Goal: Information Seeking & Learning: Find specific page/section

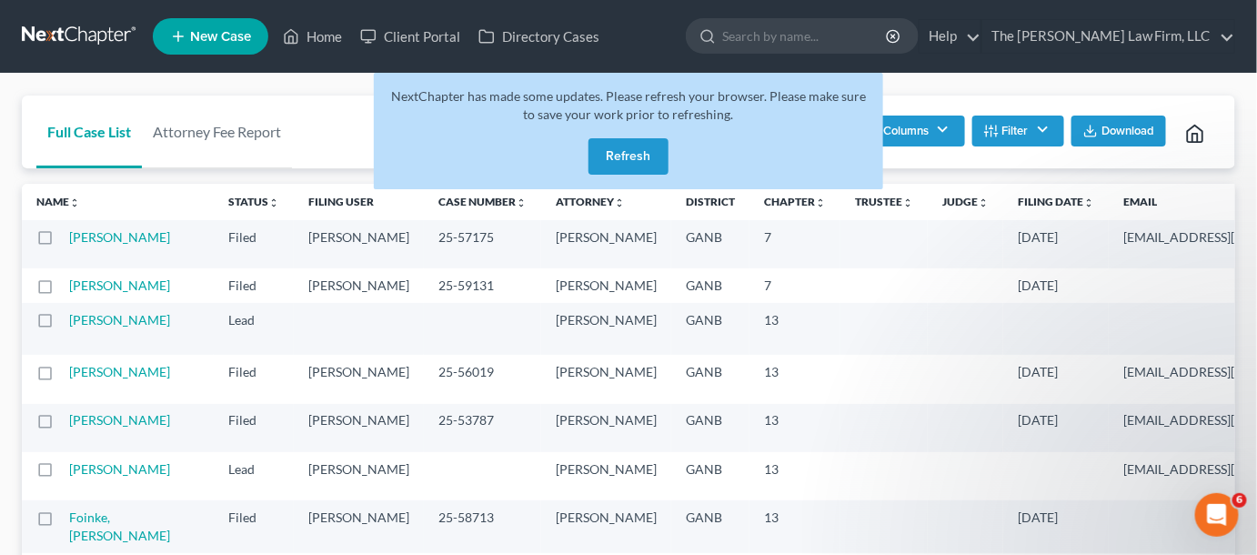
click at [600, 153] on button "Refresh" at bounding box center [628, 156] width 80 height 36
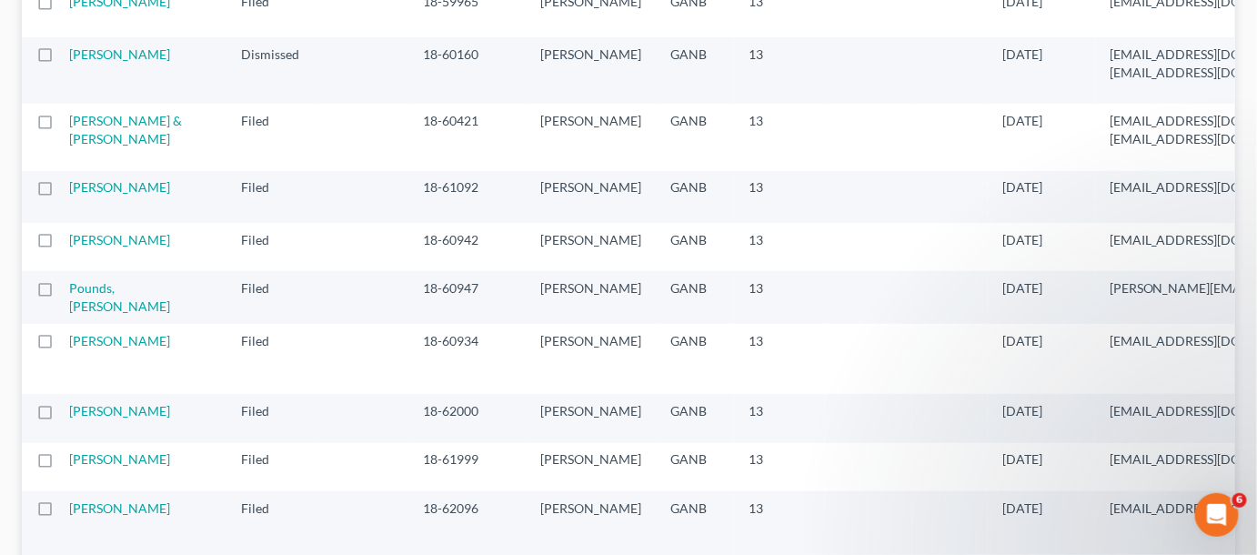
scroll to position [137, 0]
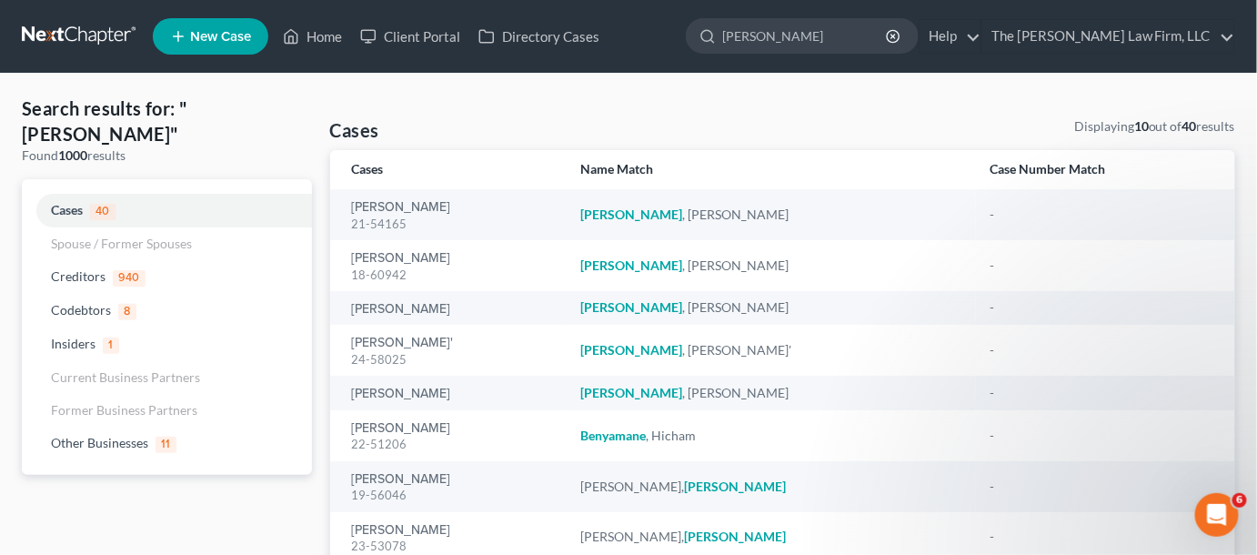
drag, startPoint x: 857, startPoint y: 42, endPoint x: 681, endPoint y: 43, distance: 175.5
click at [681, 43] on ul "New Case Home Client Portal Directory Cases - No Result - See all results Or Pr…" at bounding box center [694, 36] width 1082 height 47
type input "fleeton"
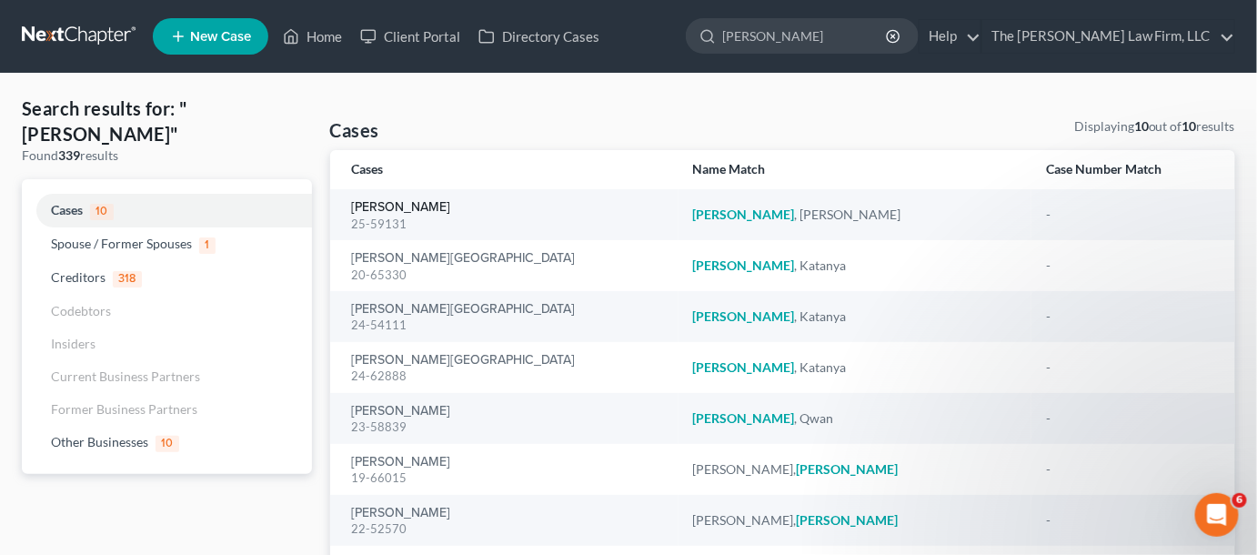
click at [386, 209] on link "Fleeton, Jeff" at bounding box center [401, 207] width 99 height 13
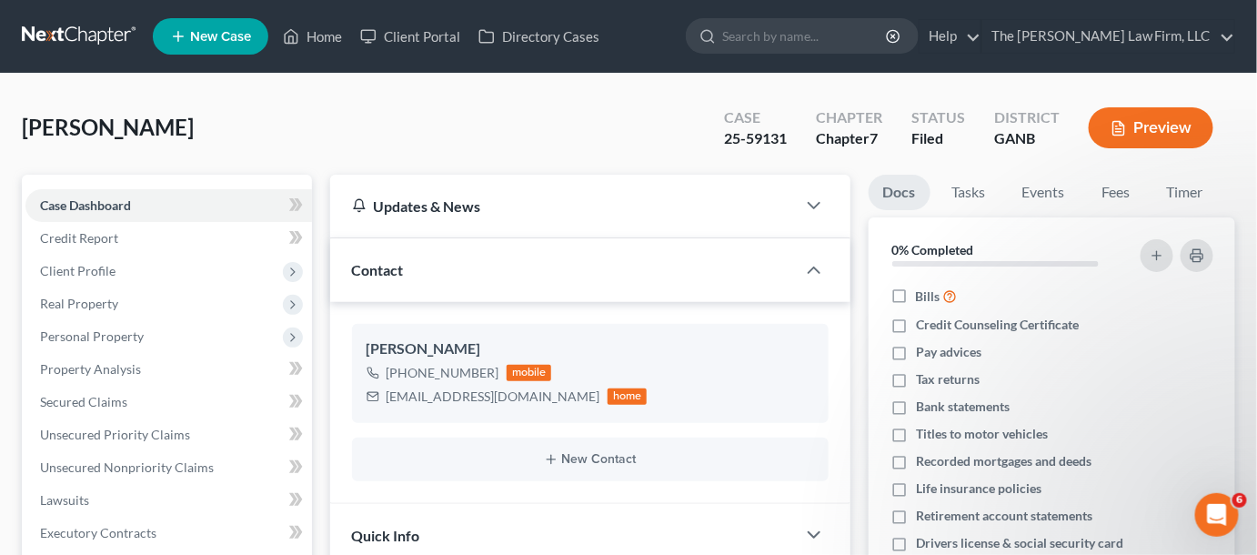
scroll to position [276, 0]
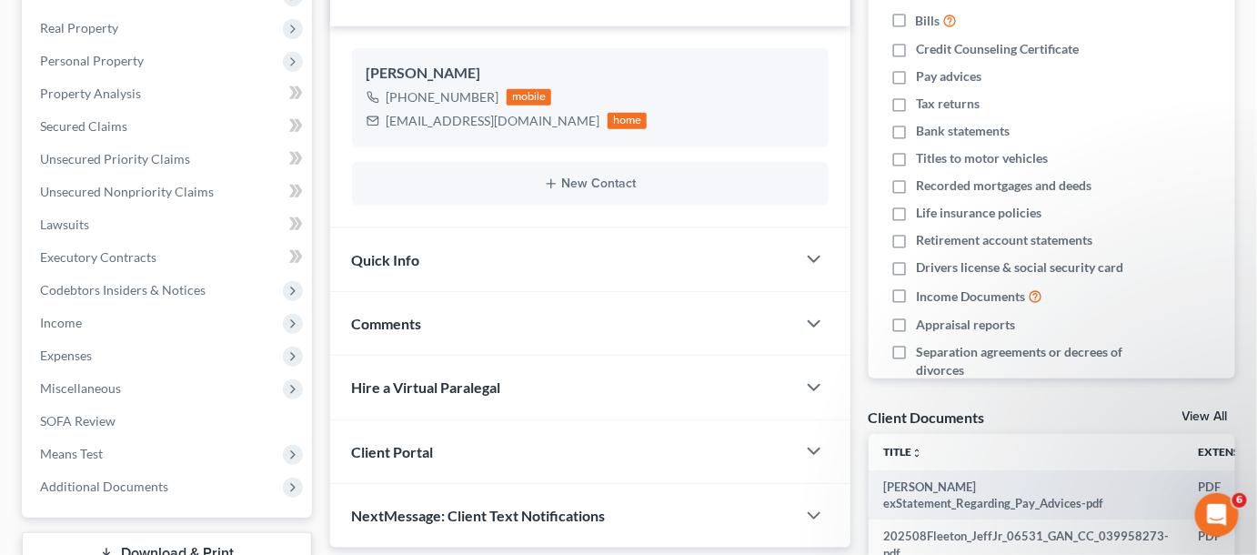
click at [111, 485] on span "Additional Documents" at bounding box center [104, 485] width 128 height 15
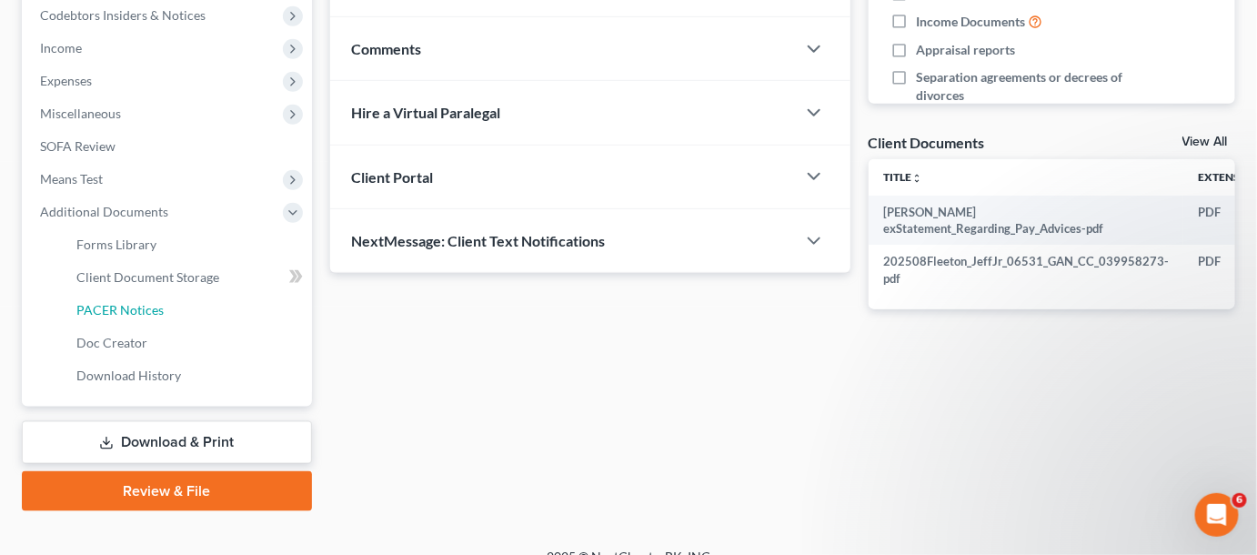
click at [91, 296] on link "PACER Notices" at bounding box center [187, 310] width 250 height 33
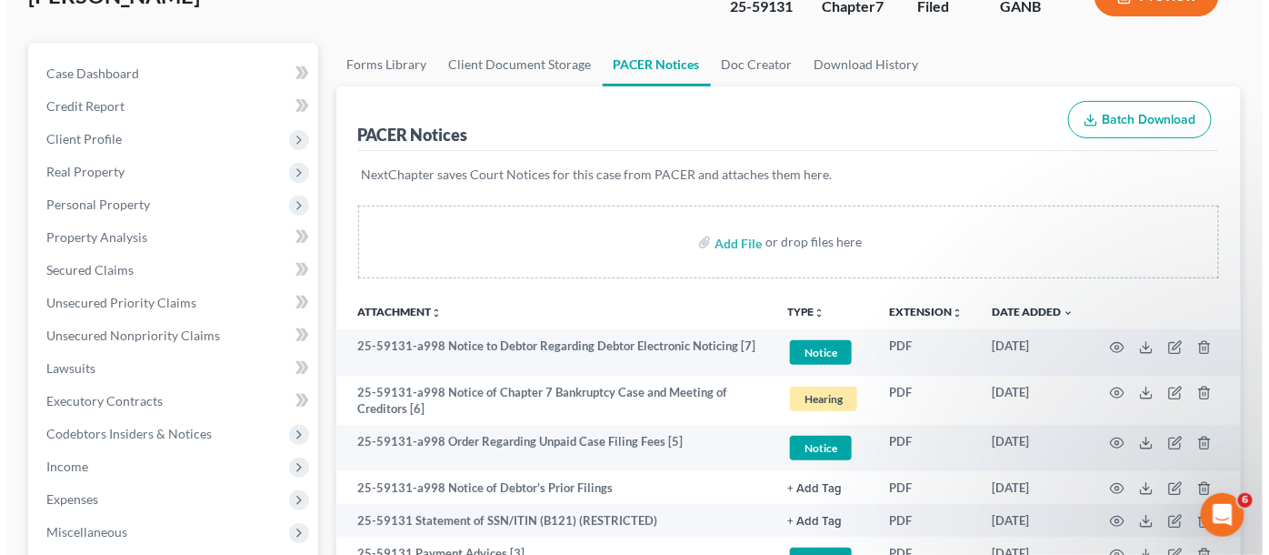
scroll to position [137, 0]
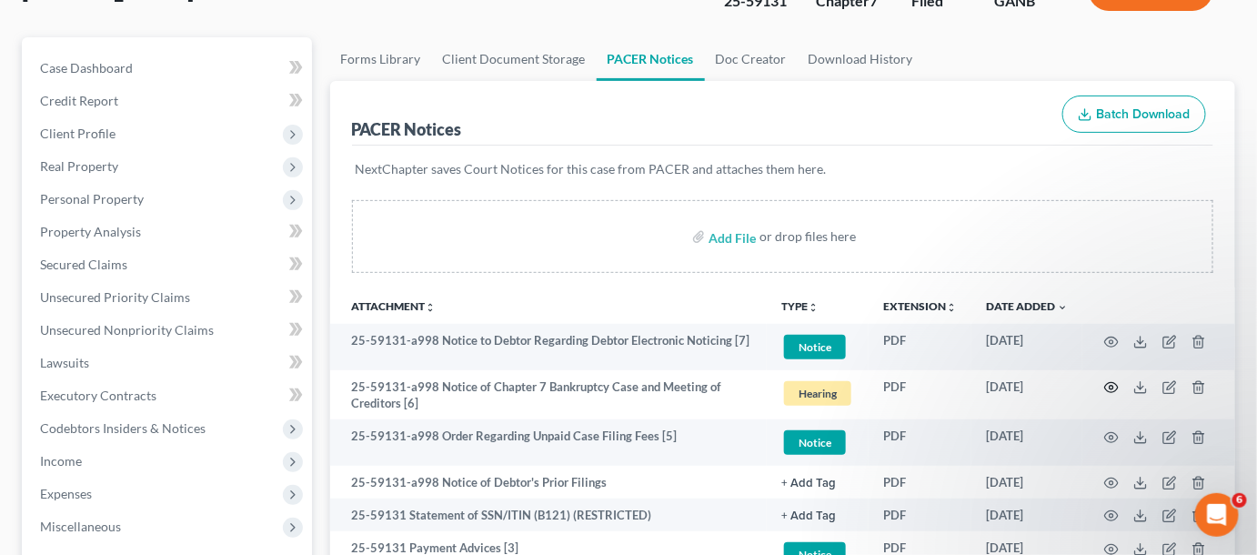
click at [1108, 386] on icon "button" at bounding box center [1111, 387] width 15 height 15
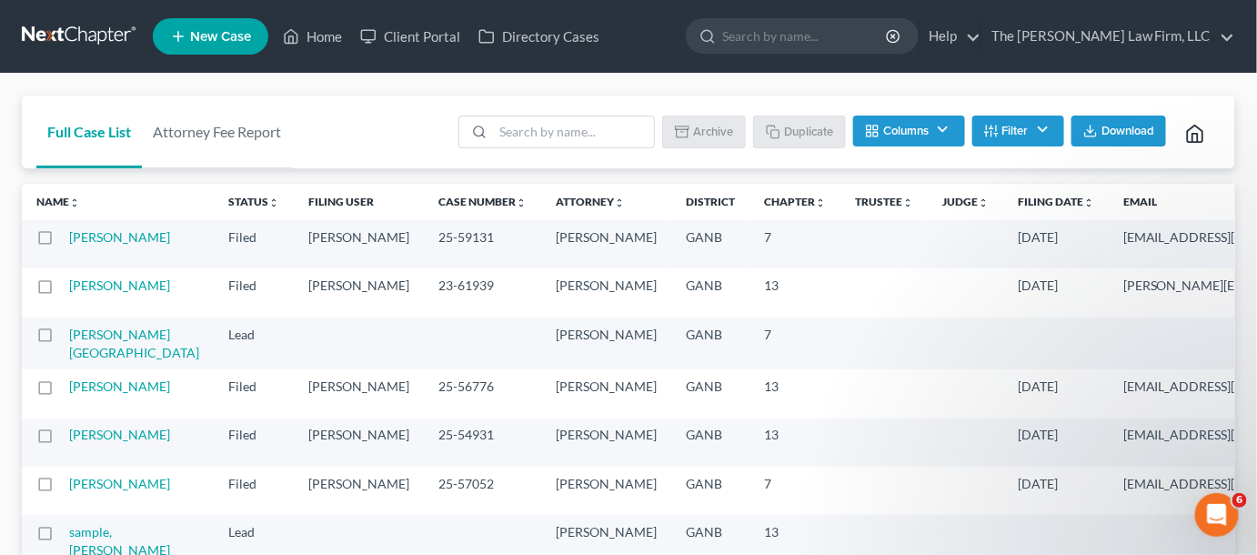
click at [826, 29] on input "search" at bounding box center [805, 36] width 166 height 34
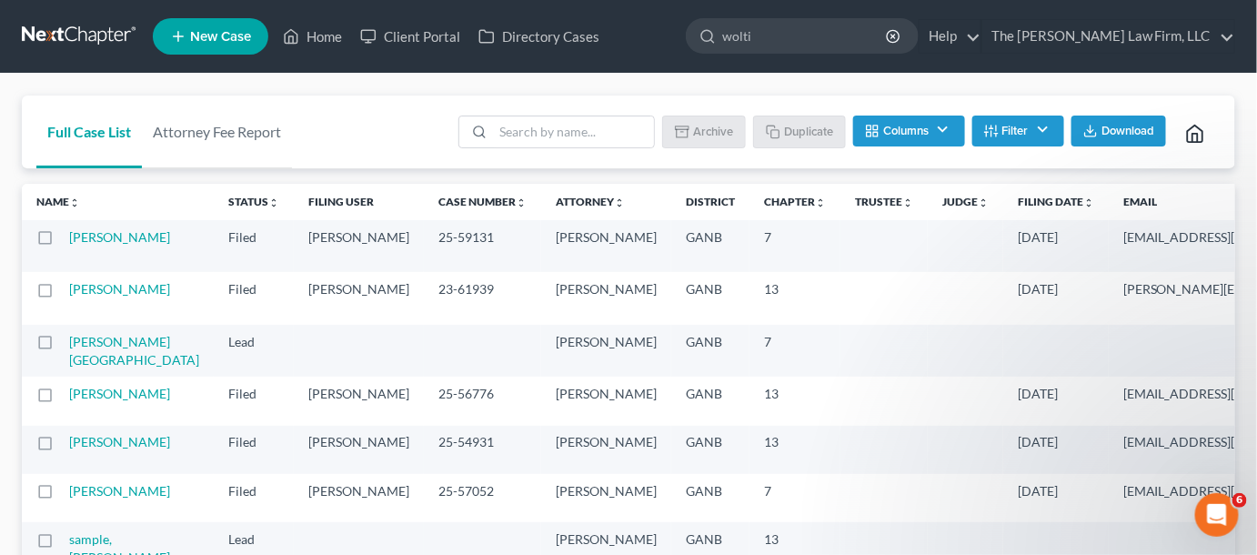
type input "woltin"
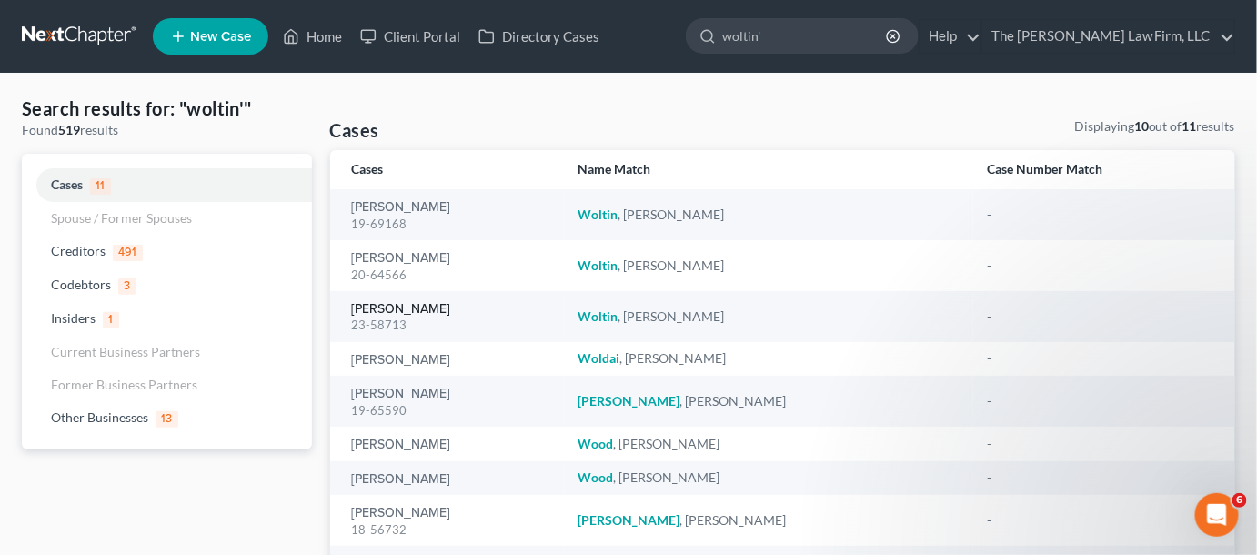
click at [412, 306] on link "Woltin, Steven" at bounding box center [401, 309] width 99 height 13
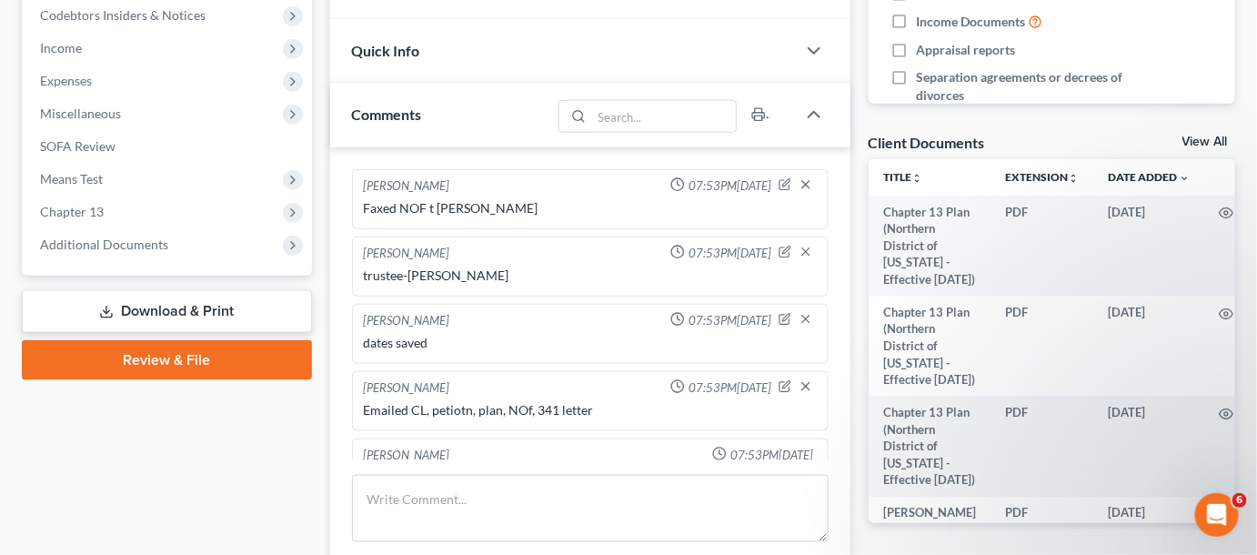
scroll to position [897, 0]
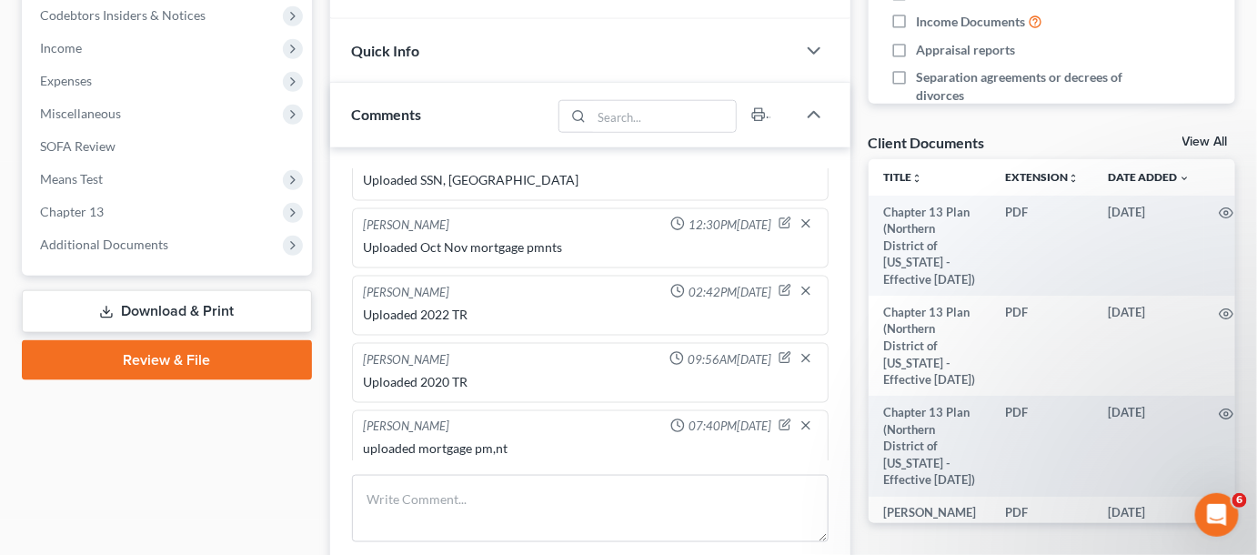
click at [86, 249] on span "Additional Documents" at bounding box center [104, 243] width 128 height 15
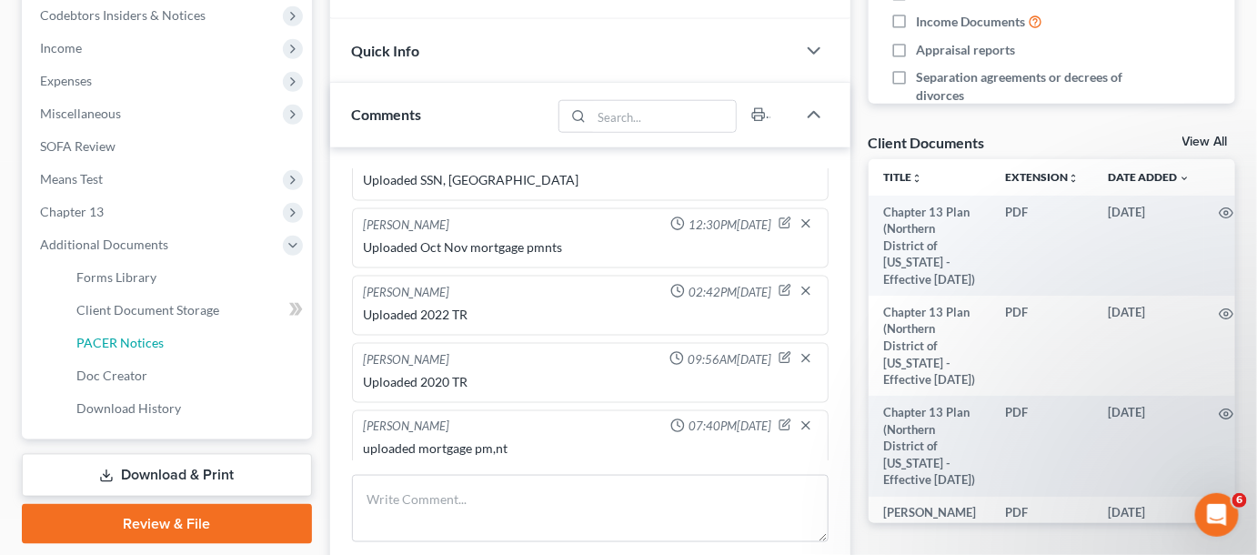
click at [125, 345] on span "PACER Notices" at bounding box center [119, 342] width 87 height 15
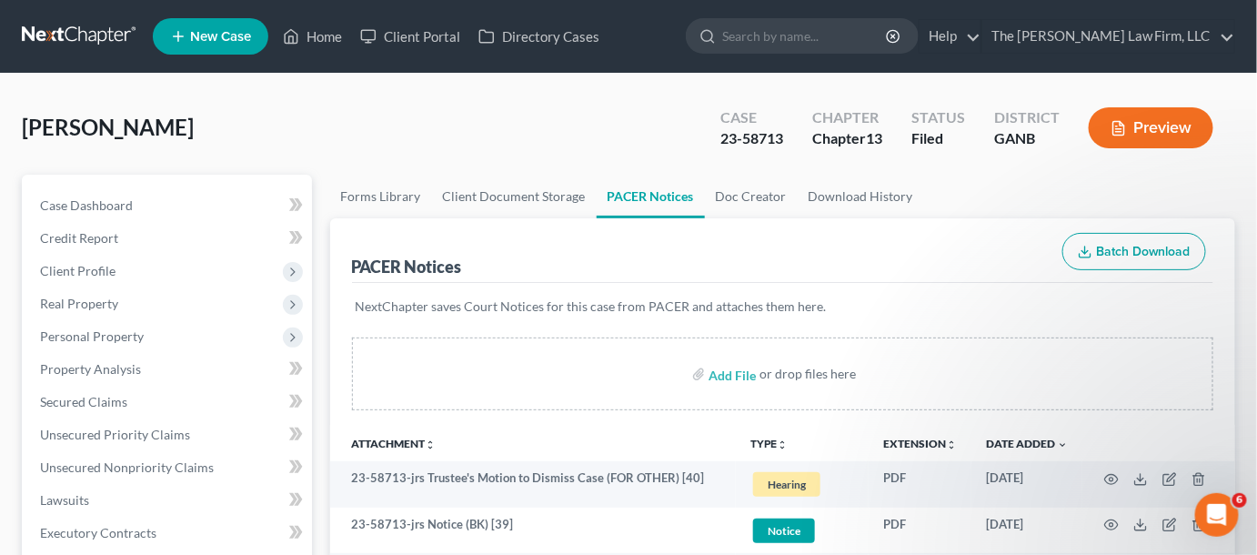
click at [845, 38] on input "search" at bounding box center [805, 36] width 166 height 34
click at [790, 38] on input "search" at bounding box center [805, 36] width 166 height 34
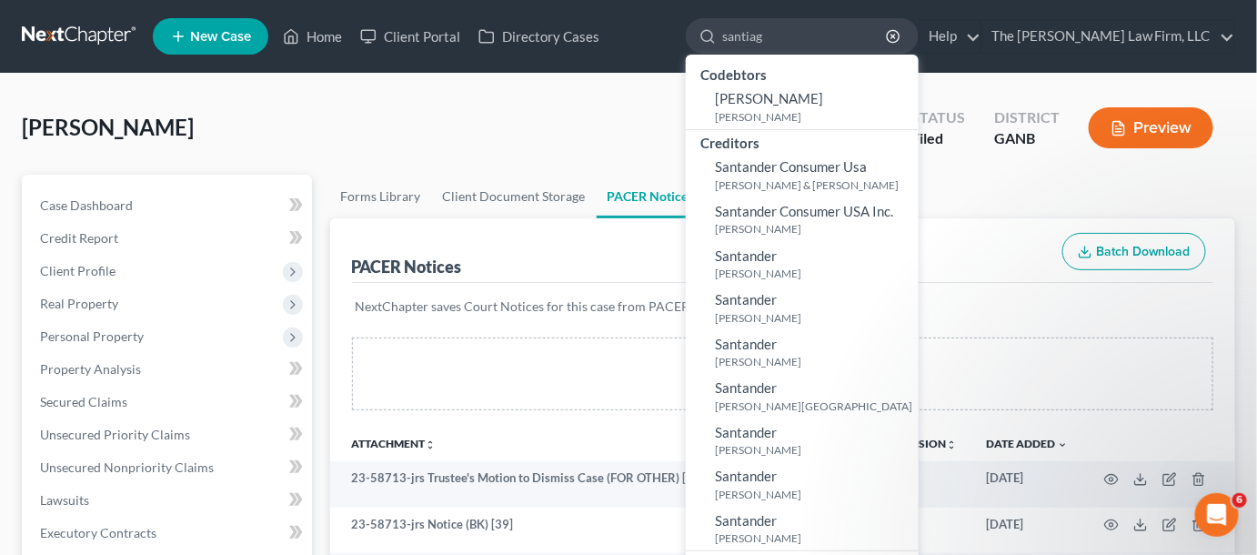
type input "santiago"
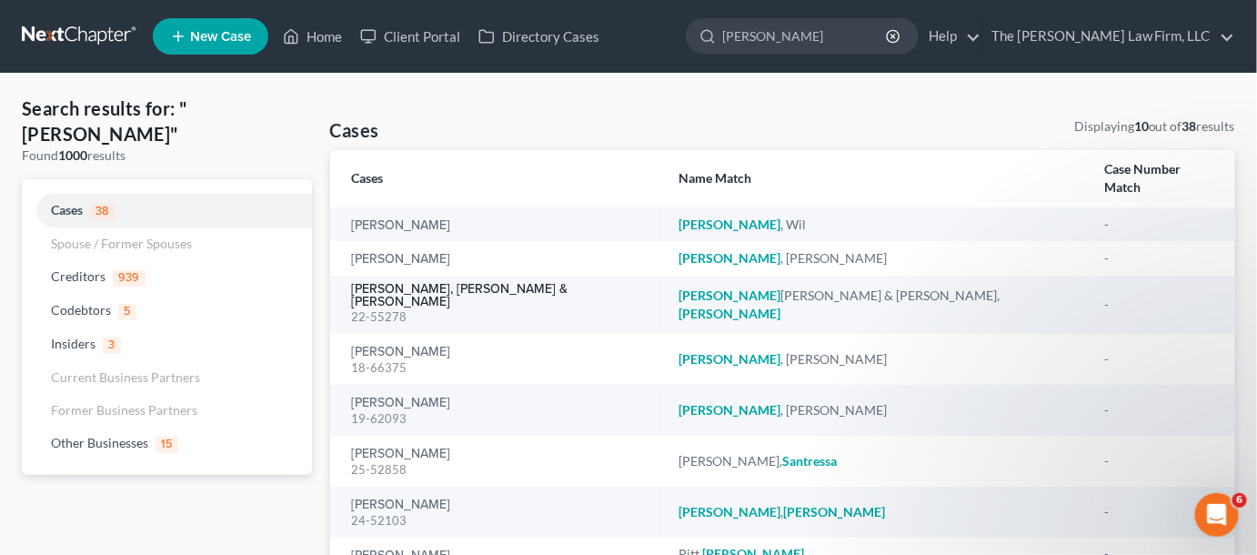
click at [424, 283] on link "Santiago Maldonado, Luis & Irizarry-Garcia, Sara" at bounding box center [500, 295] width 297 height 25
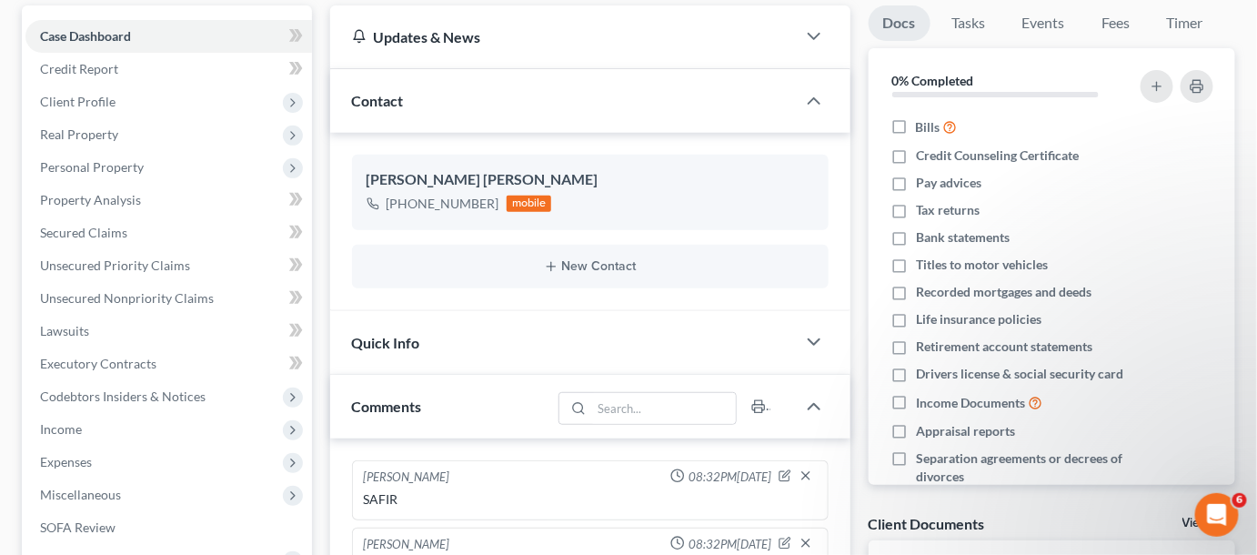
scroll to position [137, 0]
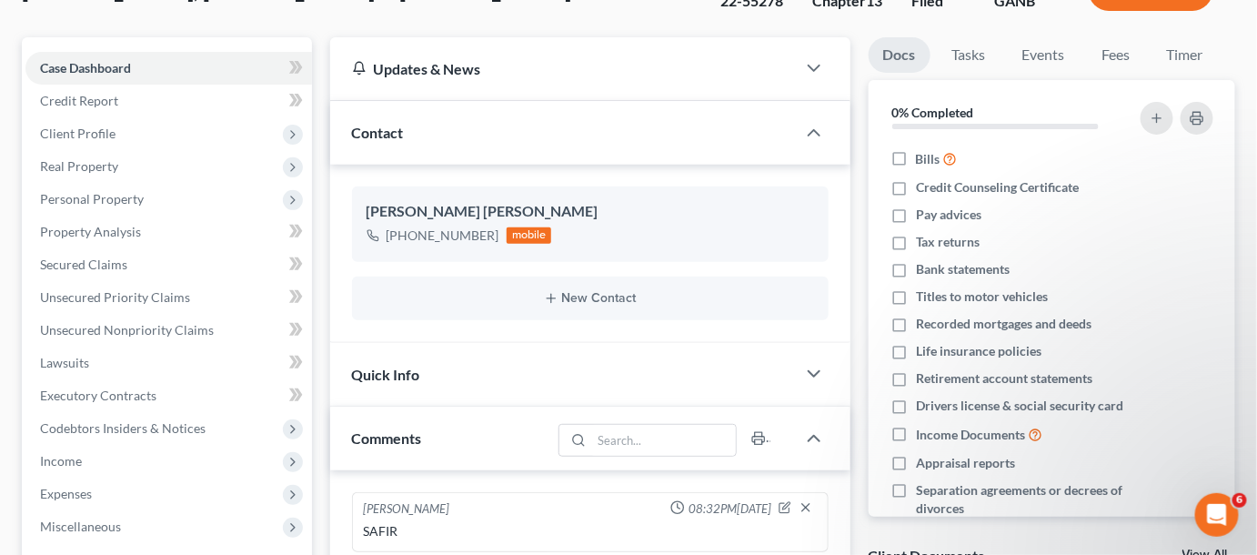
click at [786, 246] on icon "button" at bounding box center [784, 247] width 15 height 15
select select "0"
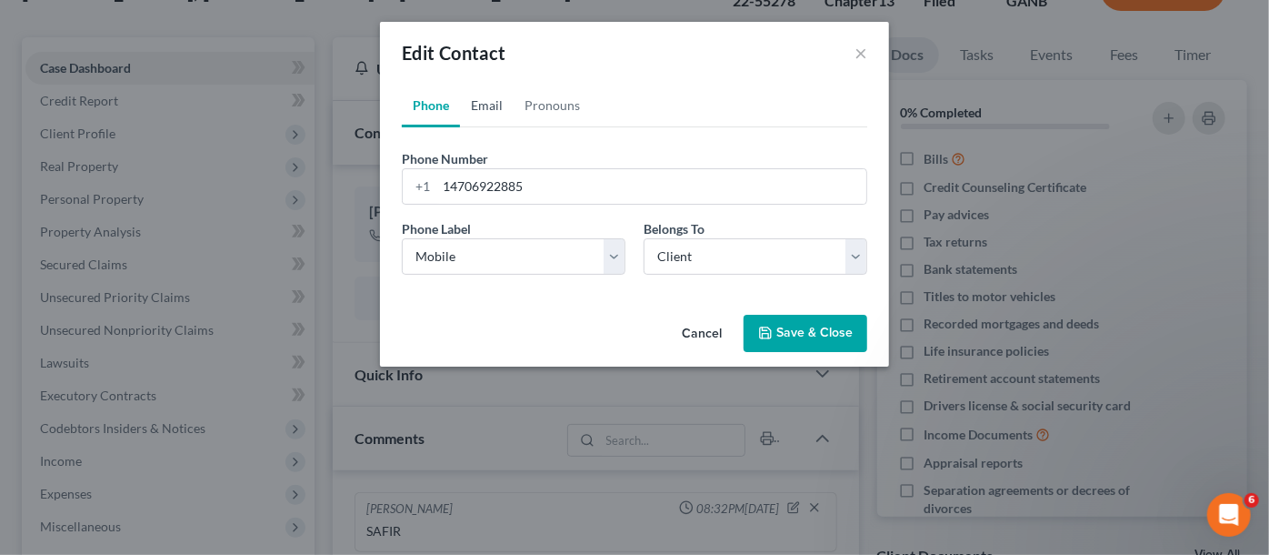
click at [486, 100] on link "Email" at bounding box center [487, 106] width 54 height 44
click at [864, 51] on button "×" at bounding box center [861, 53] width 13 height 22
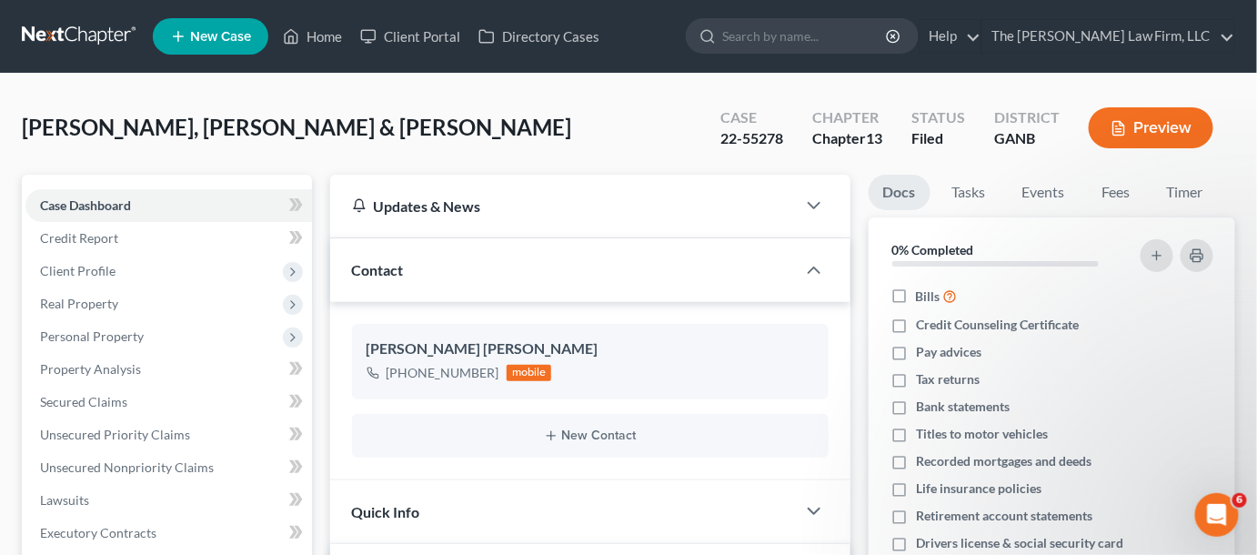
scroll to position [550, 0]
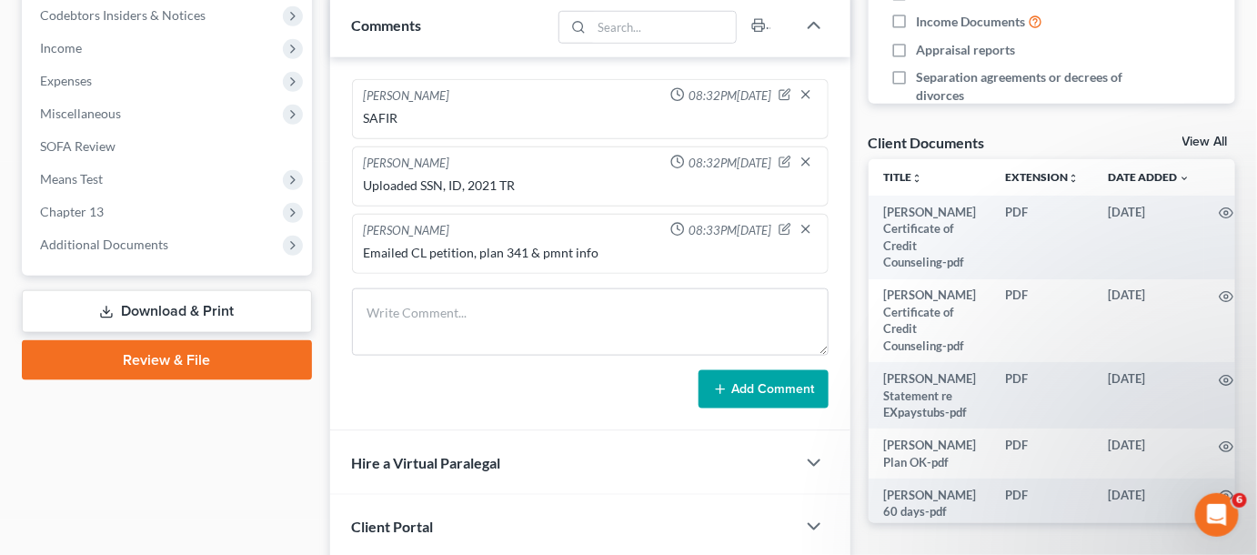
click at [96, 239] on span "Additional Documents" at bounding box center [104, 243] width 128 height 15
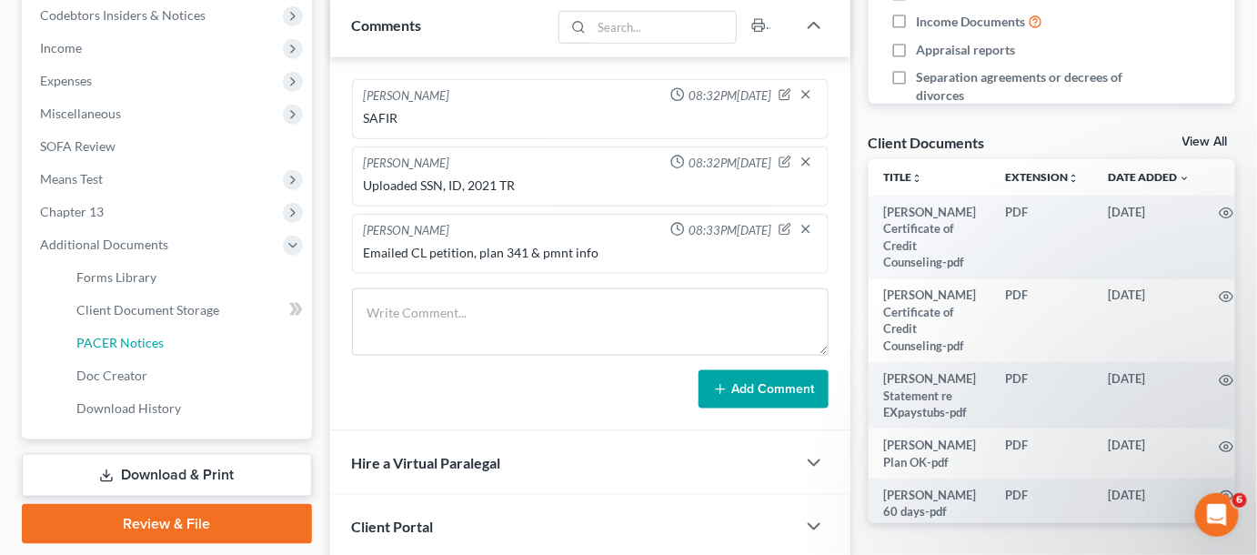
click at [149, 336] on span "PACER Notices" at bounding box center [119, 342] width 87 height 15
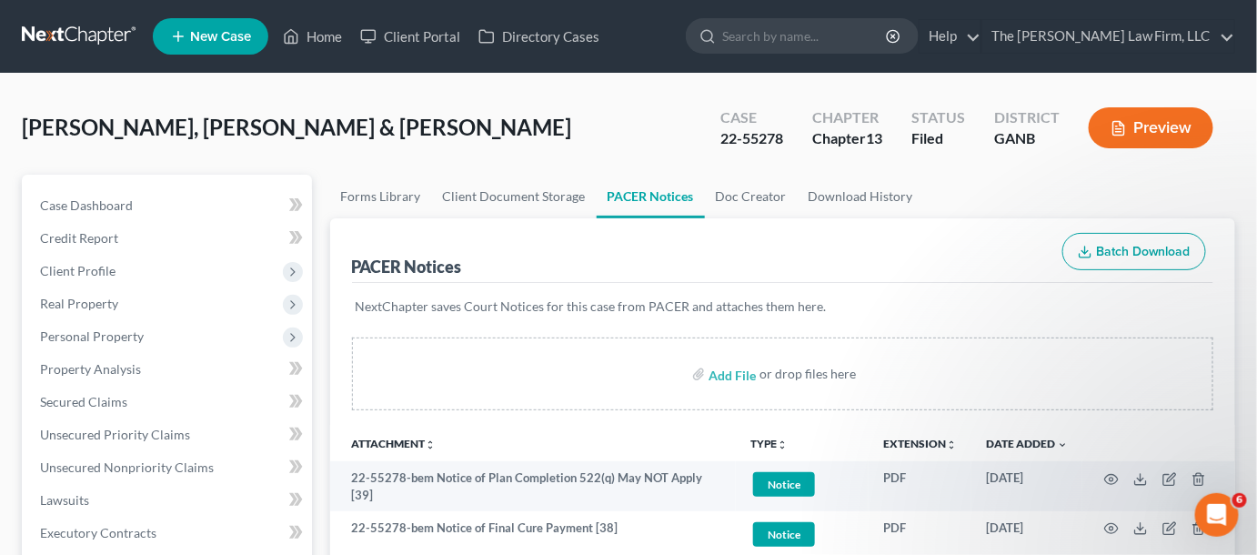
scroll to position [137, 0]
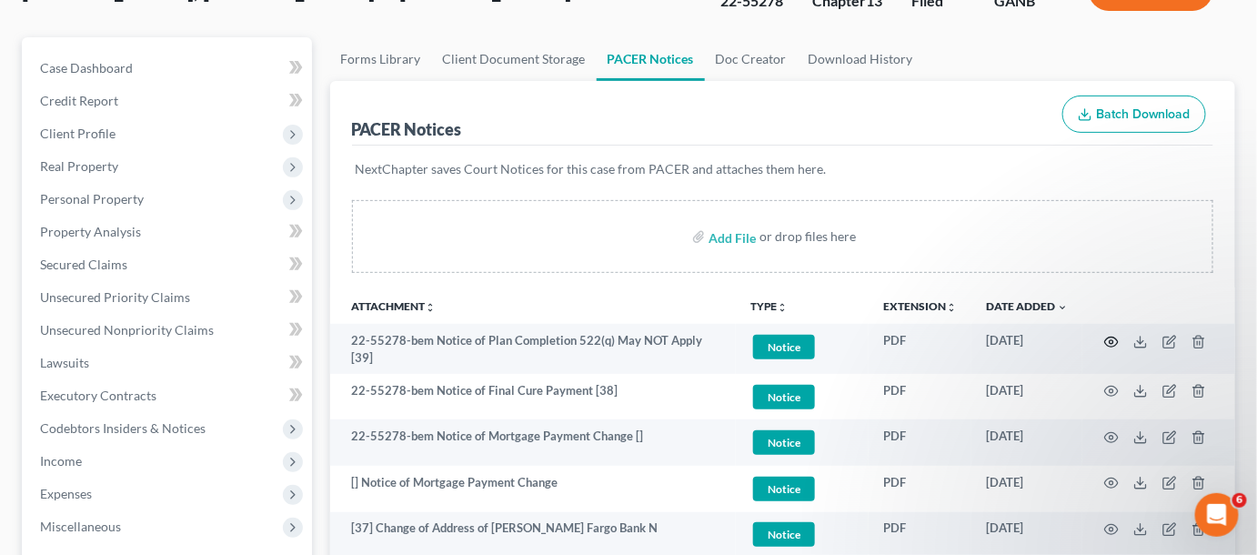
click at [1112, 343] on icon "button" at bounding box center [1111, 342] width 15 height 15
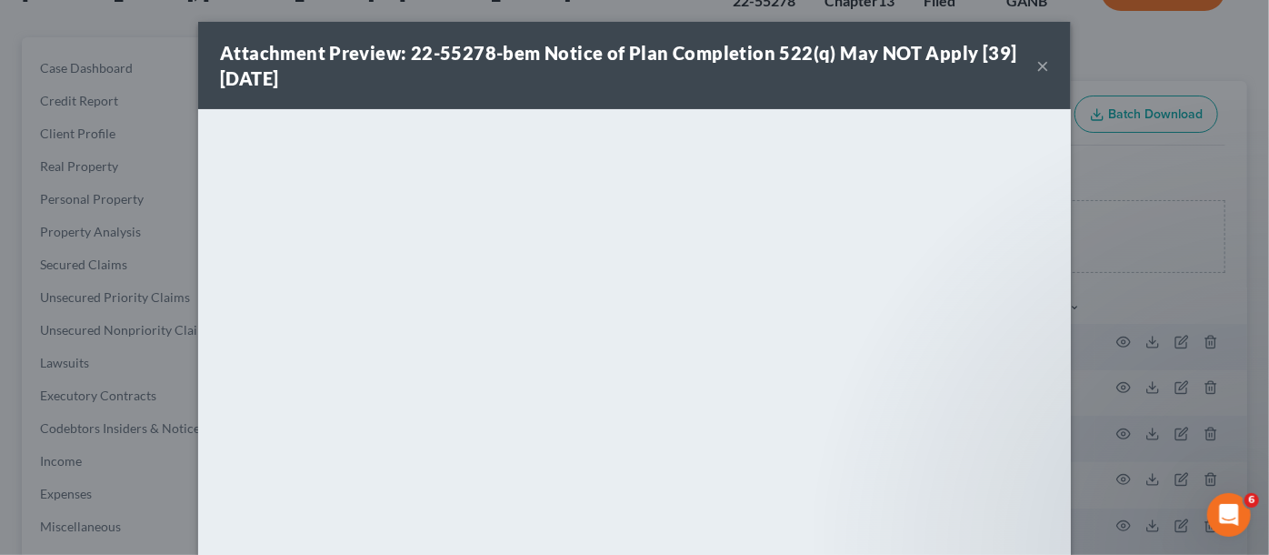
click at [1109, 171] on div "Attachment Preview: 22-55278-bem Notice of Plan Completion 522(q) May NOT Apply…" at bounding box center [634, 277] width 1269 height 555
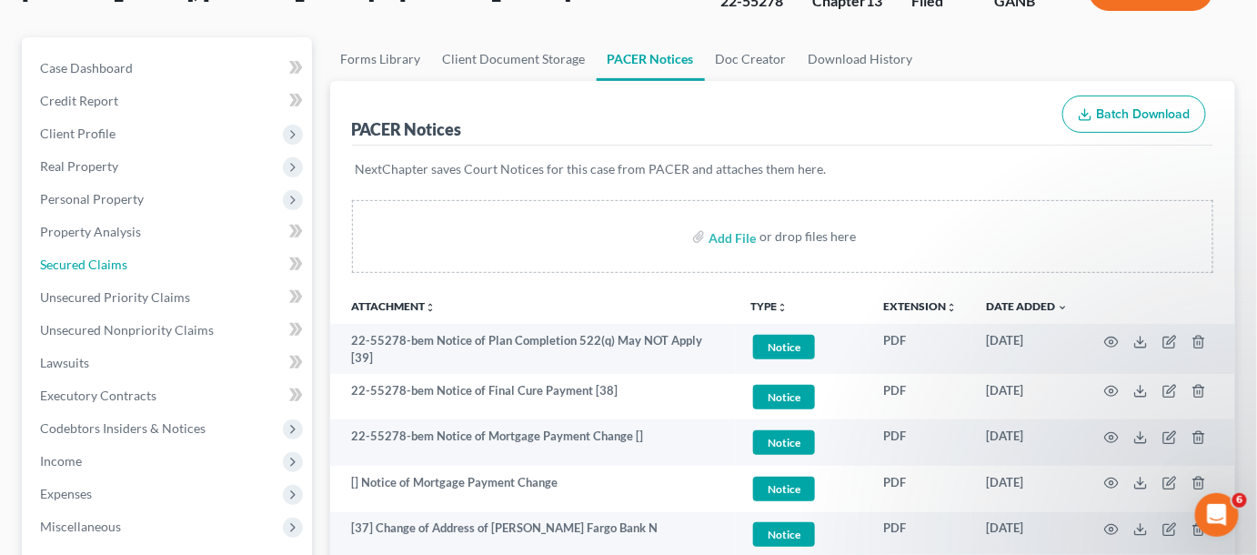
click at [80, 258] on span "Secured Claims" at bounding box center [83, 263] width 87 height 15
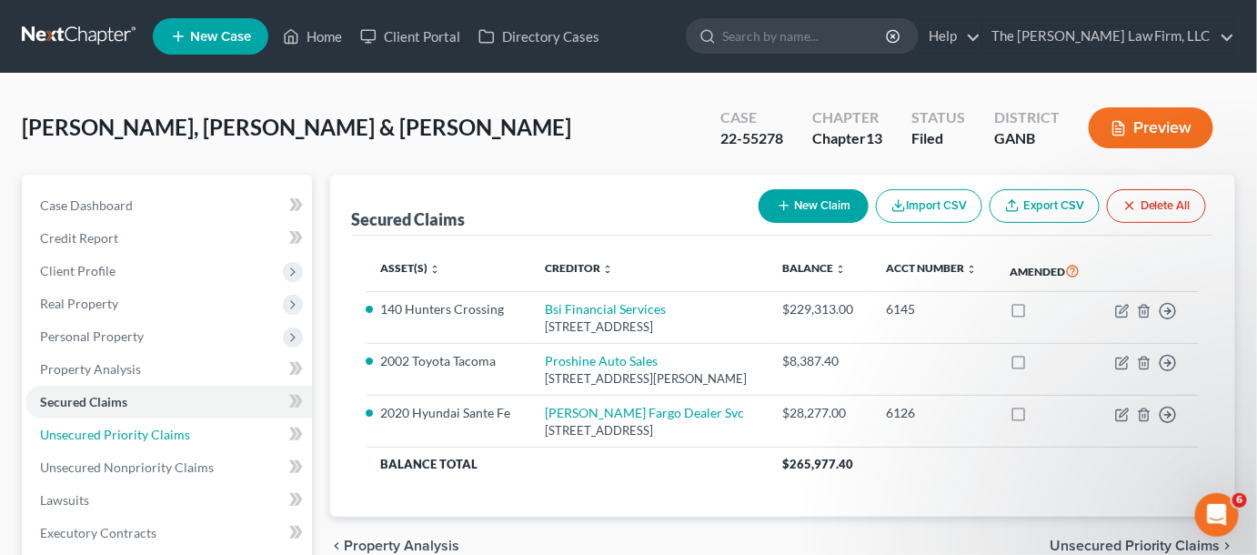
click at [103, 428] on span "Unsecured Priority Claims" at bounding box center [115, 433] width 150 height 15
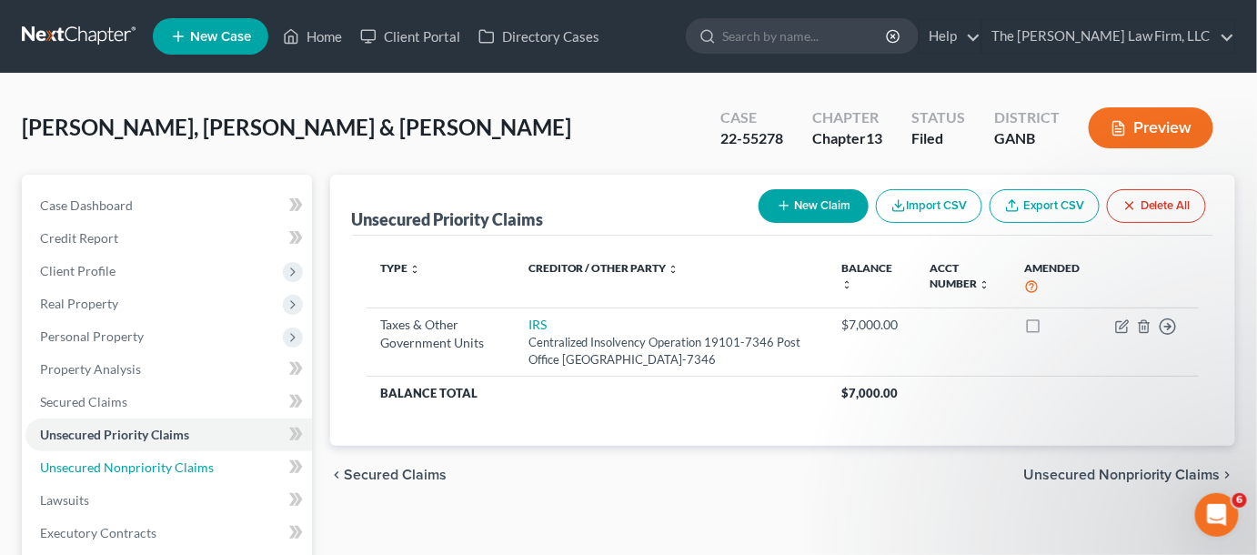
click at [109, 476] on link "Unsecured Nonpriority Claims" at bounding box center [168, 467] width 286 height 33
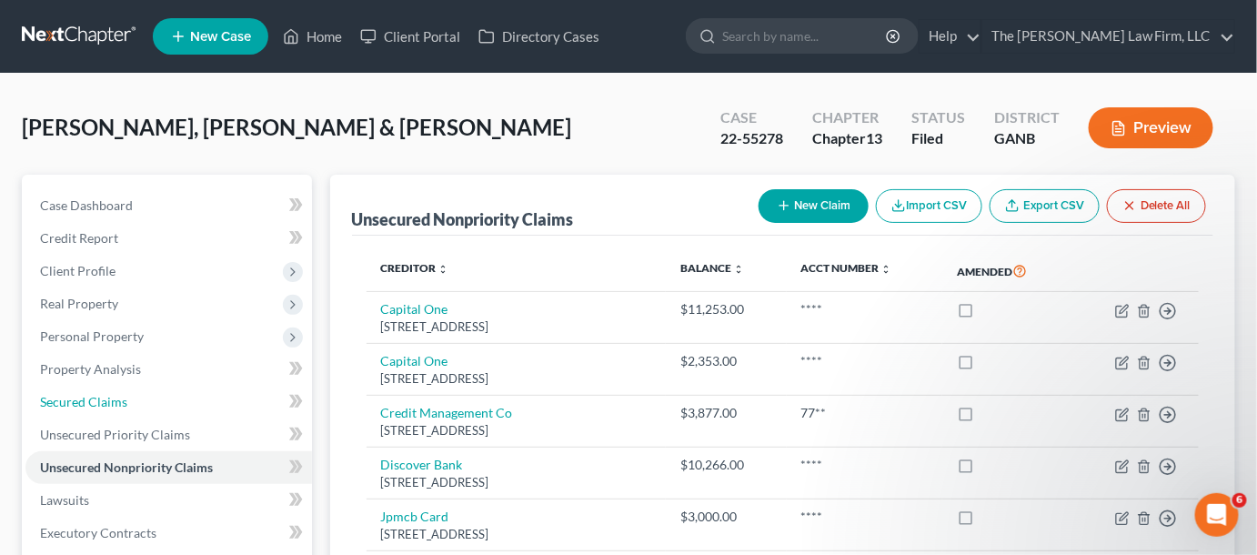
click at [100, 391] on link "Secured Claims" at bounding box center [168, 402] width 286 height 33
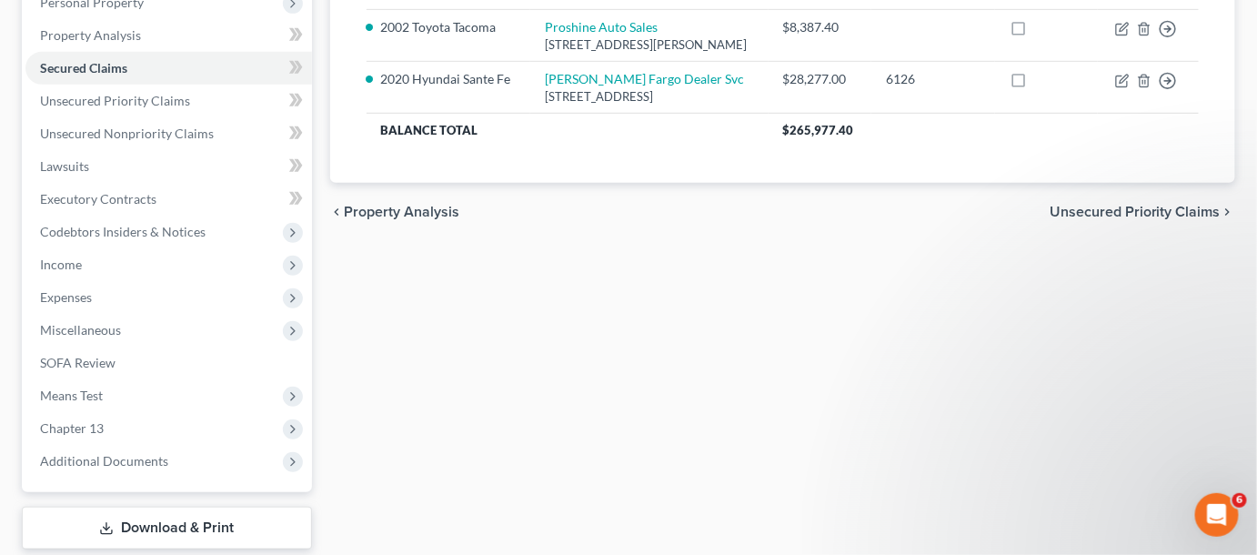
scroll to position [443, 0]
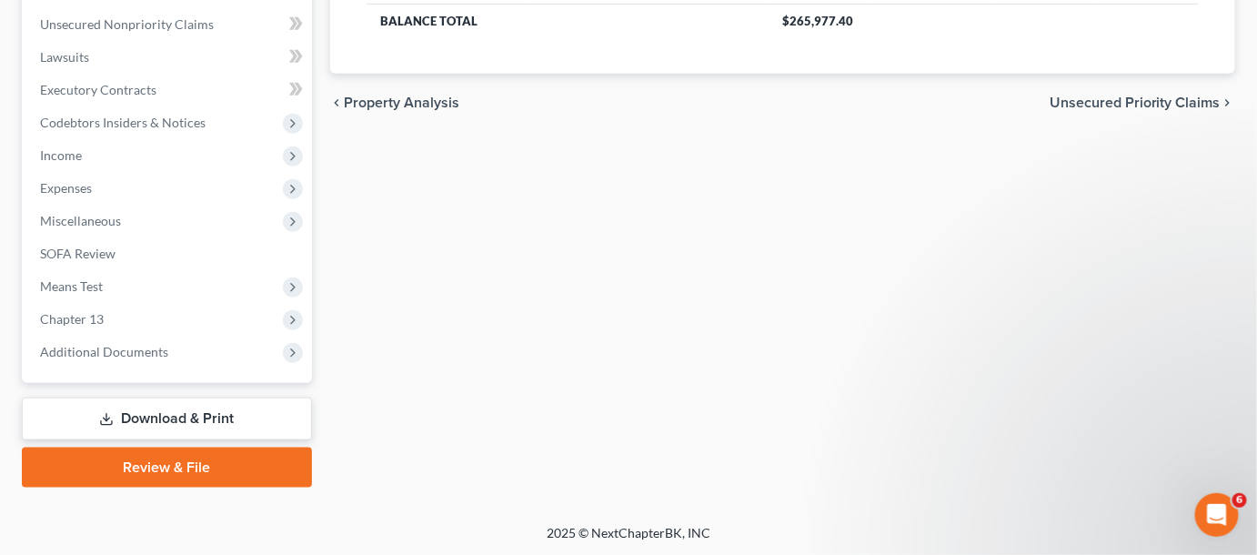
click at [88, 363] on span "Additional Documents" at bounding box center [168, 352] width 286 height 33
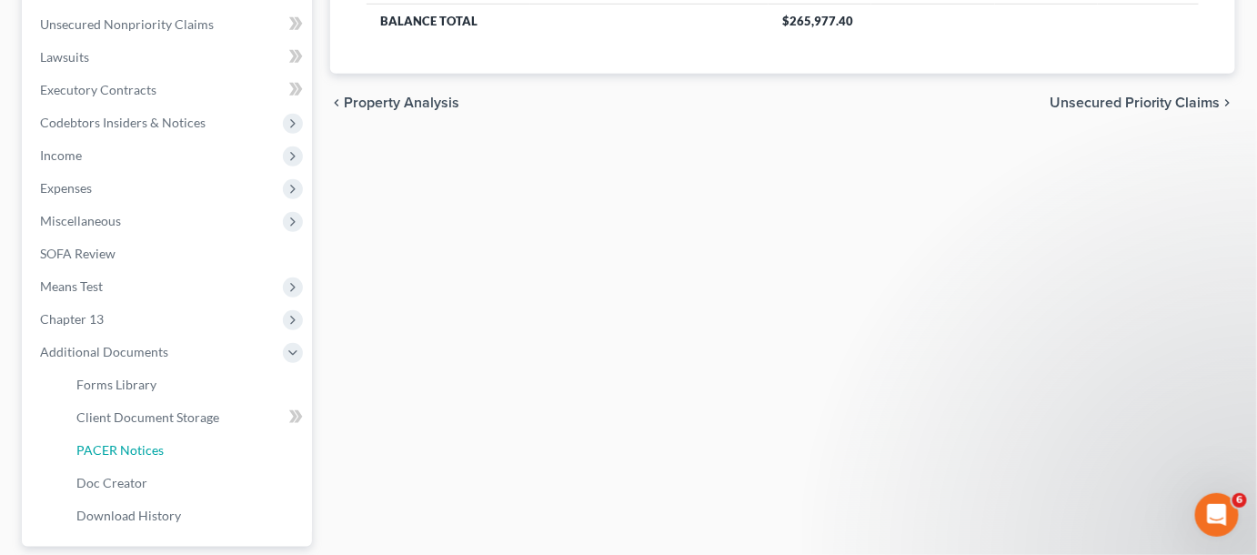
click at [109, 451] on span "PACER Notices" at bounding box center [119, 449] width 87 height 15
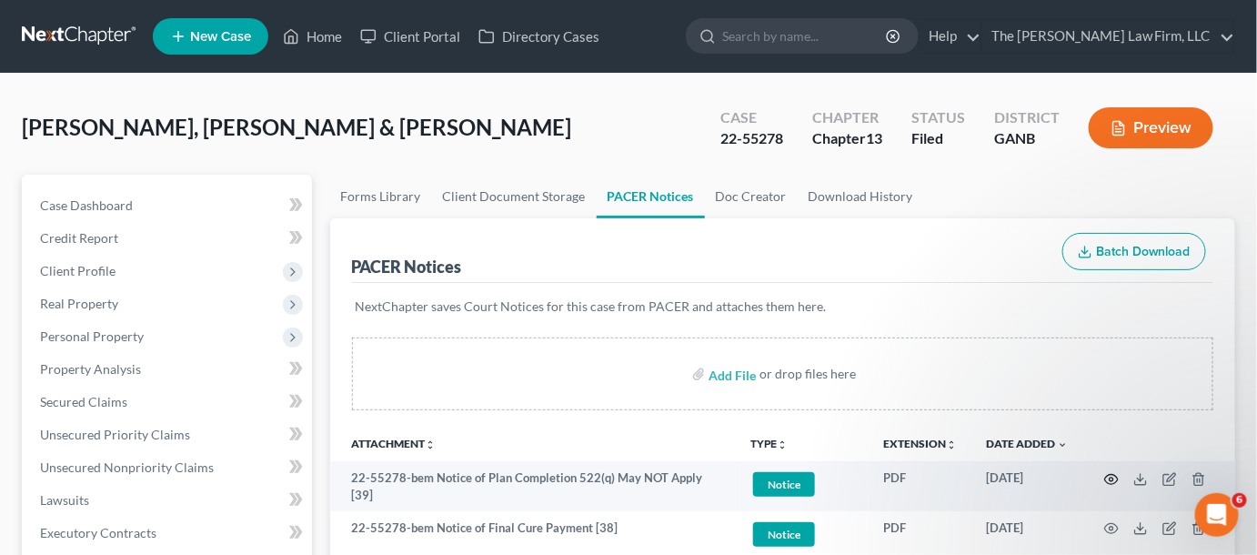
click at [1115, 481] on icon "button" at bounding box center [1112, 479] width 14 height 10
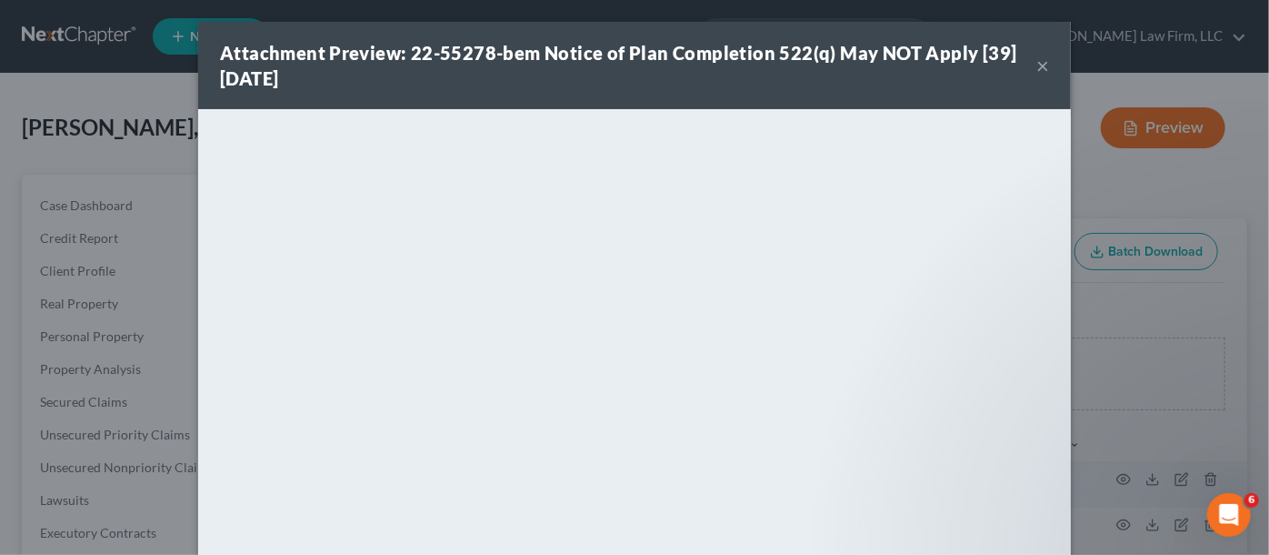
drag, startPoint x: 1189, startPoint y: 172, endPoint x: 948, endPoint y: 64, distance: 264.2
click at [1190, 171] on div "Attachment Preview: 22-55278-bem Notice of Plan Completion 522(q) May NOT Apply…" at bounding box center [634, 277] width 1269 height 555
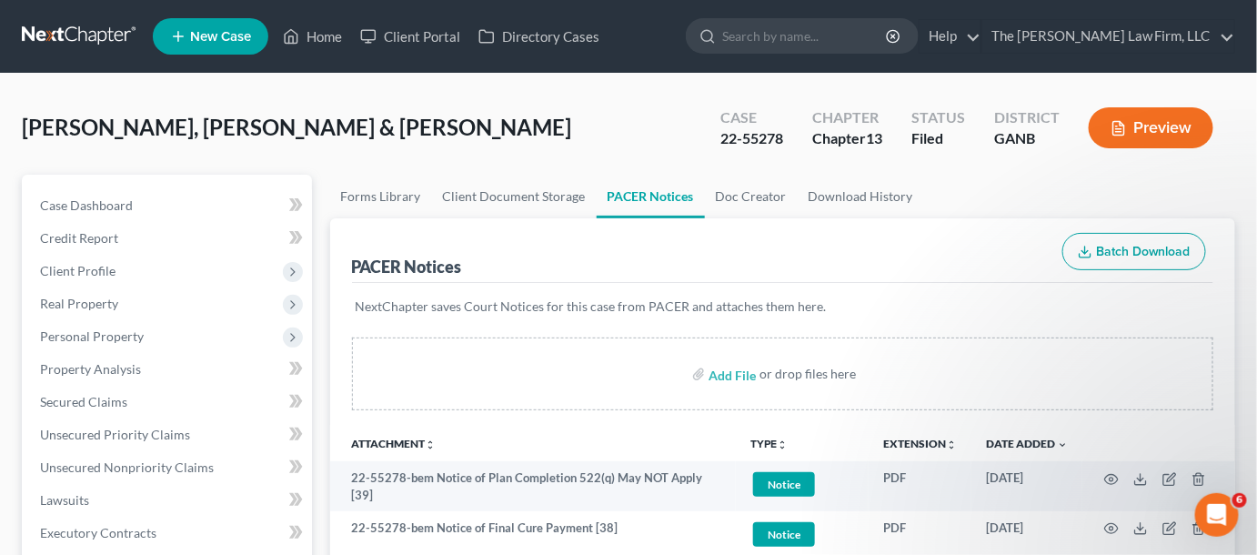
click at [833, 32] on input "search" at bounding box center [805, 36] width 166 height 34
type input "woltin"
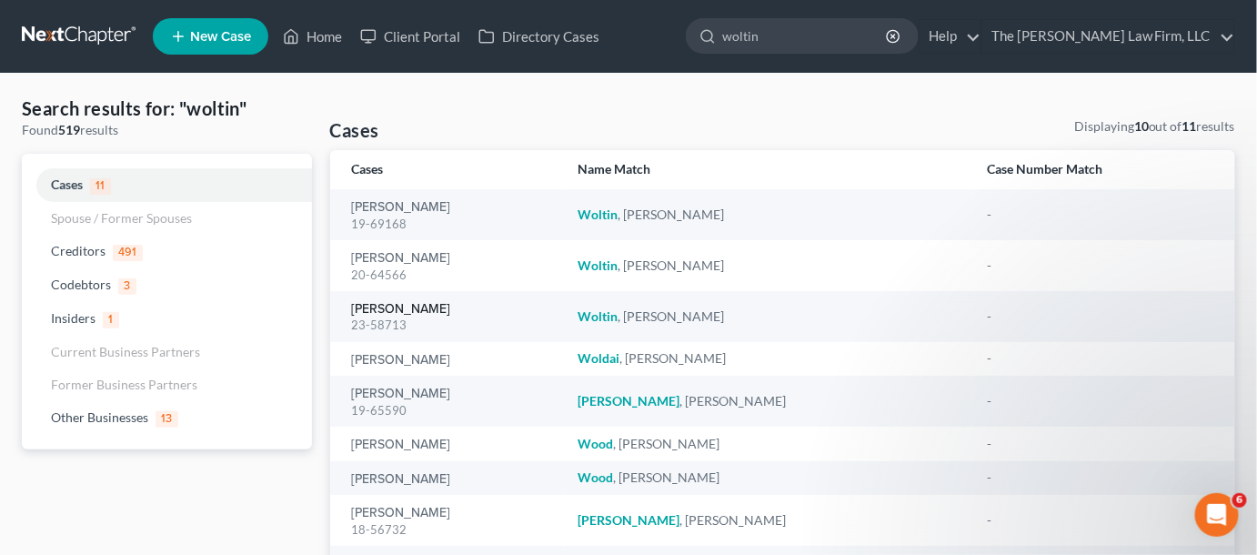
click at [398, 312] on link "[PERSON_NAME]" at bounding box center [401, 309] width 99 height 13
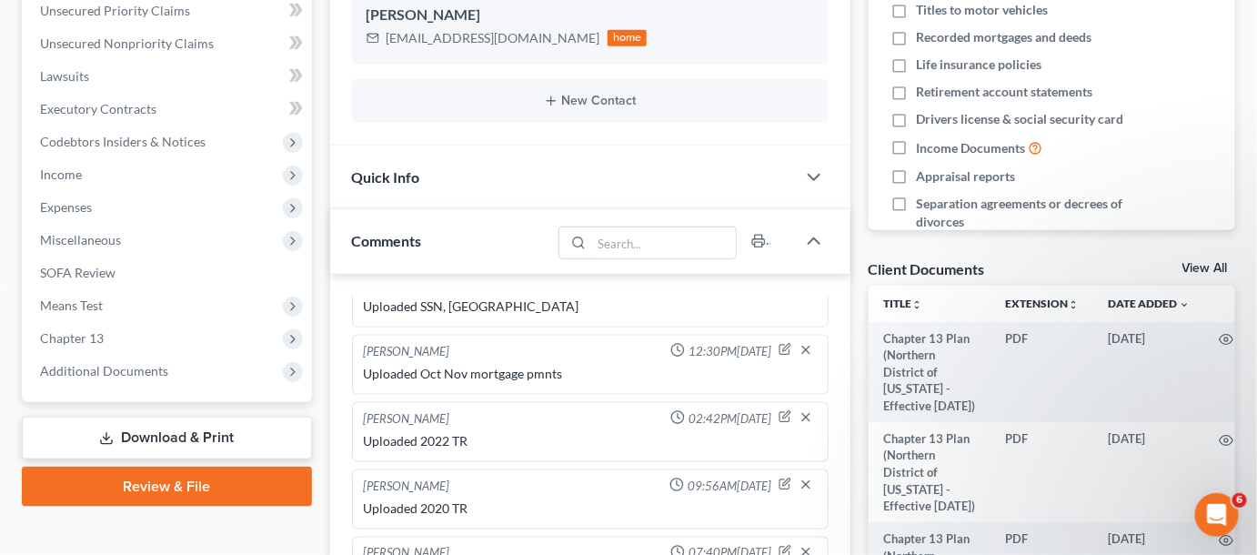
scroll to position [550, 0]
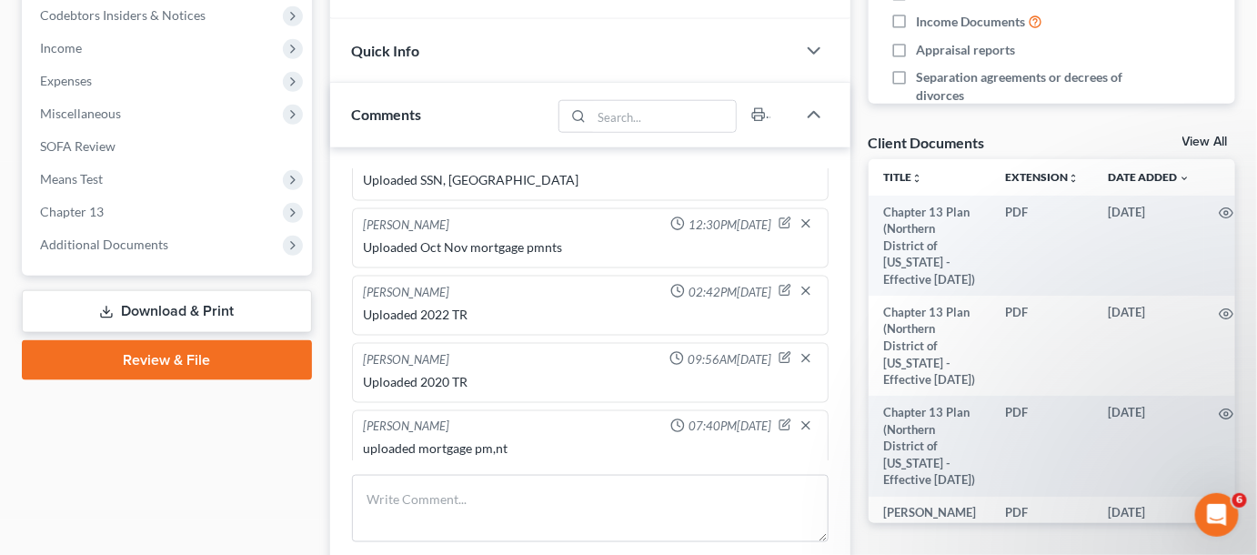
click at [132, 254] on span "Additional Documents" at bounding box center [168, 244] width 286 height 33
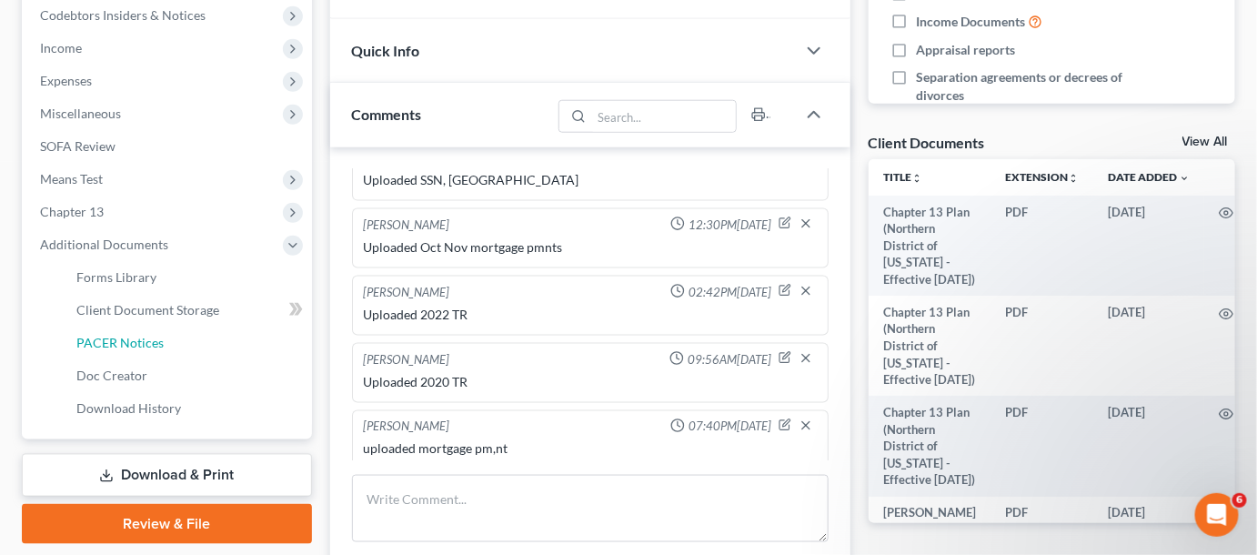
click at [131, 337] on span "PACER Notices" at bounding box center [119, 342] width 87 height 15
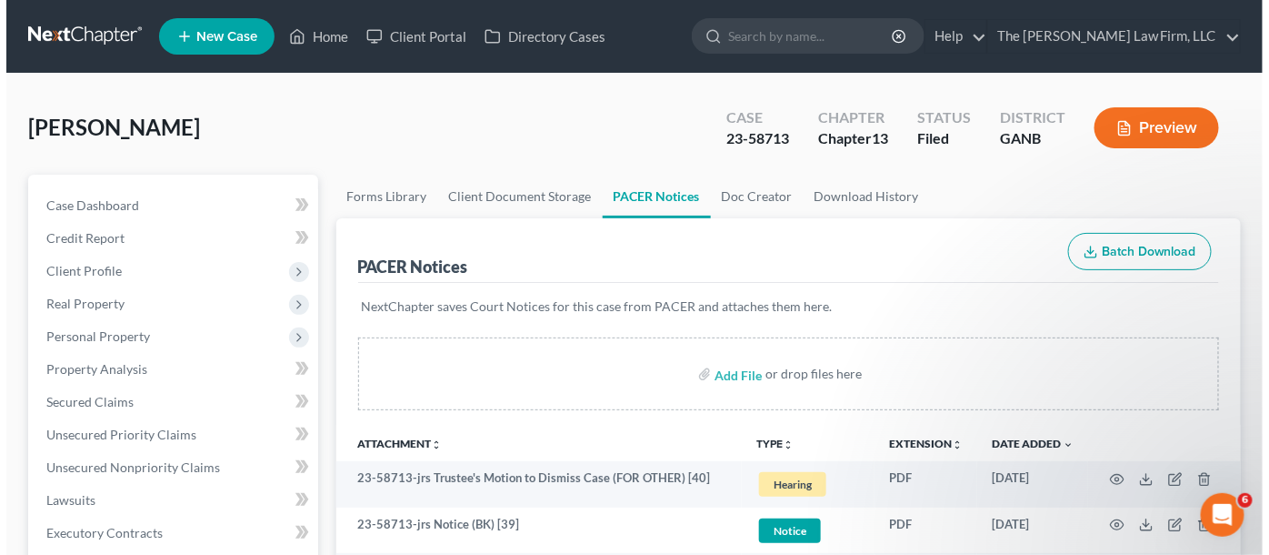
scroll to position [137, 0]
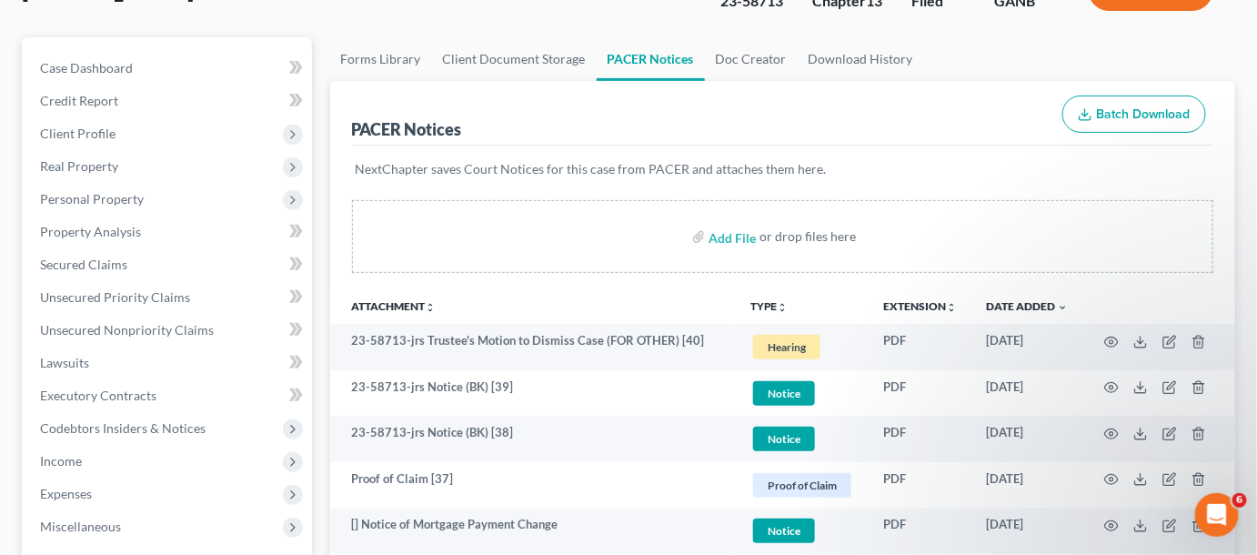
click at [537, 305] on th "Attachment unfold_more expand_more expand_less" at bounding box center [533, 305] width 406 height 36
click at [1113, 343] on icon "button" at bounding box center [1111, 342] width 15 height 15
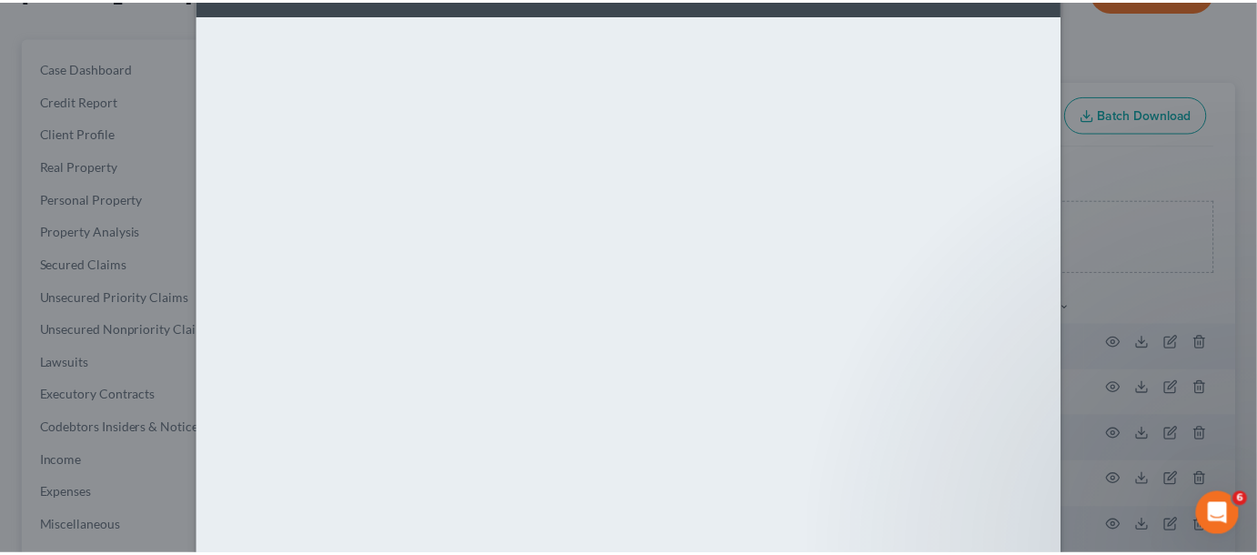
scroll to position [145, 0]
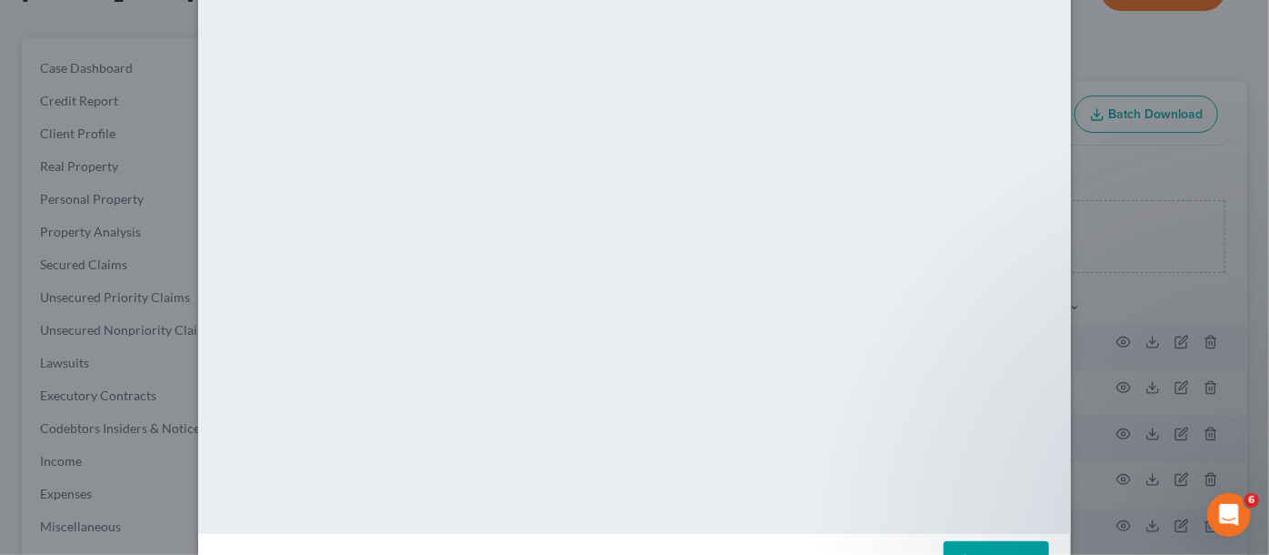
click at [1105, 181] on div "Attachment Preview: 23-58713-jrs Trustee's Motion to Dismiss Case (FOR OTHER) […" at bounding box center [634, 277] width 1269 height 555
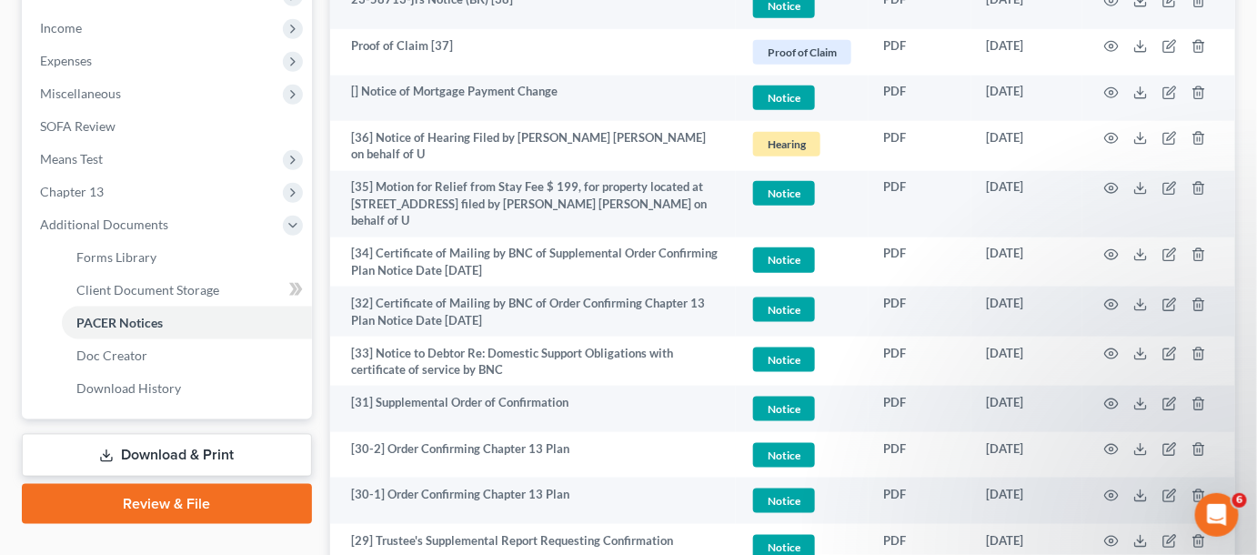
scroll to position [827, 0]
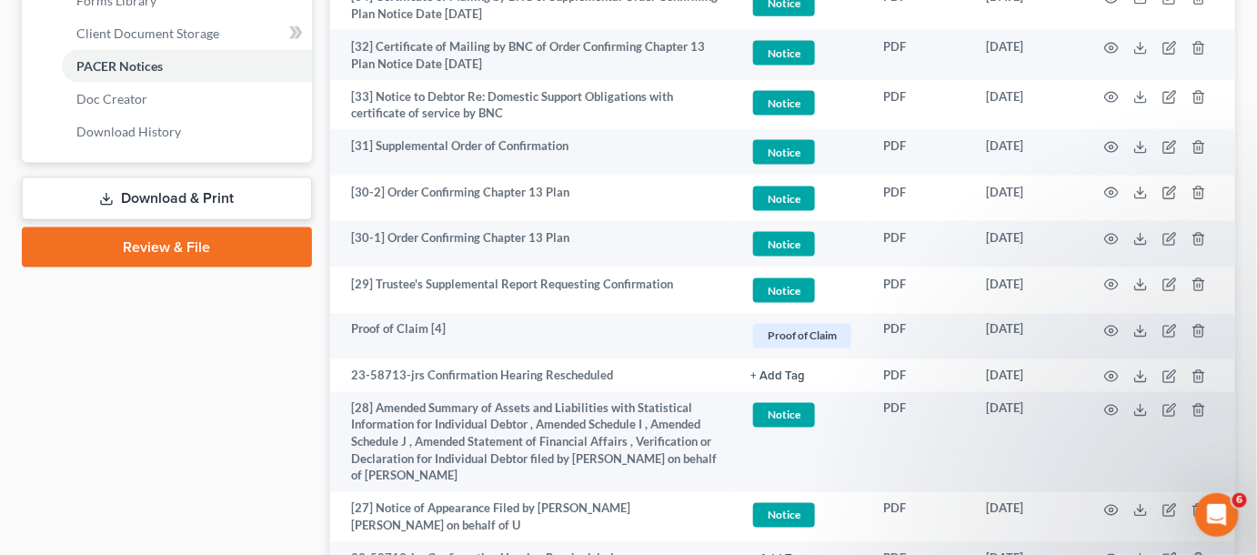
click at [729, 290] on td "[29] Trustee's Supplemental Report Requesting Confirmation" at bounding box center [533, 290] width 406 height 46
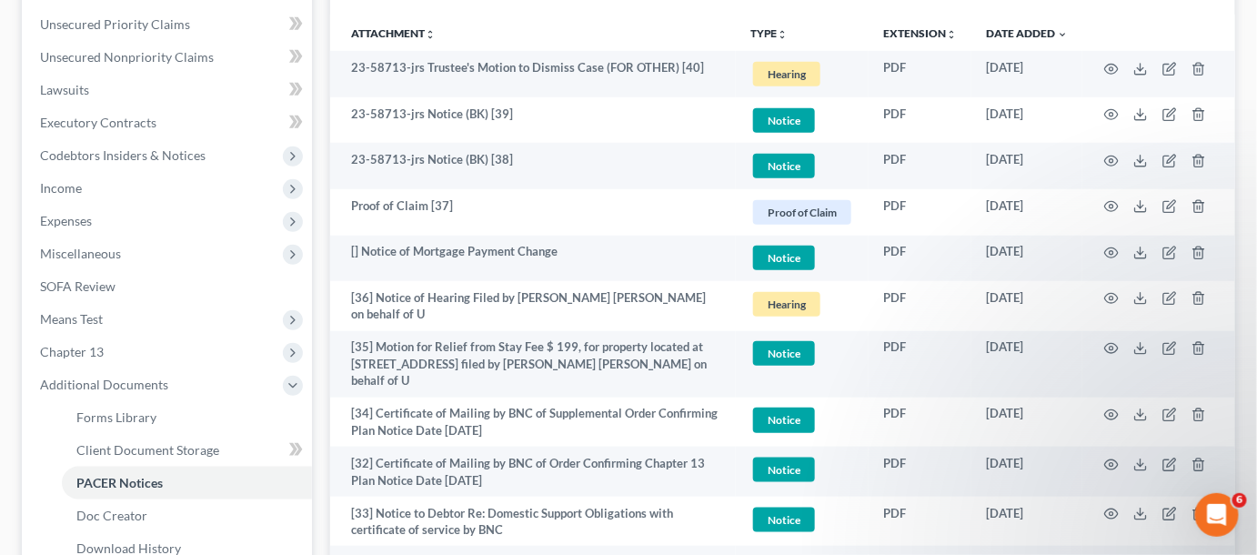
scroll to position [413, 0]
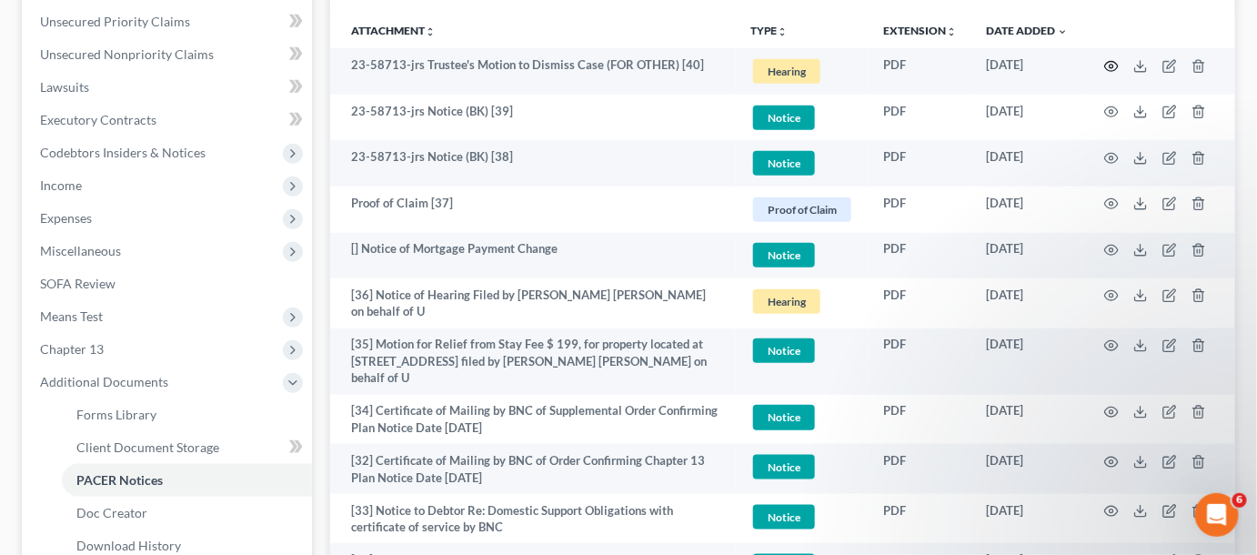
click at [1109, 65] on circle "button" at bounding box center [1111, 67] width 4 height 4
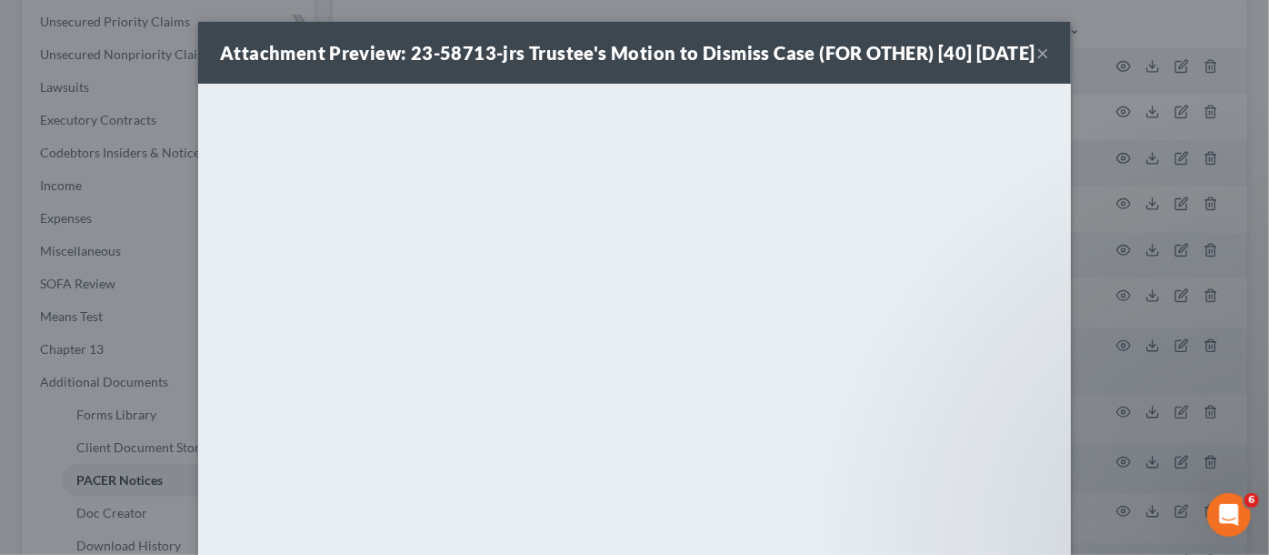
drag, startPoint x: 1199, startPoint y: 358, endPoint x: 1026, endPoint y: 324, distance: 176.2
click at [1199, 358] on div "Attachment Preview: 23-58713-jrs Trustee's Motion to Dismiss Case (FOR OTHER) […" at bounding box center [634, 277] width 1269 height 555
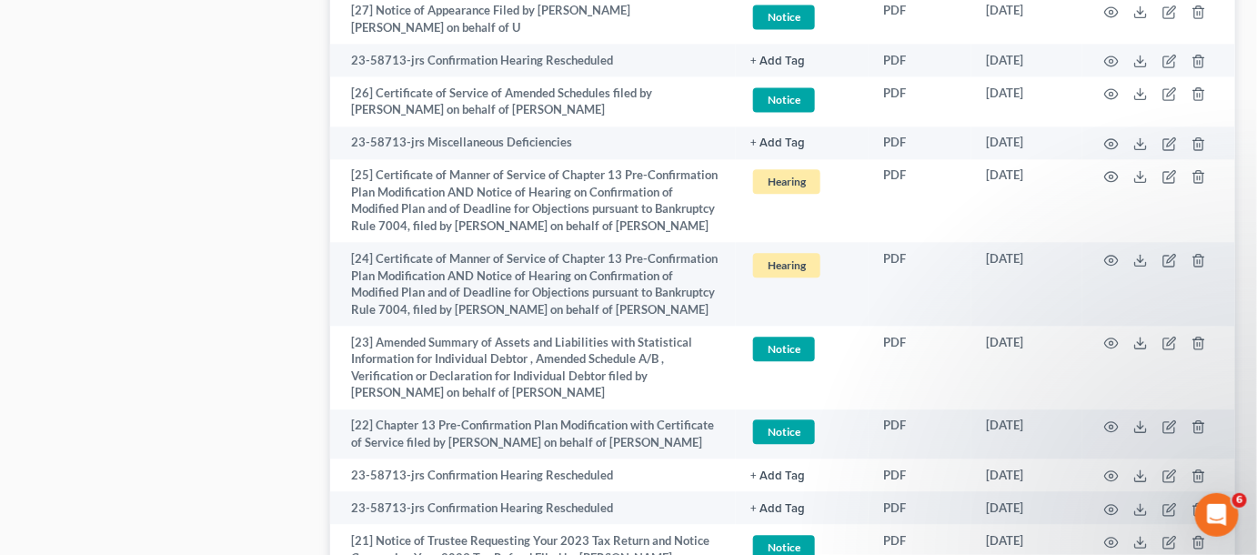
scroll to position [1377, 0]
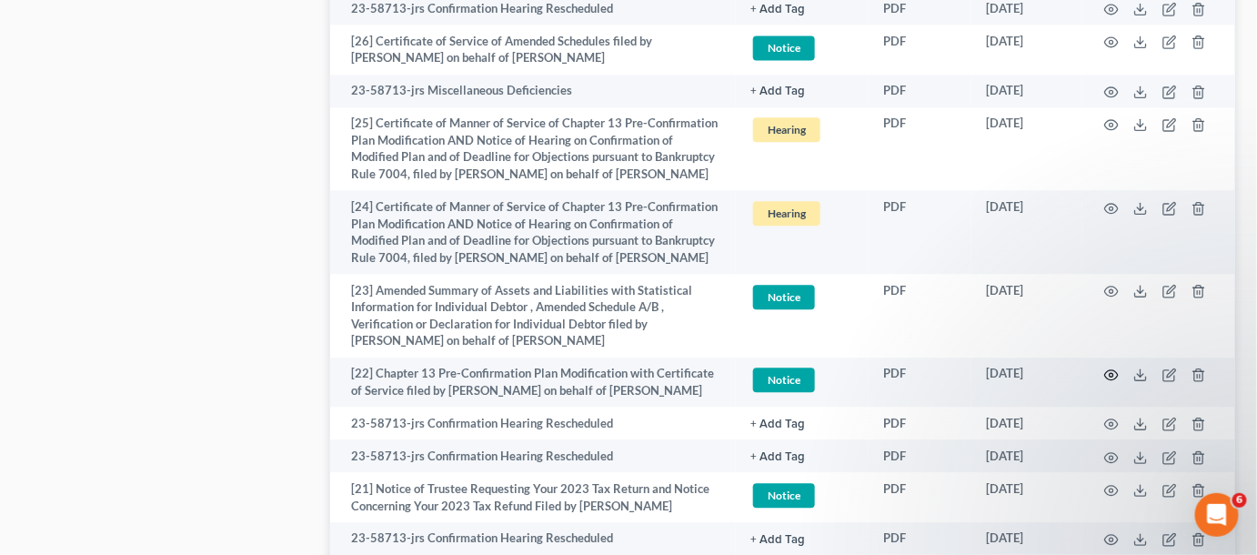
click at [1106, 370] on icon "button" at bounding box center [1112, 375] width 14 height 10
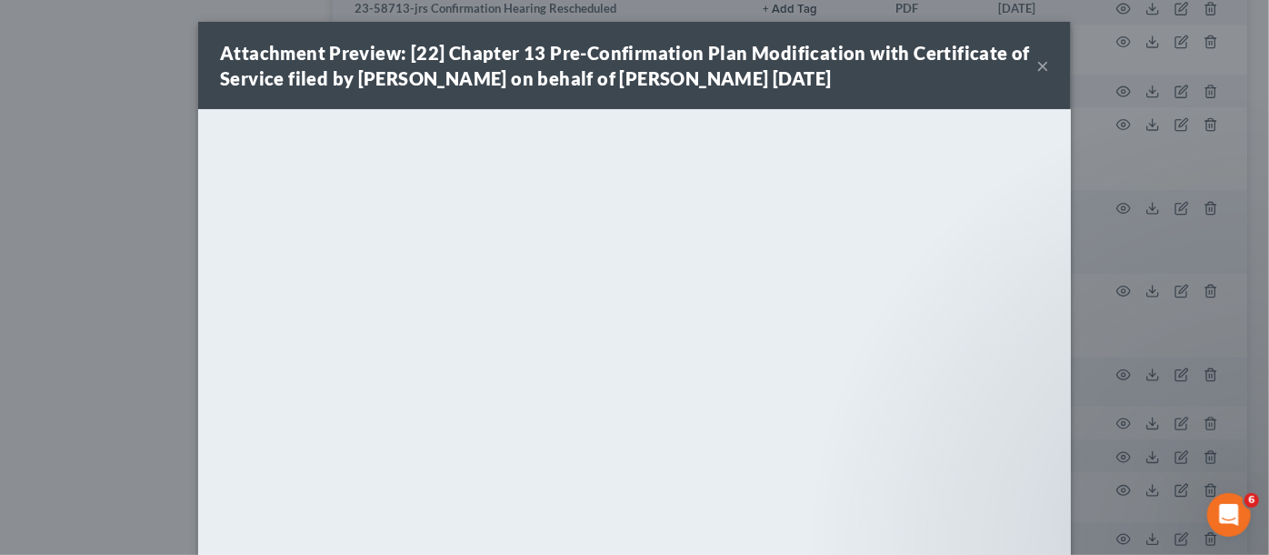
click at [133, 301] on div "Attachment Preview: [22] Chapter 13 Pre-Confirmation Plan Modification with Cer…" at bounding box center [634, 277] width 1269 height 555
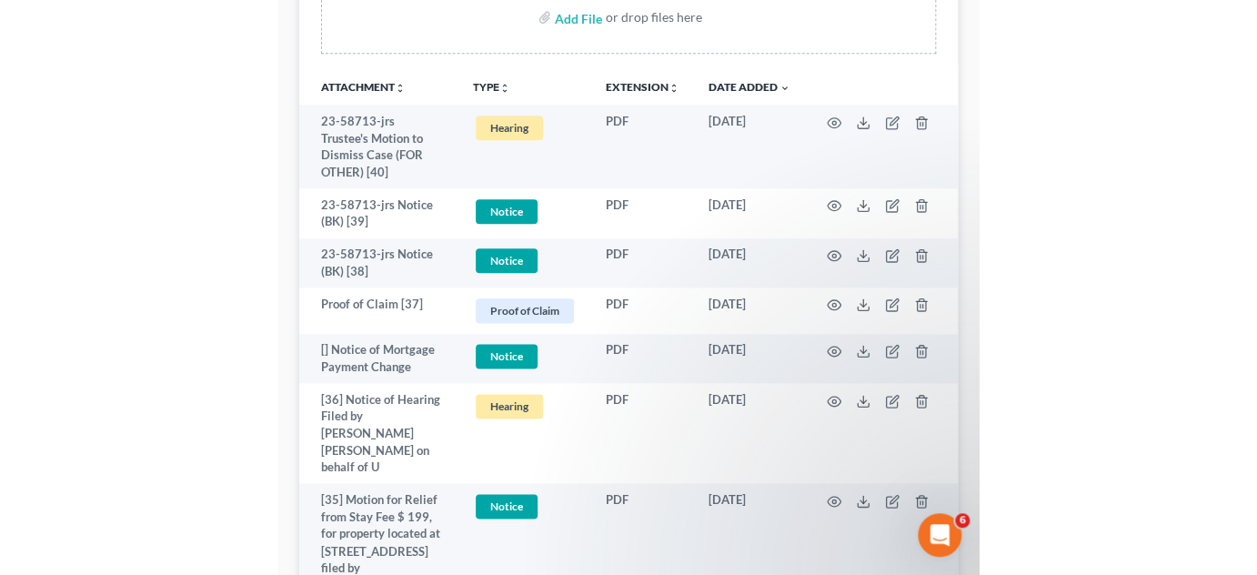
scroll to position [0, 0]
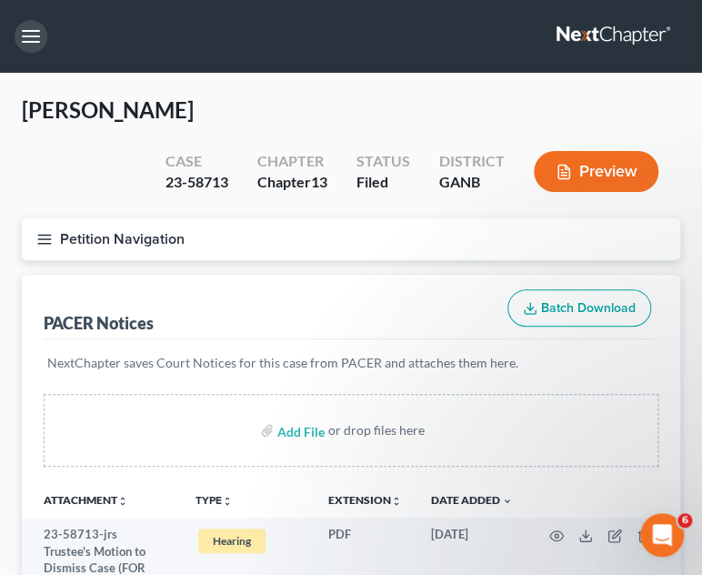
click at [35, 33] on button "button" at bounding box center [31, 36] width 33 height 33
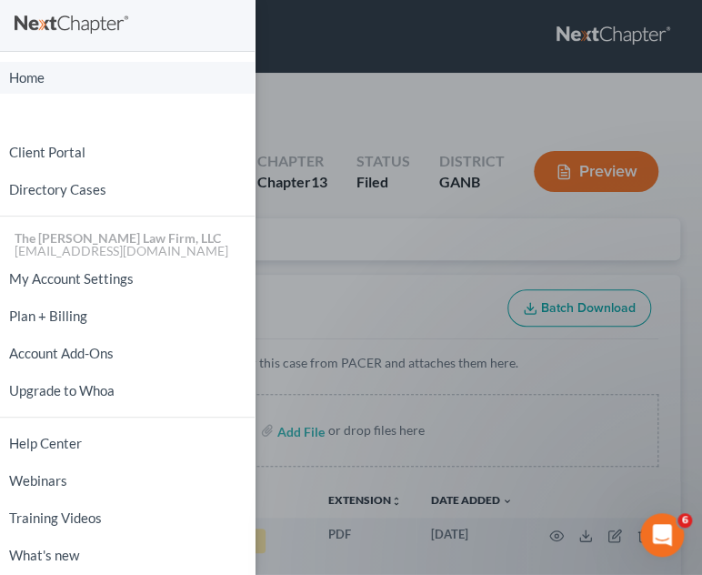
click at [59, 72] on link "Home" at bounding box center [127, 78] width 255 height 32
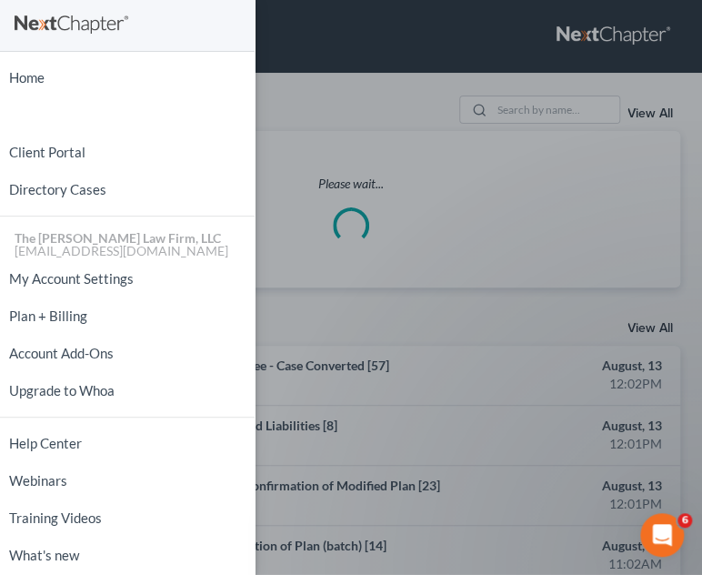
click at [543, 109] on div "Home New Case Client Portal Directory Cases The Craig Black Law Firm, LLC mb@cr…" at bounding box center [351, 287] width 702 height 575
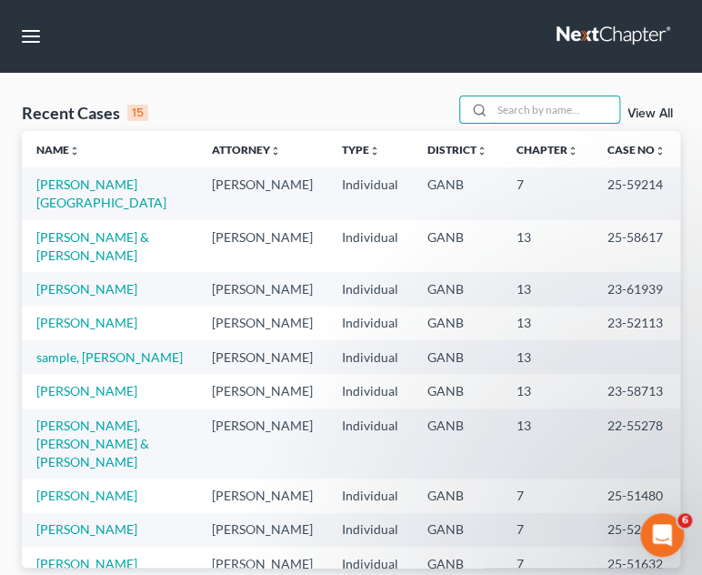
click at [546, 113] on input "search" at bounding box center [555, 109] width 127 height 26
type input "rhame"
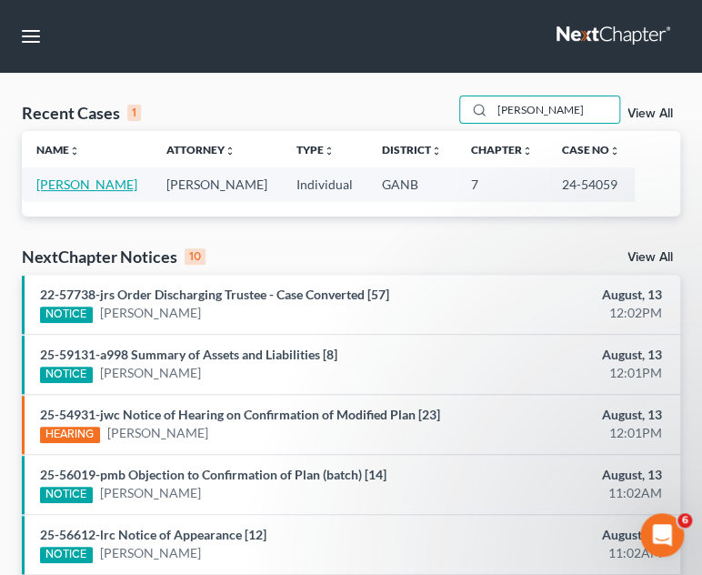
click at [108, 186] on link "[PERSON_NAME]" at bounding box center [86, 183] width 101 height 15
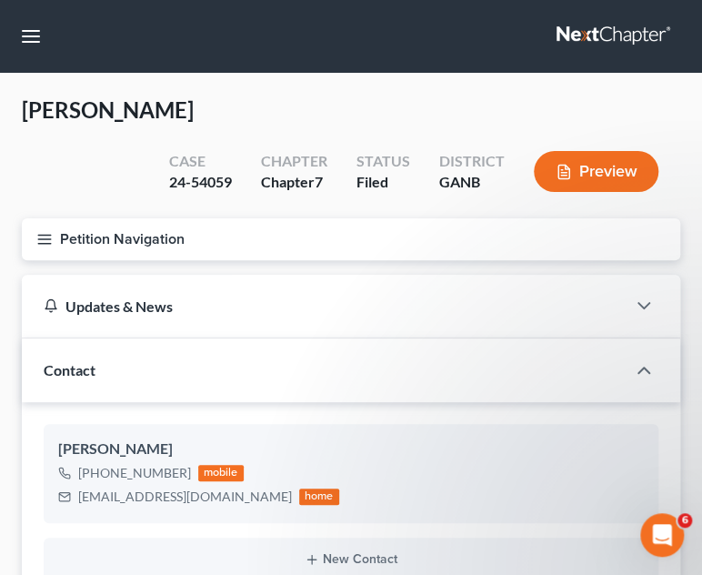
click at [50, 244] on icon "button" at bounding box center [44, 239] width 16 height 16
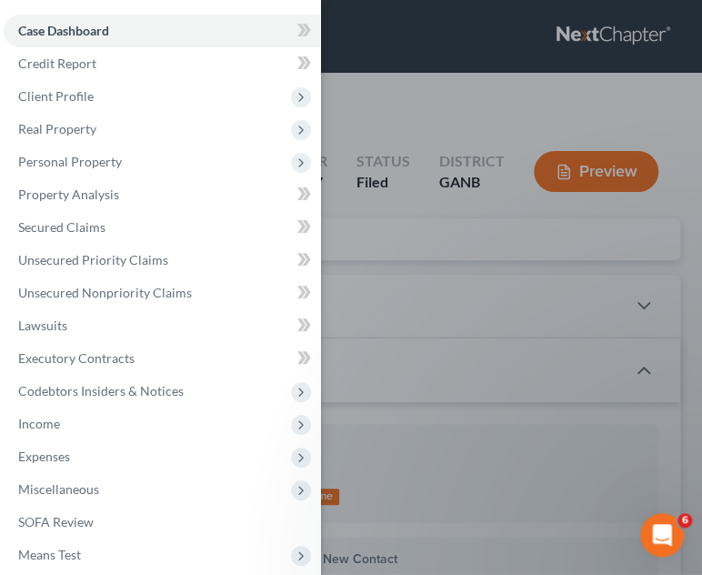
click at [45, 86] on span "Client Profile" at bounding box center [162, 96] width 316 height 33
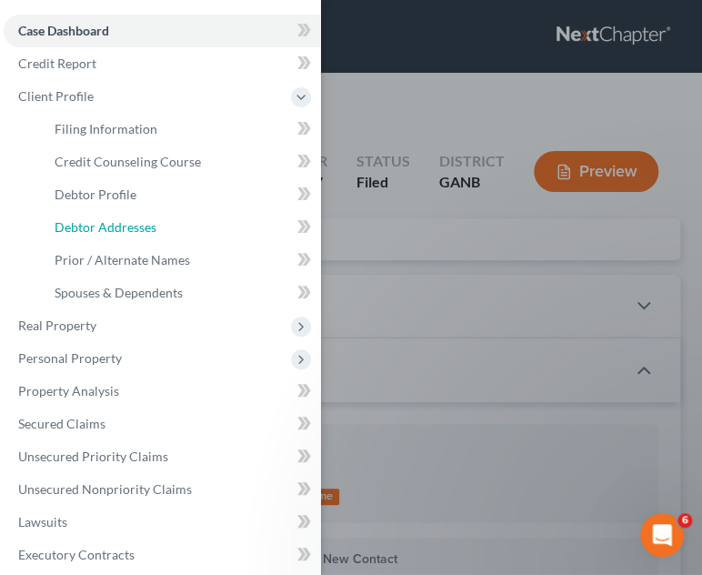
click at [153, 222] on span "Debtor Addresses" at bounding box center [106, 226] width 102 height 15
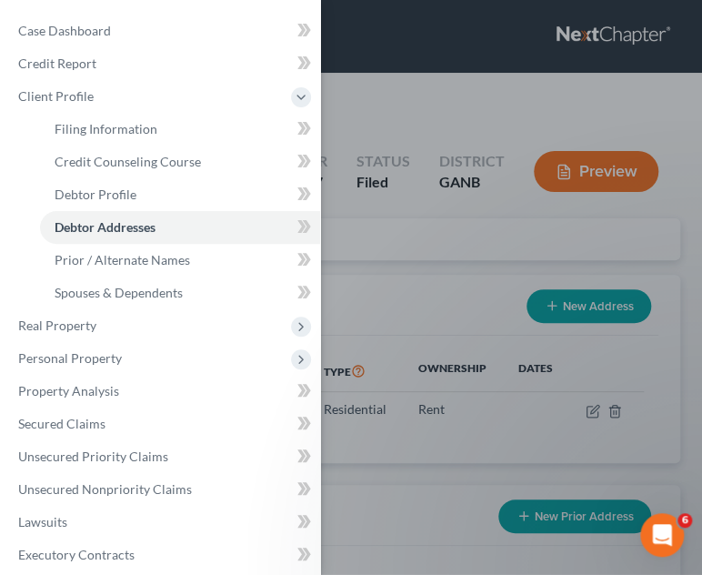
click at [410, 109] on div "Case Dashboard Payments Invoices Payments Payments Credit Report Client Profile" at bounding box center [351, 287] width 702 height 575
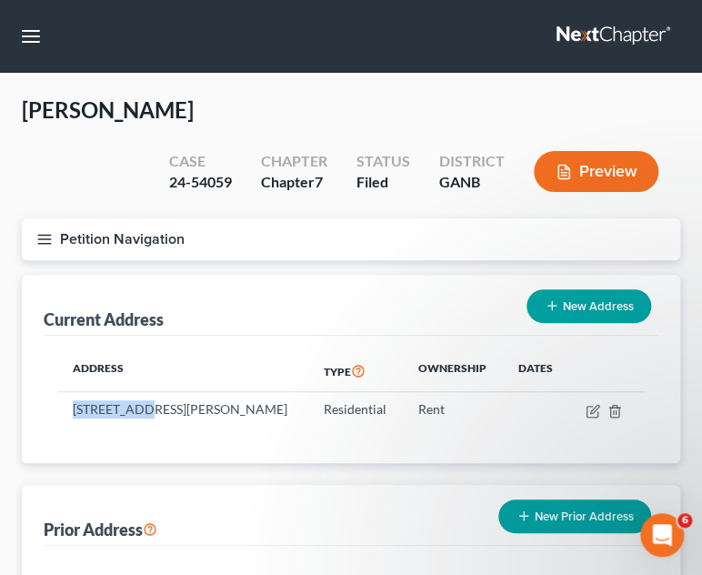
drag, startPoint x: 137, startPoint y: 407, endPoint x: 63, endPoint y: 404, distance: 74.7
click at [63, 404] on td "903 Huff Rd, Apt 1302, Atlanta, GA 30318" at bounding box center [183, 409] width 251 height 35
copy td "903 Huff Rd"
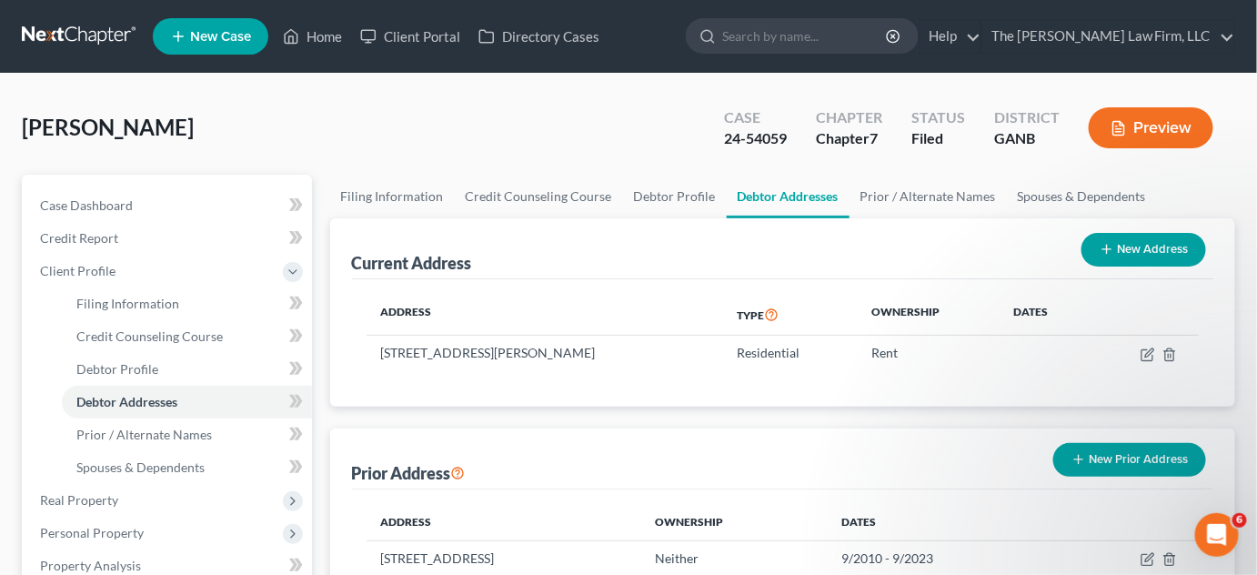
click at [888, 42] on input "search" at bounding box center [805, 36] width 166 height 34
type input "fleeton"
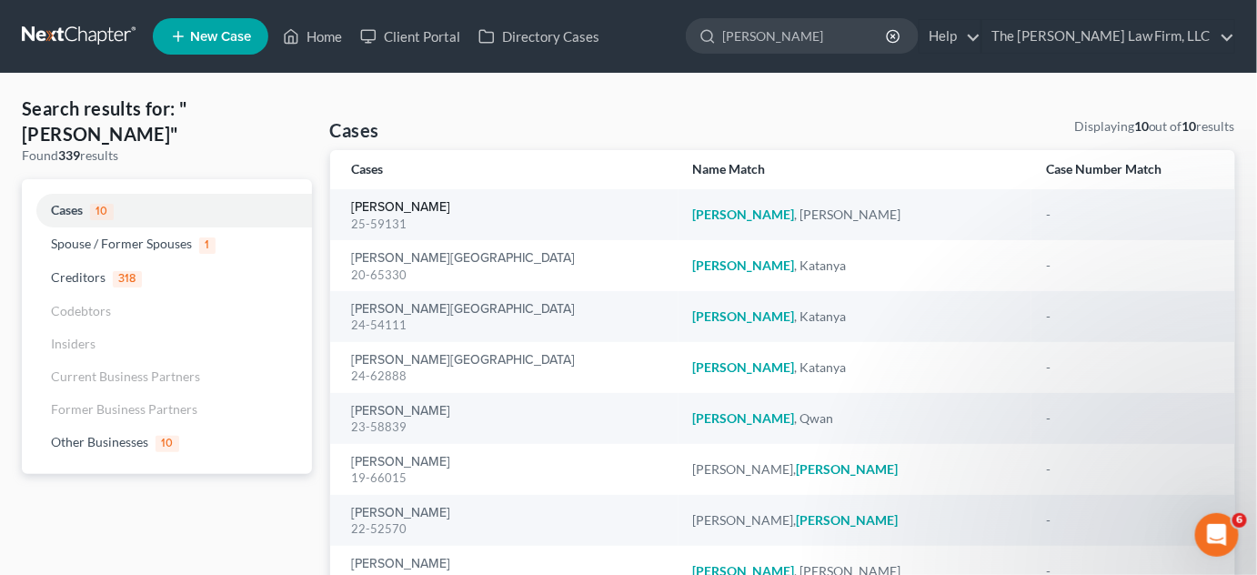
click at [385, 203] on link "[PERSON_NAME]" at bounding box center [401, 207] width 99 height 13
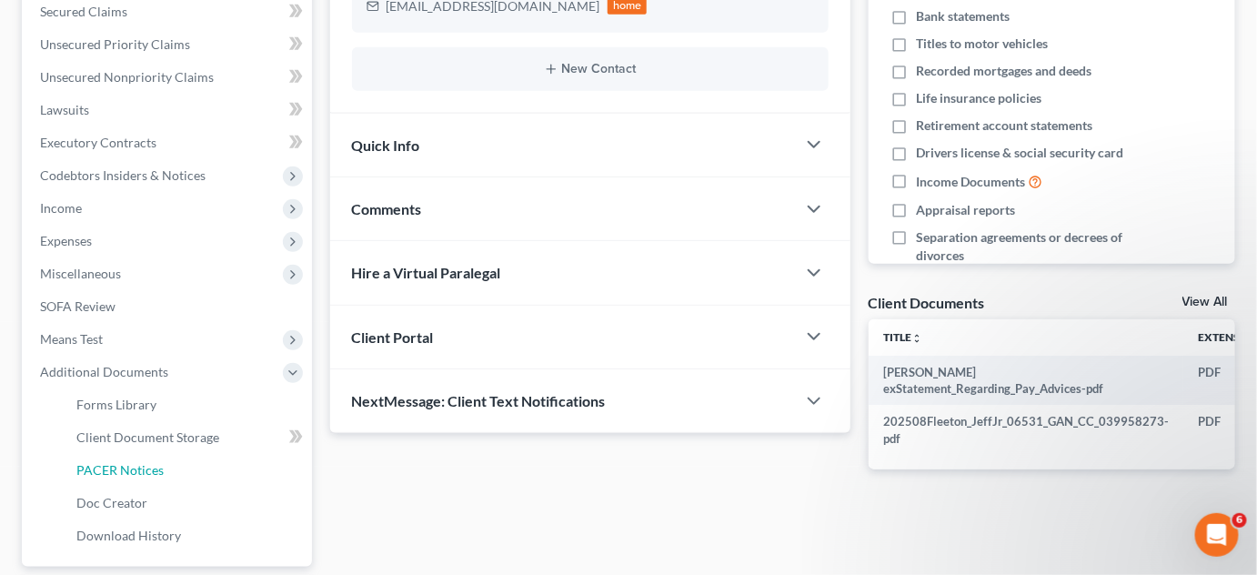
click at [147, 475] on span "PACER Notices" at bounding box center [119, 469] width 87 height 15
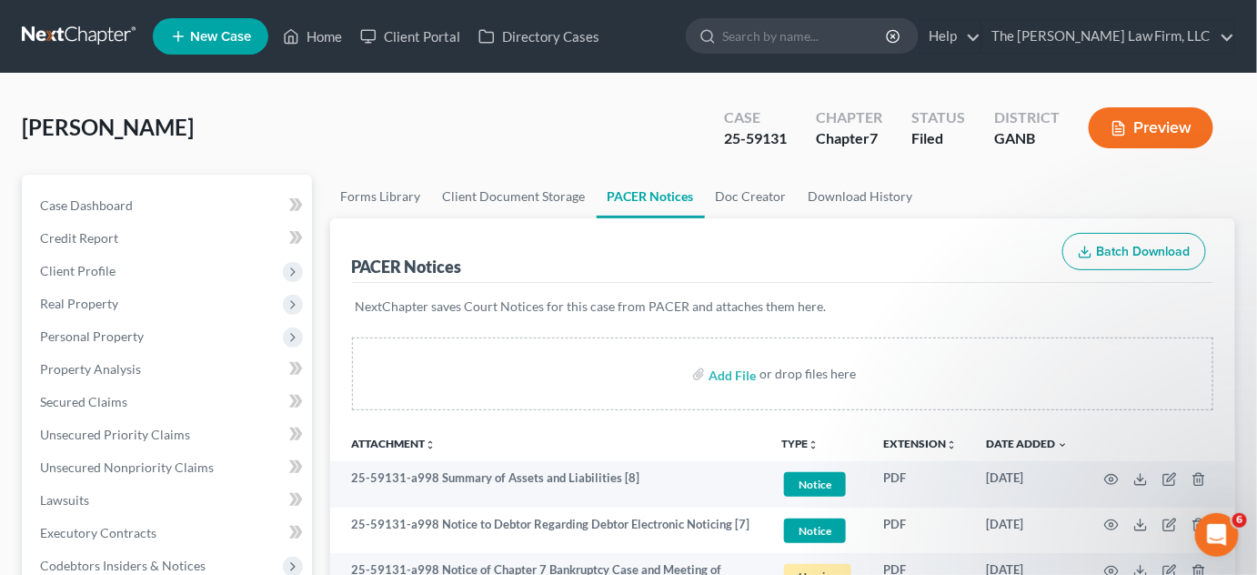
click at [92, 276] on span "Client Profile" at bounding box center [77, 270] width 75 height 15
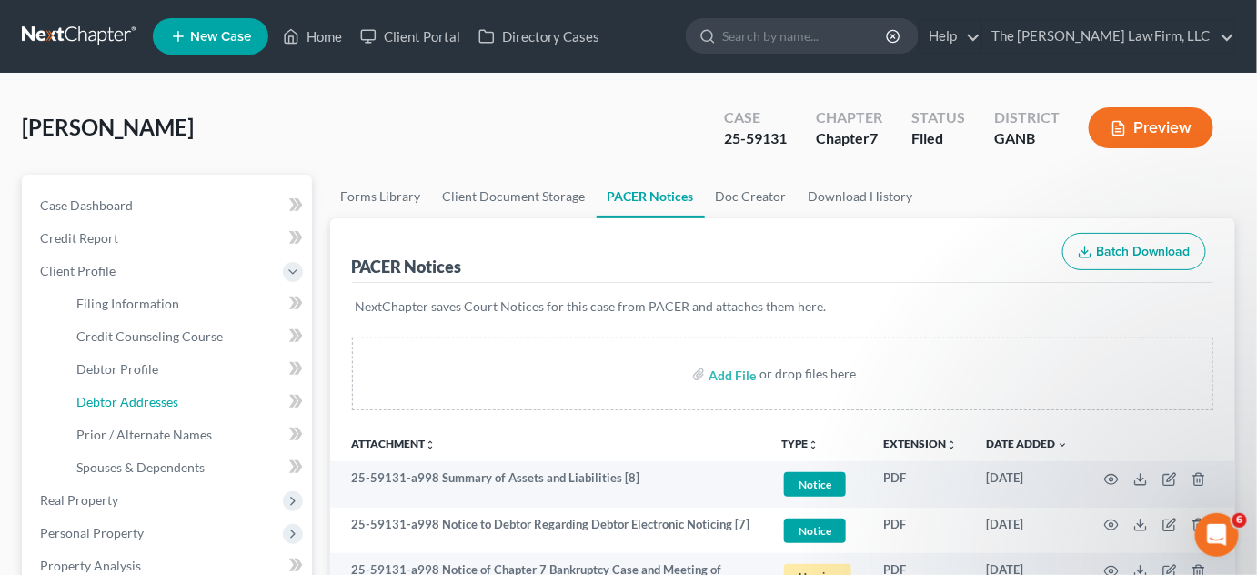
click at [115, 397] on span "Debtor Addresses" at bounding box center [127, 401] width 102 height 15
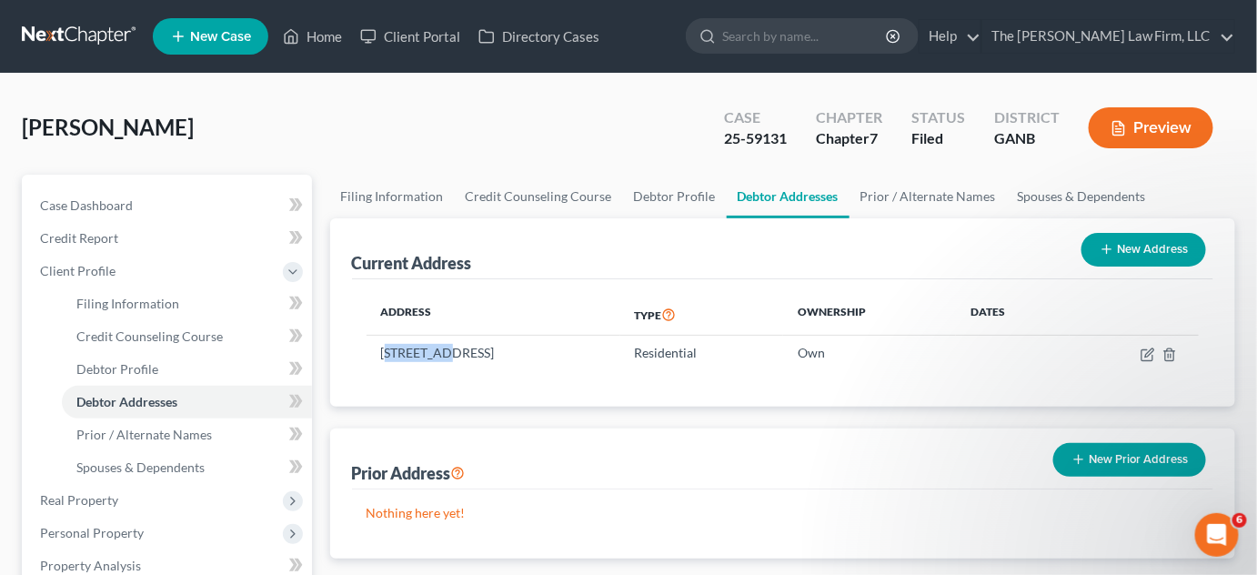
drag, startPoint x: 438, startPoint y: 351, endPoint x: 390, endPoint y: 352, distance: 48.2
click at [390, 352] on td "60 Tulip Dr, Covington, GA 30016" at bounding box center [493, 353] width 254 height 35
drag, startPoint x: 440, startPoint y: 351, endPoint x: 379, endPoint y: 352, distance: 60.9
click at [379, 352] on td "60 Tulip Dr, Covington, GA 30016" at bounding box center [493, 353] width 254 height 35
copy td "60 Tulip Dr"
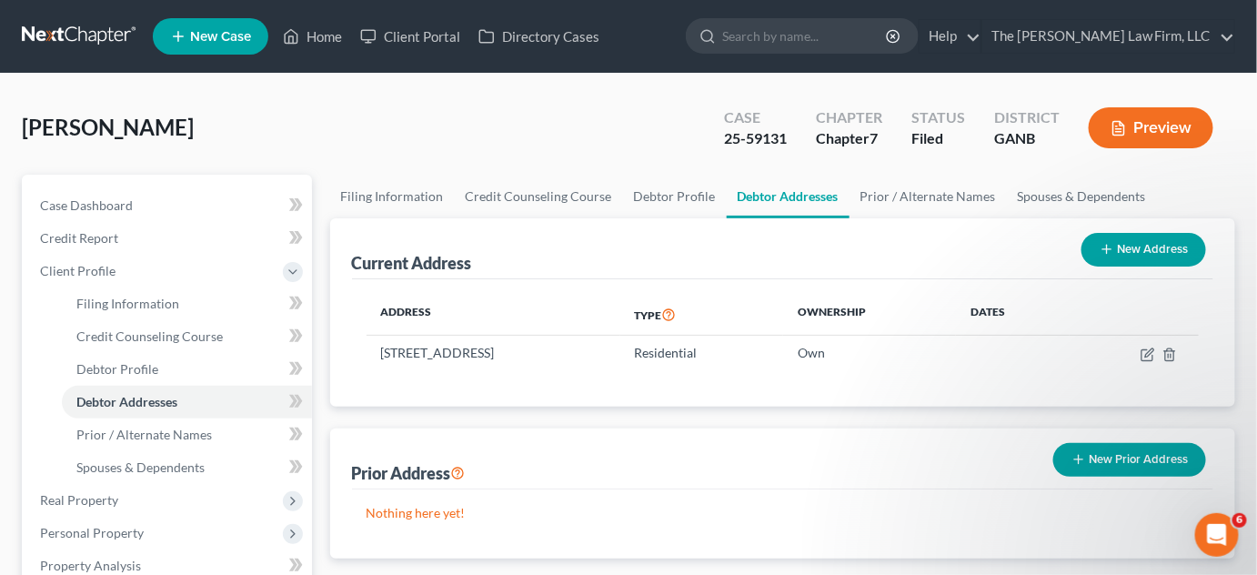
click at [858, 40] on input "search" at bounding box center [805, 36] width 166 height 34
type input "williams"
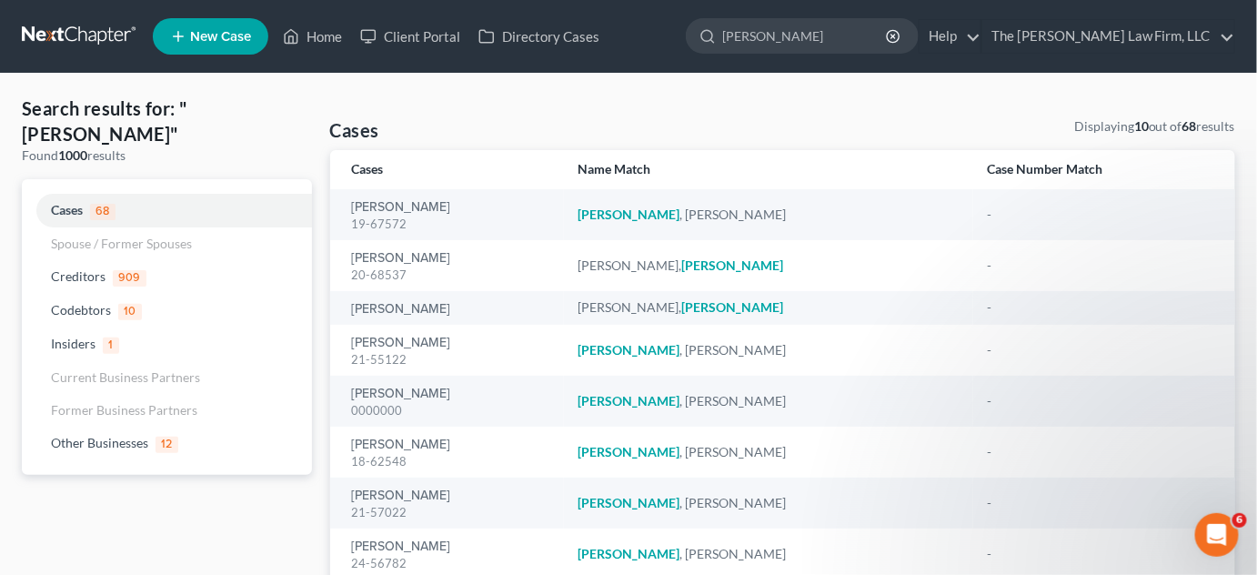
drag, startPoint x: 755, startPoint y: 158, endPoint x: 766, endPoint y: 135, distance: 26.0
click at [755, 158] on th "Name Match" at bounding box center [768, 169] width 409 height 39
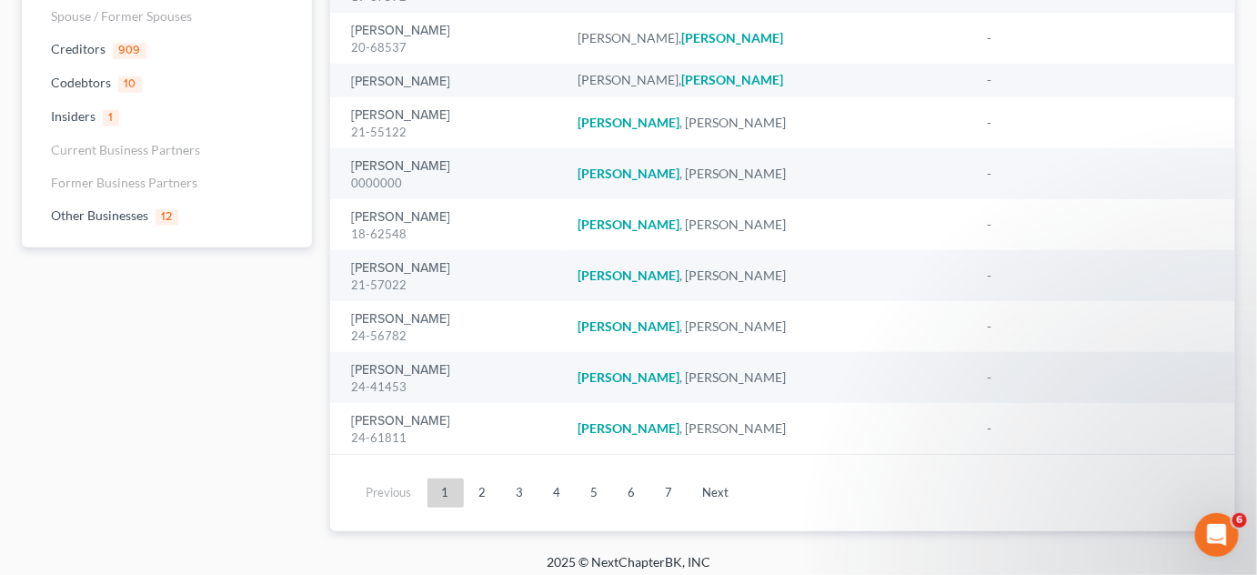
scroll to position [237, 0]
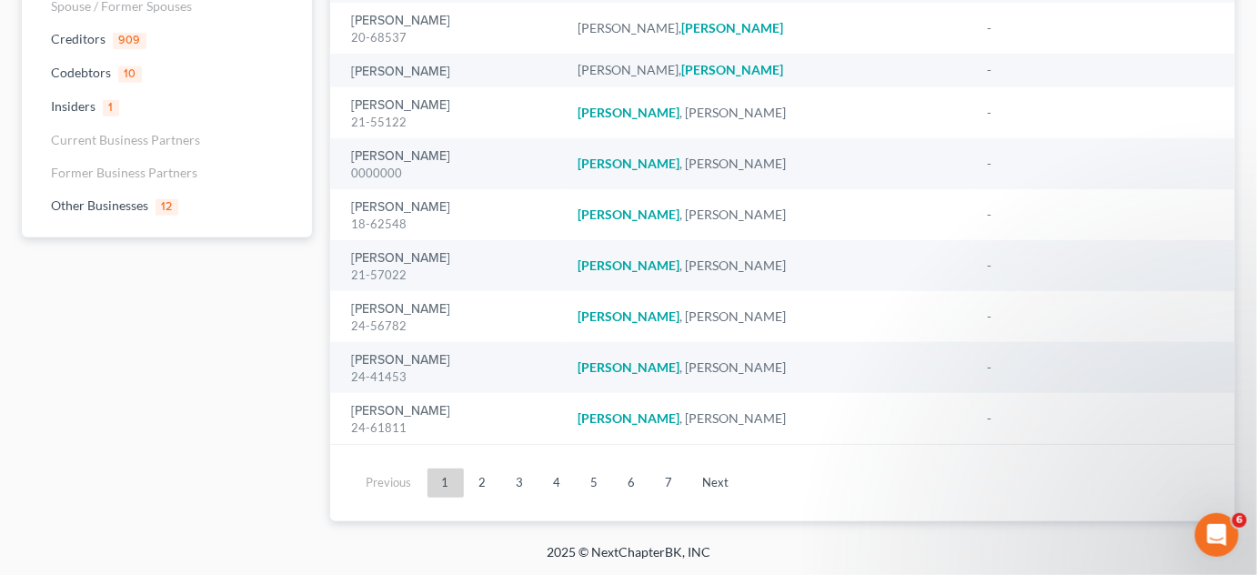
click at [489, 479] on link "2" at bounding box center [483, 482] width 36 height 29
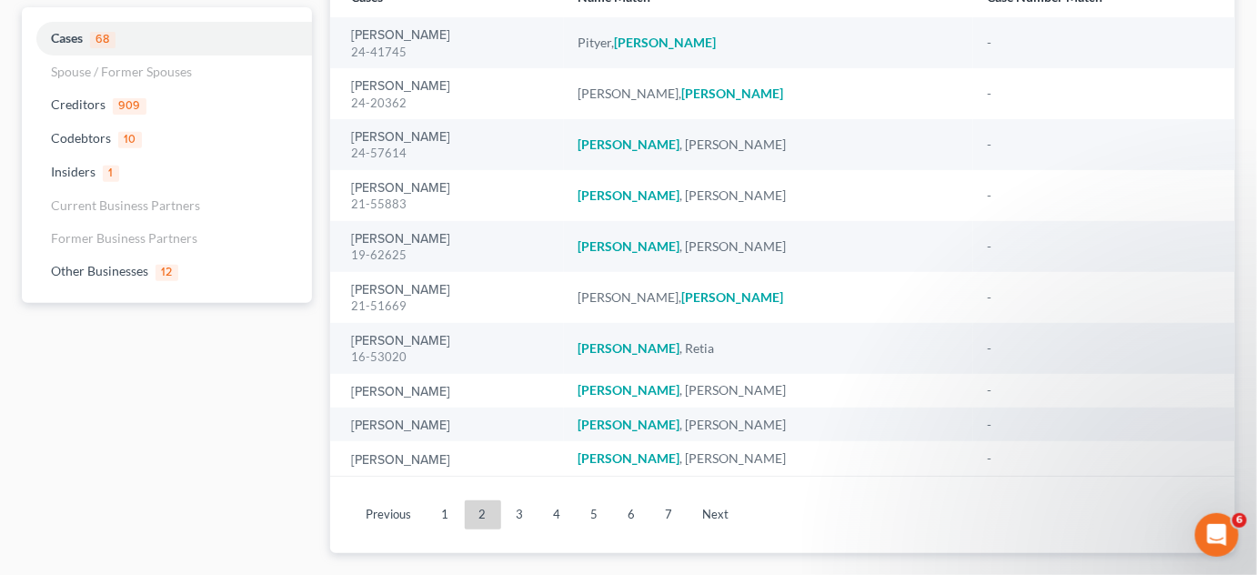
scroll to position [204, 0]
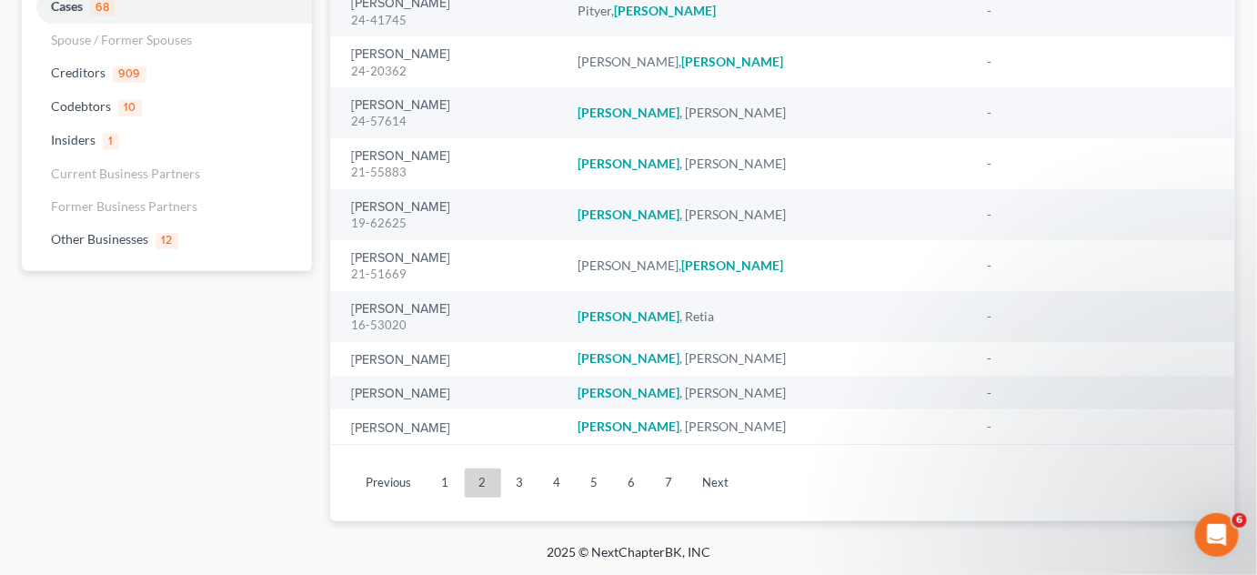
click at [513, 489] on link "3" at bounding box center [520, 482] width 36 height 29
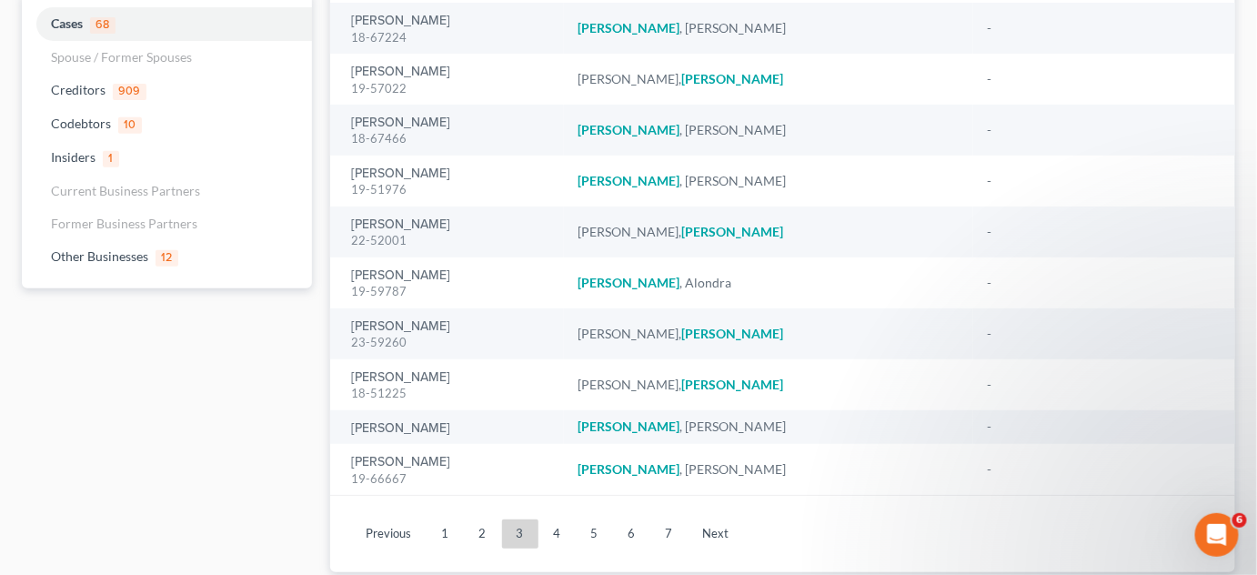
scroll to position [237, 0]
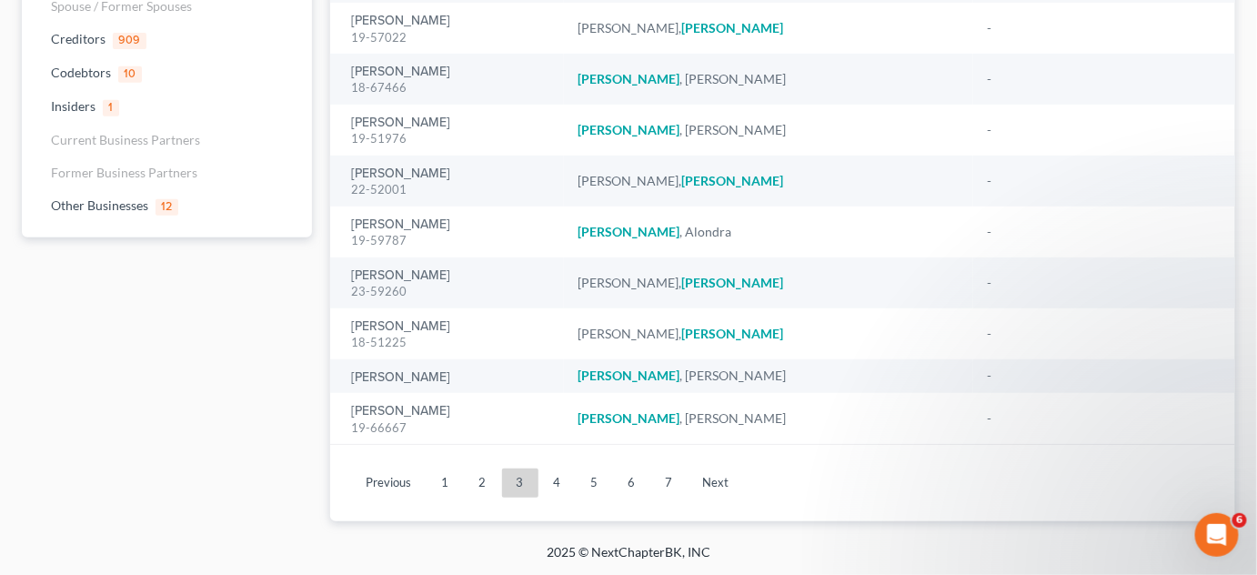
click at [553, 476] on link "4" at bounding box center [557, 482] width 36 height 29
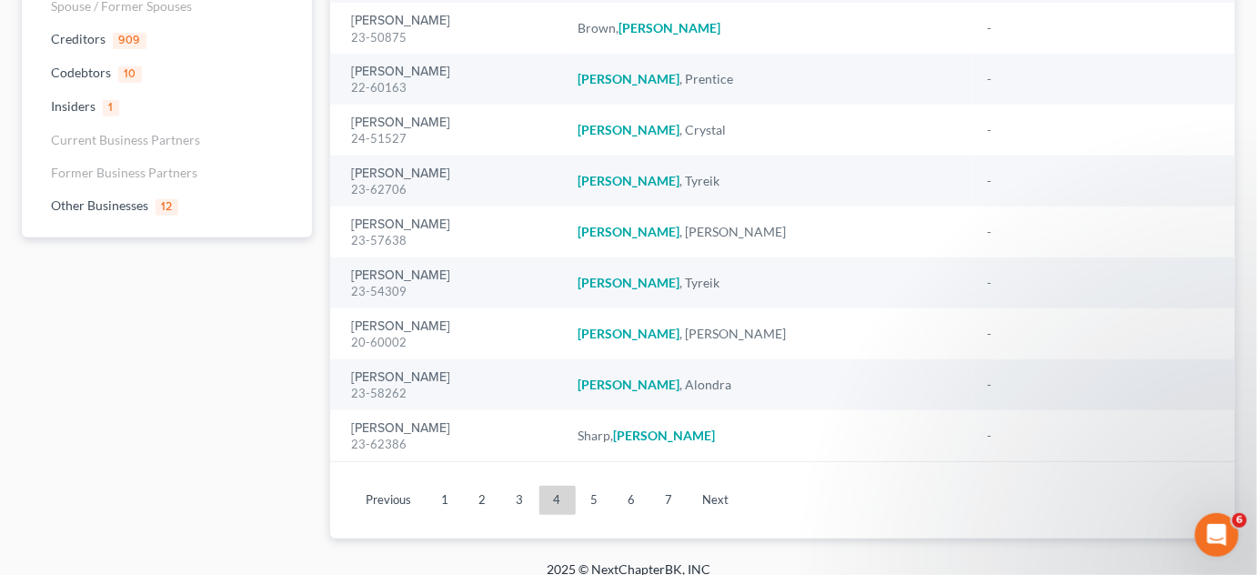
click at [601, 498] on link "5" at bounding box center [595, 500] width 36 height 29
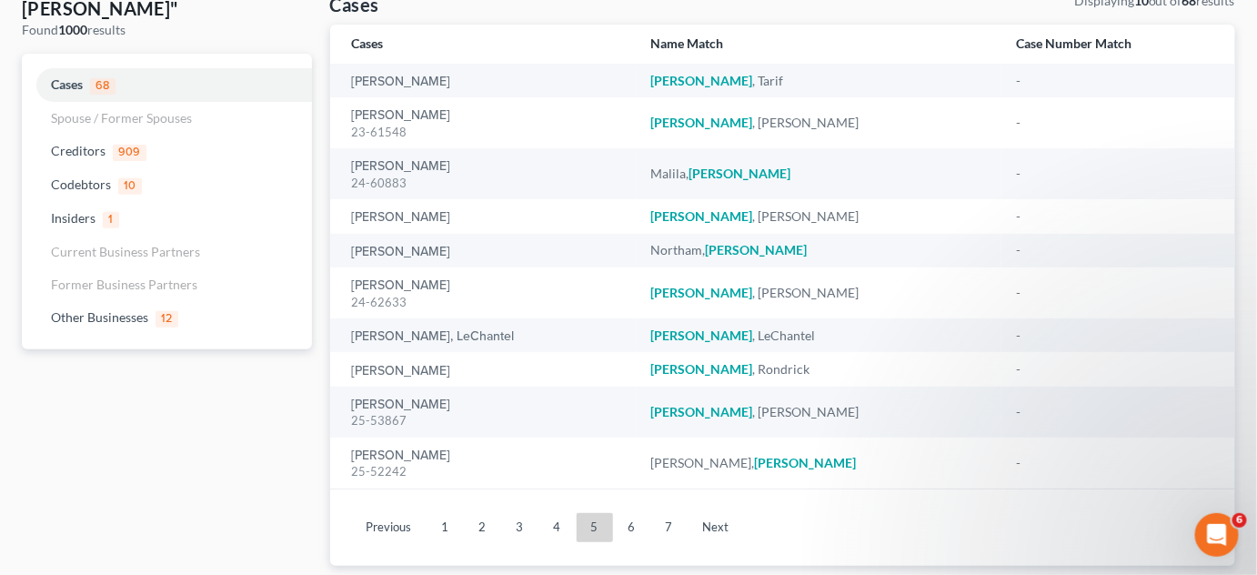
scroll to position [170, 0]
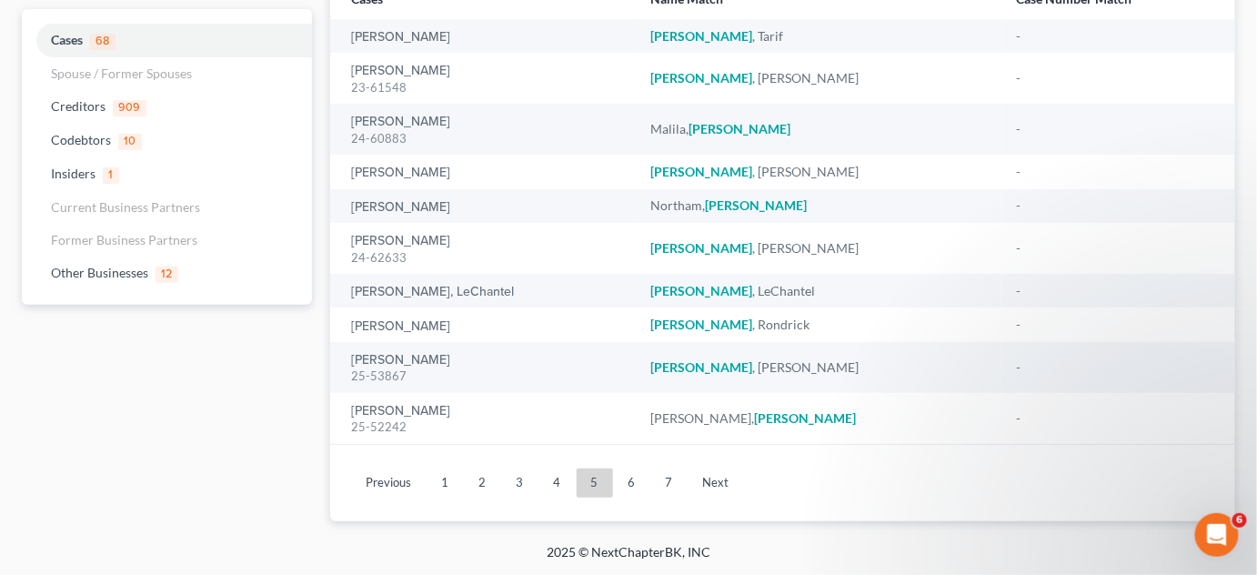
click at [617, 497] on ul "Previous 1 2 3 4 5 6 7 Next" at bounding box center [783, 482] width 877 height 47
click at [620, 492] on link "6" at bounding box center [632, 482] width 36 height 29
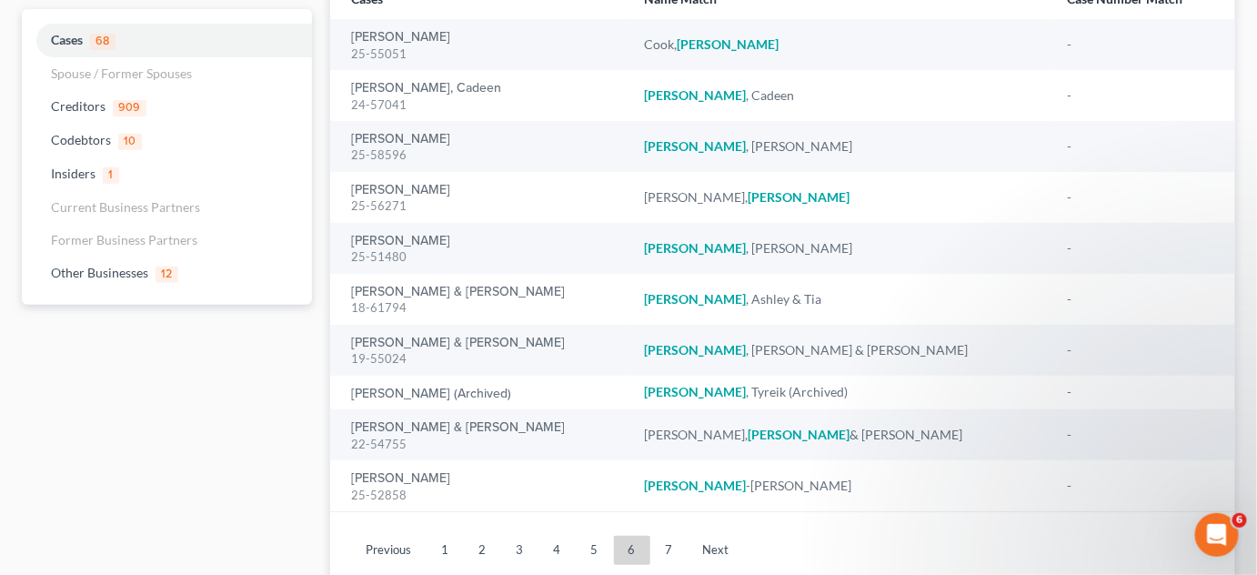
click at [236, 552] on div "Search results for: "williams" Found 1000 results Cases 68 Spouse / Former Spou…" at bounding box center [167, 256] width 308 height 663
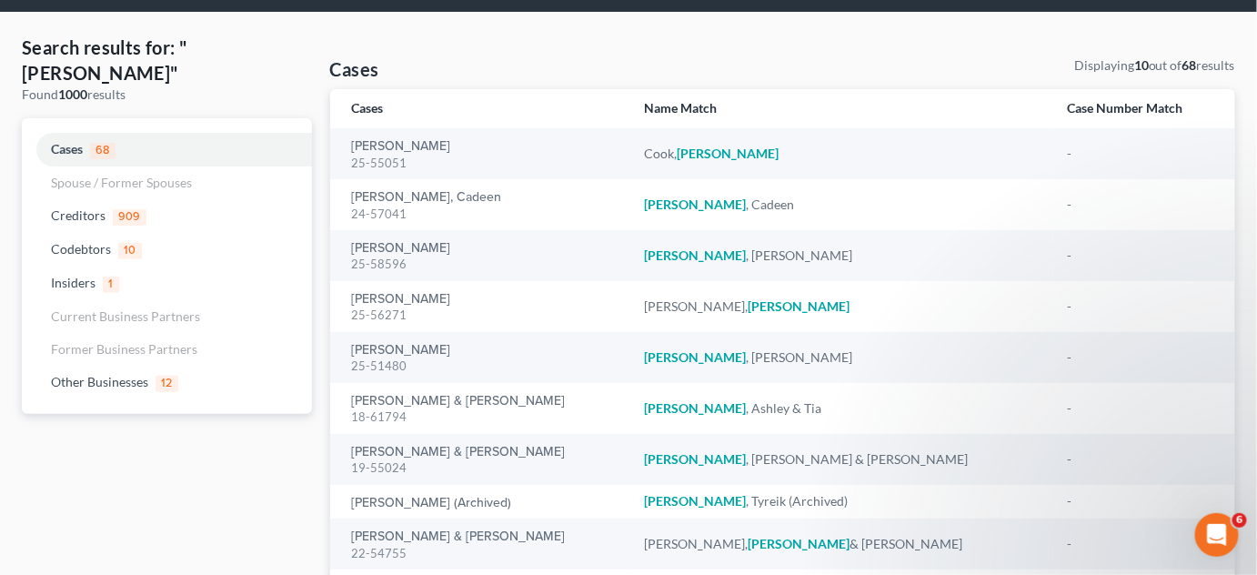
scroll to position [0, 0]
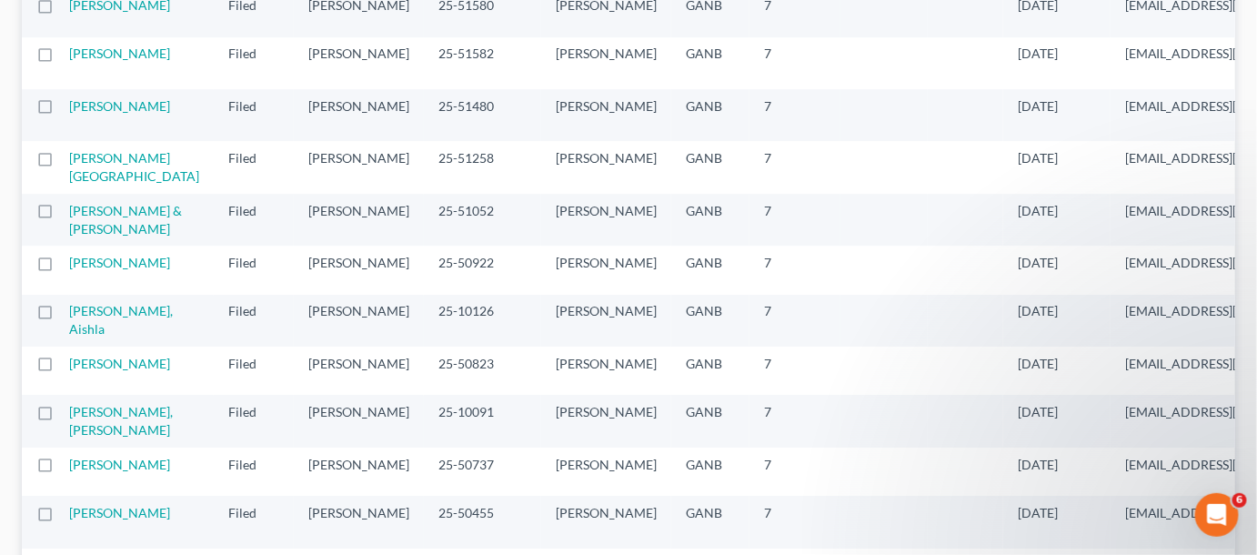
scroll to position [1653, 0]
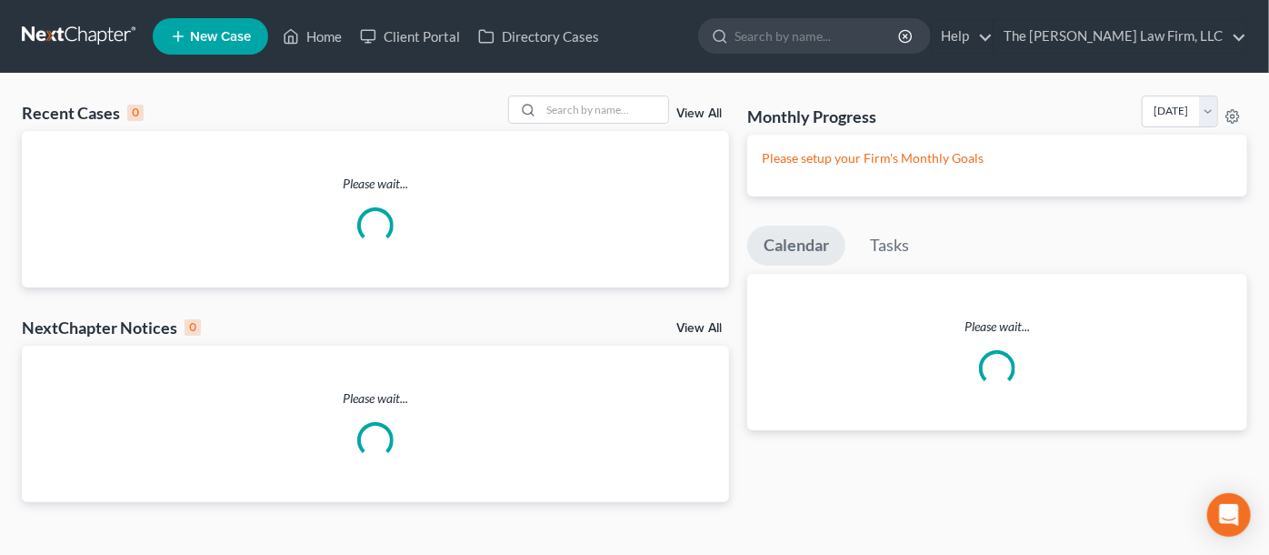
click at [843, 35] on input "search" at bounding box center [818, 36] width 166 height 34
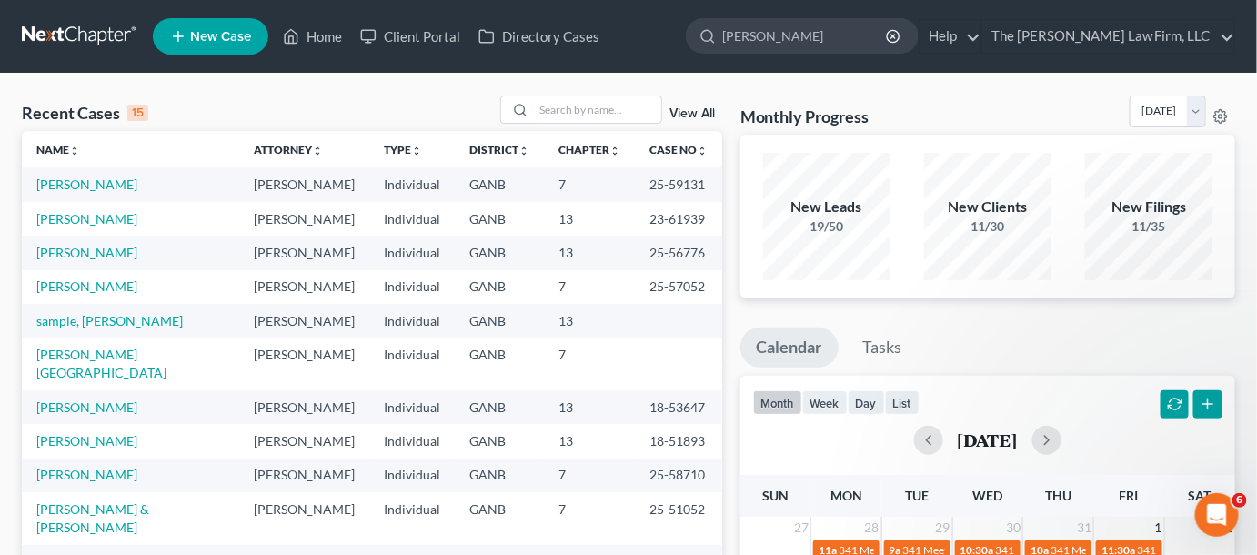
type input "[PERSON_NAME]"
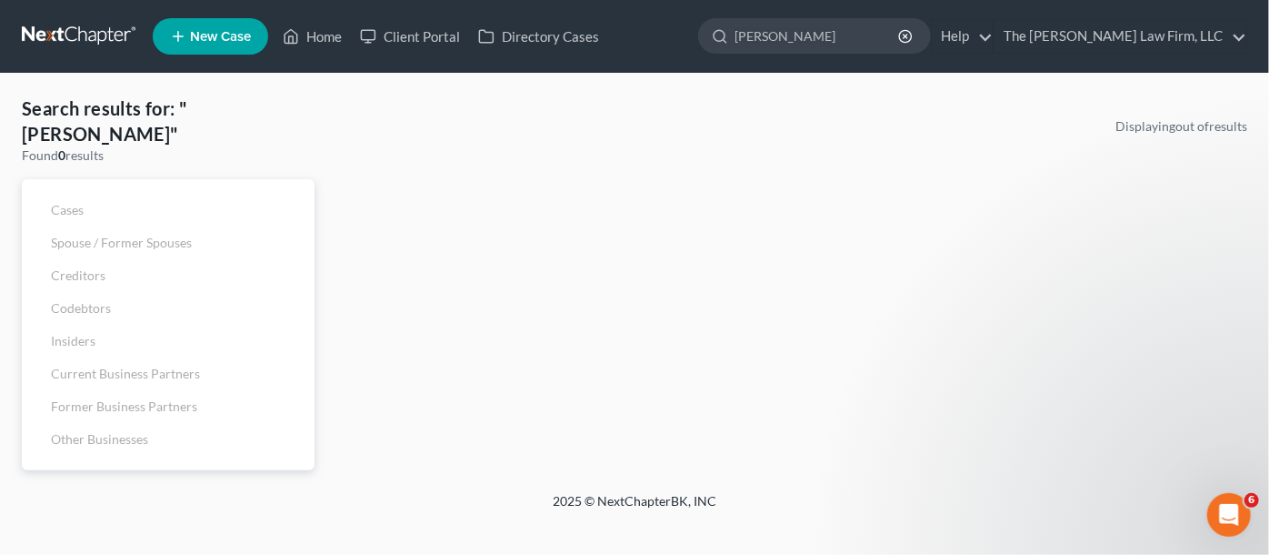
click at [784, 36] on input "[PERSON_NAME]" at bounding box center [818, 36] width 166 height 34
type input "[PERSON_NAME]"
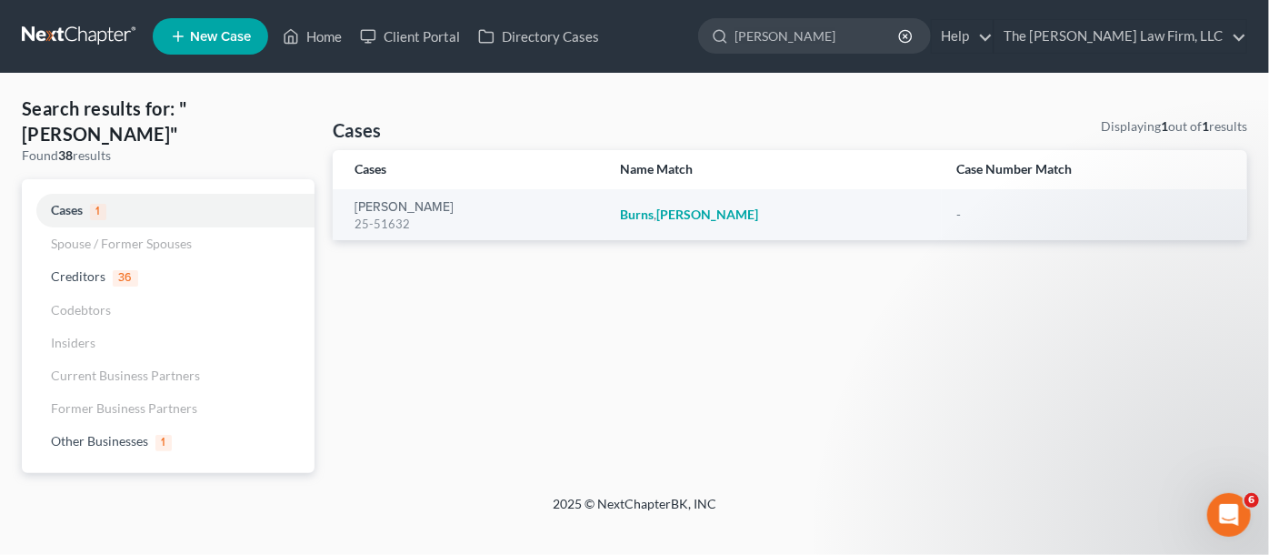
click at [466, 198] on div "Burns, James 25-51632" at bounding box center [473, 214] width 236 height 35
click at [419, 207] on link "[PERSON_NAME]" at bounding box center [404, 207] width 99 height 13
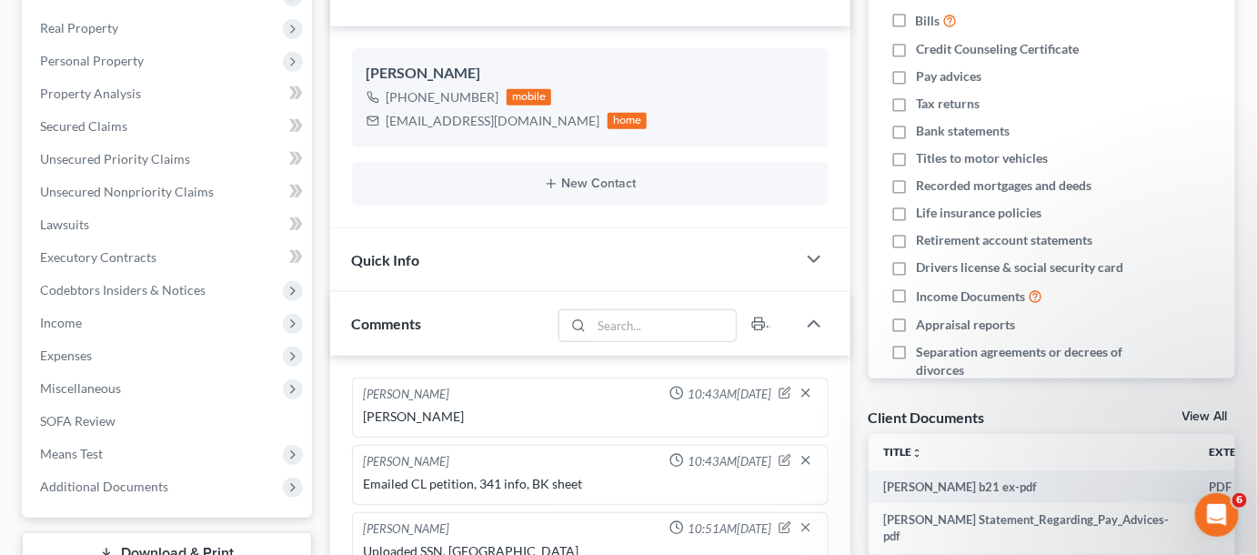
scroll to position [413, 0]
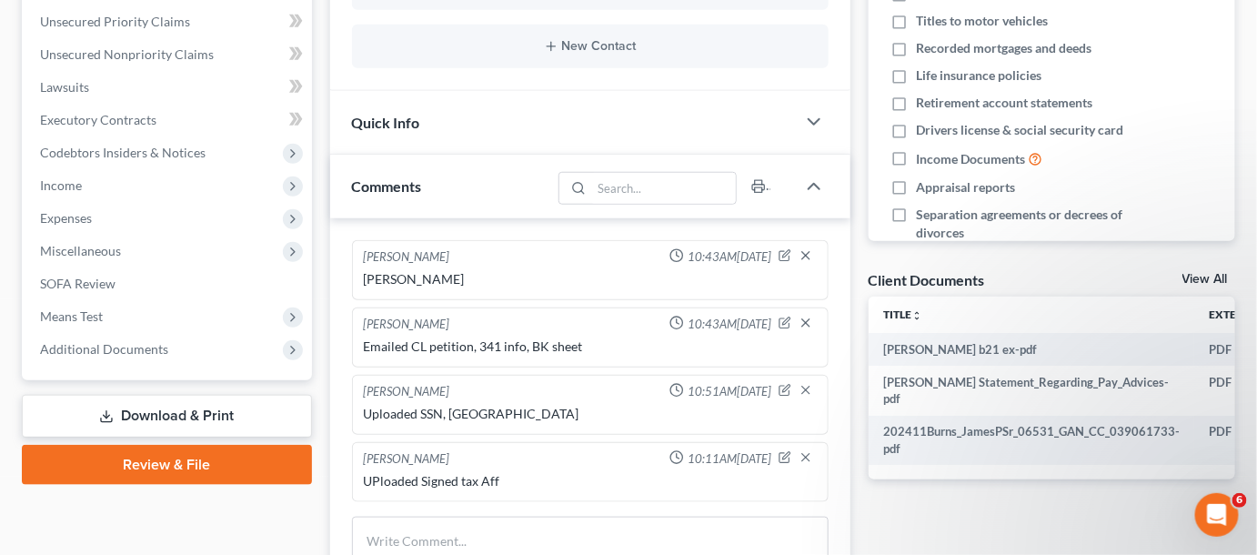
click at [116, 344] on span "Additional Documents" at bounding box center [104, 348] width 128 height 15
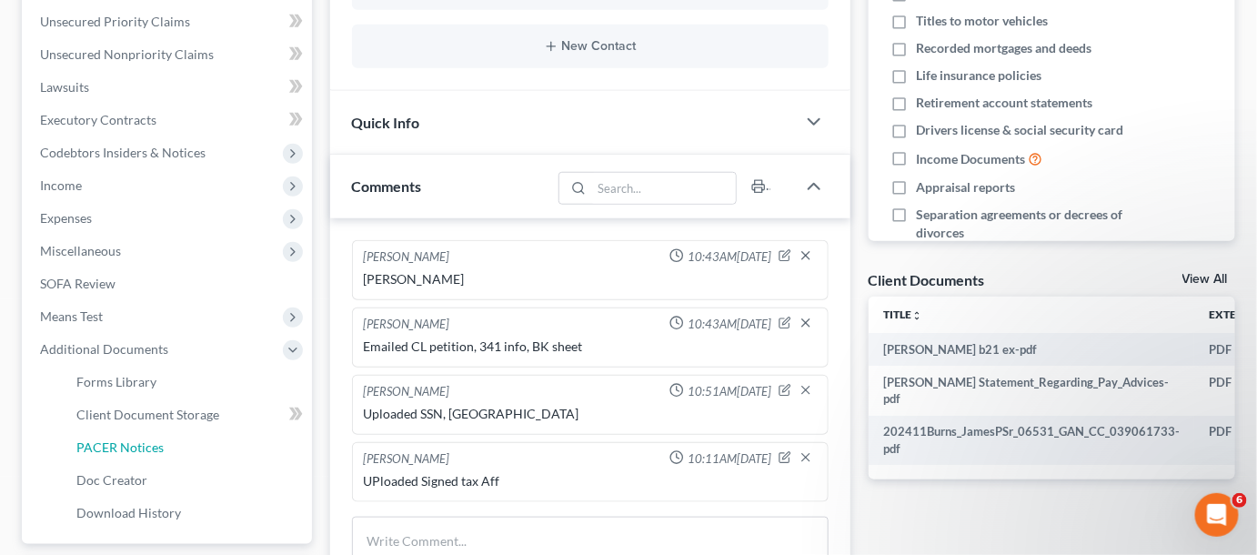
click at [138, 445] on span "PACER Notices" at bounding box center [119, 446] width 87 height 15
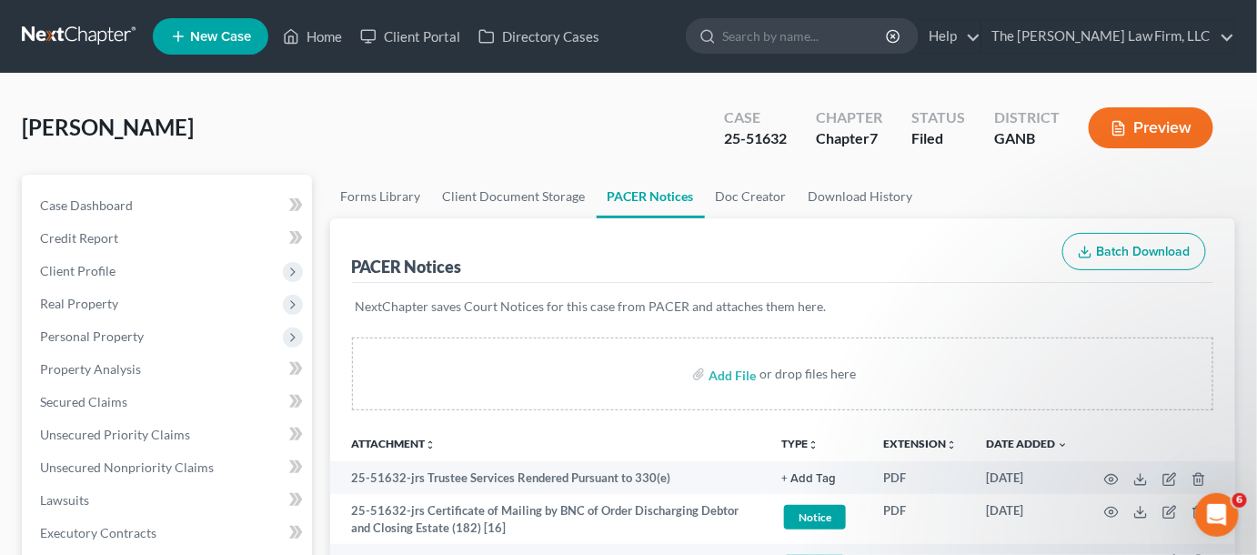
click at [815, 40] on input "search" at bounding box center [805, 36] width 166 height 34
type input "partee"
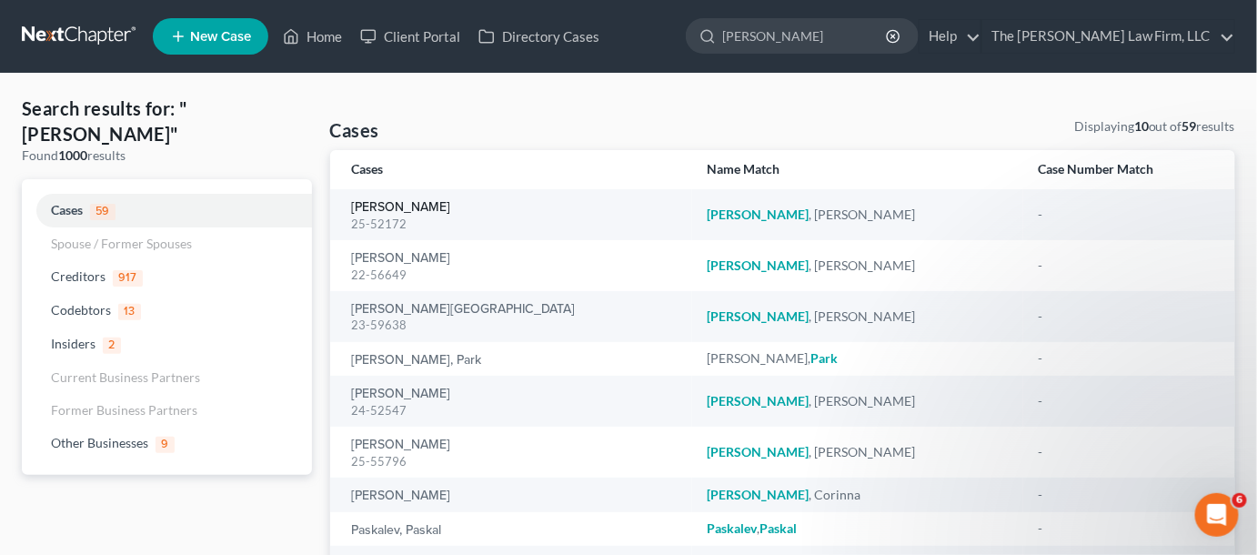
click at [376, 207] on link "[PERSON_NAME]" at bounding box center [401, 207] width 99 height 13
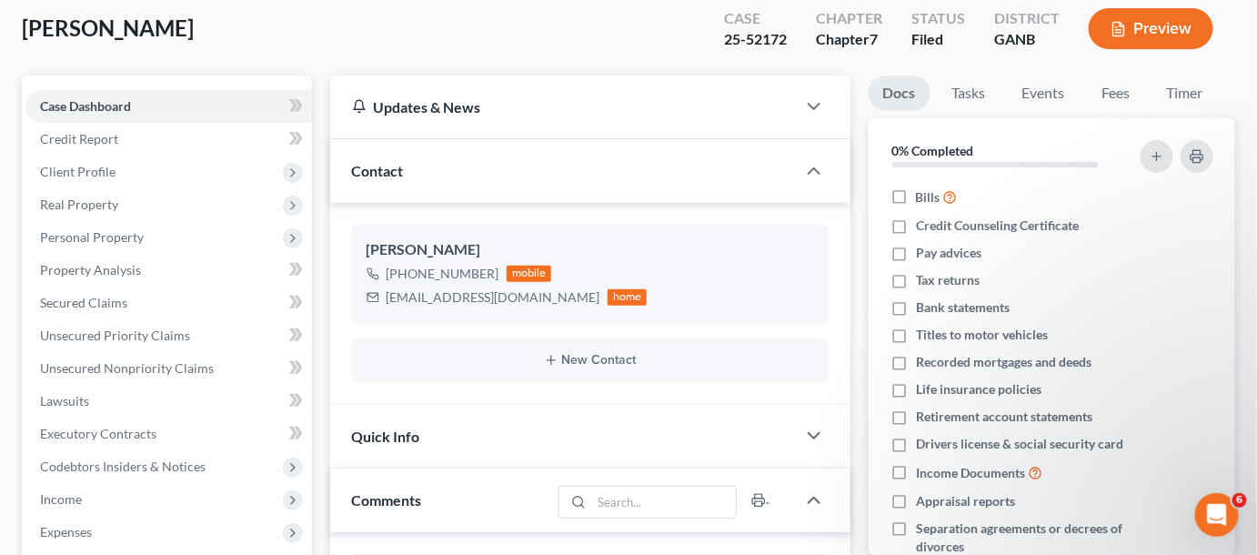
scroll to position [413, 0]
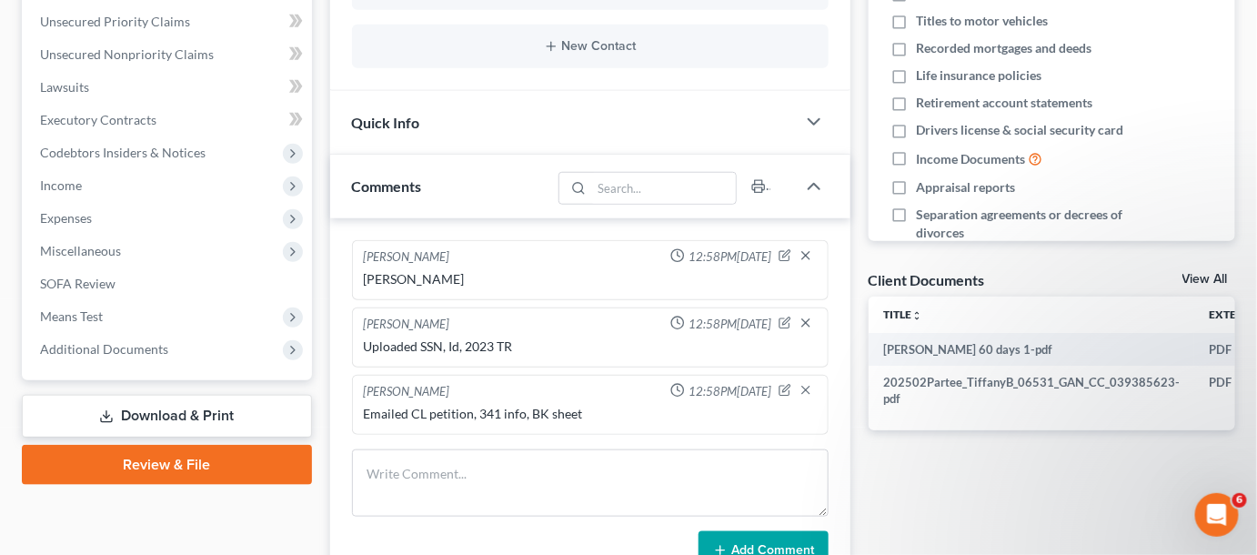
click at [125, 351] on span "Additional Documents" at bounding box center [104, 348] width 128 height 15
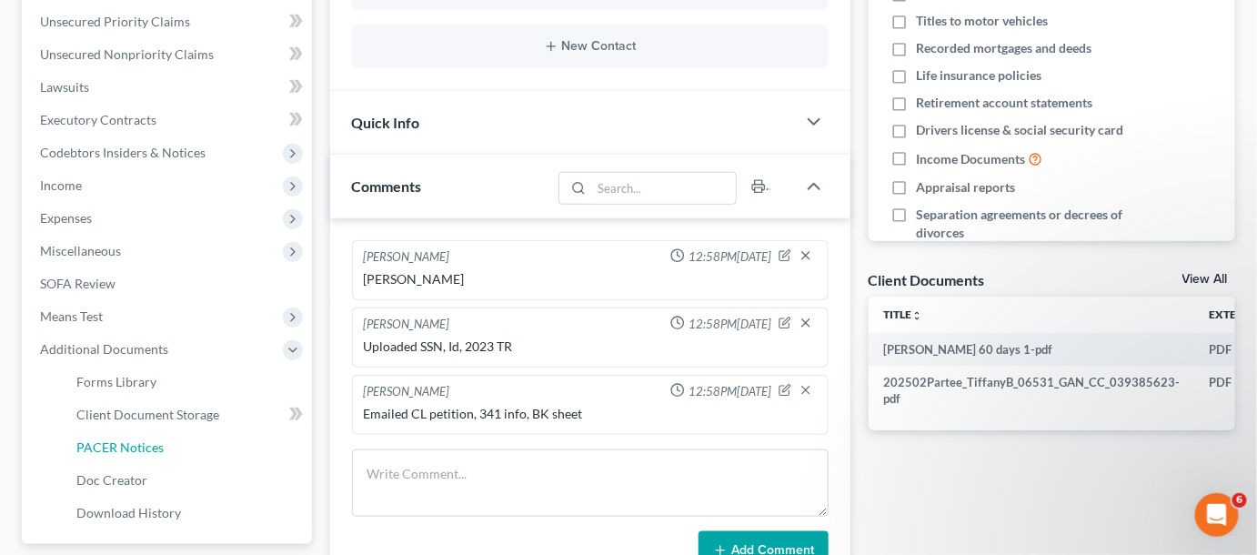
click at [118, 436] on link "PACER Notices" at bounding box center [187, 447] width 250 height 33
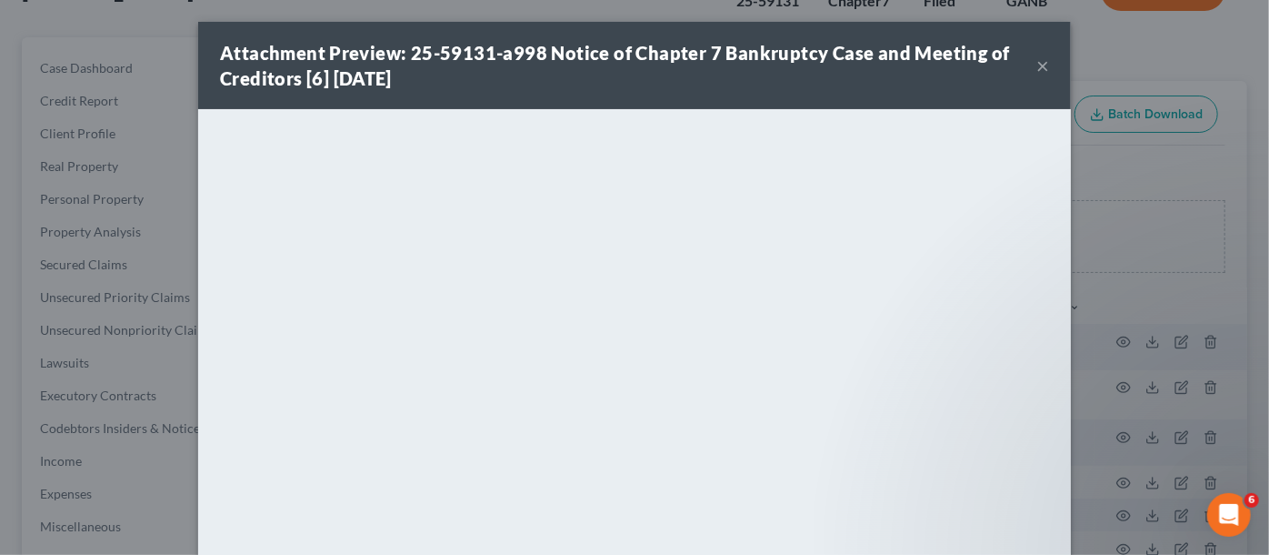
click at [1132, 191] on div "Attachment Preview: 25-59131-a998 Notice of Chapter 7 Bankruptcy Case and Meeti…" at bounding box center [634, 277] width 1269 height 555
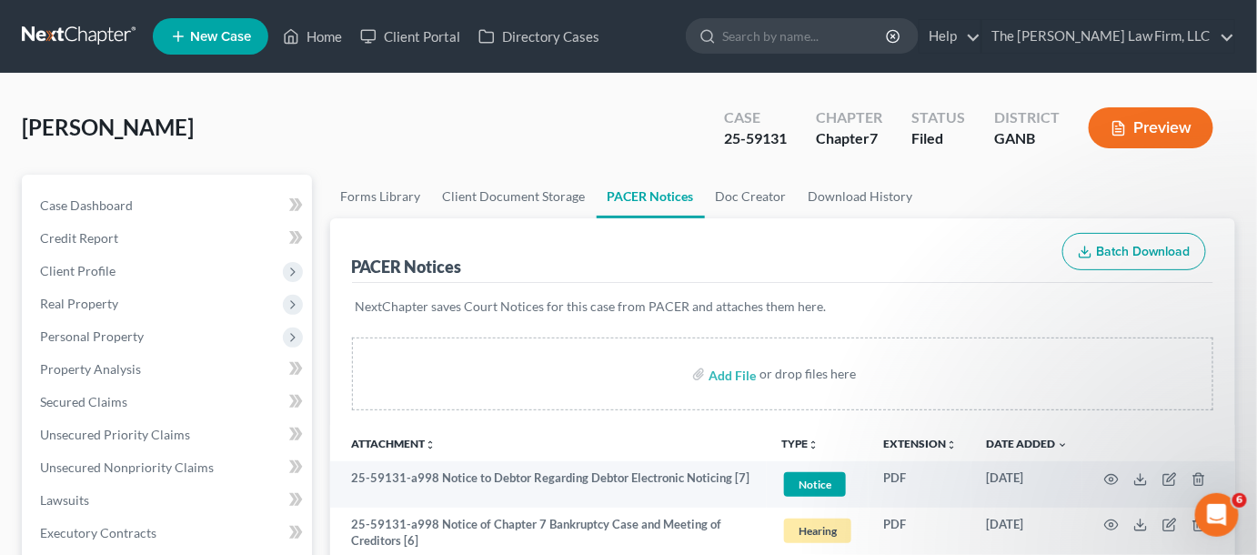
click at [780, 33] on input "search" at bounding box center [805, 36] width 166 height 34
type input "dykes"
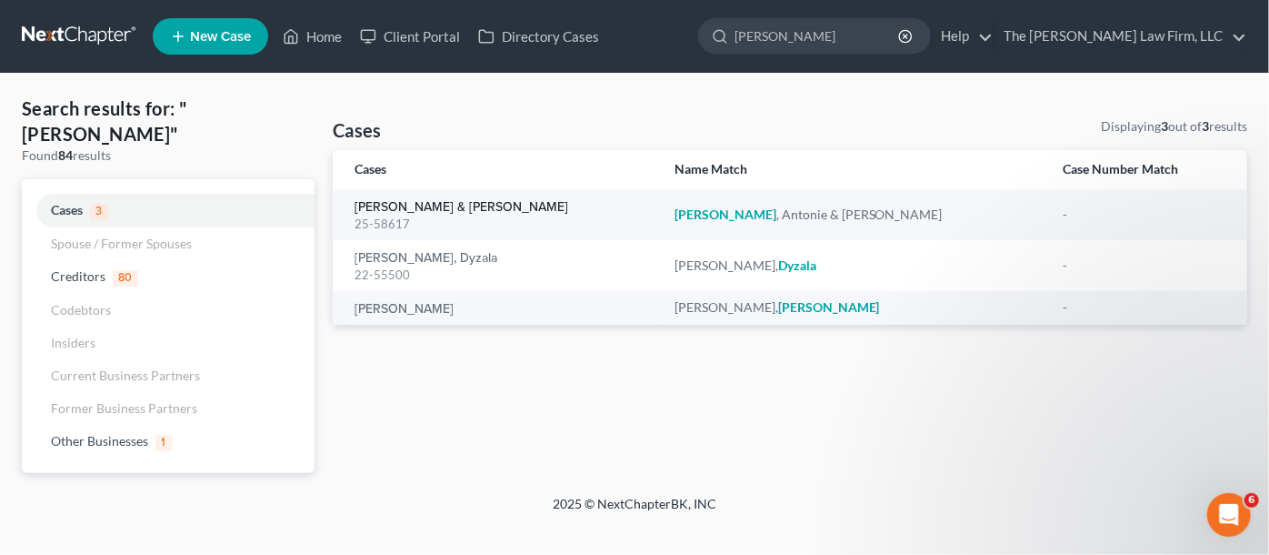
click at [446, 205] on link "Dykes, Antonie & Tomeka" at bounding box center [462, 207] width 214 height 13
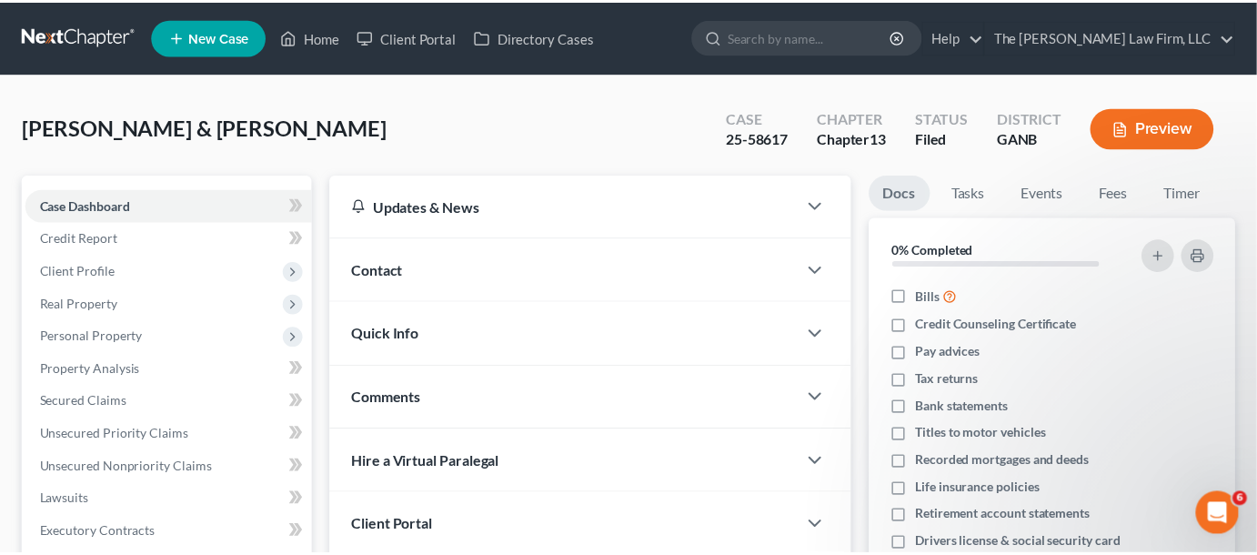
scroll to position [550, 0]
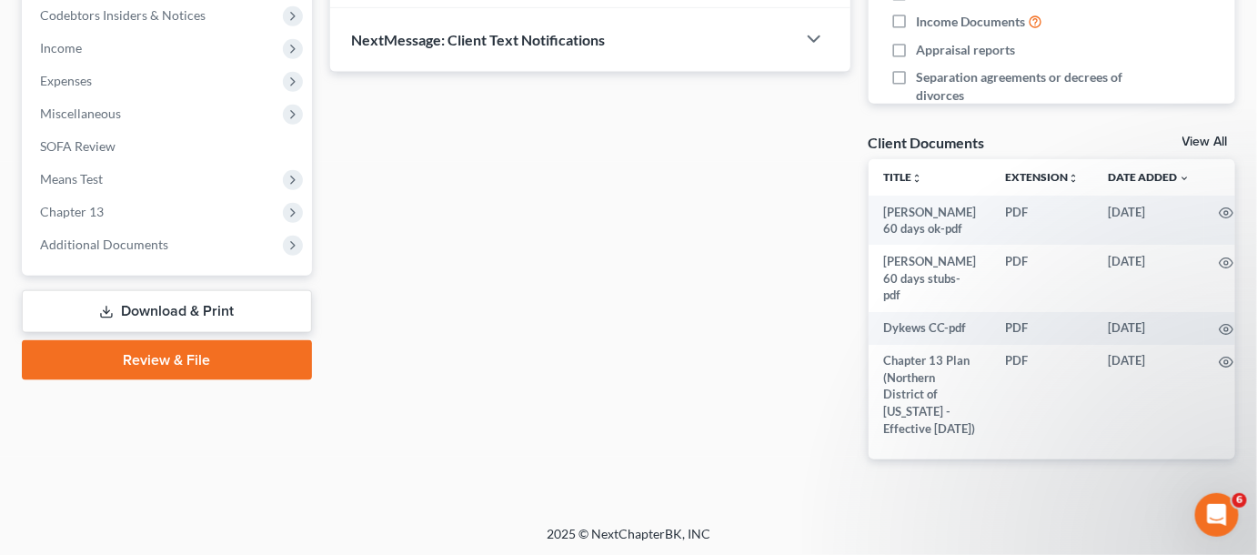
click at [122, 238] on span "Additional Documents" at bounding box center [104, 243] width 128 height 15
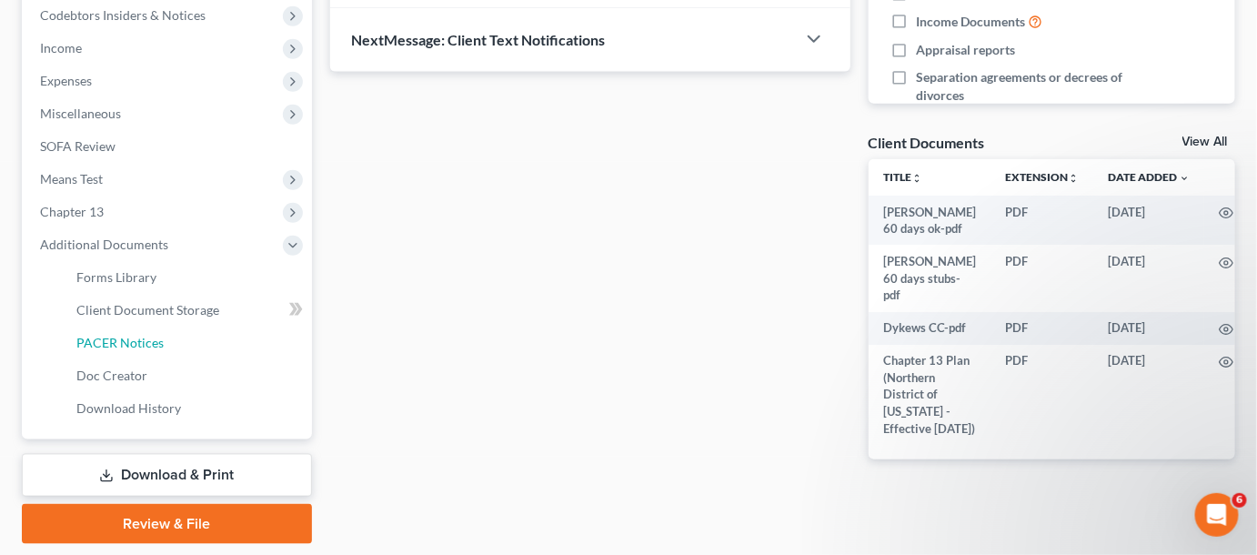
click at [145, 346] on span "PACER Notices" at bounding box center [119, 342] width 87 height 15
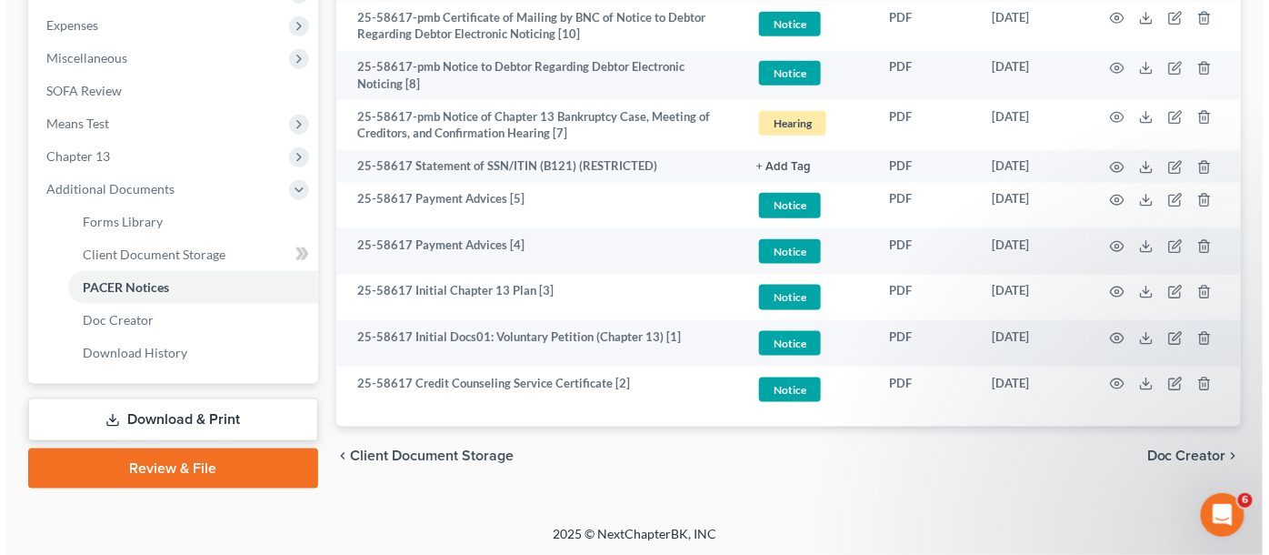
scroll to position [607, 0]
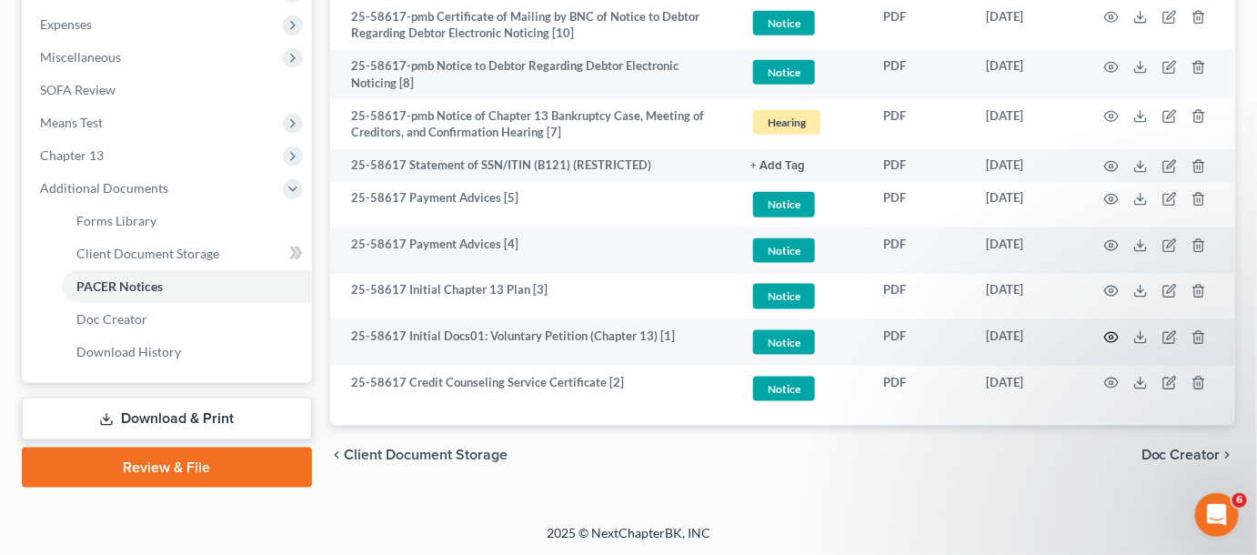
click at [1107, 330] on icon "button" at bounding box center [1111, 337] width 15 height 15
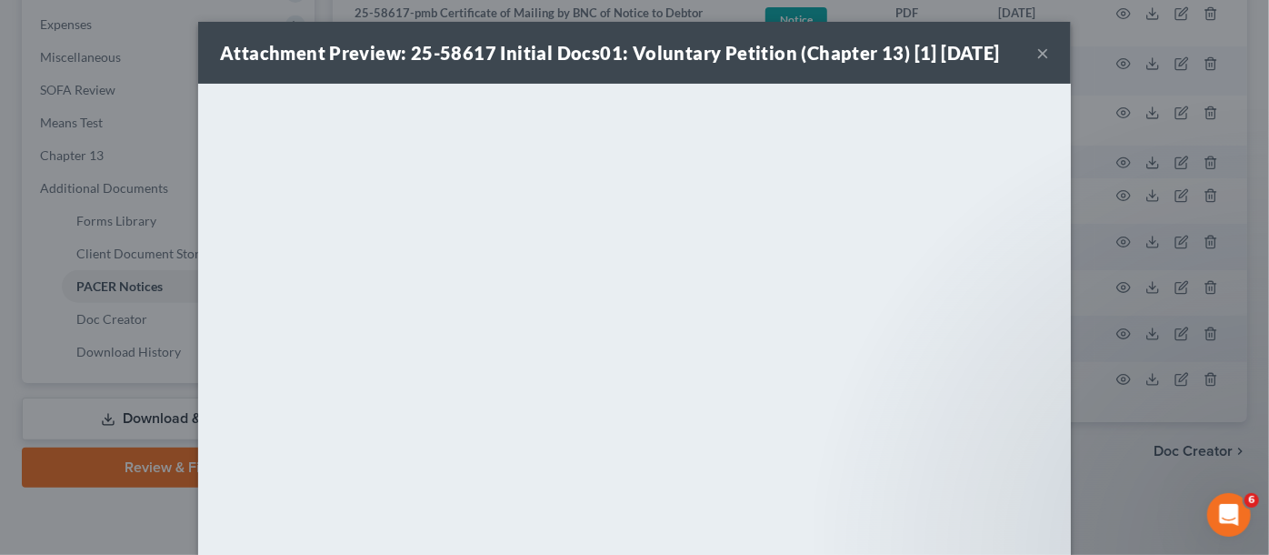
click at [1040, 54] on button "×" at bounding box center [1043, 53] width 13 height 22
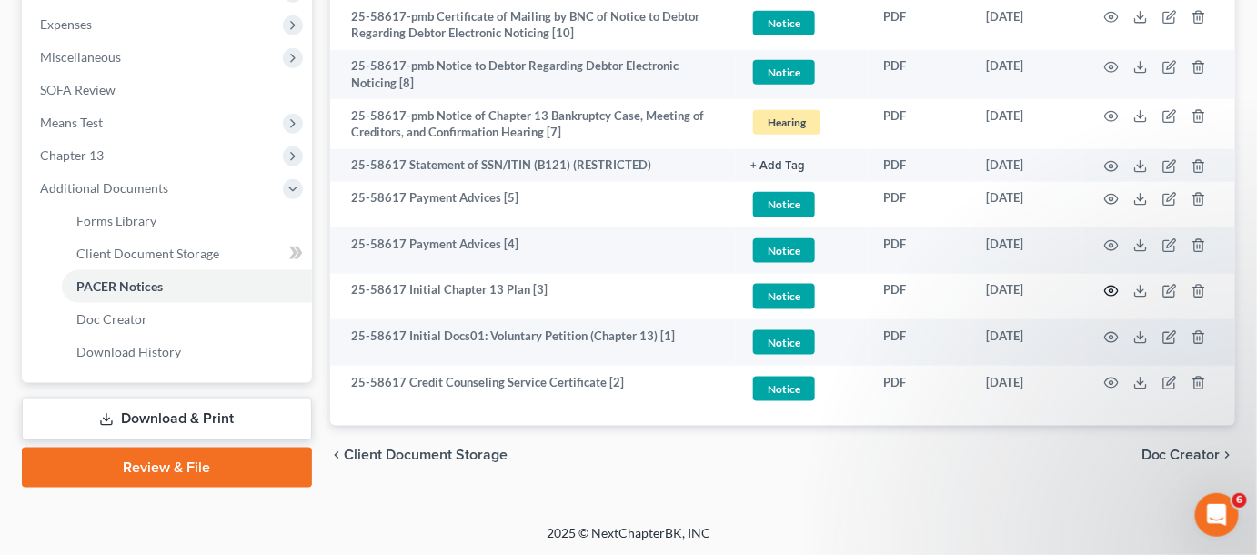
click at [1109, 284] on icon "button" at bounding box center [1111, 291] width 15 height 15
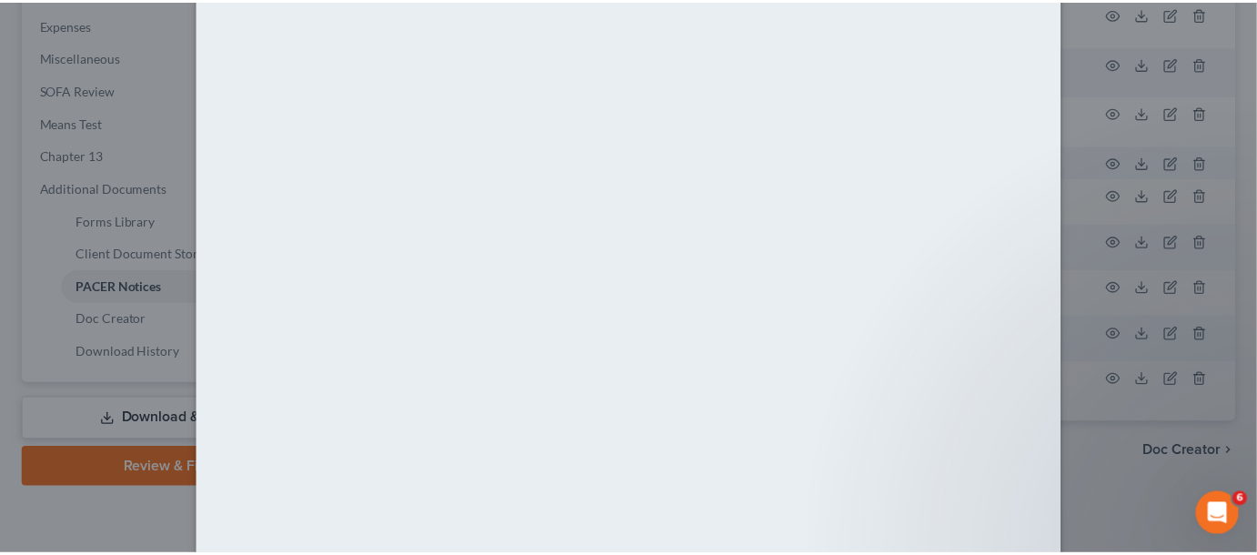
scroll to position [137, 0]
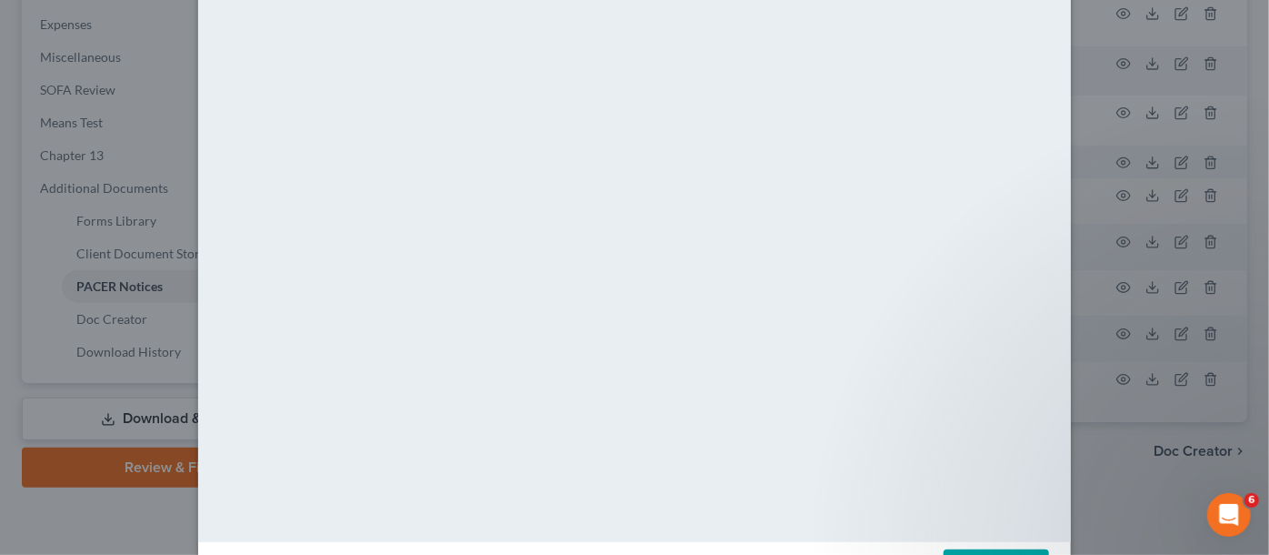
drag, startPoint x: 1171, startPoint y: 483, endPoint x: 1142, endPoint y: 464, distance: 34.8
click at [1169, 481] on div "Attachment Preview: 25-58617 Initial Chapter 13 Plan [3] 07/31/2025 × <object n…" at bounding box center [634, 277] width 1269 height 555
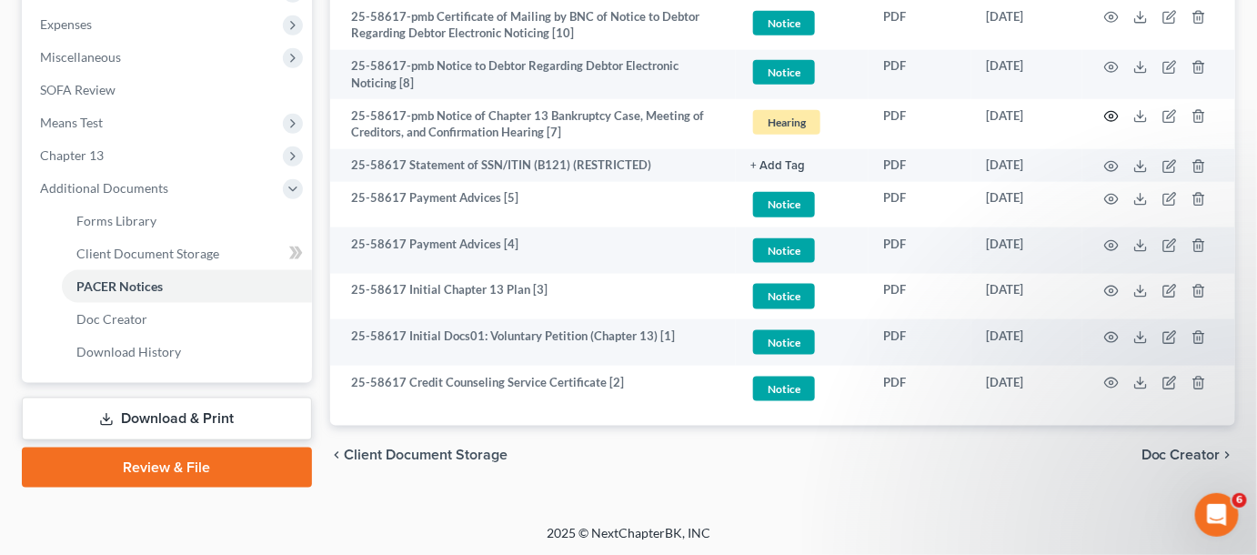
click at [1112, 115] on circle "button" at bounding box center [1111, 117] width 4 height 4
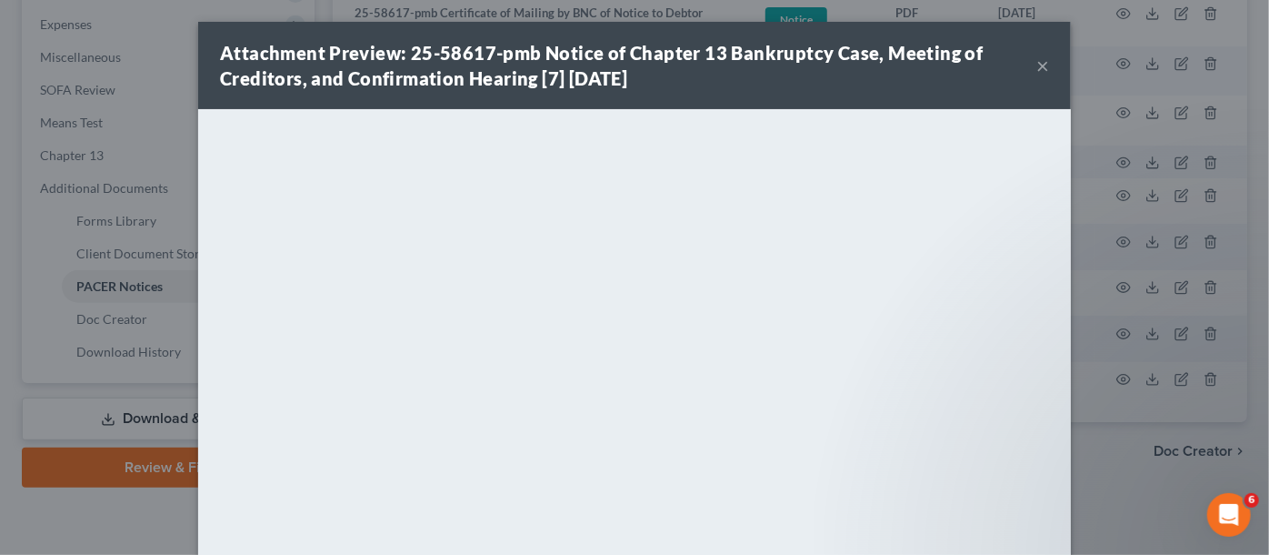
click at [1115, 450] on div "Attachment Preview: 25-58617-pmb Notice of Chapter 13 Bankruptcy Case, Meeting …" at bounding box center [634, 277] width 1269 height 555
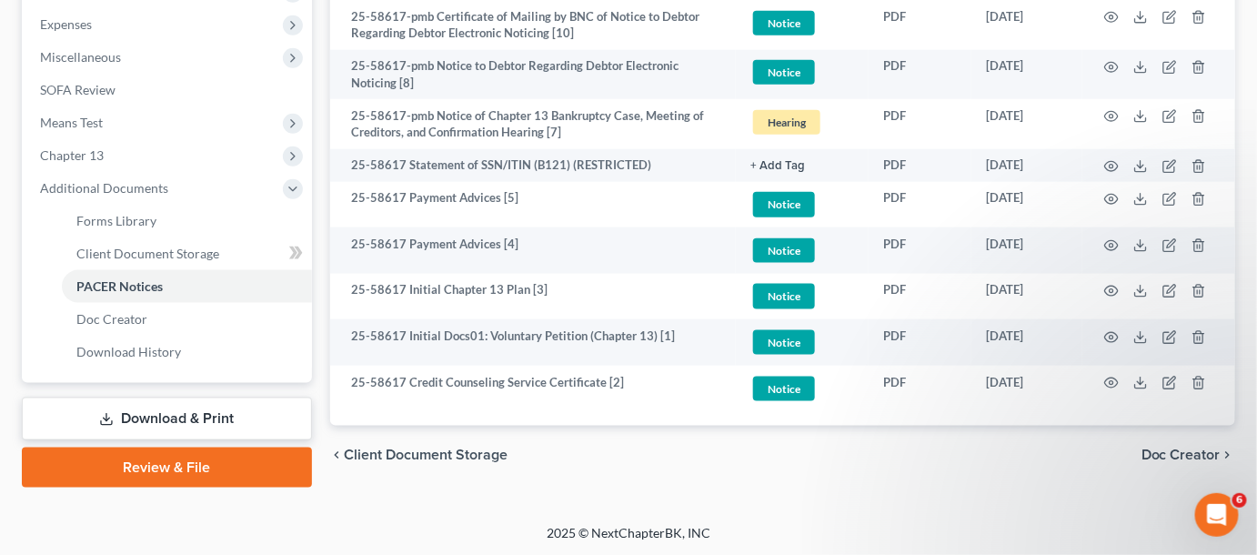
click at [834, 490] on div "Petition Navigation Case Dashboard Payments Invoices Payments Payments Credit R…" at bounding box center [628, 35] width 1213 height 934
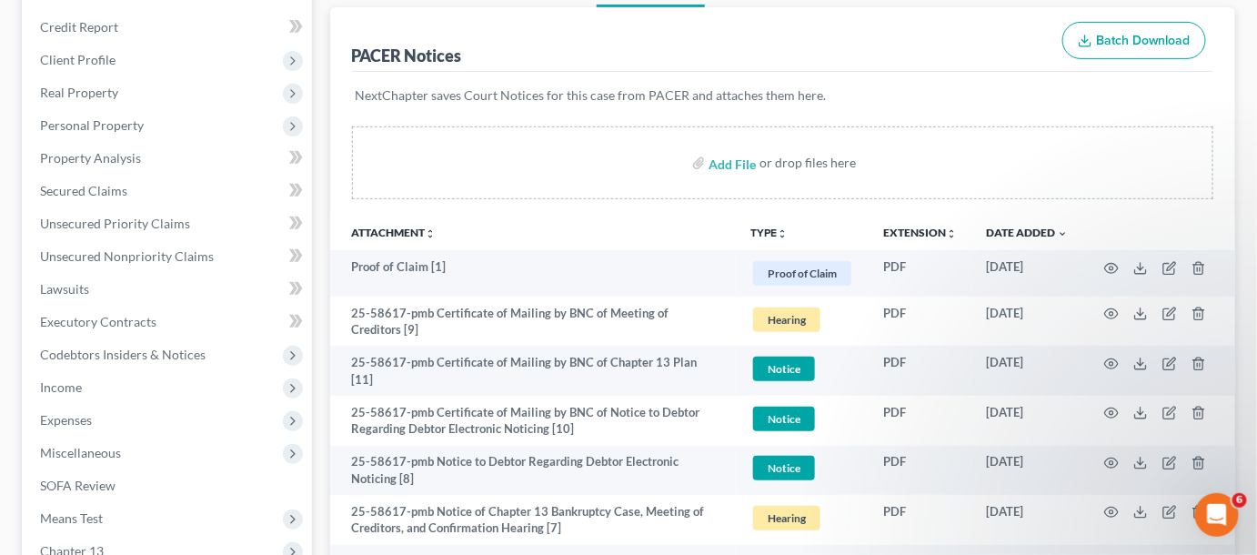
scroll to position [0, 0]
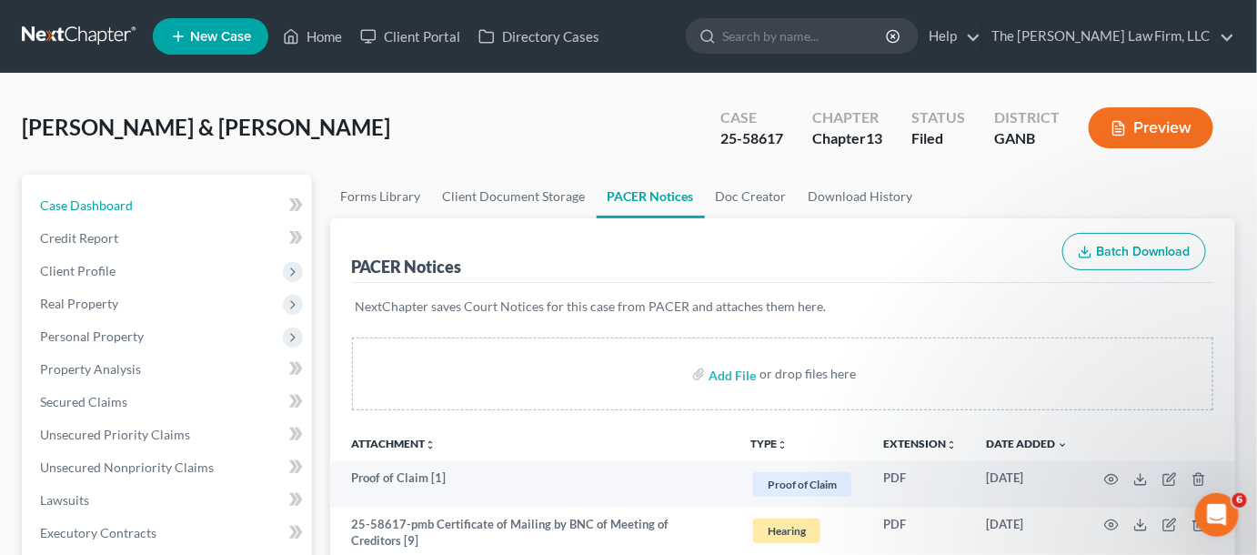
click at [91, 207] on span "Case Dashboard" at bounding box center [86, 204] width 93 height 15
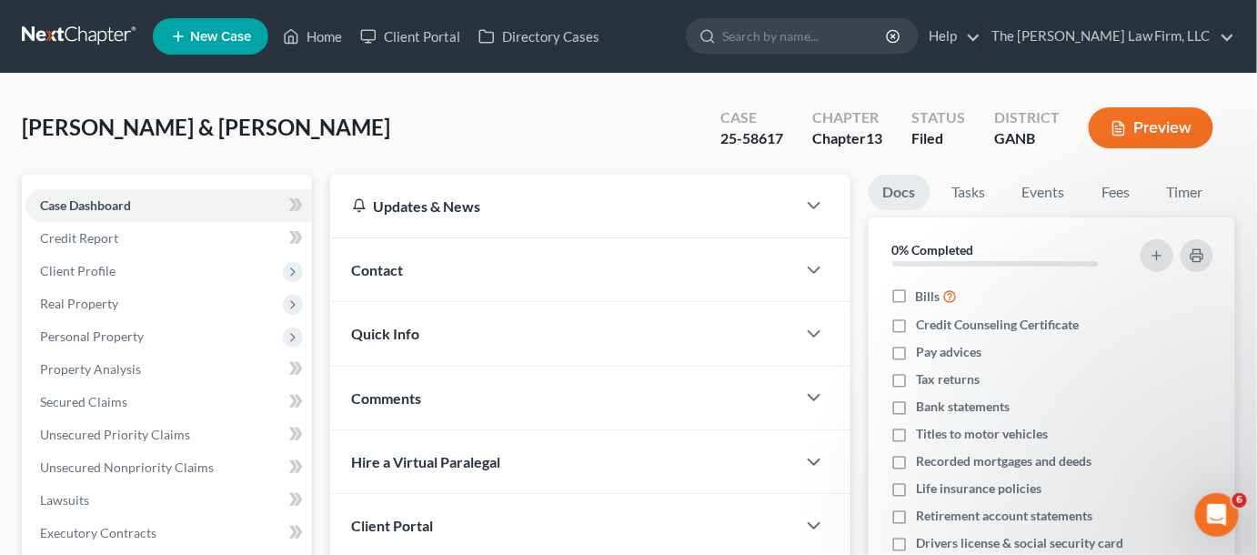
click at [411, 275] on div "Contact" at bounding box center [563, 269] width 466 height 63
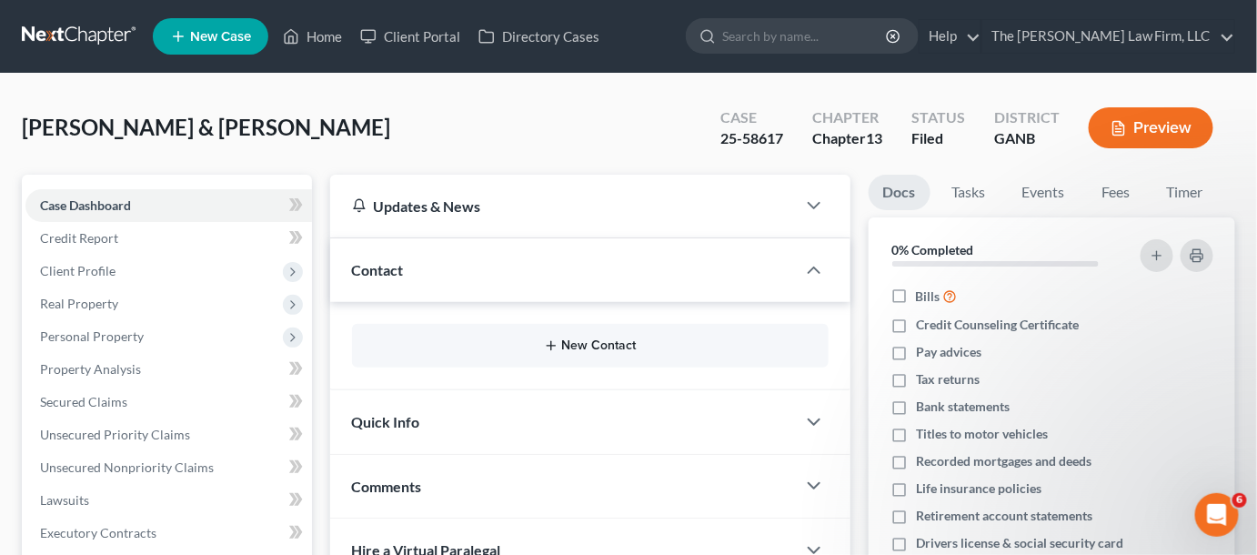
click at [637, 346] on button "New Contact" at bounding box center [589, 345] width 447 height 15
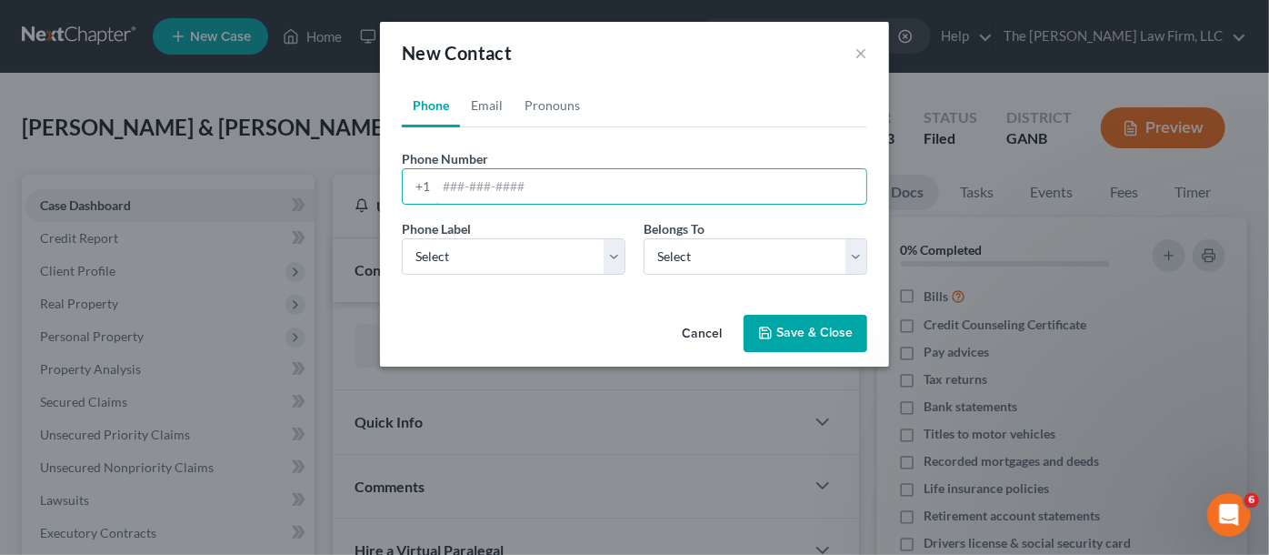
paste input "813) 325-1803‬"
click at [473, 186] on input "813) 325-1803‬" at bounding box center [651, 186] width 430 height 35
type input "813-325-1803‬"
click at [532, 262] on select "Select Mobile Home Work Other" at bounding box center [514, 256] width 224 height 36
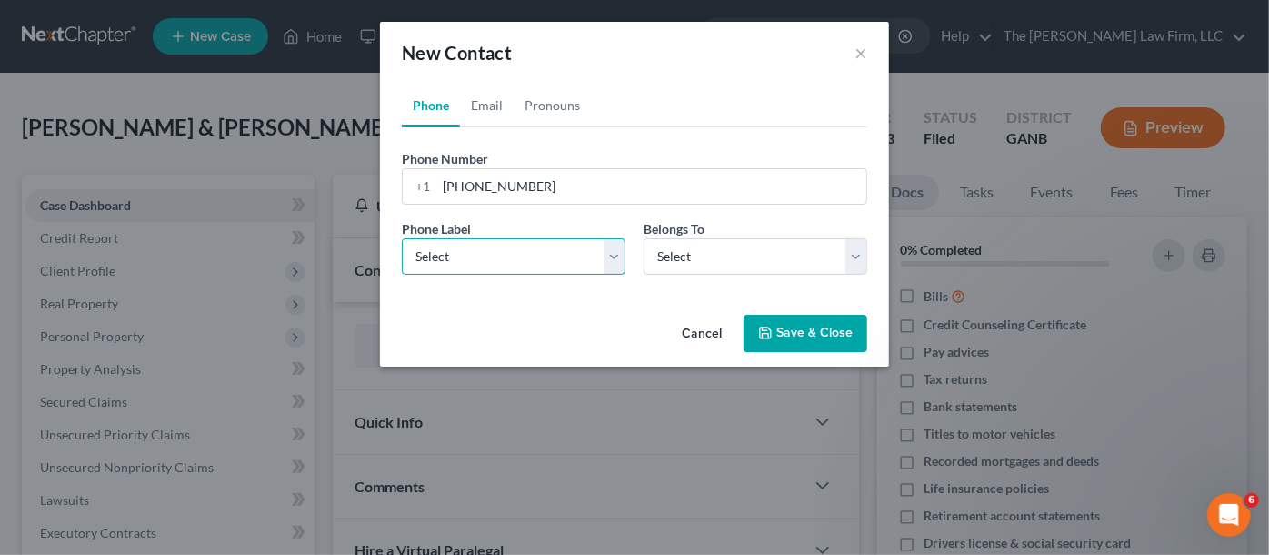
select select "0"
click at [402, 238] on select "Select Mobile Home Work Other" at bounding box center [514, 256] width 224 height 36
click at [667, 262] on select "Select Client Spouse Other" at bounding box center [756, 256] width 224 height 36
select select "0"
click at [644, 238] on select "Select Client Spouse Other" at bounding box center [756, 256] width 224 height 36
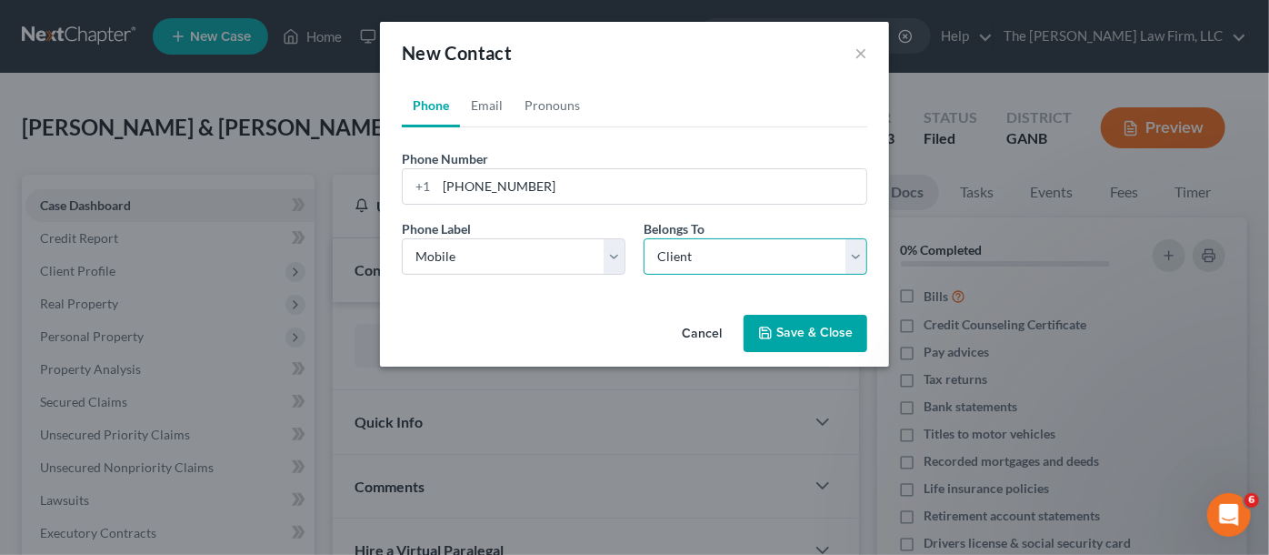
select select "0"
click at [470, 108] on link "Email" at bounding box center [487, 106] width 54 height 44
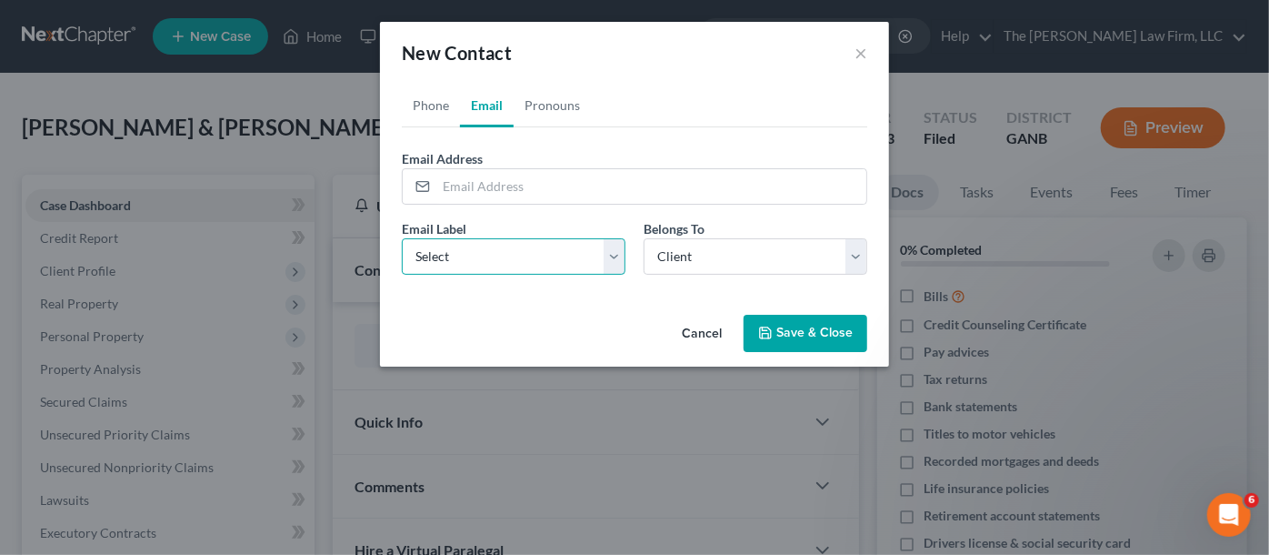
click at [470, 264] on select "Select Home Work Other" at bounding box center [514, 256] width 224 height 36
select select "0"
click at [402, 238] on select "Select Home Work Other" at bounding box center [514, 256] width 224 height 36
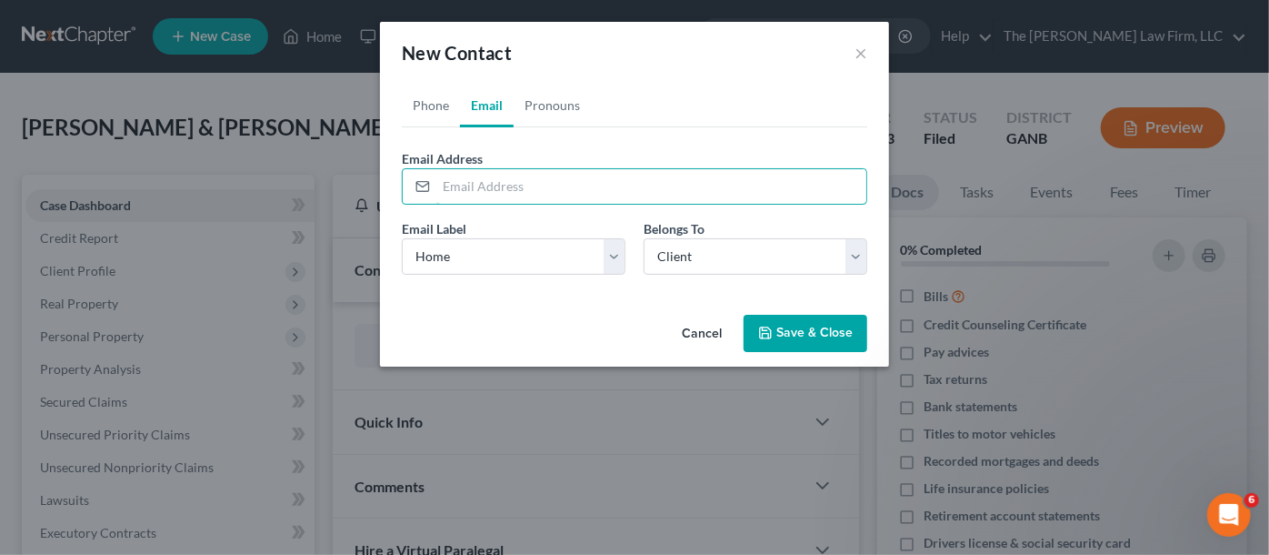
paste input "dykes.antoine@gmail.com"
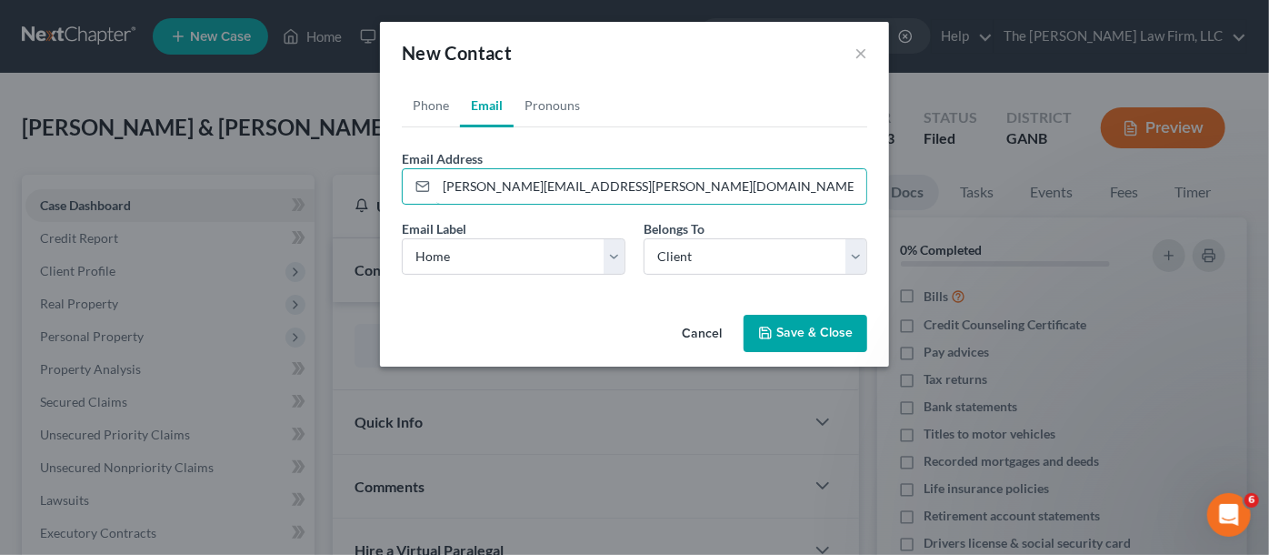
type input "dykes.antoine@gmail.com"
click at [786, 329] on button "Save & Close" at bounding box center [806, 334] width 124 height 38
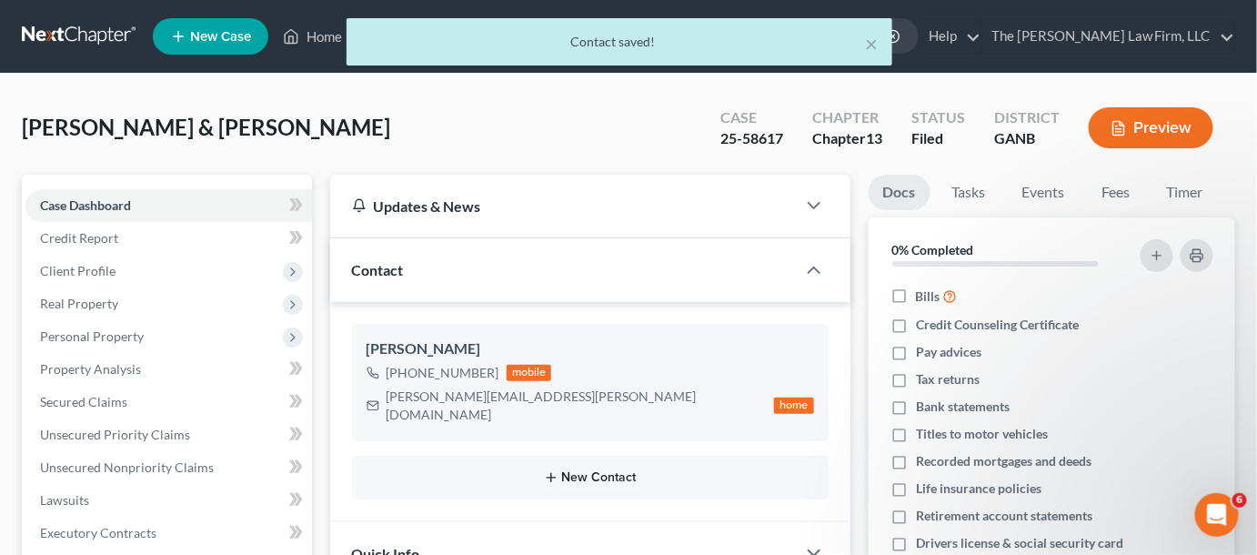
click at [607, 470] on button "New Contact" at bounding box center [589, 477] width 447 height 15
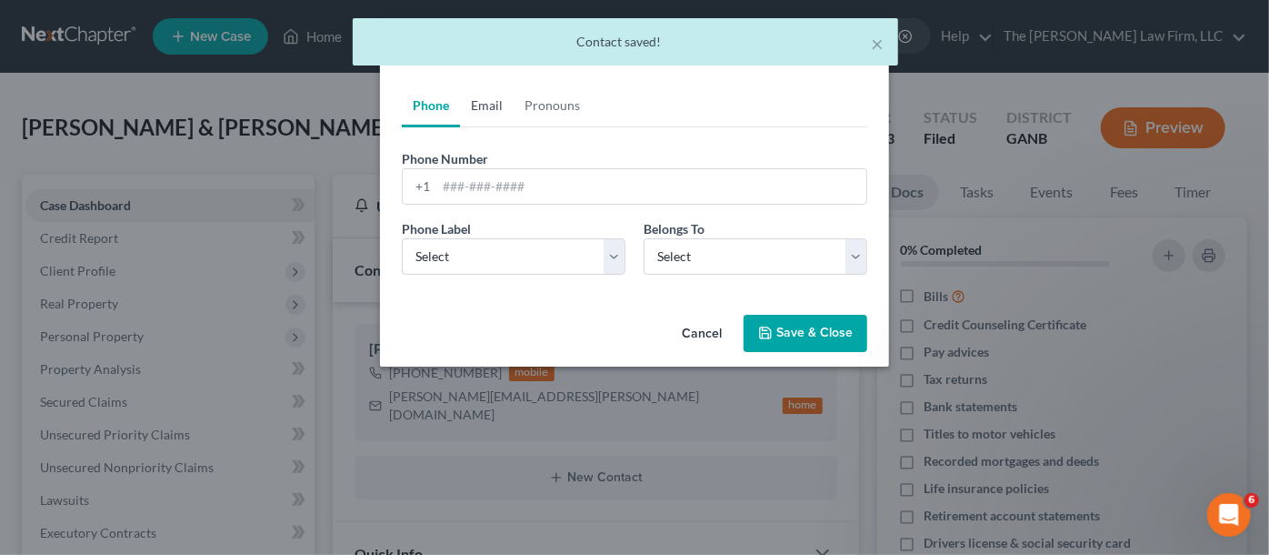
click at [497, 101] on link "Email" at bounding box center [487, 106] width 54 height 44
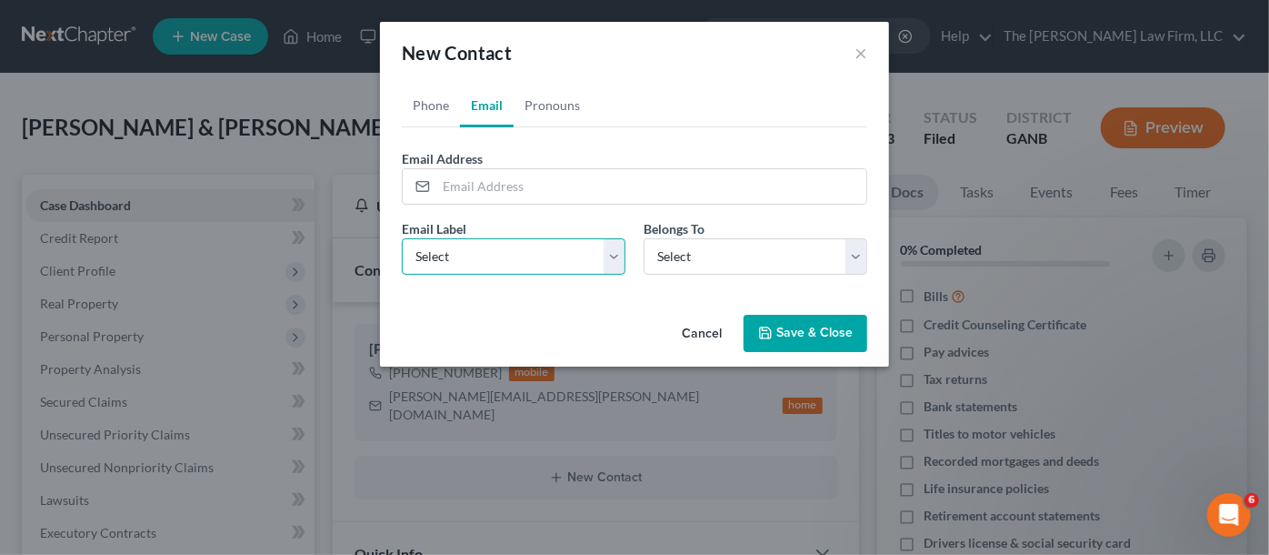
drag, startPoint x: 484, startPoint y: 244, endPoint x: 497, endPoint y: 269, distance: 28.5
click at [484, 244] on select "Select Home Work Other" at bounding box center [514, 256] width 224 height 36
select select "0"
click at [402, 238] on select "Select Home Work Other" at bounding box center [514, 256] width 224 height 36
click at [714, 259] on select "Select Client Spouse Other" at bounding box center [756, 256] width 224 height 36
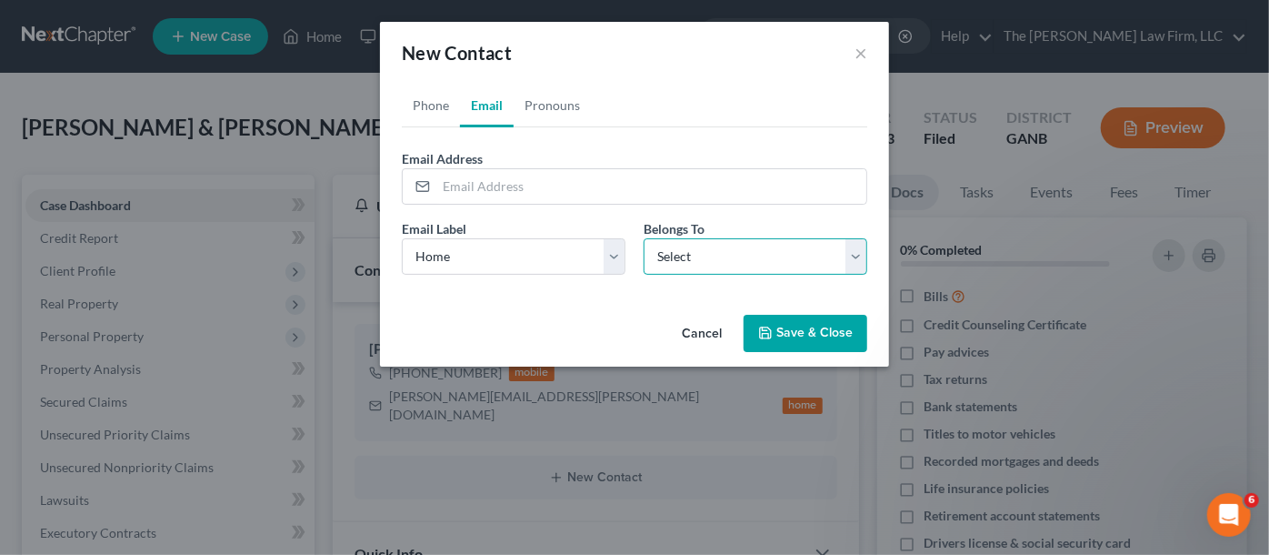
select select "1"
click at [644, 238] on select "Select Client Spouse Other" at bounding box center [756, 256] width 224 height 36
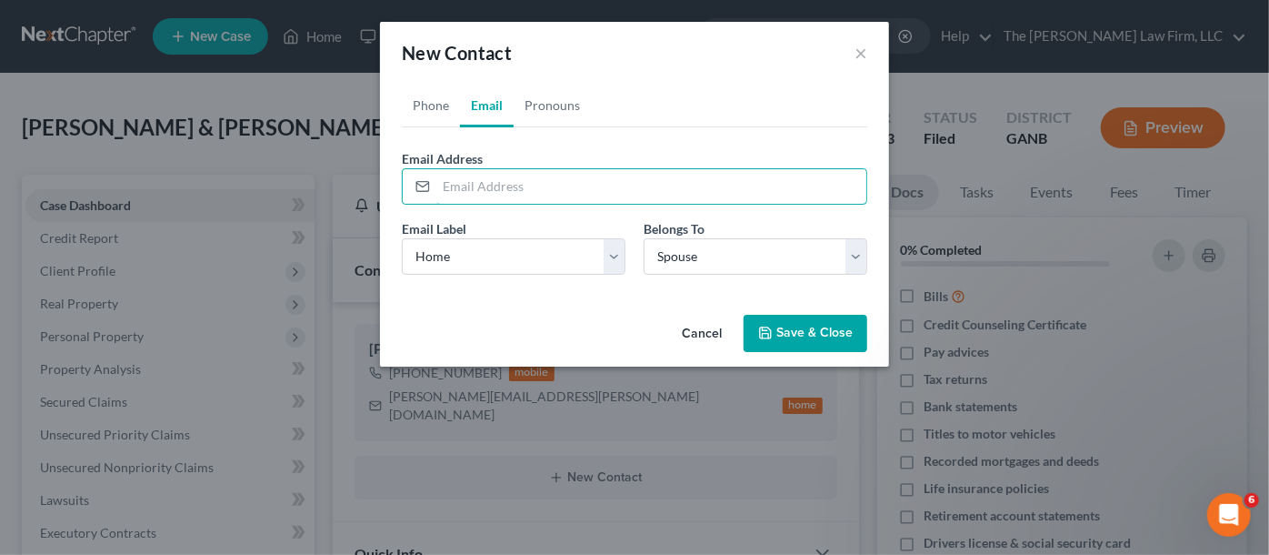
paste input "tomeka_p@yahoo.com"
type input "tomeka_p@yahoo.com"
click at [805, 324] on button "Save & Close" at bounding box center [806, 334] width 124 height 38
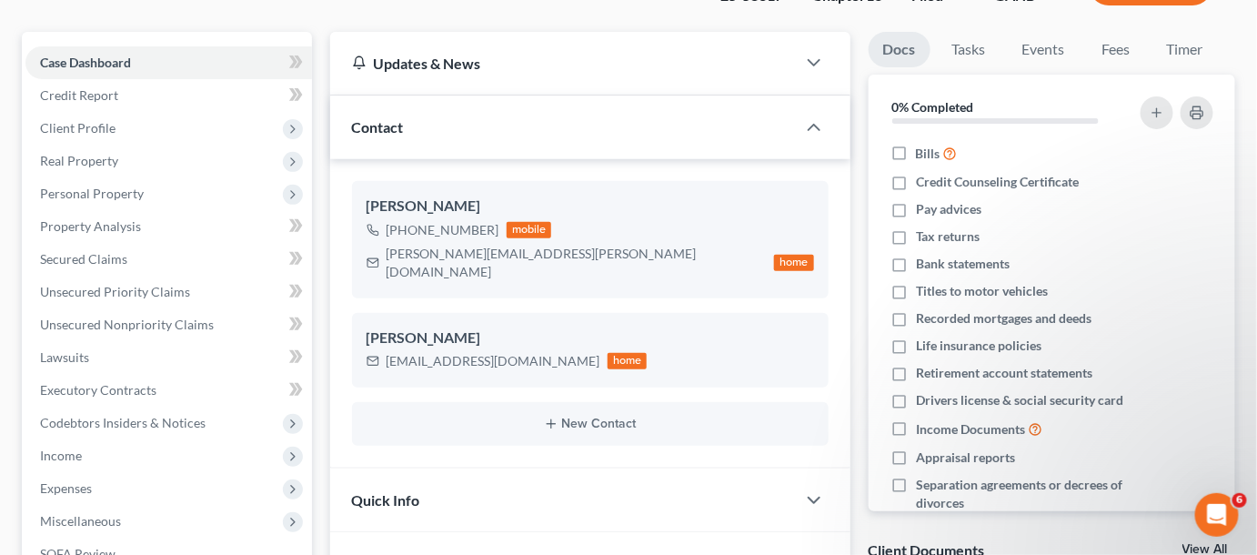
scroll to position [276, 0]
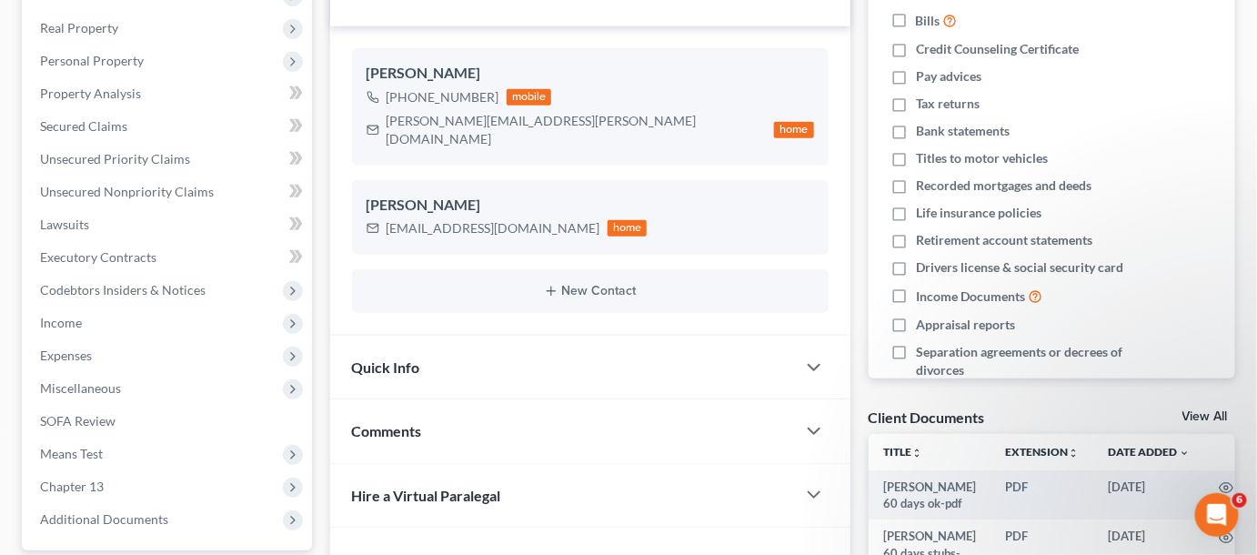
click at [455, 415] on div "Comments" at bounding box center [563, 430] width 466 height 63
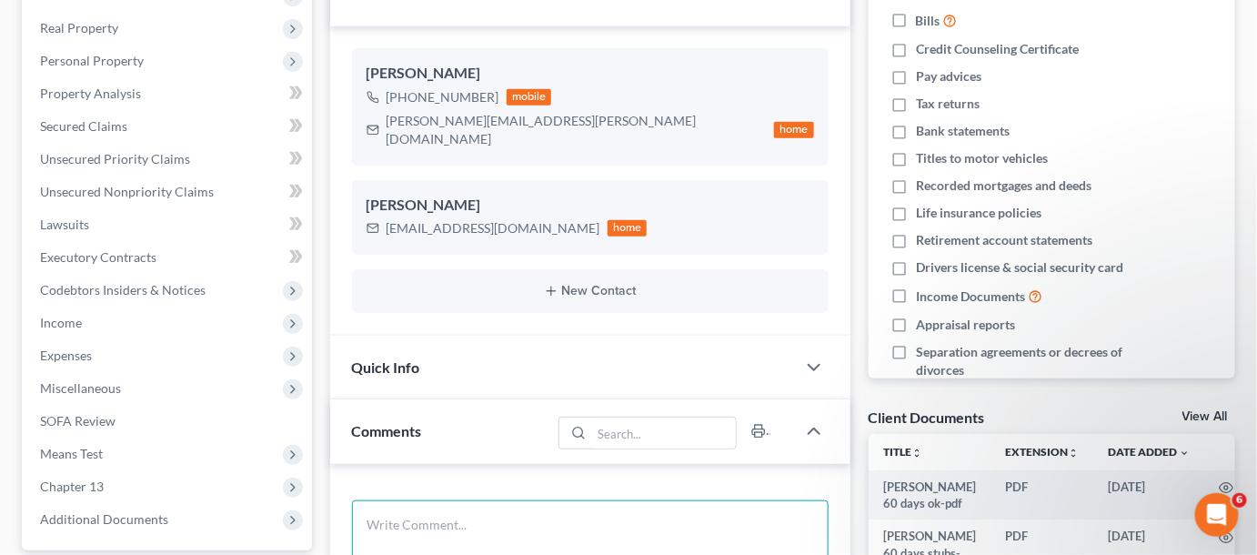
click at [482, 500] on textarea at bounding box center [590, 533] width 476 height 67
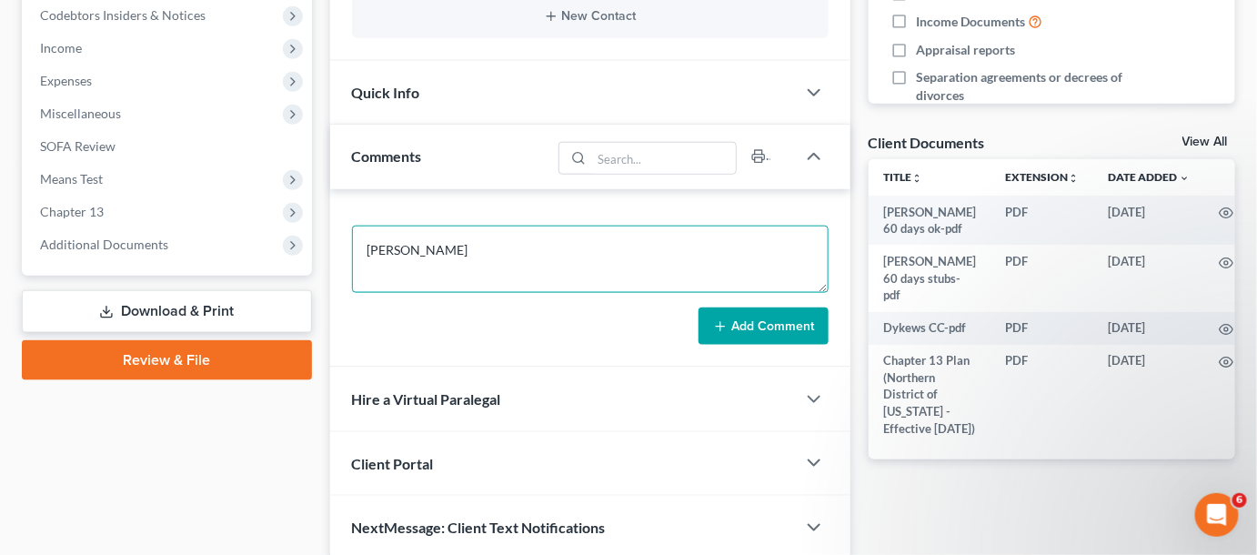
scroll to position [550, 0]
type textarea "DAVEY"
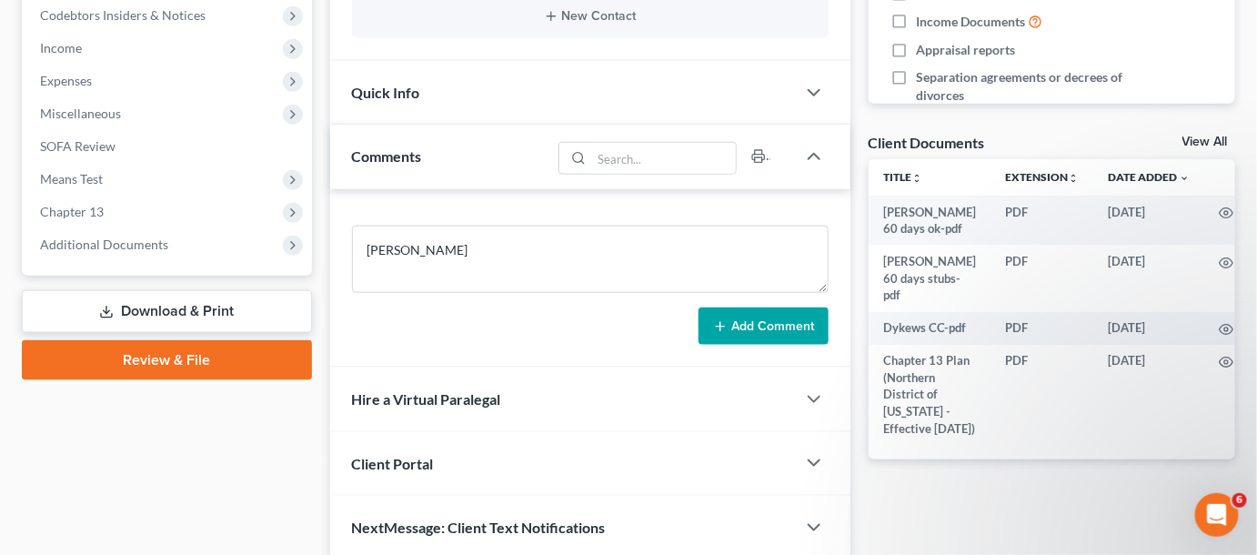
click at [757, 280] on form "DAVEY Add Comment" at bounding box center [590, 286] width 476 height 120
click at [769, 307] on button "Add Comment" at bounding box center [763, 326] width 130 height 38
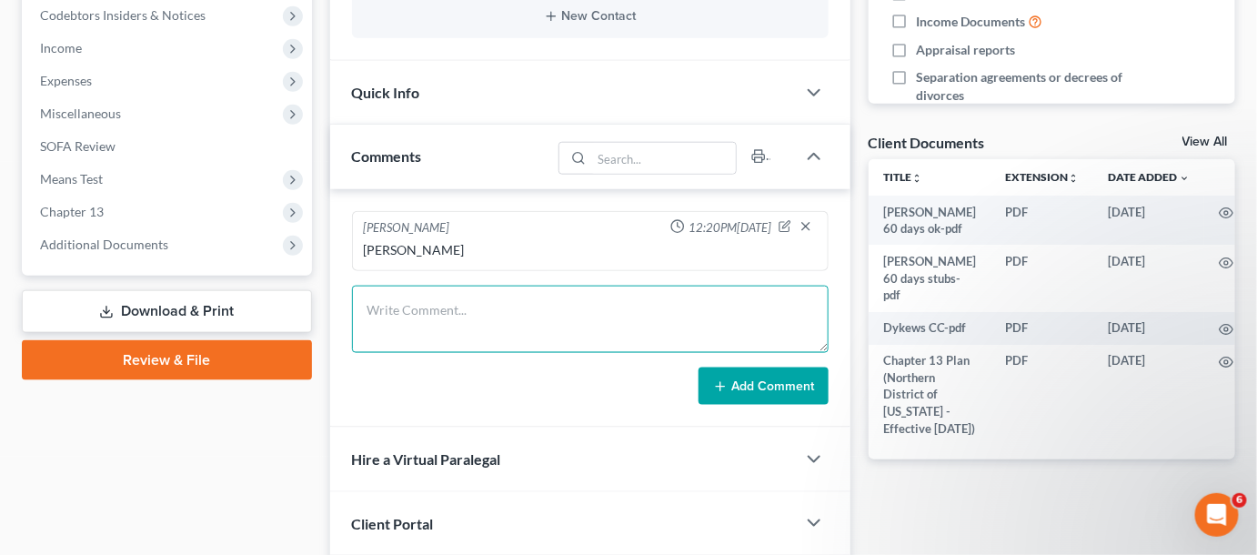
click at [422, 298] on textarea at bounding box center [590, 319] width 476 height 67
type textarea "Emailed CL petition, plan , 341 & pmnt info"
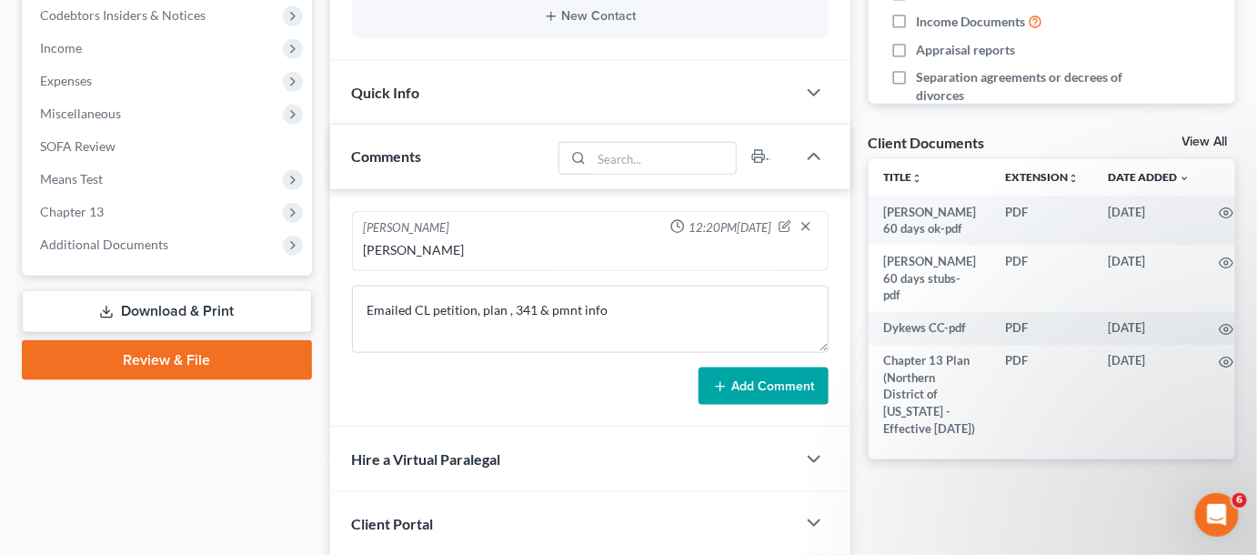
click at [790, 367] on button "Add Comment" at bounding box center [763, 386] width 130 height 38
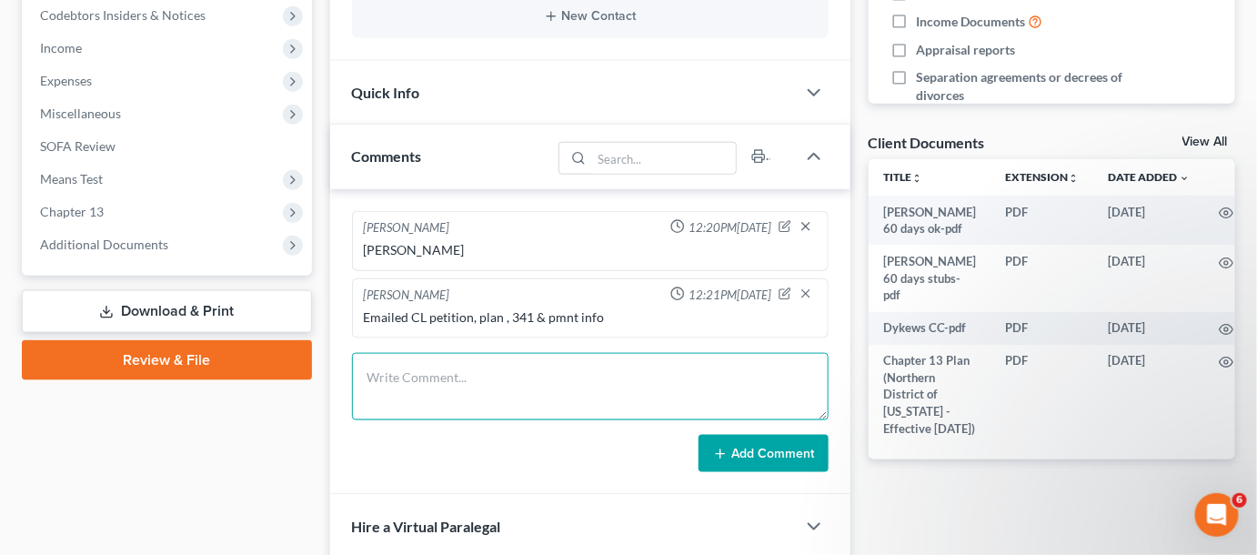
click at [505, 355] on textarea at bounding box center [590, 386] width 476 height 67
type textarea "Uploaded SSN, ID, both and 2024 TR both"
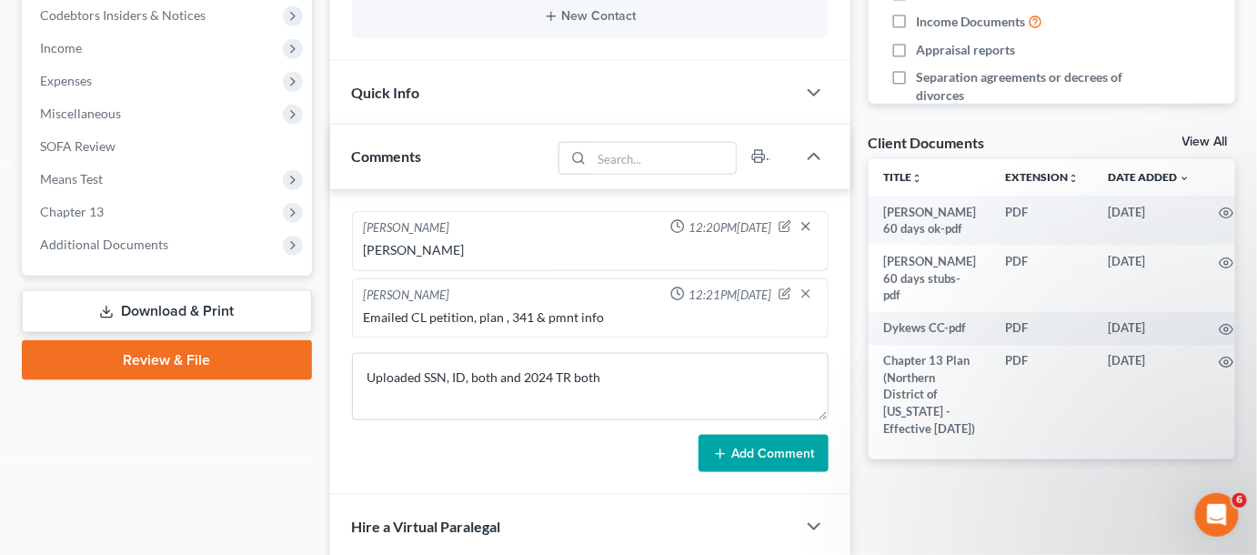
click at [757, 435] on button "Add Comment" at bounding box center [763, 454] width 130 height 38
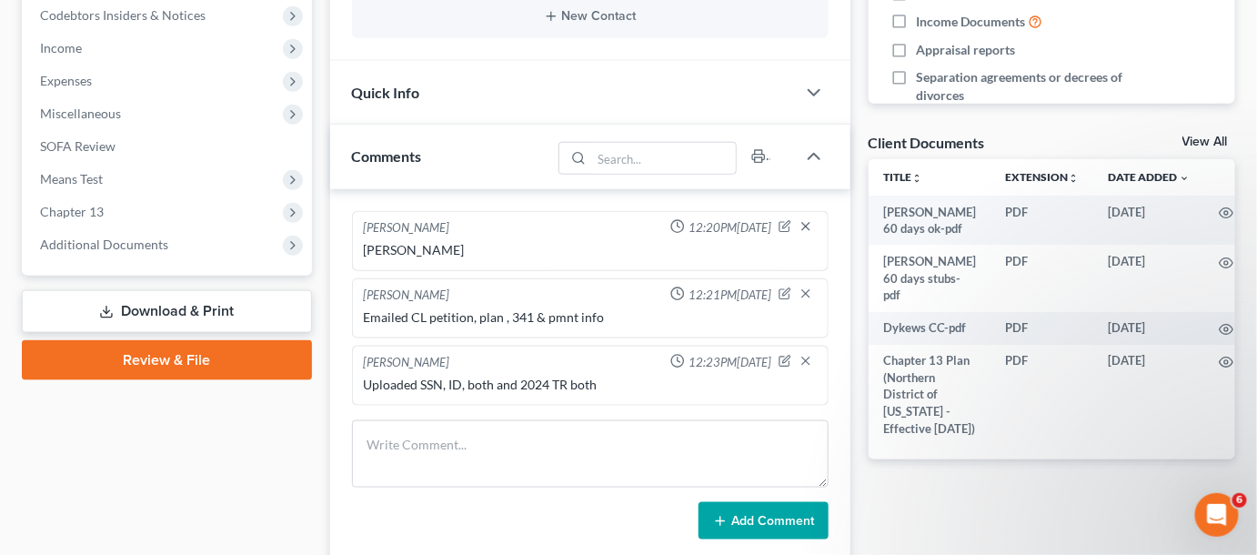
scroll to position [0, 0]
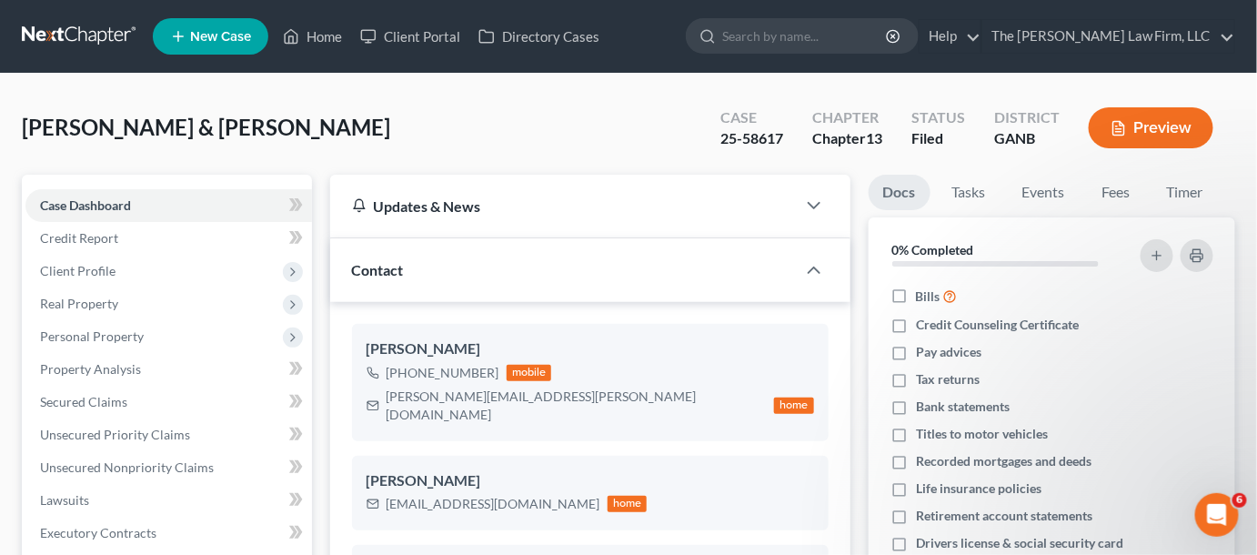
click at [804, 29] on input "search" at bounding box center [805, 36] width 166 height 34
type input "radford"
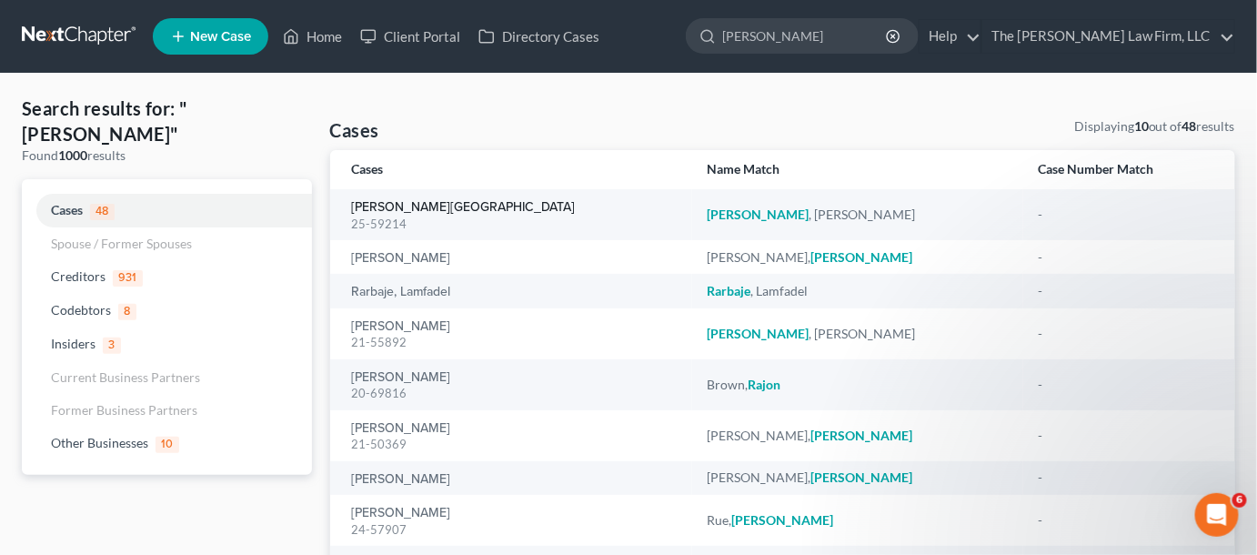
click at [378, 202] on link "[PERSON_NAME][GEOGRAPHIC_DATA]" at bounding box center [464, 207] width 224 height 13
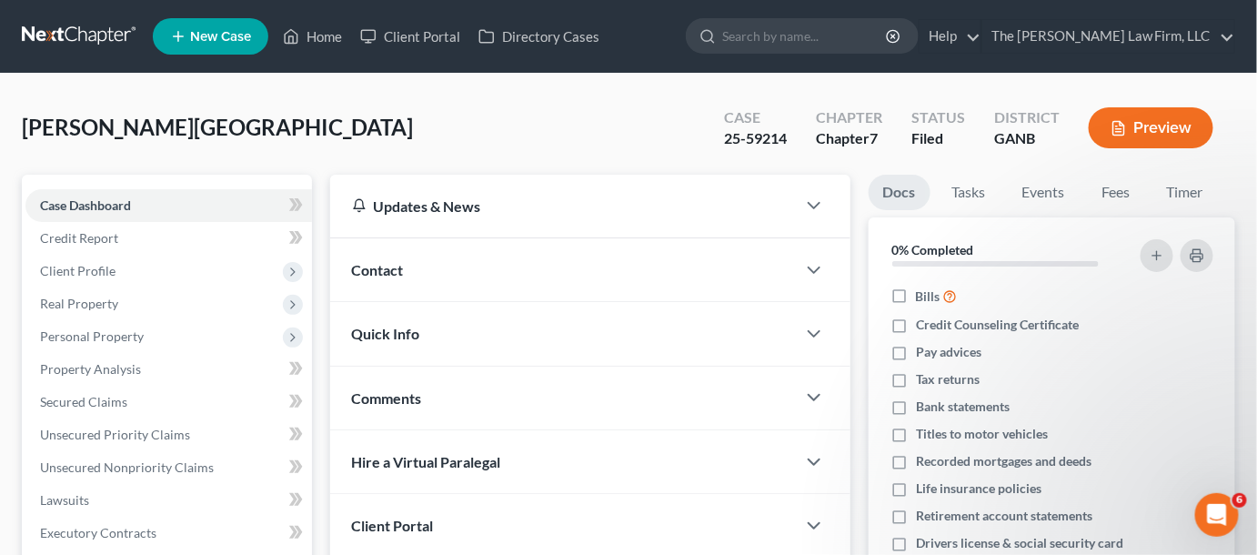
scroll to position [410, 0]
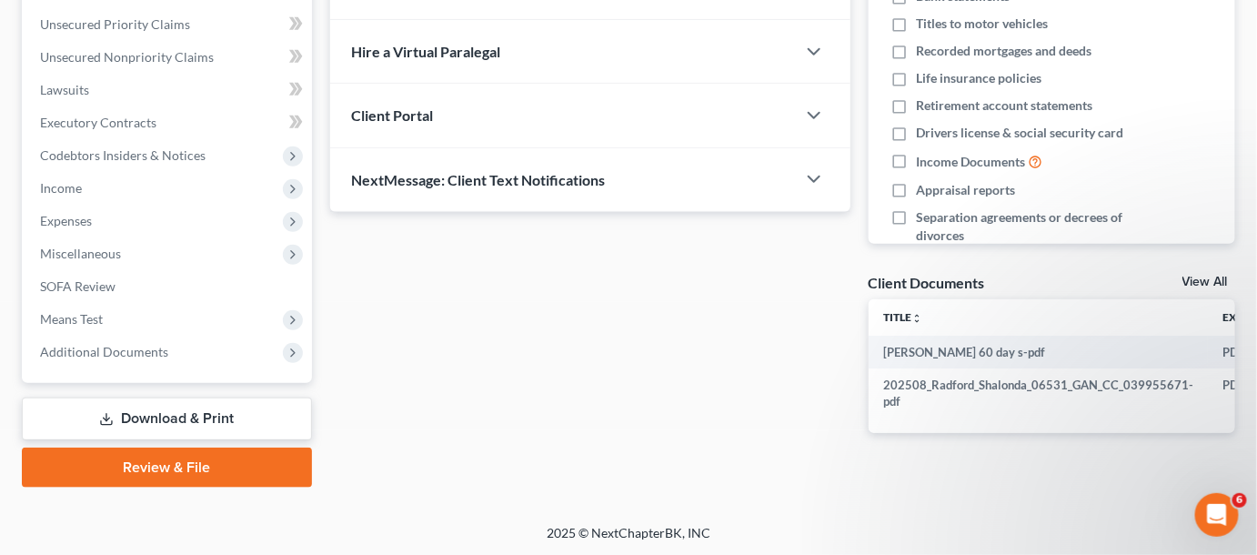
click at [93, 345] on span "Additional Documents" at bounding box center [104, 351] width 128 height 15
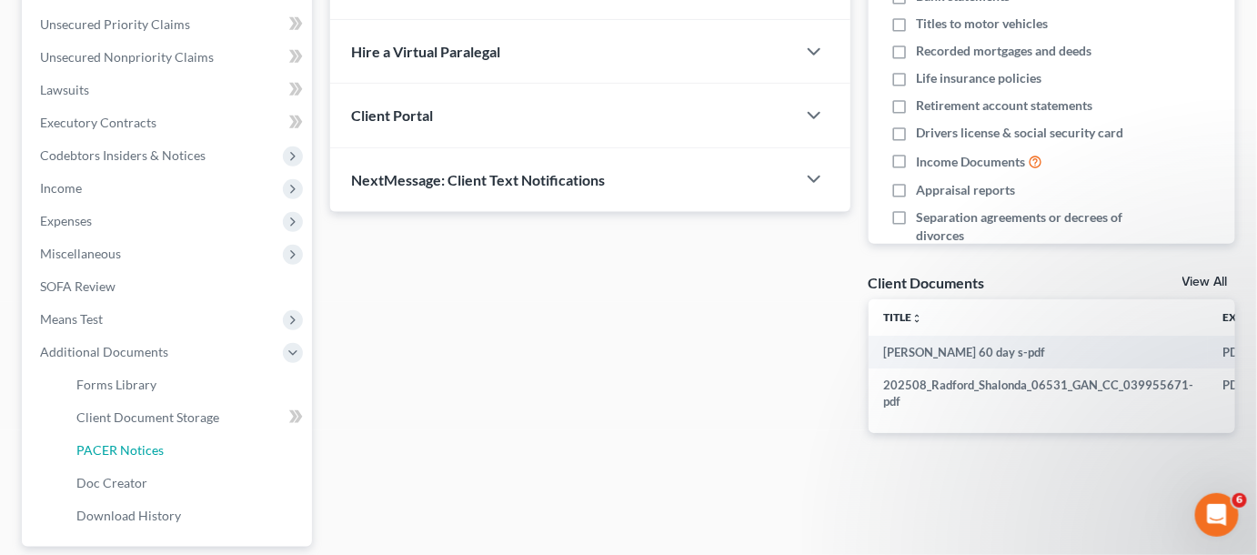
click at [90, 435] on link "PACER Notices" at bounding box center [187, 450] width 250 height 33
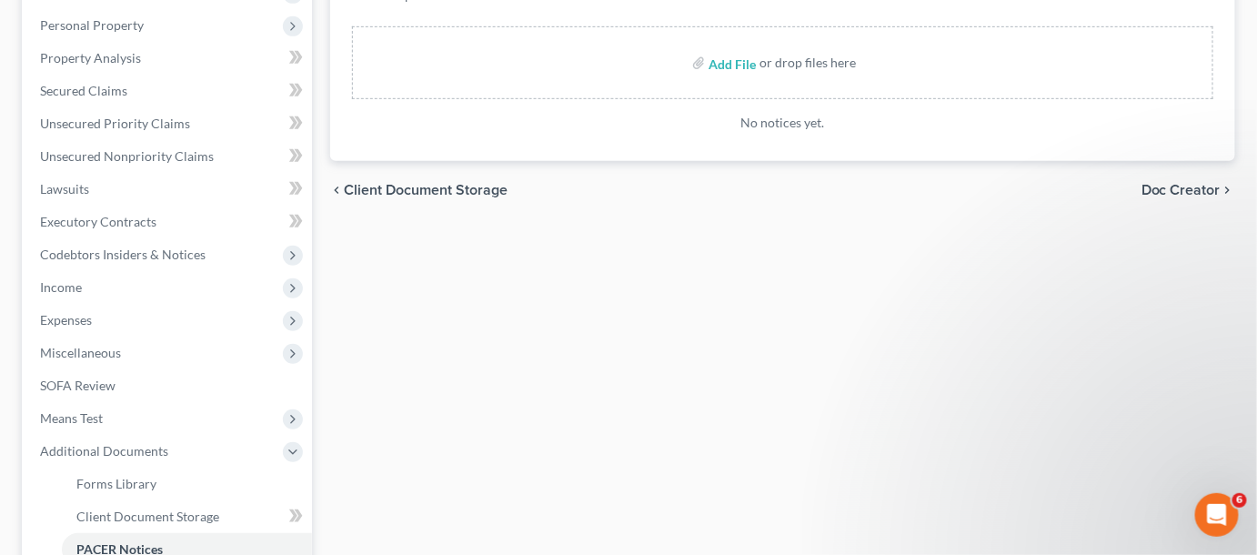
scroll to position [550, 0]
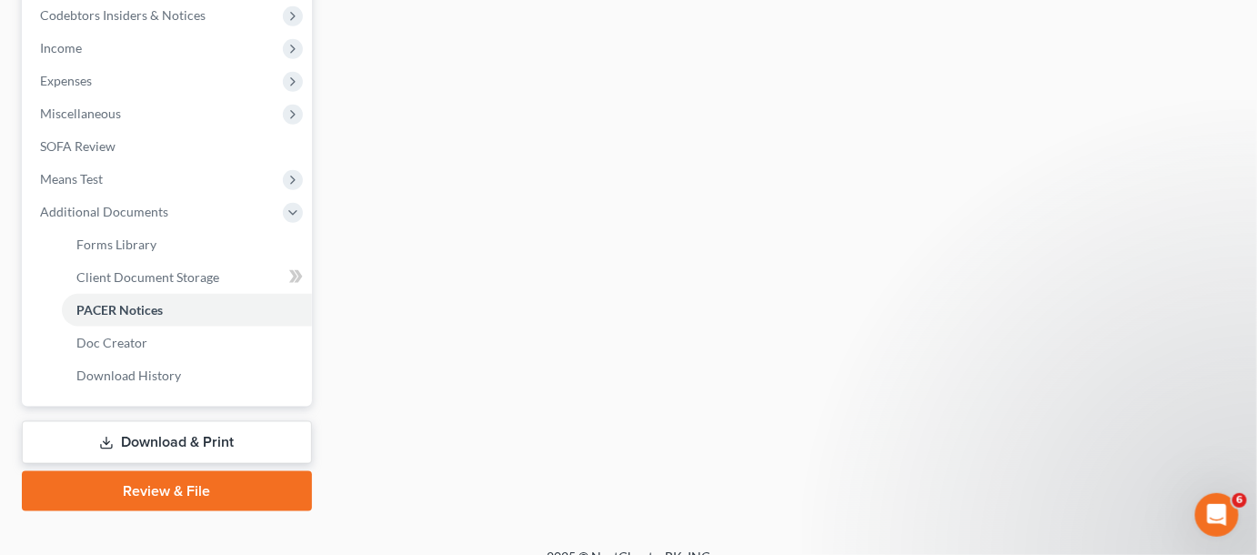
click at [166, 315] on link "PACER Notices" at bounding box center [187, 310] width 250 height 33
click at [106, 308] on span "PACER Notices" at bounding box center [119, 309] width 86 height 15
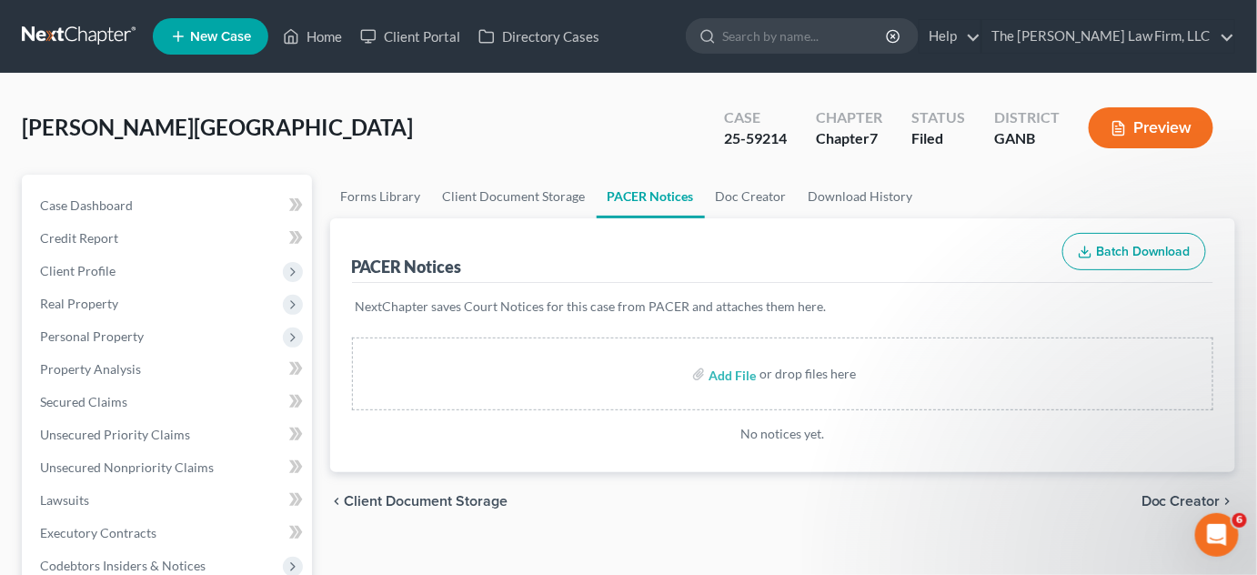
click at [838, 42] on input "search" at bounding box center [805, 36] width 166 height 34
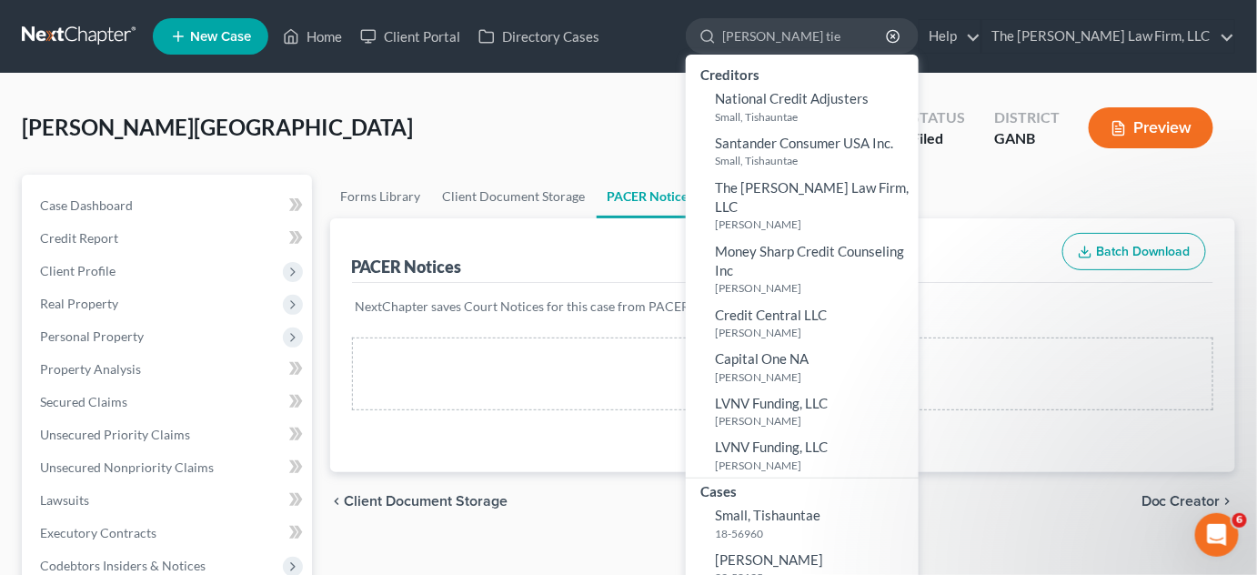
type input "[PERSON_NAME] tie"
click at [840, 546] on link "[PERSON_NAME] 23-58135" at bounding box center [802, 568] width 233 height 45
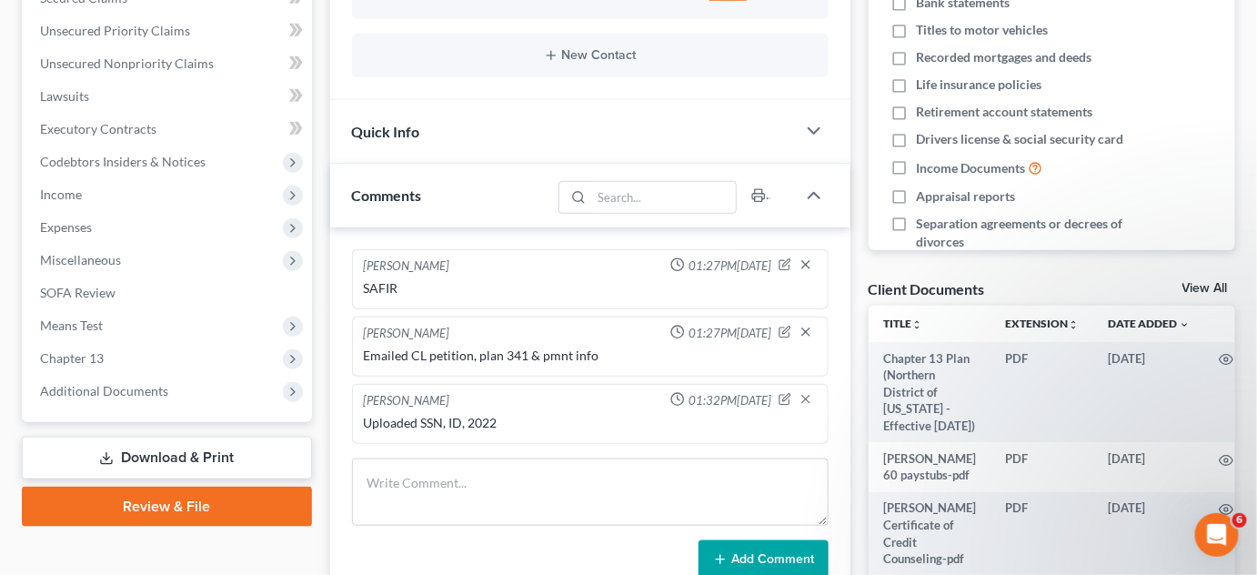
scroll to position [413, 0]
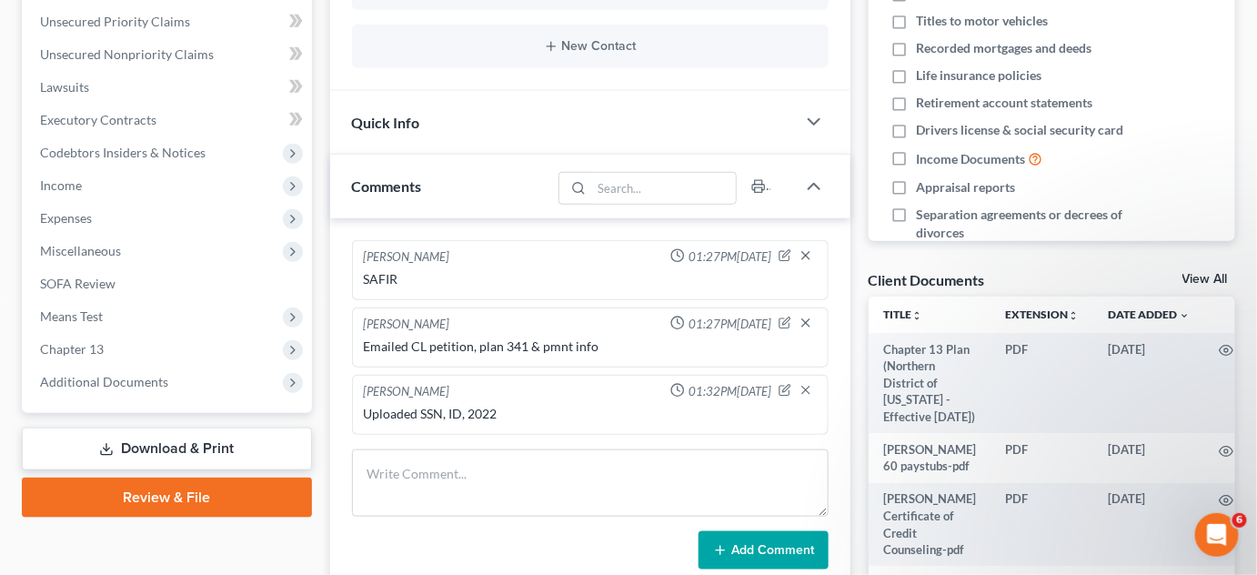
click at [143, 389] on span "Additional Documents" at bounding box center [168, 382] width 286 height 33
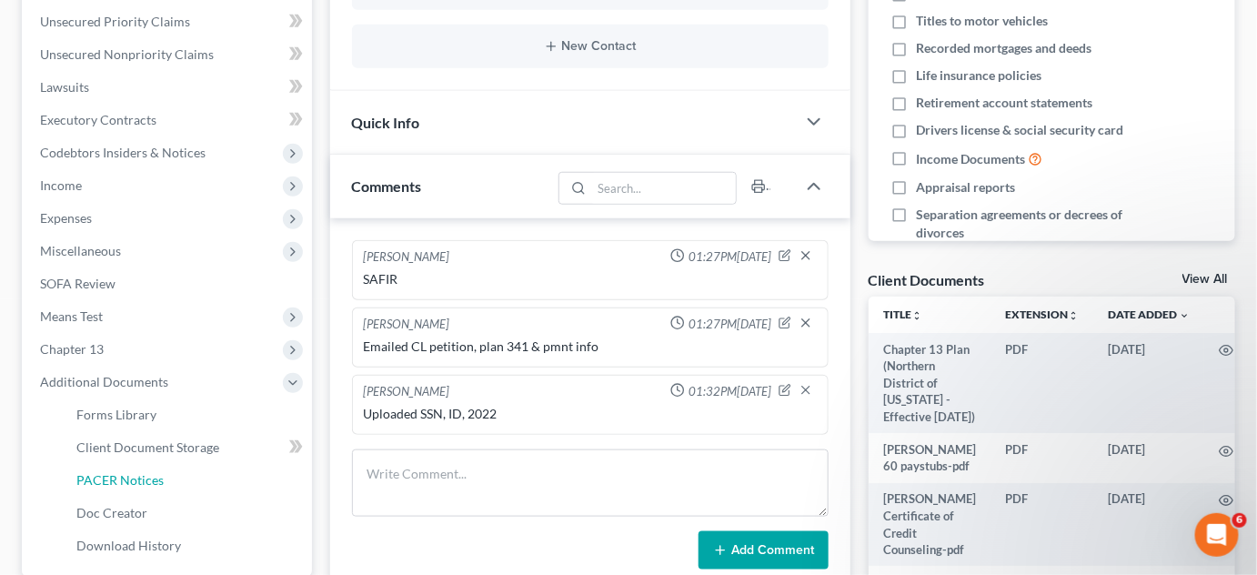
click at [149, 483] on span "PACER Notices" at bounding box center [119, 479] width 87 height 15
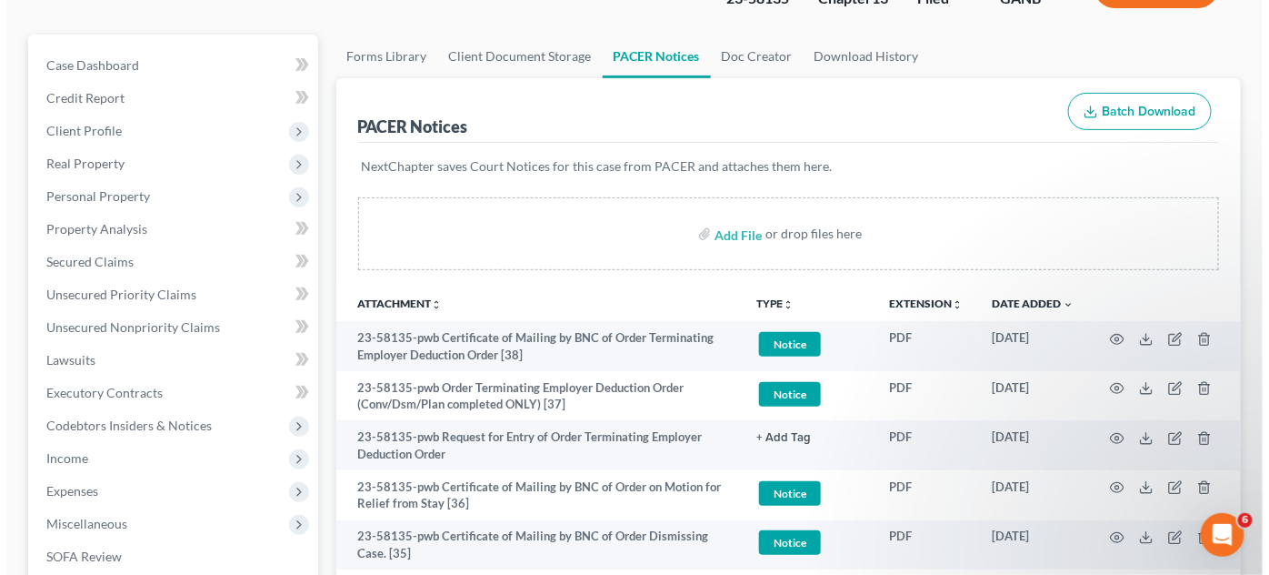
scroll to position [413, 0]
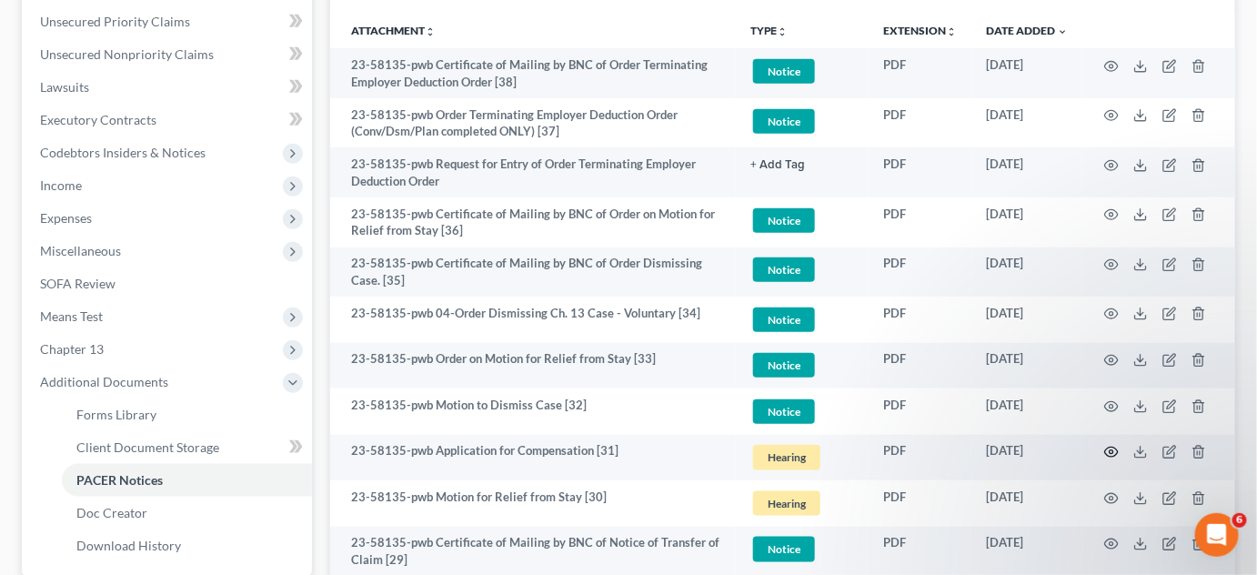
click at [1108, 450] on icon "button" at bounding box center [1111, 452] width 15 height 15
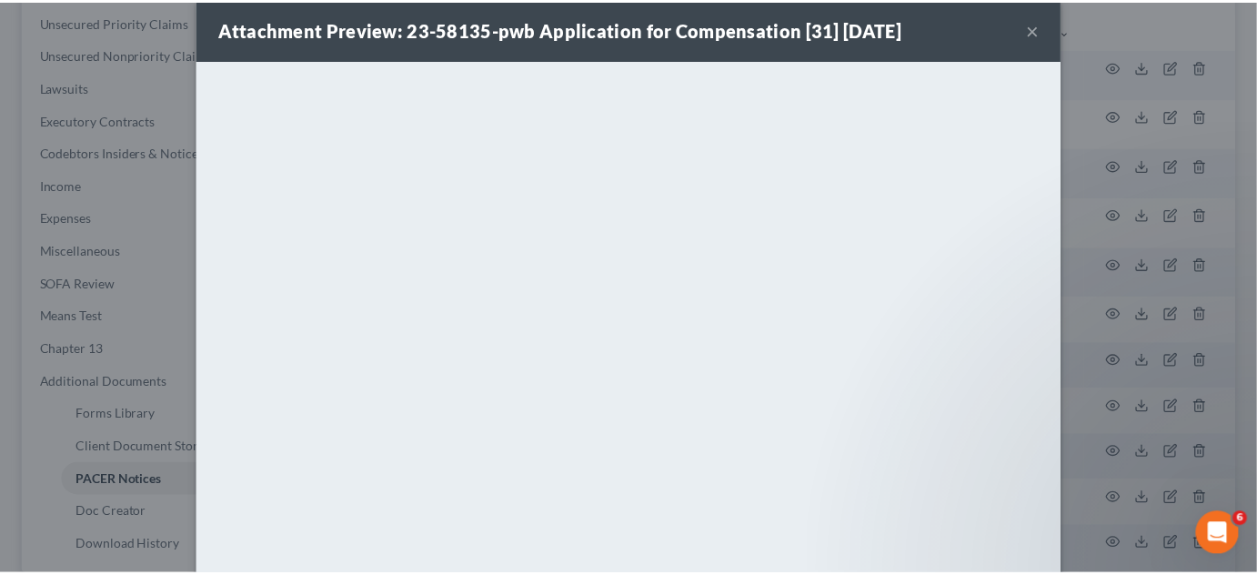
scroll to position [100, 0]
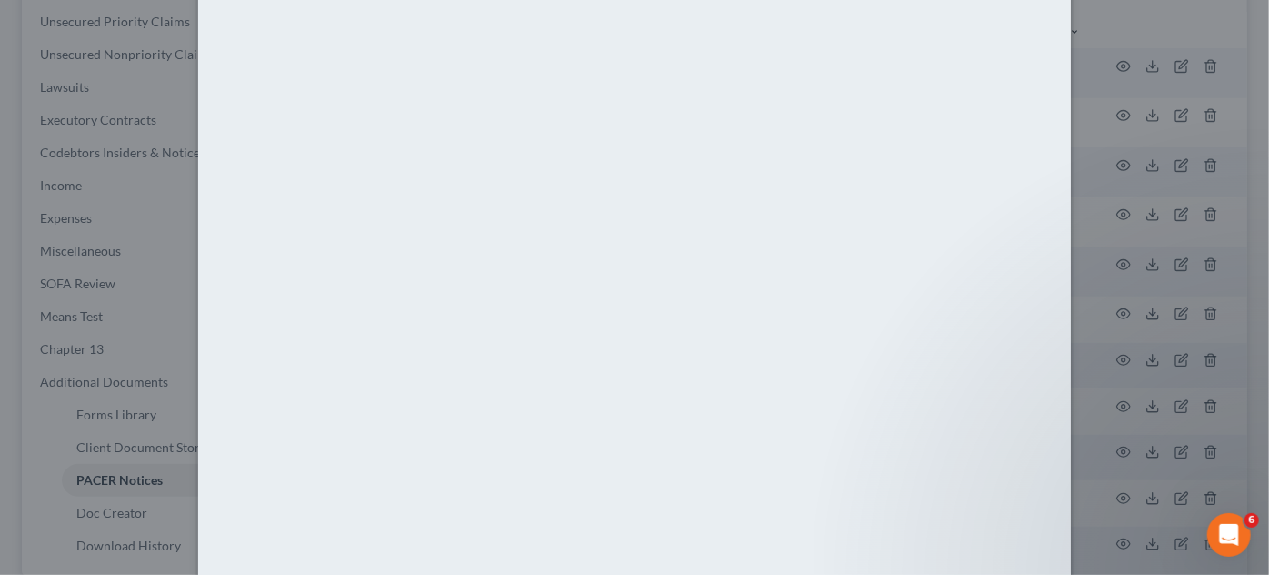
click at [1175, 306] on div "Attachment Preview: 23-58135-pwb Application for Compensation [31] 07/10/2025 ×…" at bounding box center [634, 287] width 1269 height 575
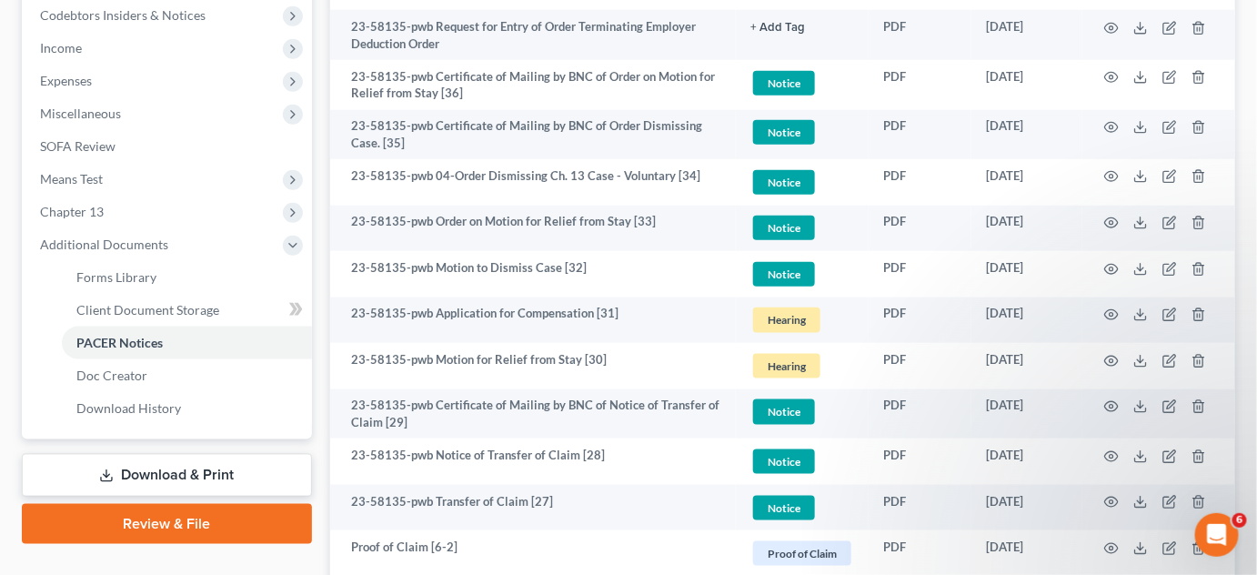
scroll to position [413, 0]
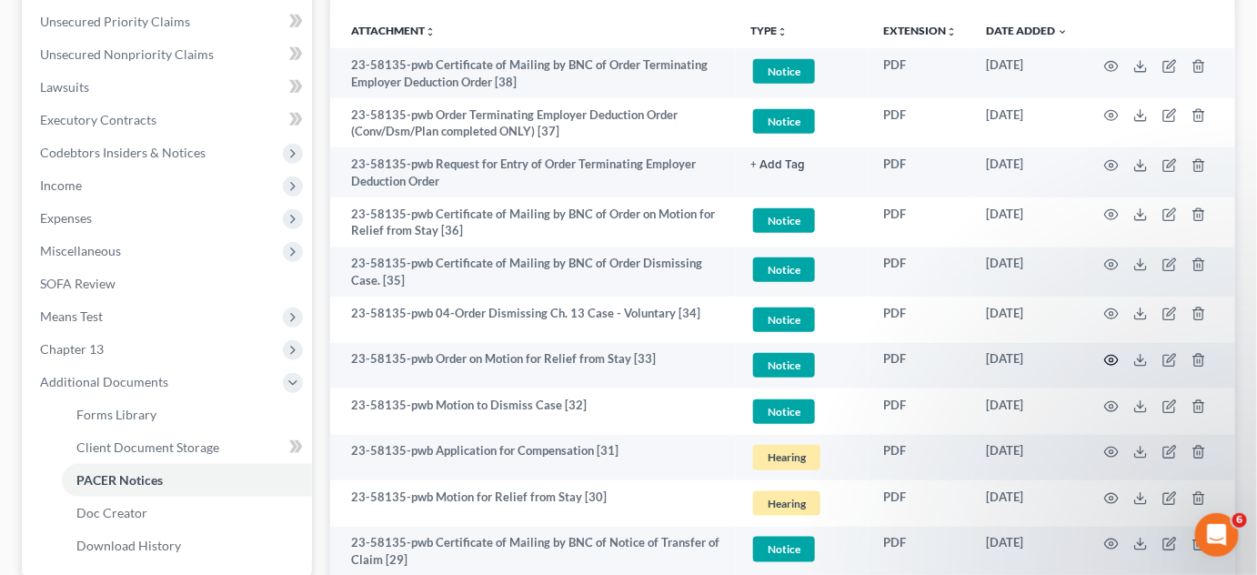
click at [1110, 358] on icon "button" at bounding box center [1111, 360] width 15 height 15
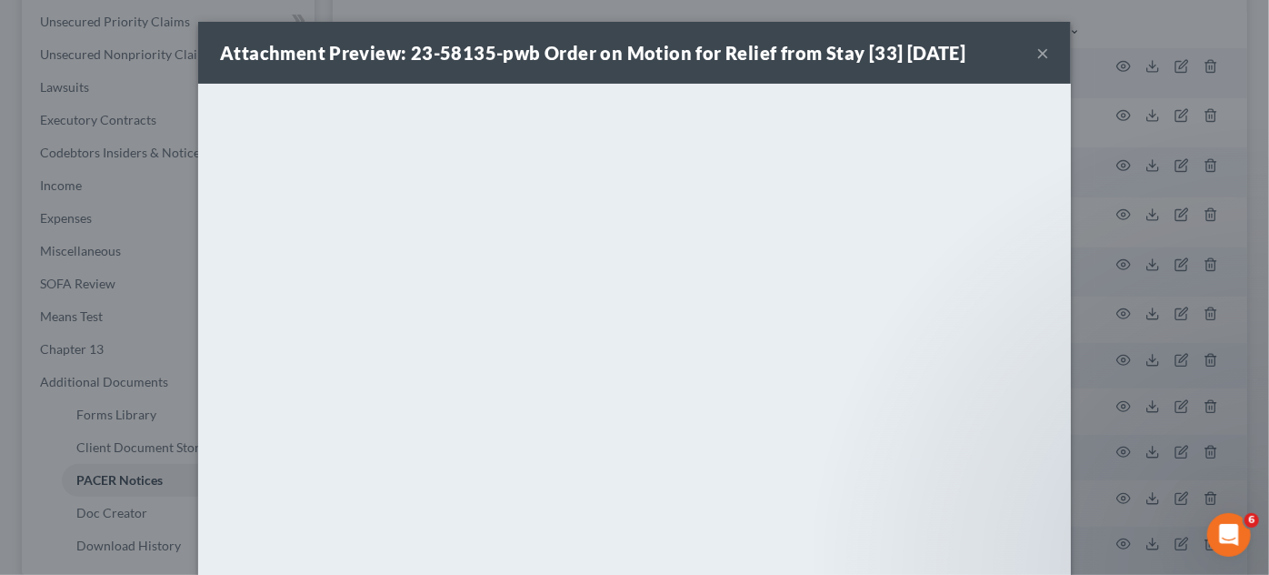
click at [1169, 317] on div "Attachment Preview: 23-58135-pwb Order on Motion for Relief from Stay [33] 07/1…" at bounding box center [634, 287] width 1269 height 575
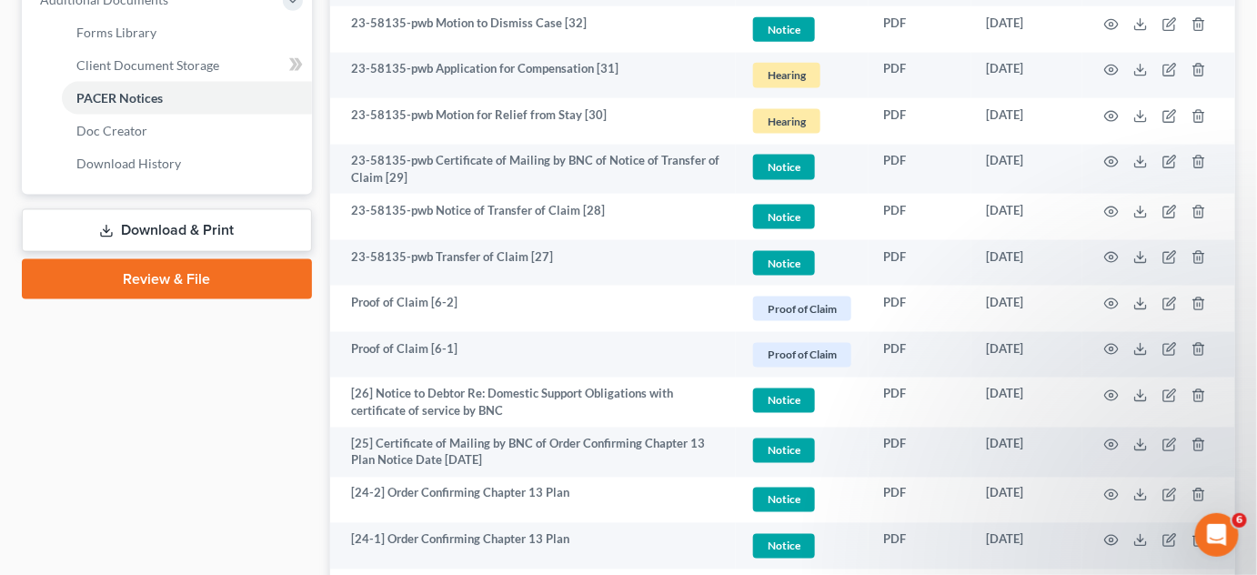
scroll to position [827, 0]
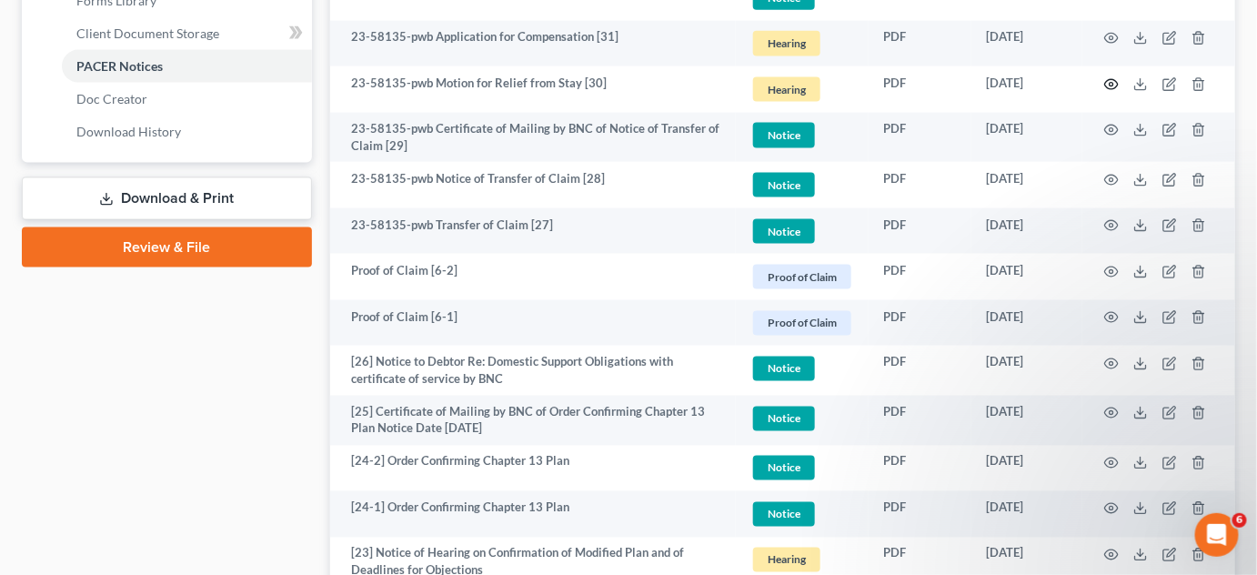
click at [1111, 82] on icon "button" at bounding box center [1111, 84] width 15 height 15
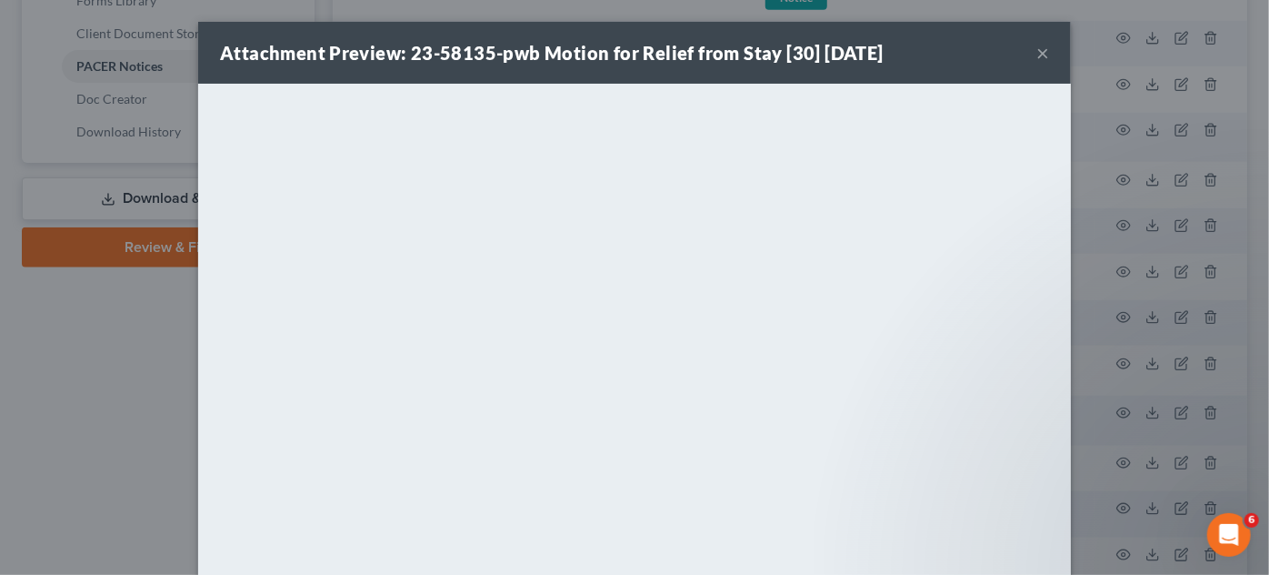
drag, startPoint x: 4, startPoint y: 443, endPoint x: 236, endPoint y: 476, distance: 235.2
click at [15, 446] on div "Attachment Preview: 23-58135-pwb Motion for Relief from Stay [30] 05/28/2025 × …" at bounding box center [634, 287] width 1269 height 575
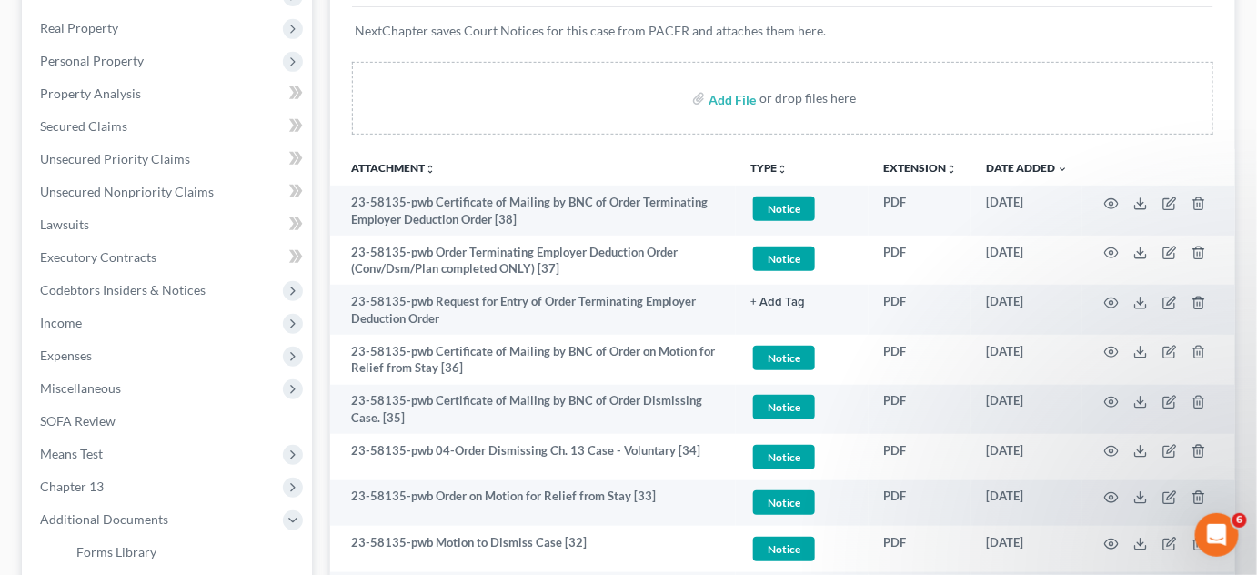
scroll to position [413, 0]
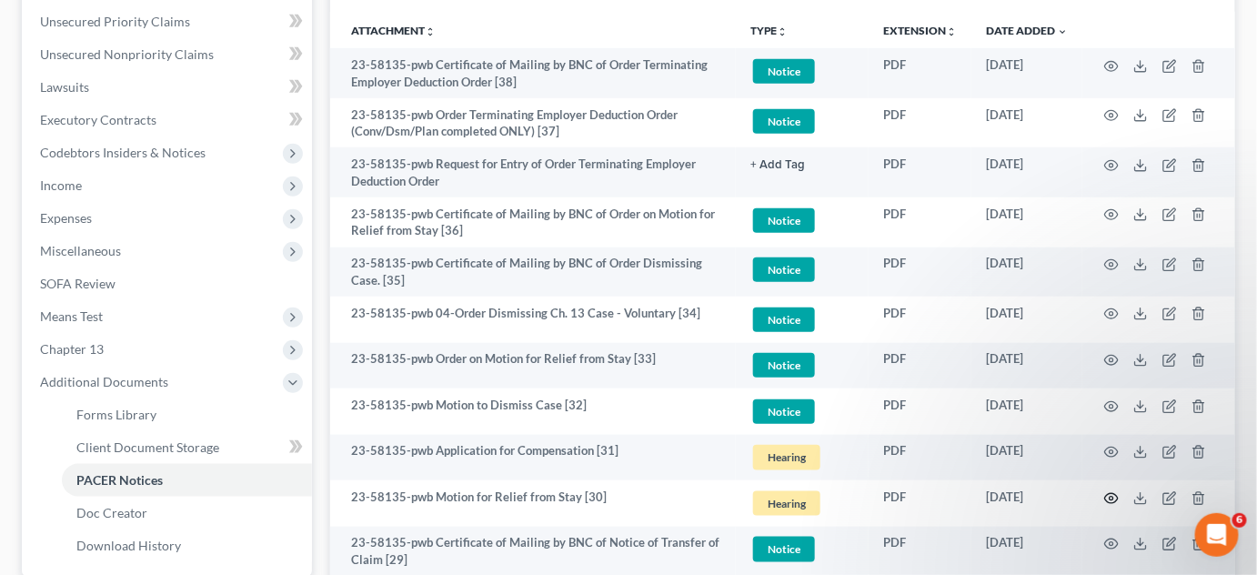
click at [1112, 496] on icon "button" at bounding box center [1111, 498] width 15 height 15
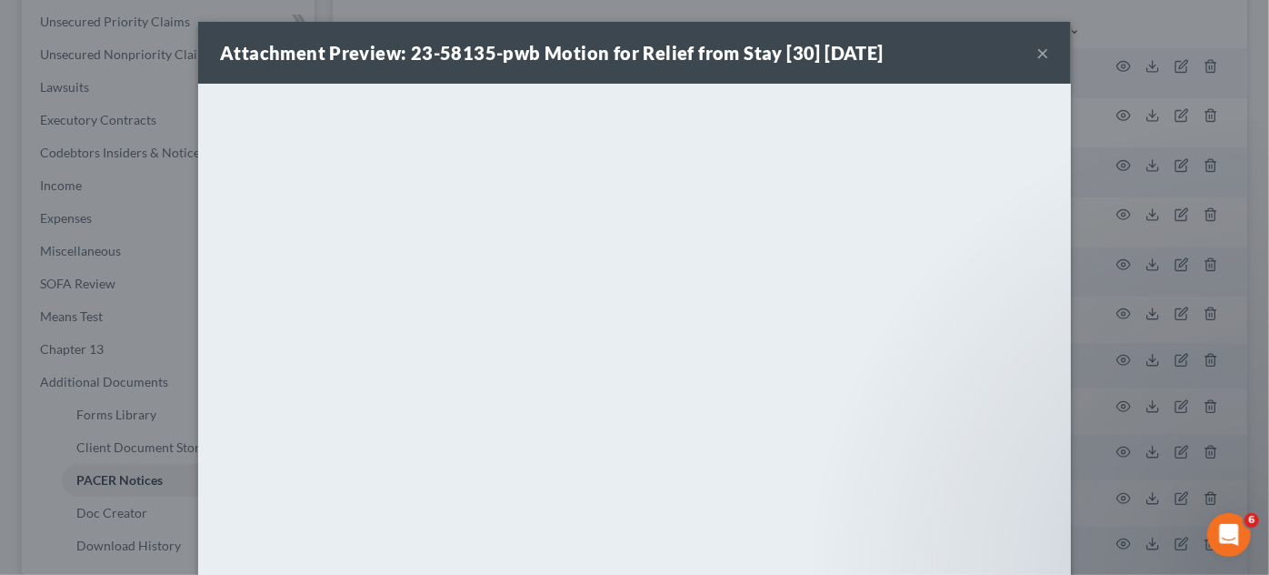
click at [1173, 462] on div "Attachment Preview: 23-58135-pwb Motion for Relief from Stay [30] 05/28/2025 × …" at bounding box center [634, 287] width 1269 height 575
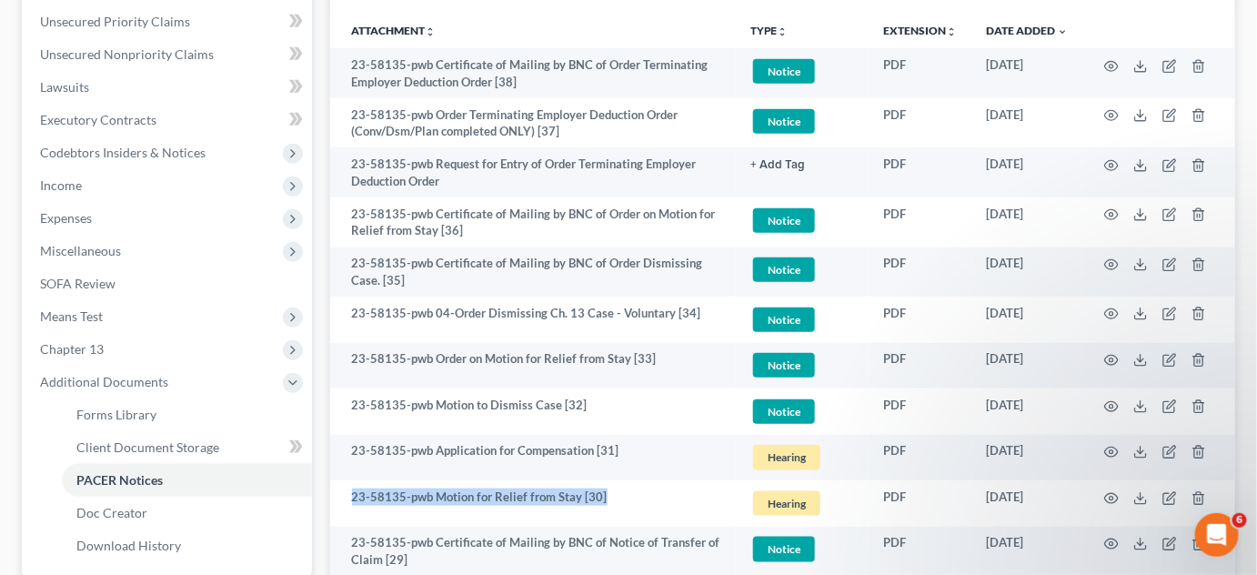
drag, startPoint x: 345, startPoint y: 494, endPoint x: 605, endPoint y: 491, distance: 260.1
click at [605, 491] on td "23-58135-pwb Motion for Relief from Stay [30]" at bounding box center [533, 503] width 406 height 46
copy td "23-58135-pwb Motion for Relief from Stay [30]"
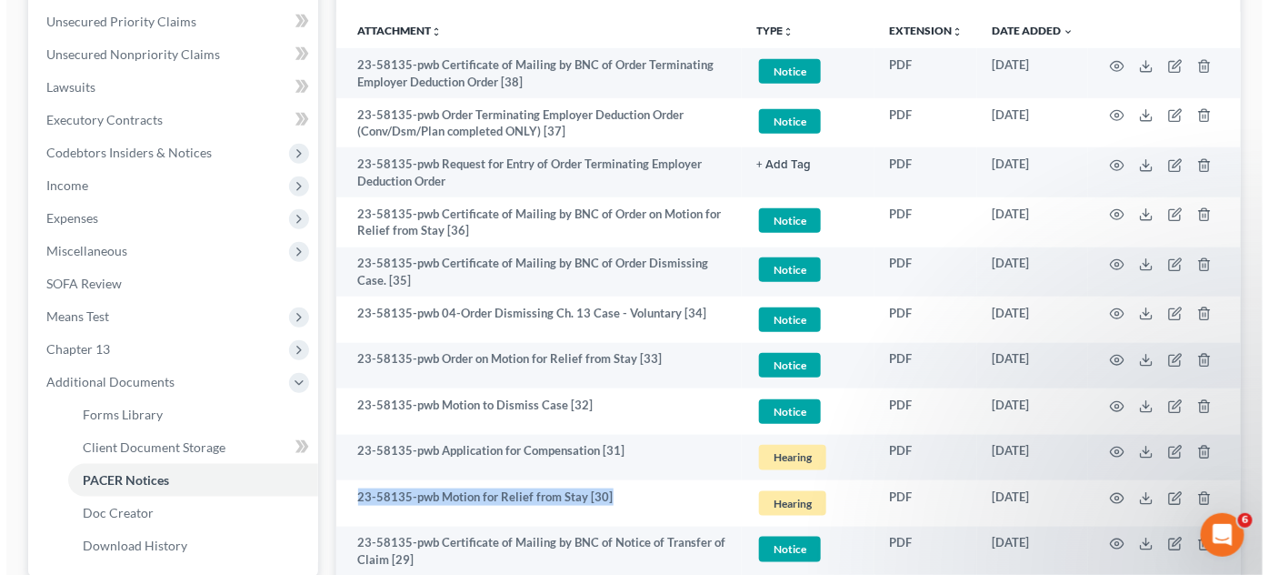
scroll to position [0, 0]
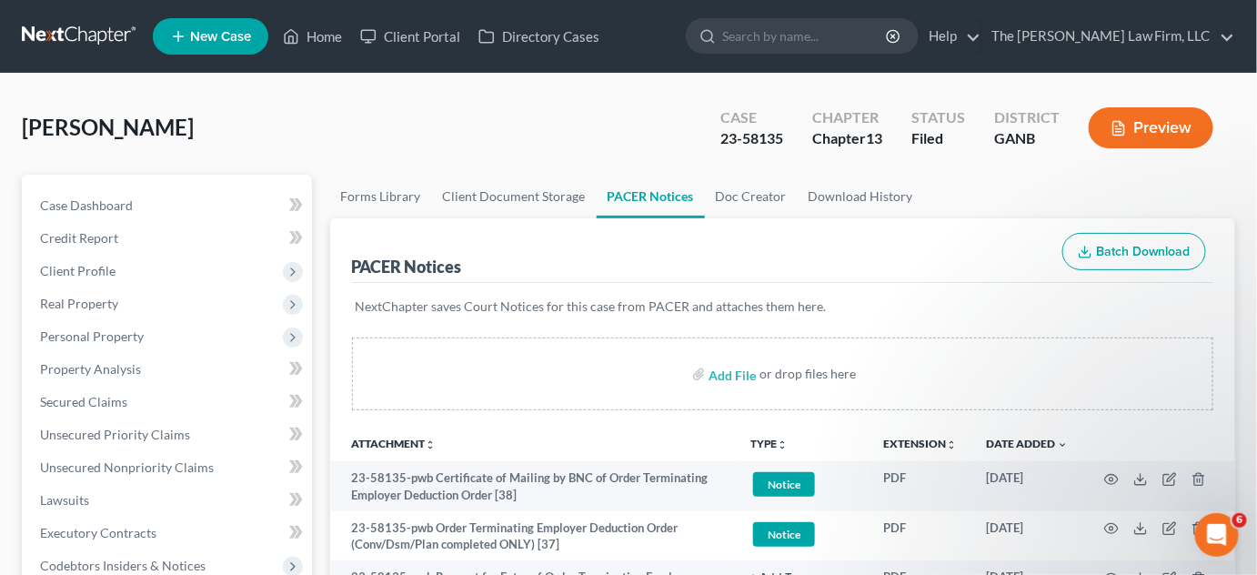
click at [841, 52] on input "search" at bounding box center [805, 36] width 166 height 34
type input "williams a"
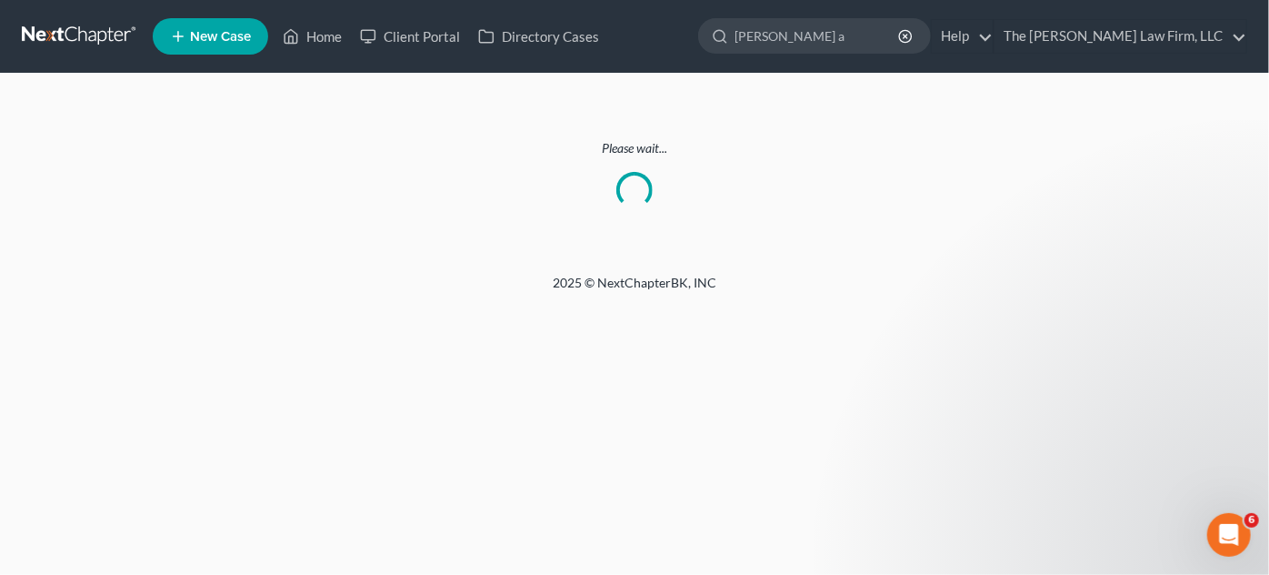
click at [886, 31] on input "williams a" at bounding box center [818, 36] width 166 height 34
type input "williams adrian"
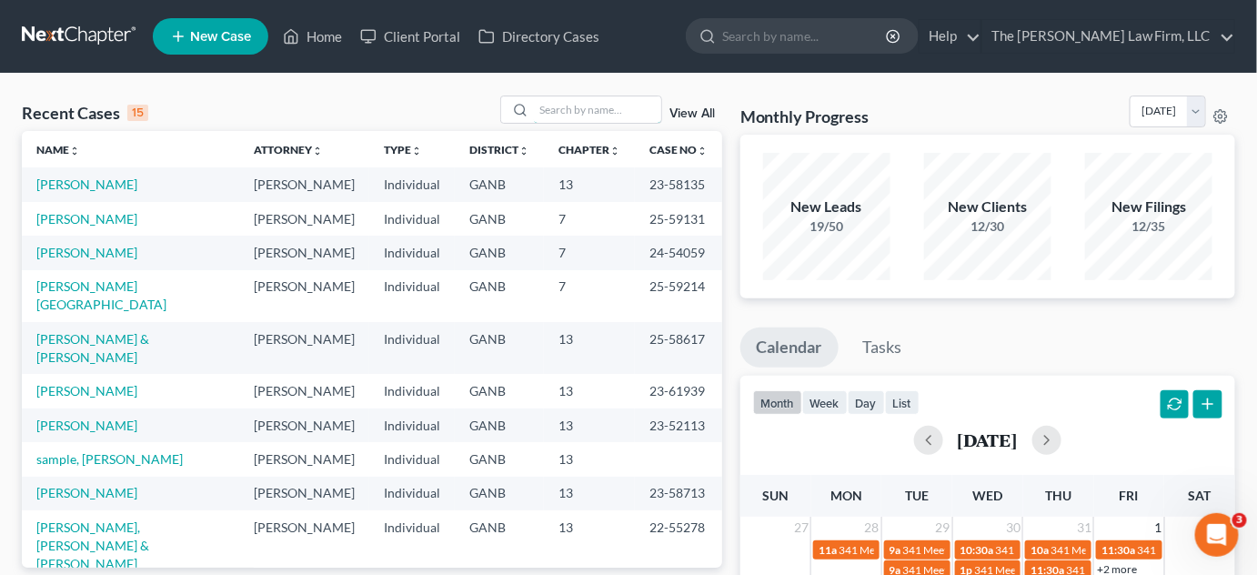
click at [600, 104] on input "search" at bounding box center [597, 109] width 127 height 26
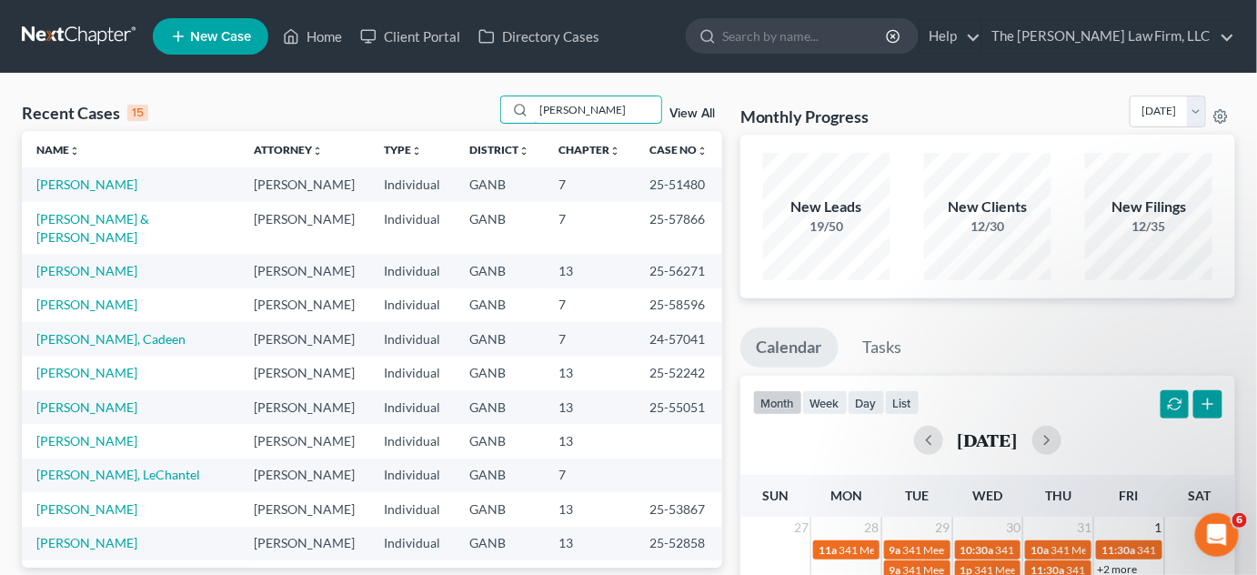
type input "[PERSON_NAME]"
click at [634, 115] on input "[PERSON_NAME]" at bounding box center [597, 109] width 127 height 26
click at [89, 296] on link "[PERSON_NAME]" at bounding box center [86, 303] width 101 height 15
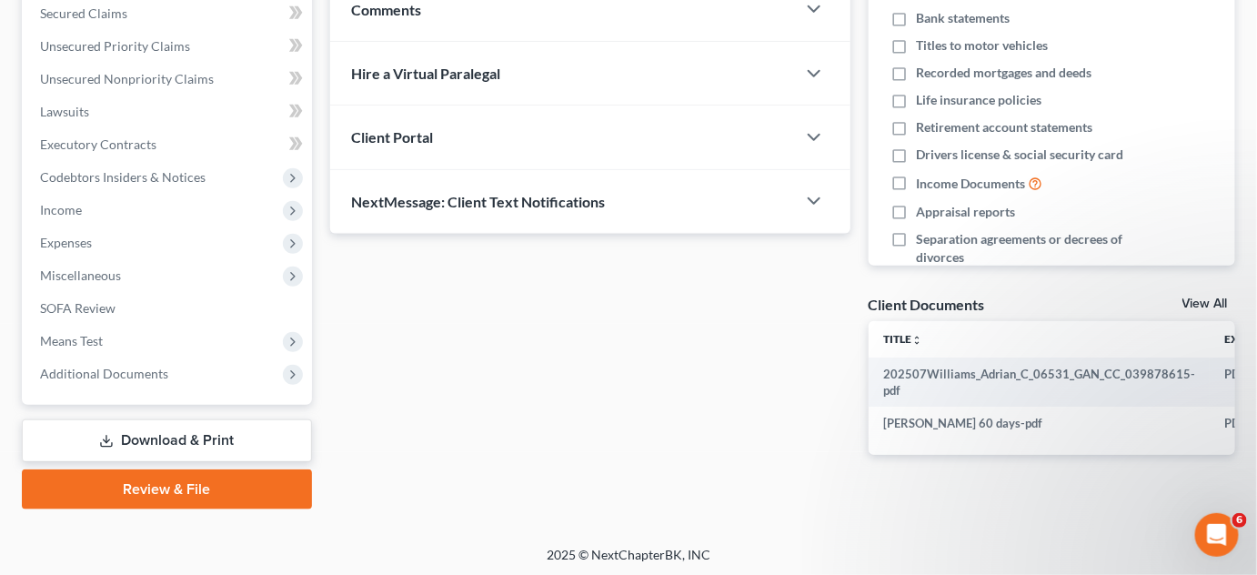
scroll to position [390, 0]
click at [90, 380] on span "Additional Documents" at bounding box center [168, 372] width 286 height 33
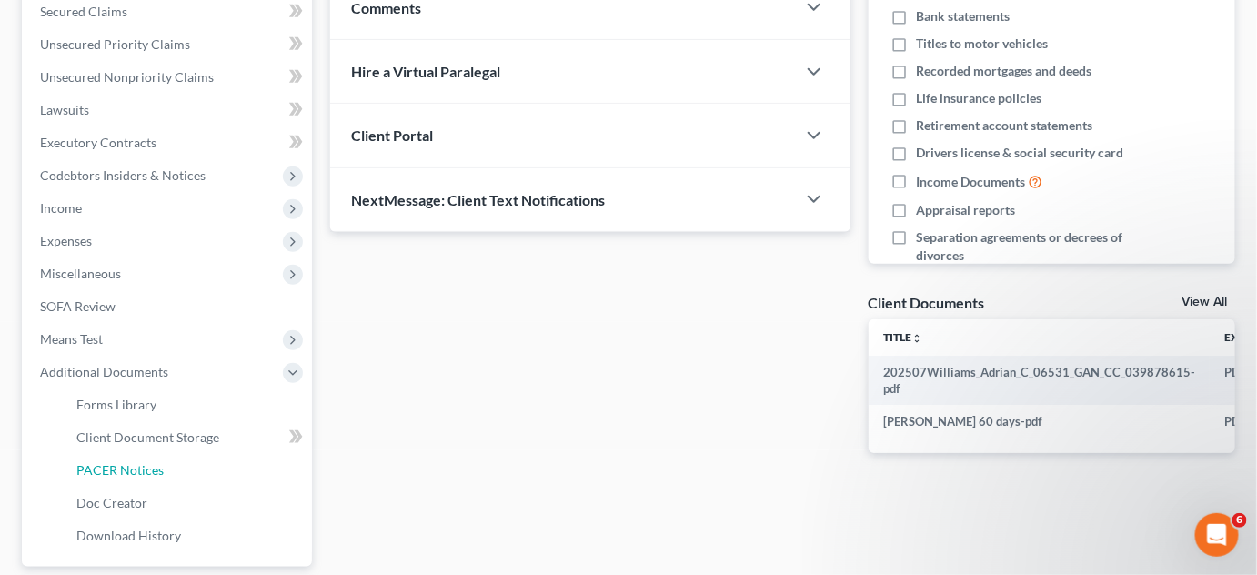
click at [114, 467] on span "PACER Notices" at bounding box center [119, 469] width 87 height 15
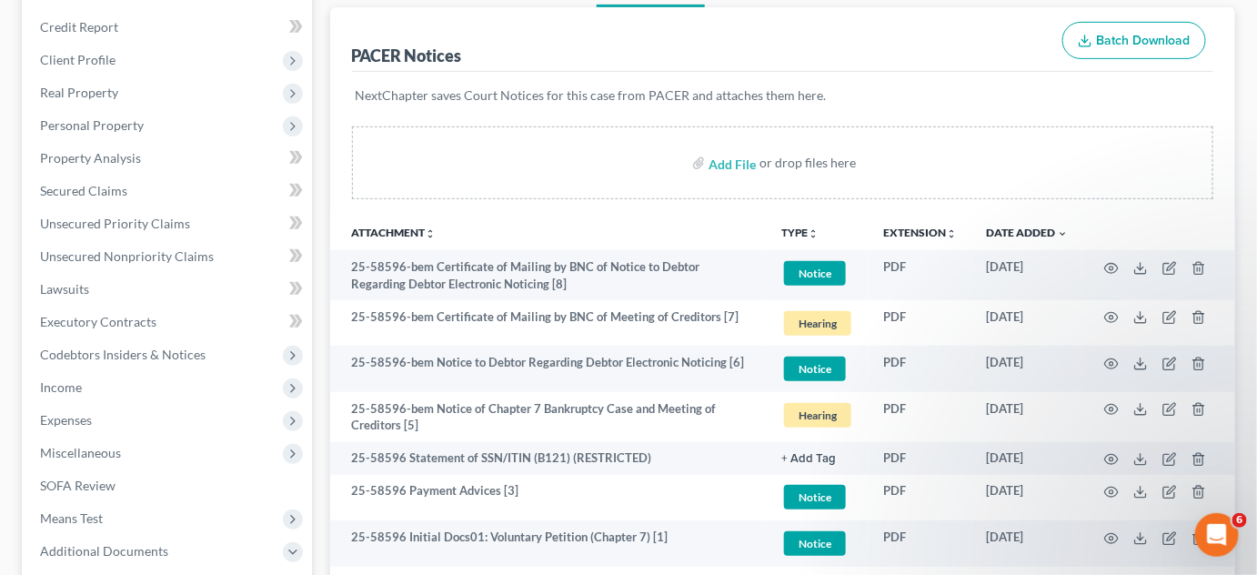
scroll to position [413, 0]
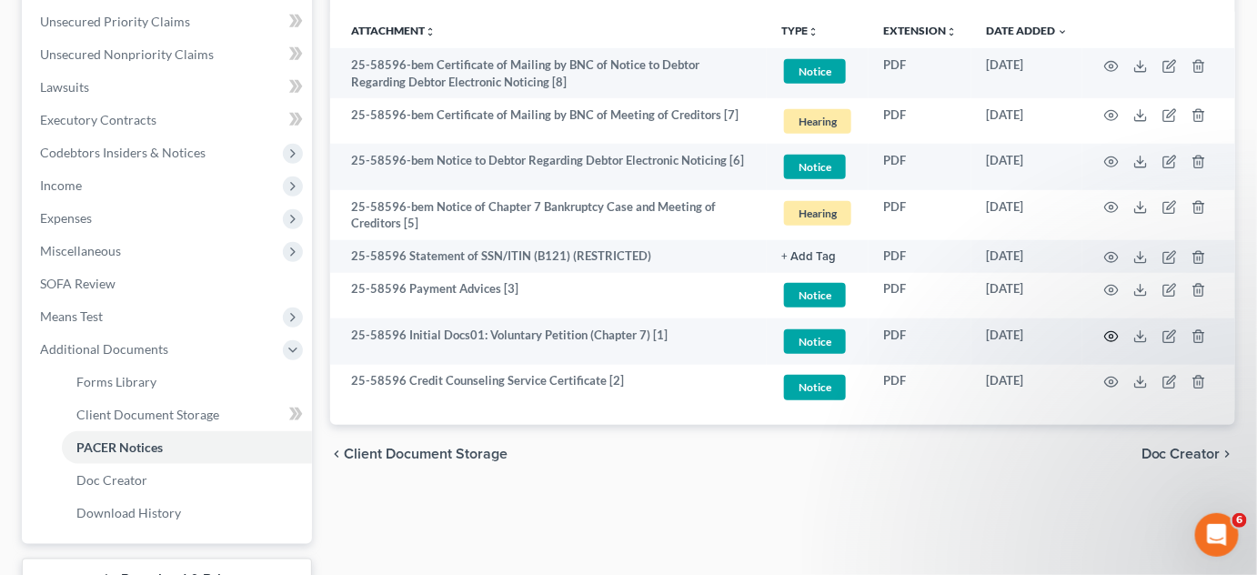
click at [1110, 331] on icon "button" at bounding box center [1111, 336] width 15 height 15
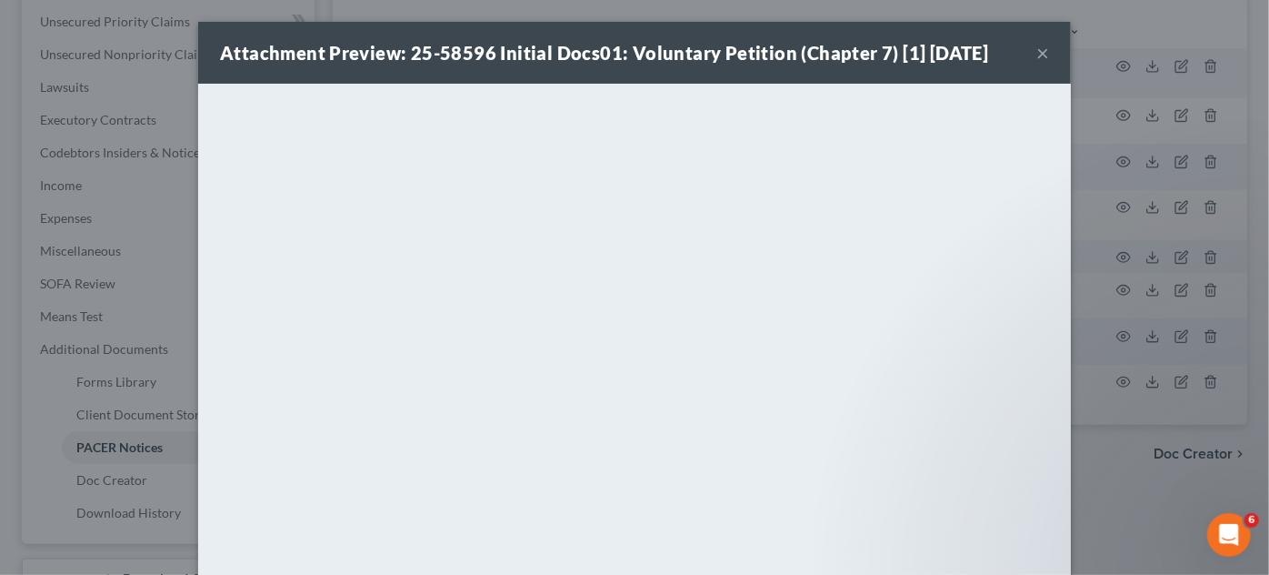
click at [1256, 561] on div at bounding box center [1256, 561] width 0 height 0
click at [1129, 456] on div "Attachment Preview: 25-58596 Initial Docs01: Voluntary Petition (Chapter 7) [1]…" at bounding box center [634, 287] width 1269 height 575
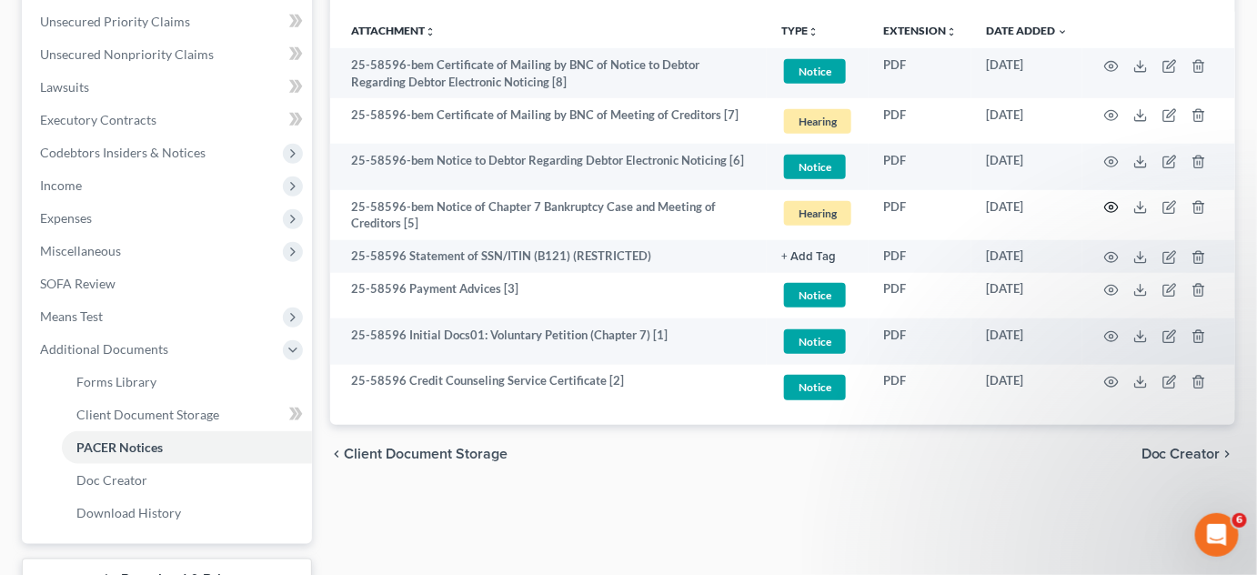
click at [1113, 206] on circle "button" at bounding box center [1111, 208] width 4 height 4
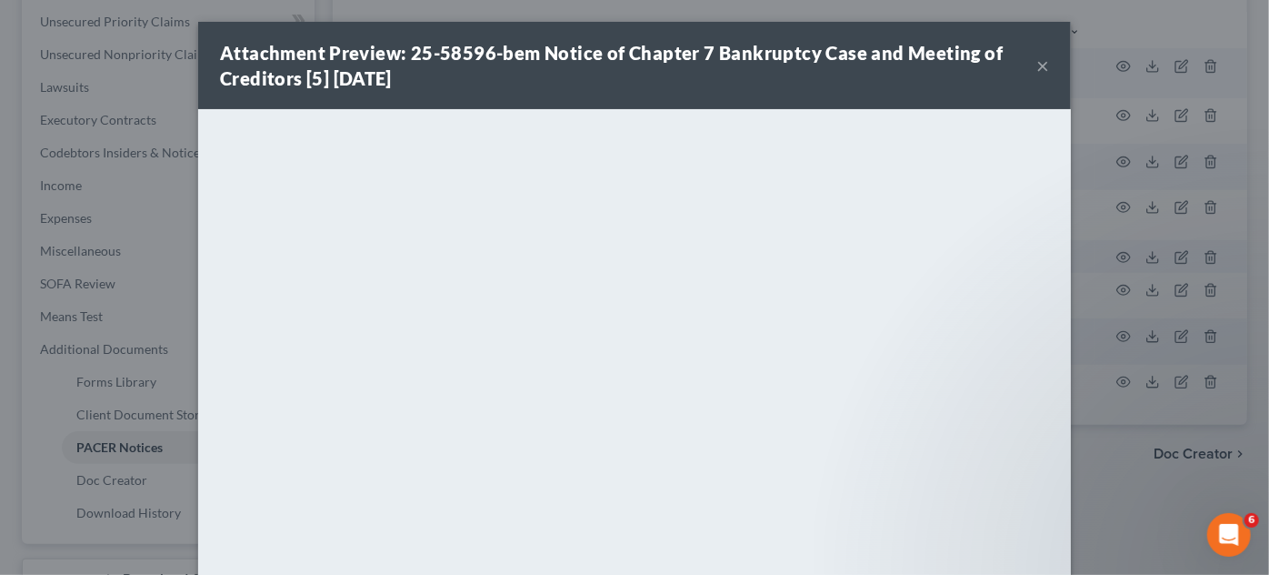
click at [1131, 462] on div "Attachment Preview: 25-58596-bem Notice of Chapter 7 Bankruptcy Case and Meetin…" at bounding box center [634, 287] width 1269 height 575
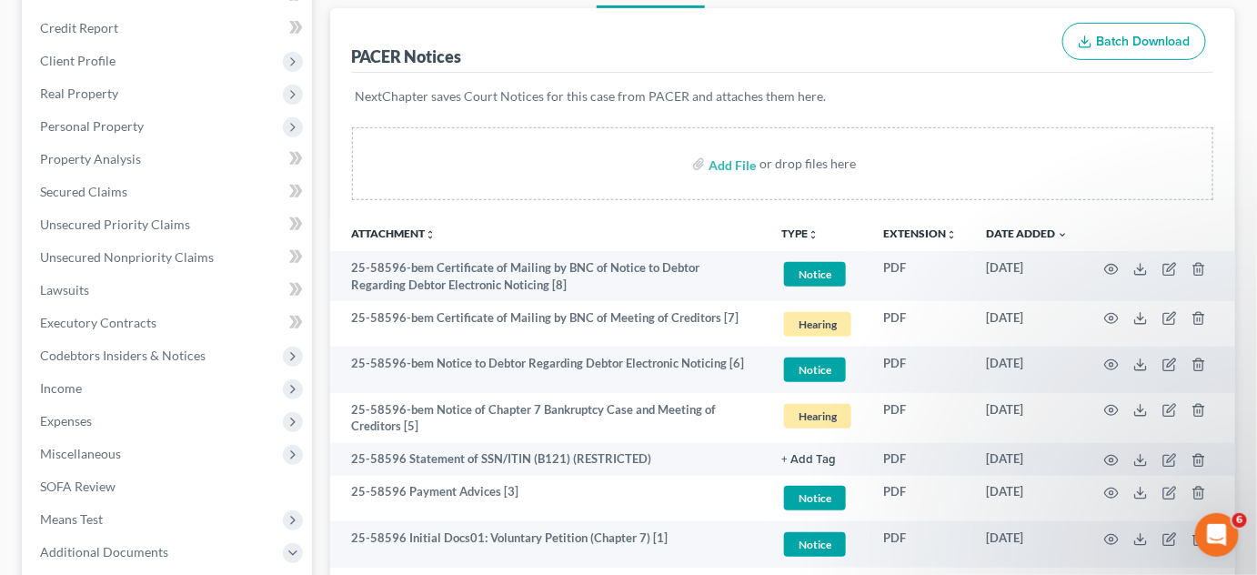
scroll to position [137, 0]
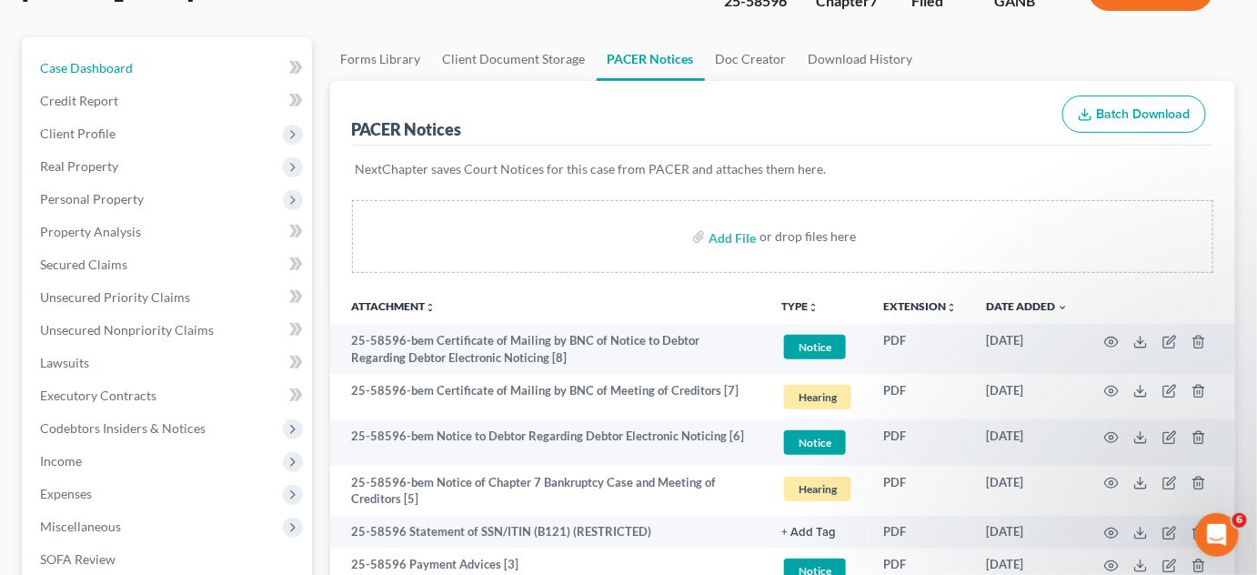
click at [89, 68] on span "Case Dashboard" at bounding box center [86, 67] width 93 height 15
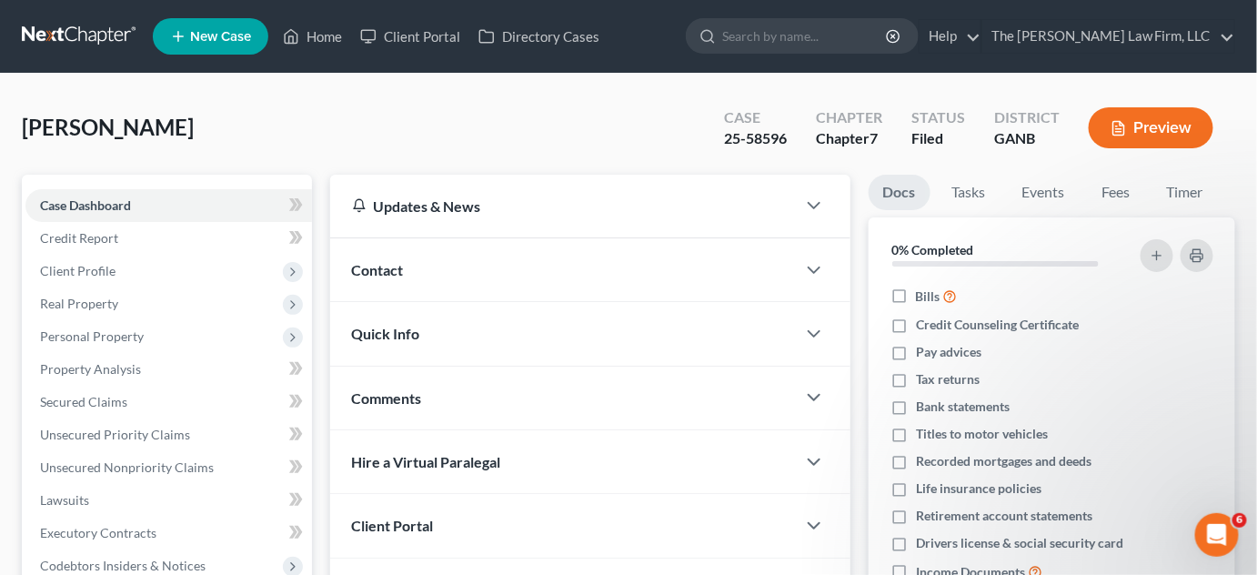
click at [425, 258] on div "Contact" at bounding box center [563, 269] width 466 height 63
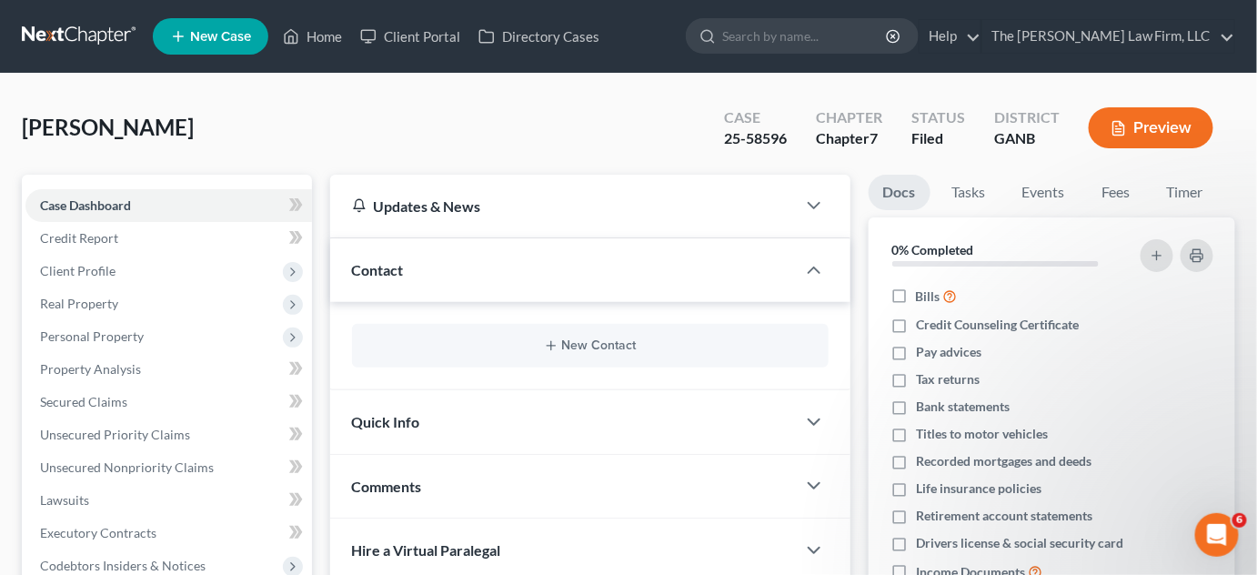
click at [561, 331] on div "New Contact" at bounding box center [590, 346] width 476 height 44
click at [567, 335] on div "New Contact" at bounding box center [590, 346] width 476 height 44
click at [569, 344] on button "New Contact" at bounding box center [589, 345] width 447 height 15
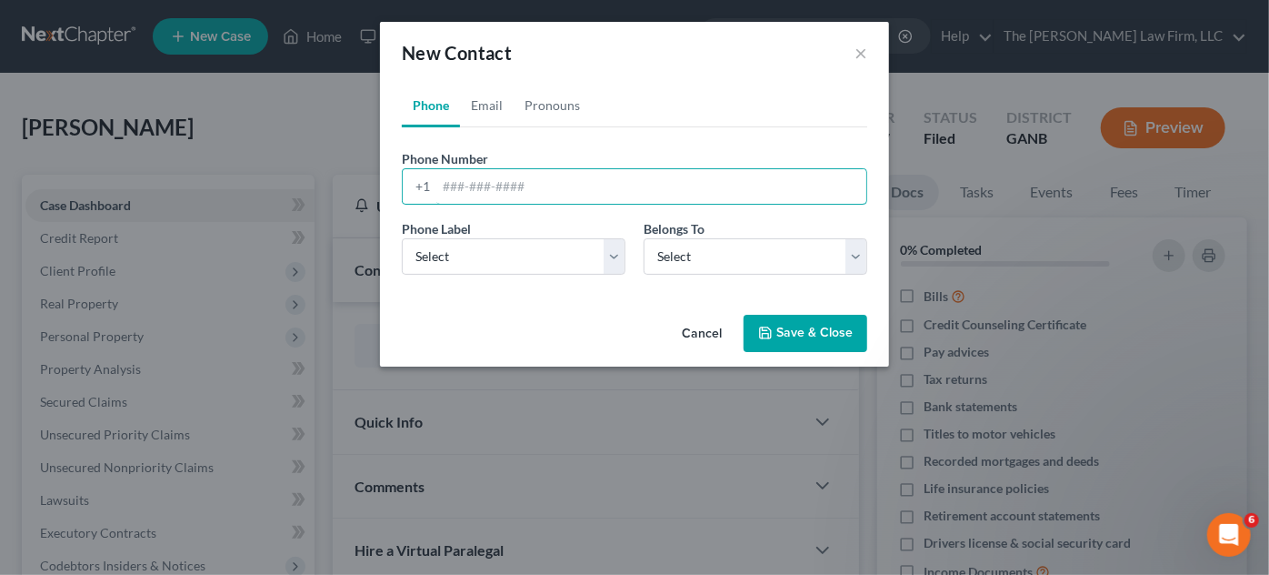
paste input "470) 385-7569‬"
click at [474, 181] on input "470) 385-7569‬" at bounding box center [651, 186] width 430 height 35
type input "470-385-7569‬"
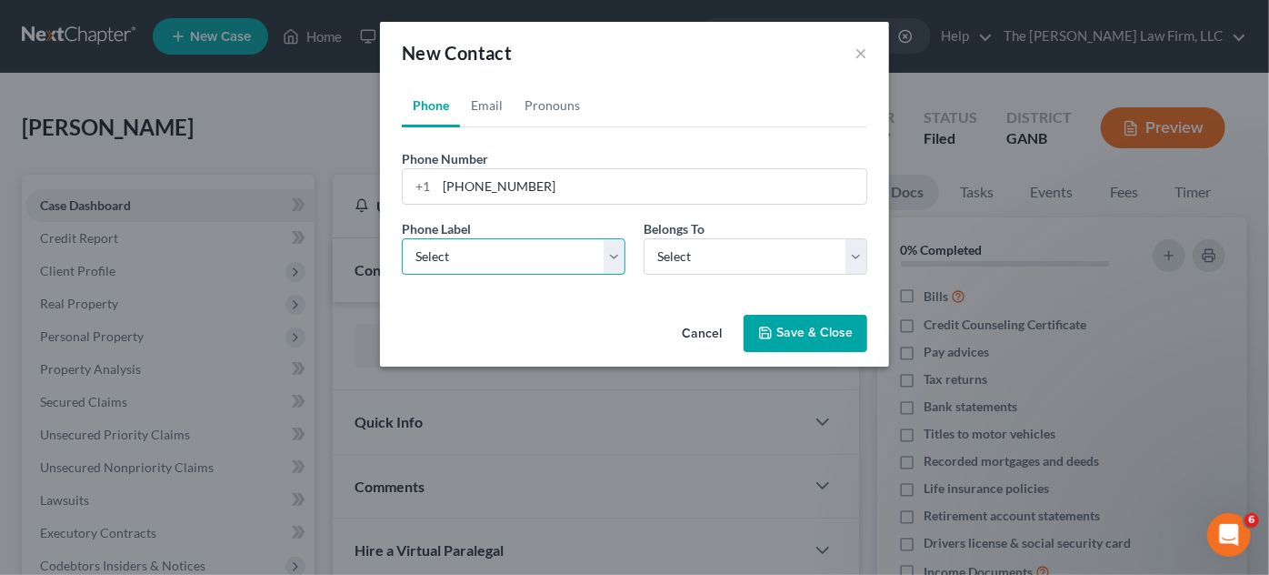
click at [470, 264] on select "Select Mobile Home Work Other" at bounding box center [514, 256] width 224 height 36
select select "0"
click at [402, 238] on select "Select Mobile Home Work Other" at bounding box center [514, 256] width 224 height 36
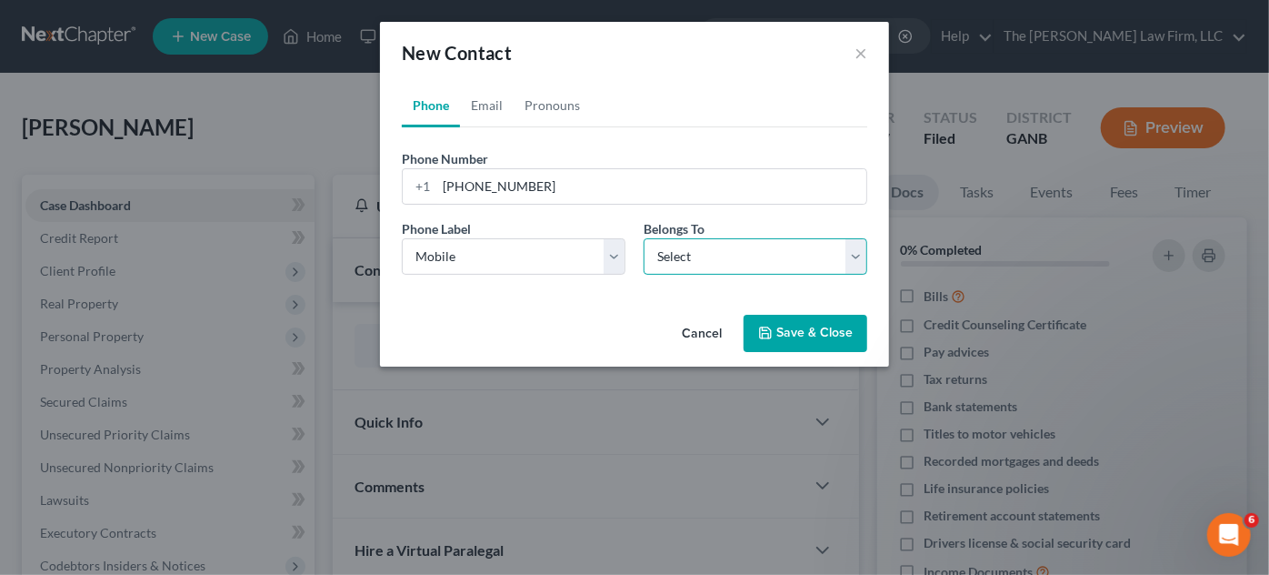
drag, startPoint x: 671, startPoint y: 255, endPoint x: 671, endPoint y: 268, distance: 13.6
click at [671, 255] on select "Select Client Other" at bounding box center [756, 256] width 224 height 36
select select "0"
click at [644, 238] on select "Select Client Other" at bounding box center [756, 256] width 224 height 36
select select "0"
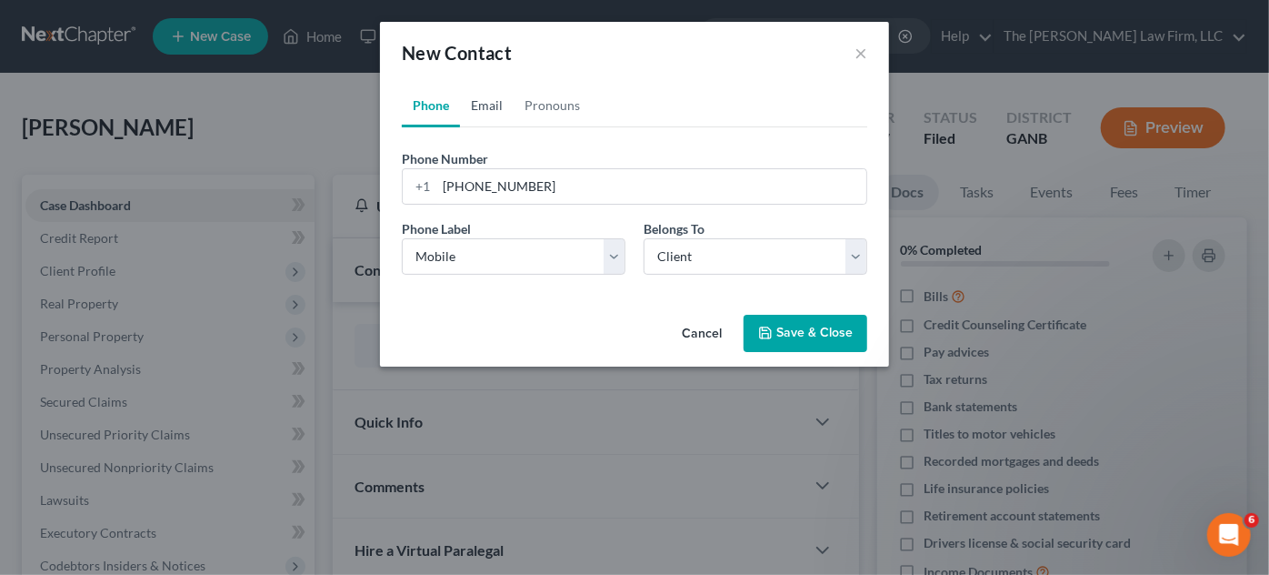
click at [478, 105] on link "Email" at bounding box center [487, 106] width 54 height 44
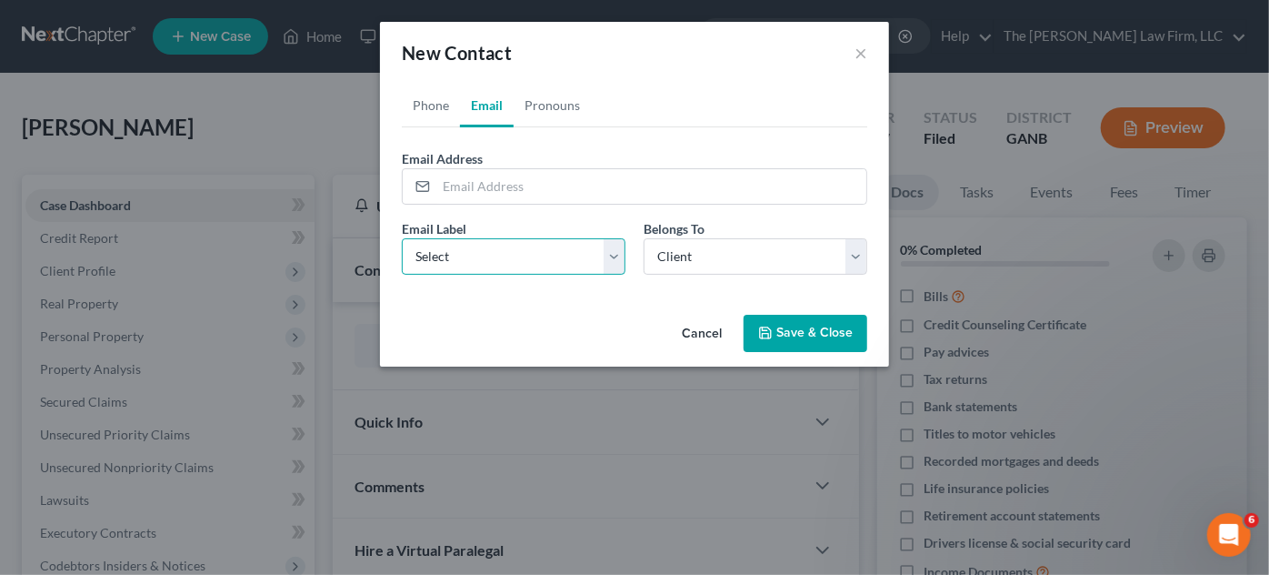
drag, startPoint x: 503, startPoint y: 249, endPoint x: 501, endPoint y: 270, distance: 21.0
click at [503, 249] on select "Select Home Work Other" at bounding box center [514, 256] width 224 height 36
select select "0"
click at [402, 238] on select "Select Home Work Other" at bounding box center [514, 256] width 224 height 36
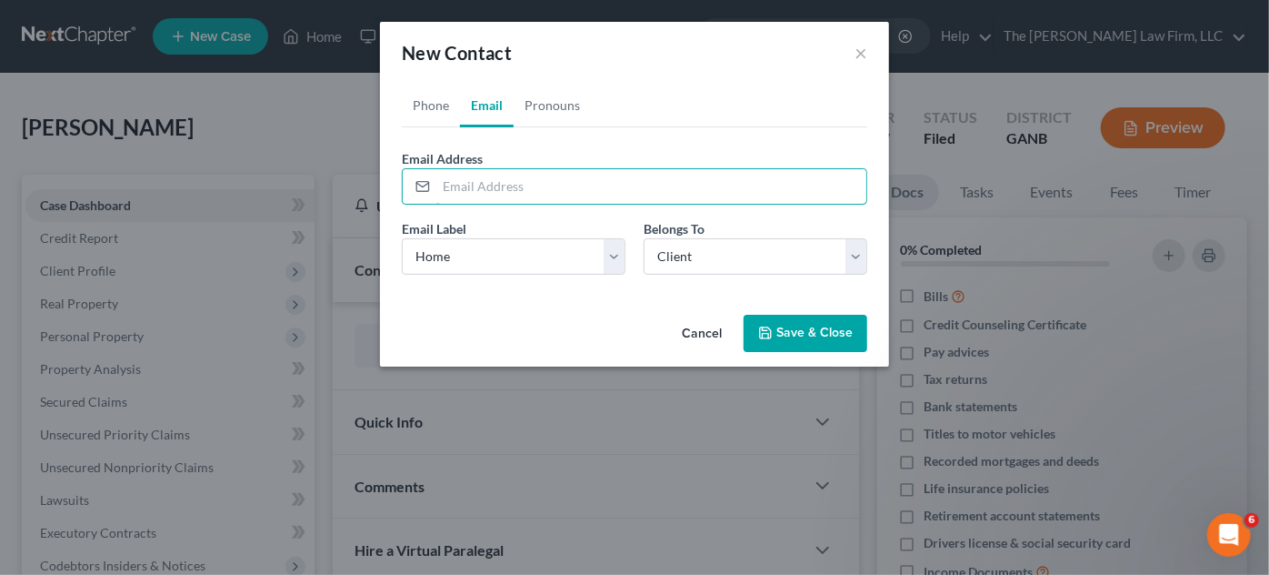
paste input "adrian.williams474@gmail.com"
type input "adrian.williams474@gmail.com"
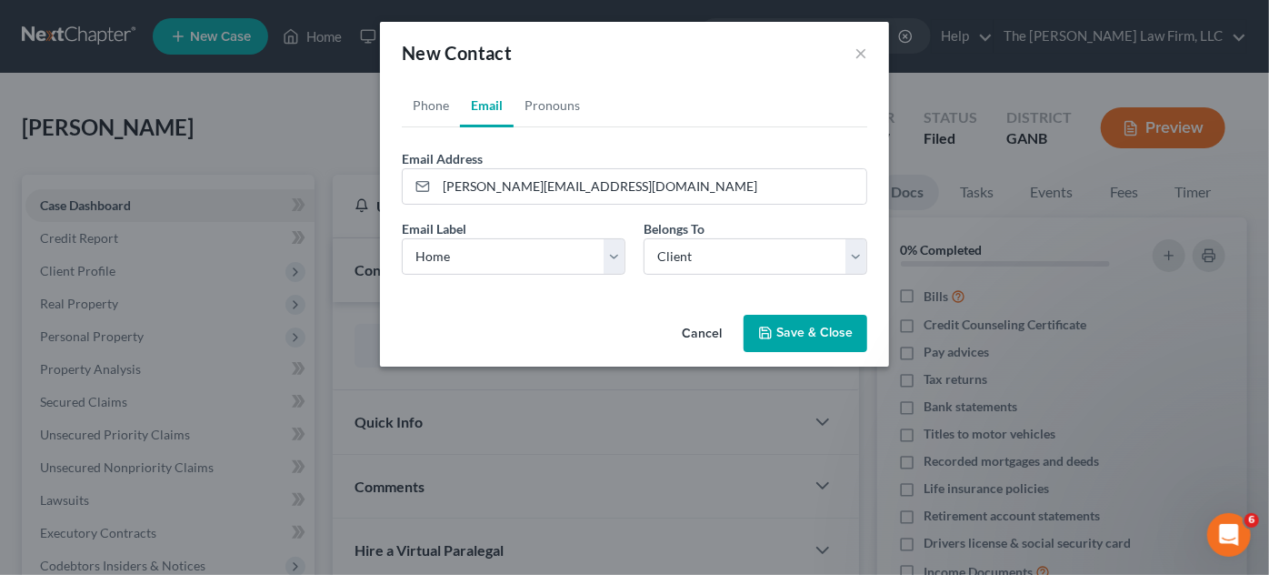
click at [807, 339] on button "Save & Close" at bounding box center [806, 334] width 124 height 38
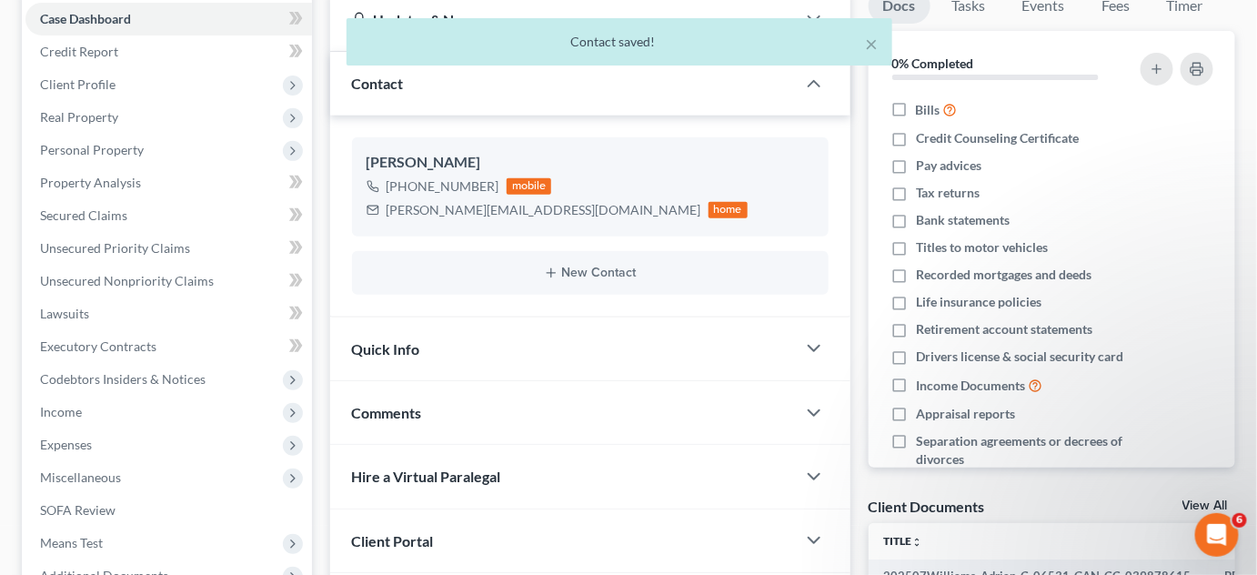
scroll to position [390, 0]
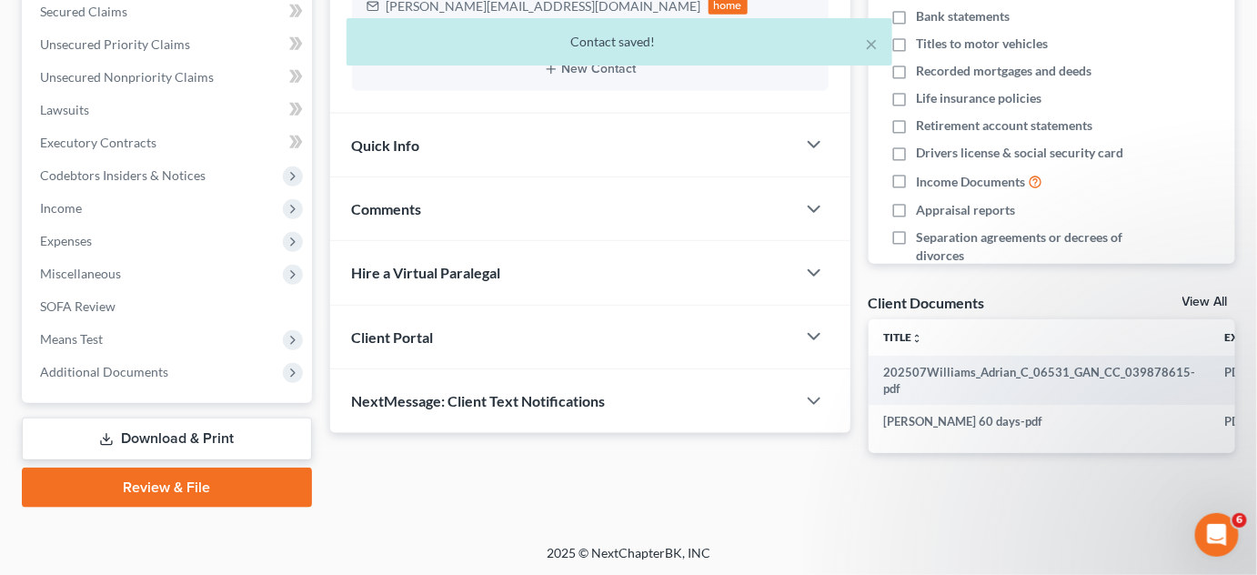
click at [352, 203] on span "Comments" at bounding box center [387, 208] width 70 height 17
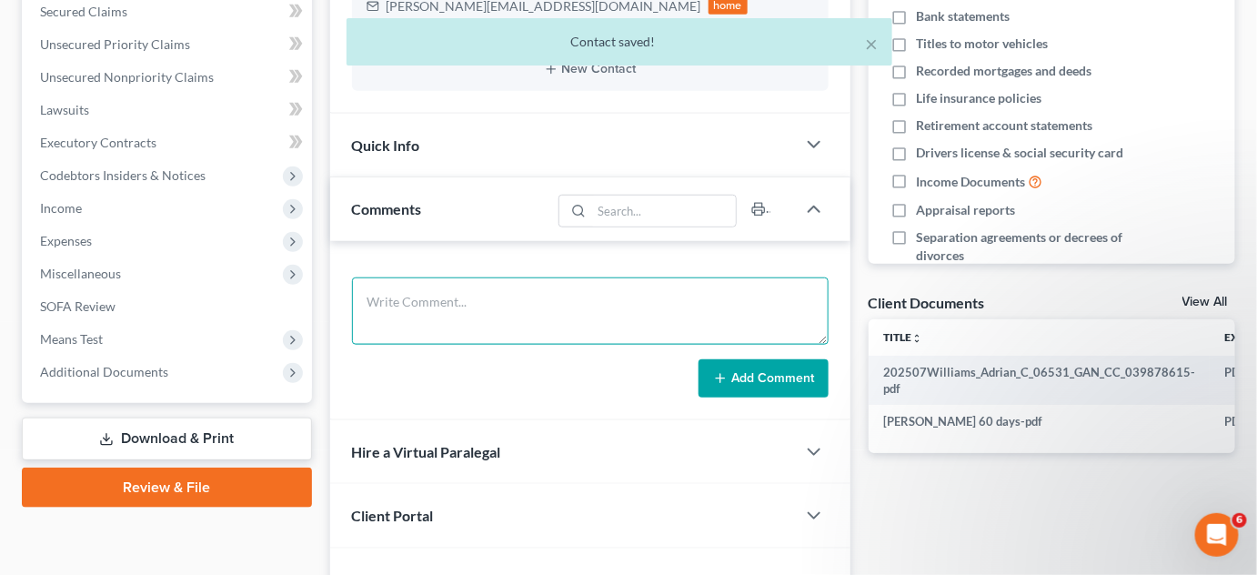
click at [459, 306] on textarea at bounding box center [590, 310] width 476 height 67
type textarea "[PERSON_NAME]"
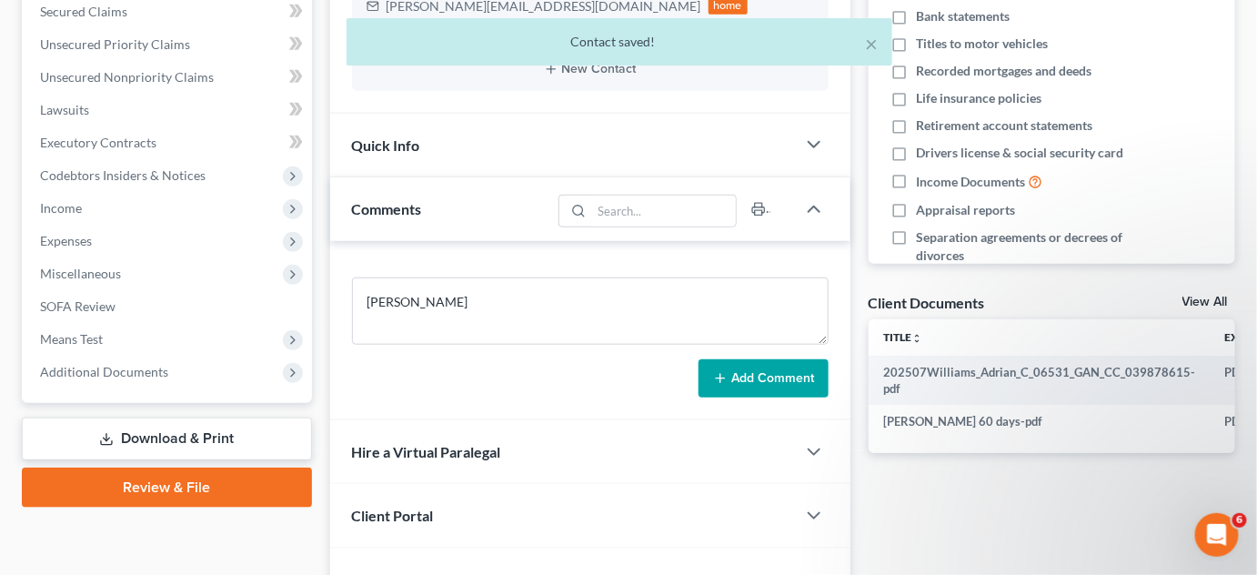
click at [742, 372] on button "Add Comment" at bounding box center [763, 378] width 130 height 38
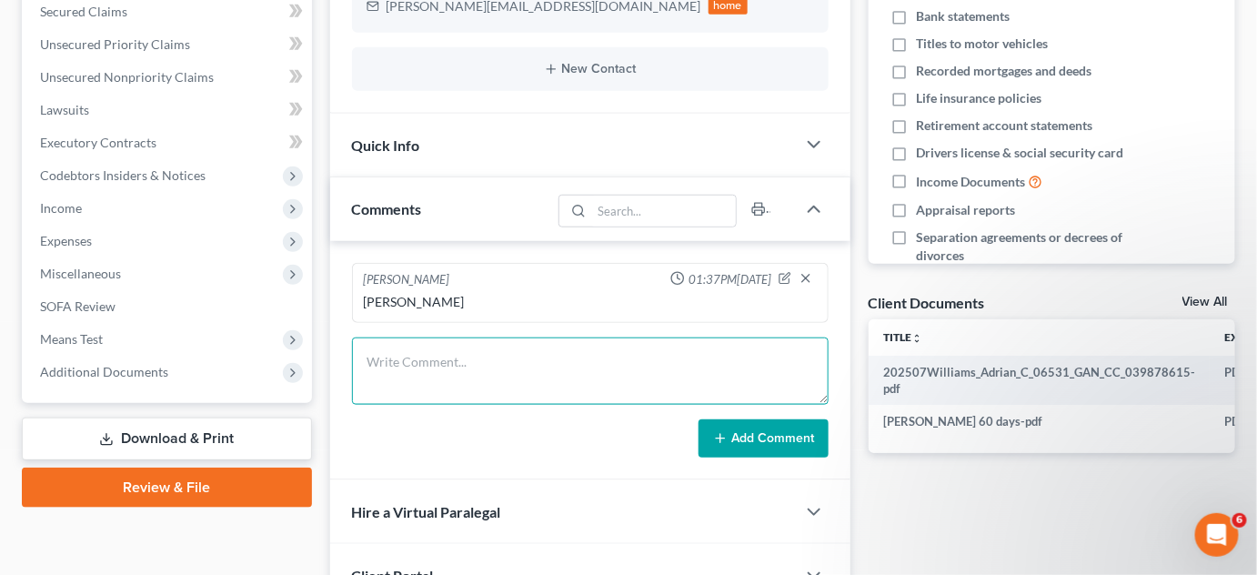
click at [612, 358] on textarea at bounding box center [590, 370] width 476 height 67
type textarea "Uploaded SSN, ID, 2024 TR"
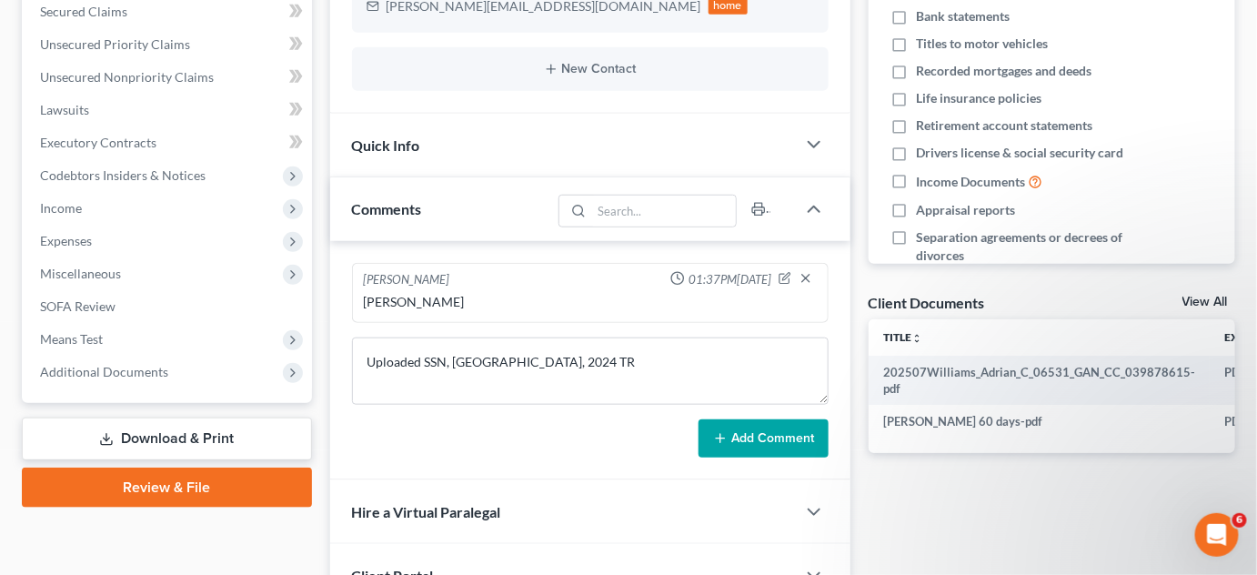
click at [763, 446] on button "Add Comment" at bounding box center [763, 438] width 130 height 38
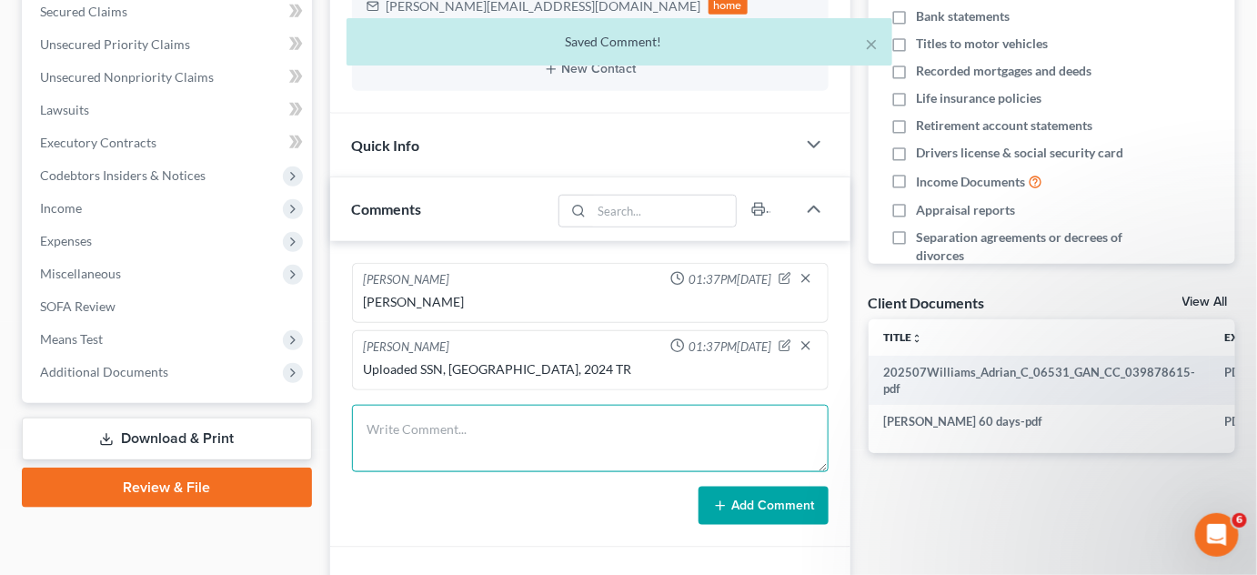
click at [489, 420] on textarea at bounding box center [590, 438] width 476 height 67
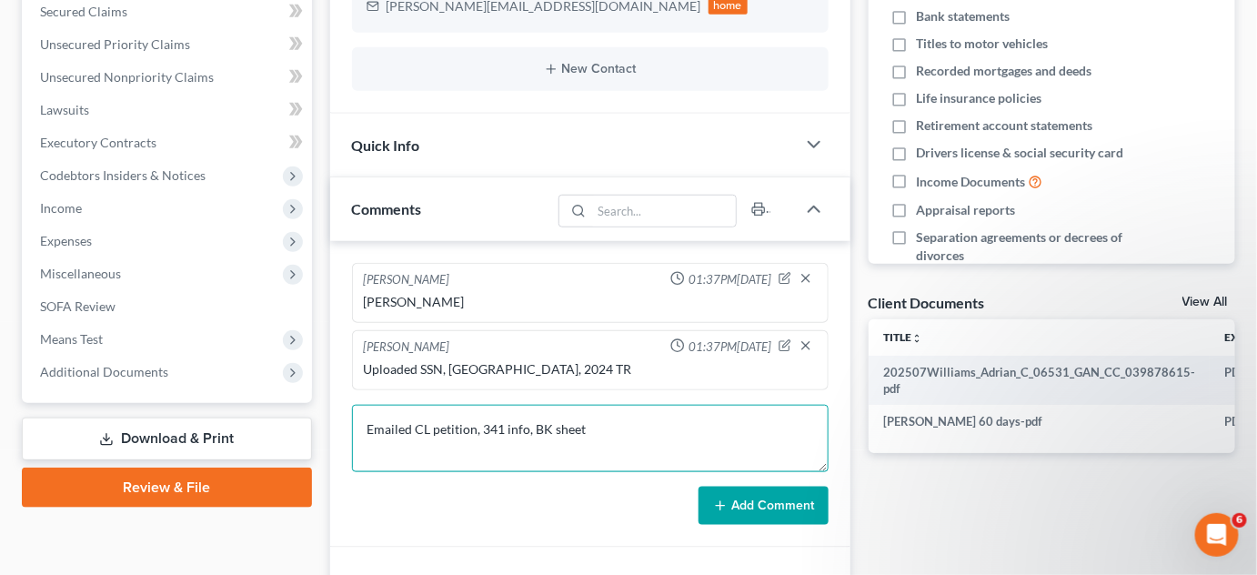
type textarea "Emailed CL petition, 341 info, BK sheet"
click at [797, 507] on button "Add Comment" at bounding box center [763, 505] width 130 height 38
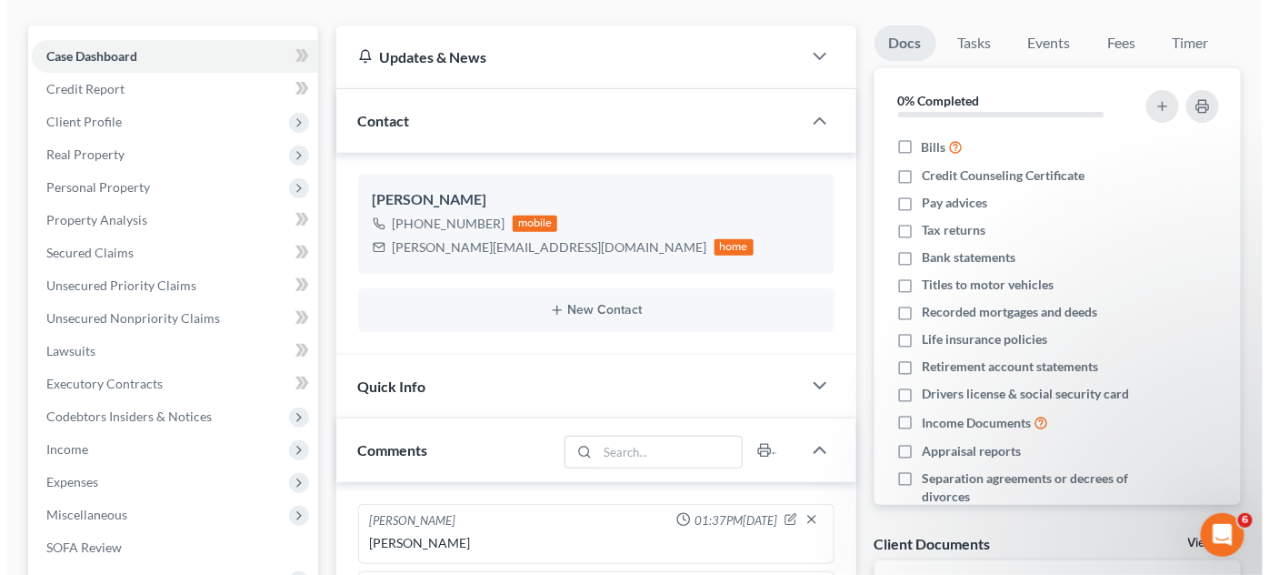
scroll to position [0, 0]
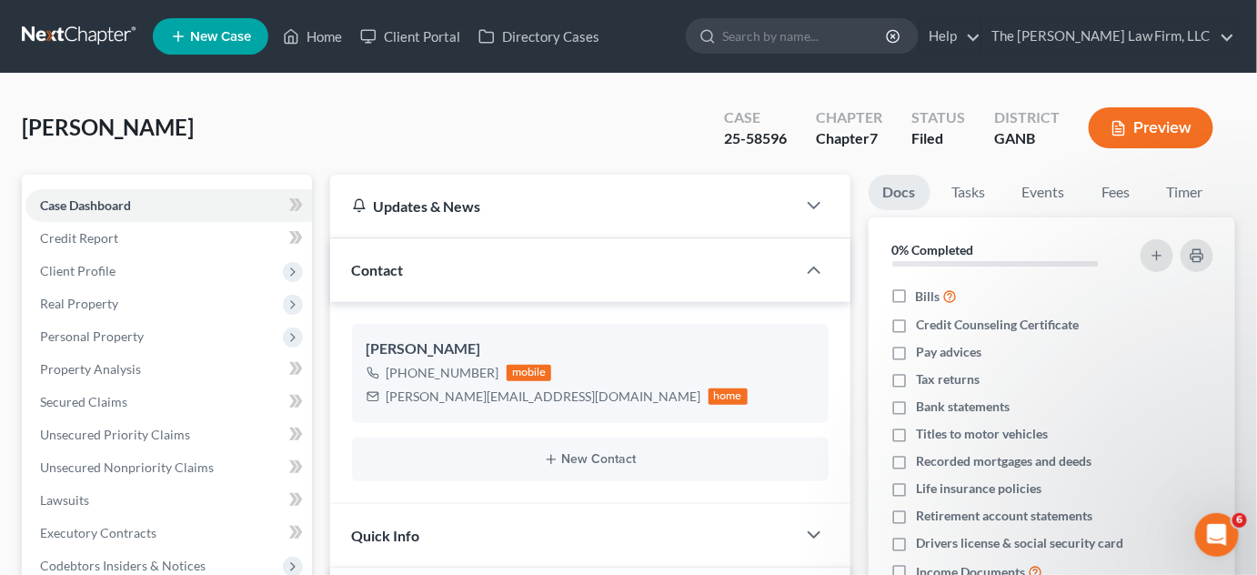
click at [869, 26] on input "search" at bounding box center [805, 36] width 166 height 34
type input "[PERSON_NAME]"
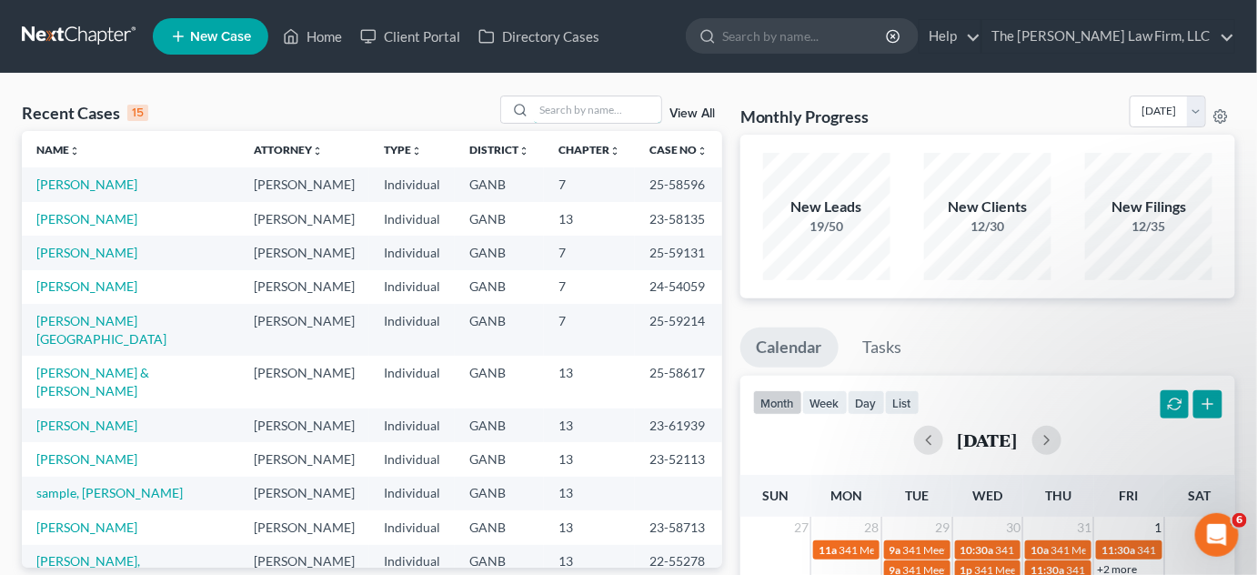
click at [639, 117] on input "search" at bounding box center [597, 109] width 127 height 26
type input "[PERSON_NAME]"
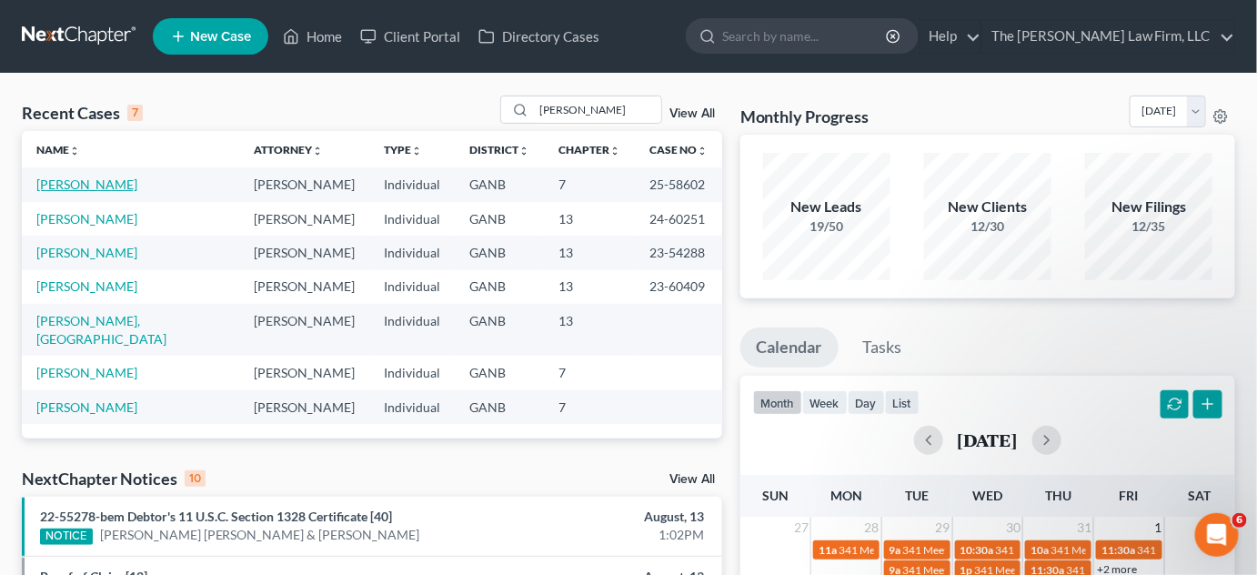
click at [57, 191] on link "[PERSON_NAME]" at bounding box center [86, 183] width 101 height 15
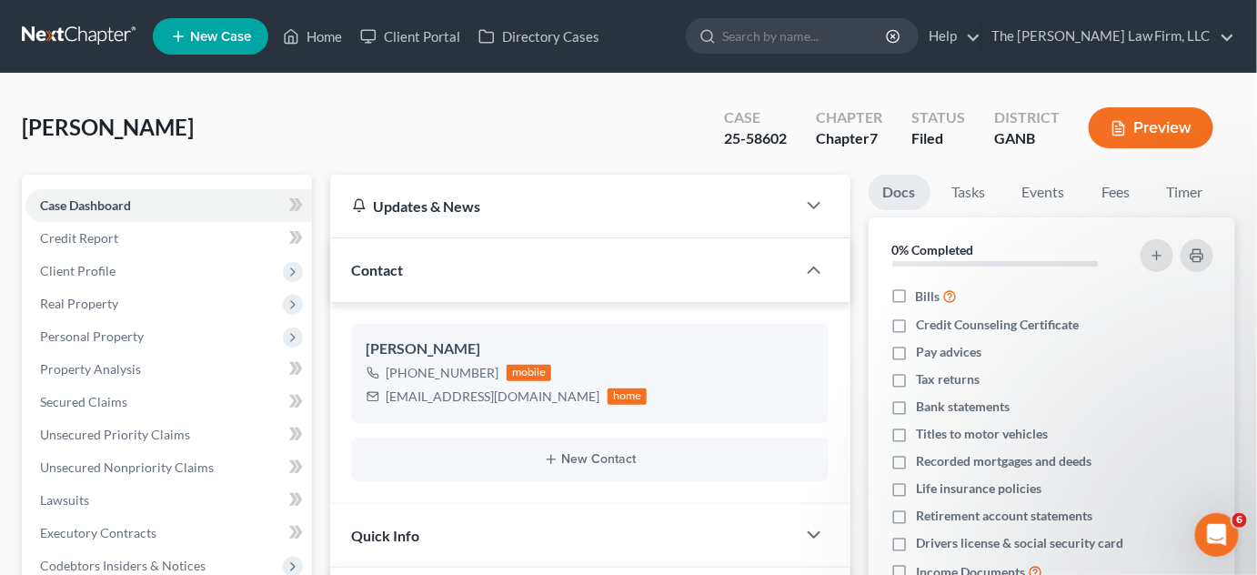
click at [797, 41] on input "search" at bounding box center [805, 36] width 166 height 34
type input "latsis"
